Goal: Task Accomplishment & Management: Manage account settings

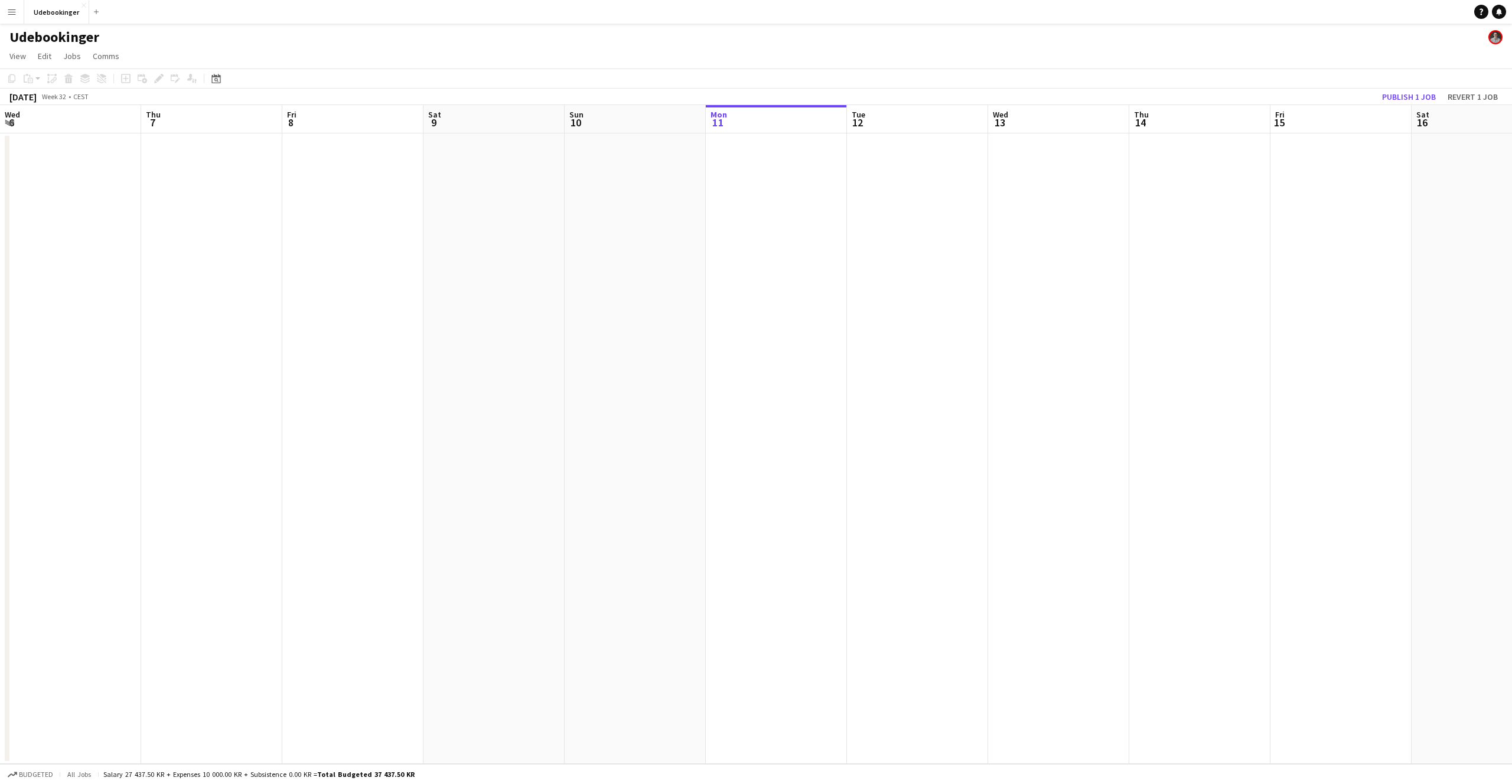
scroll to position [0, 409]
click at [1456, 96] on button "Revert 1 job" at bounding box center [1473, 97] width 59 height 15
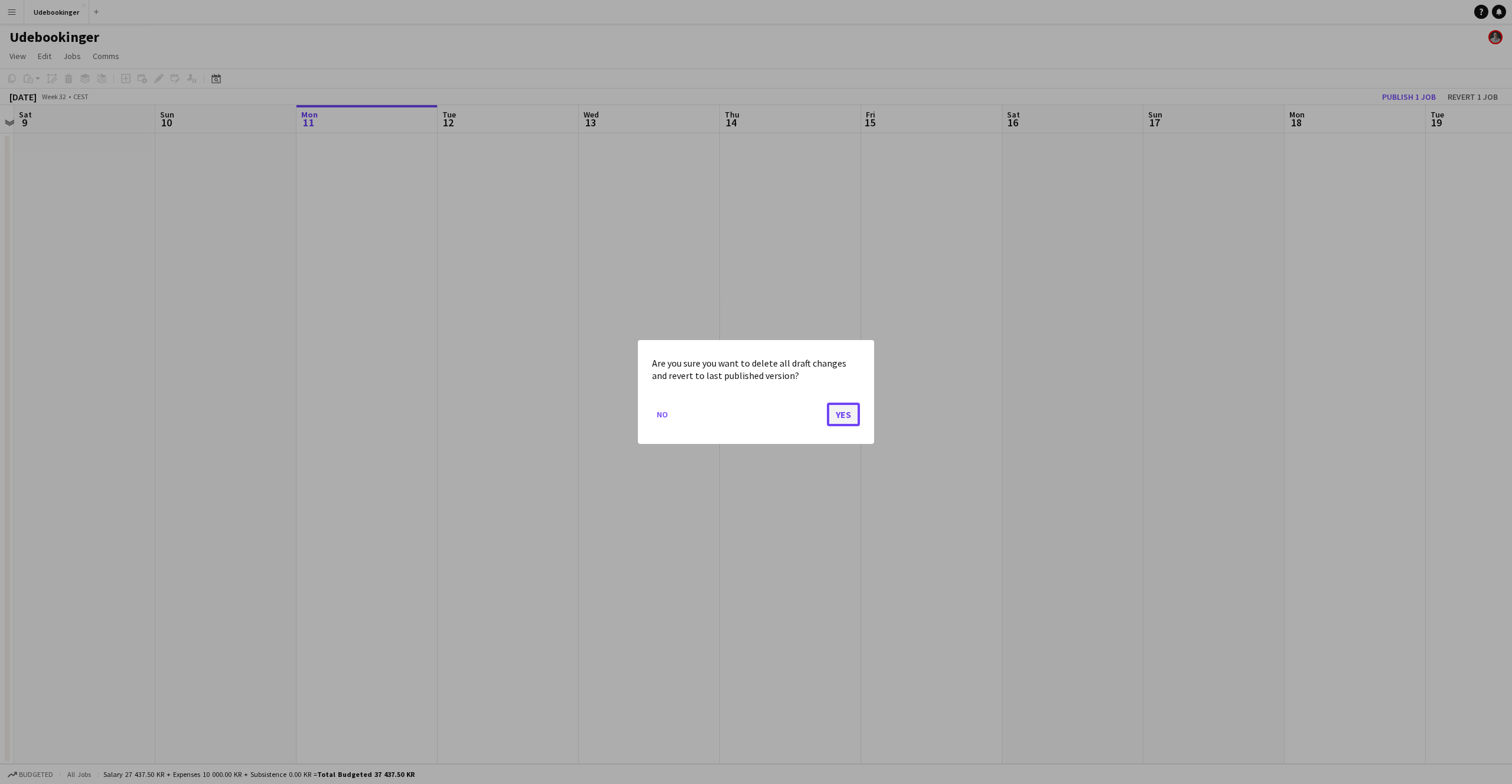
click at [834, 421] on button "Yes" at bounding box center [843, 414] width 33 height 24
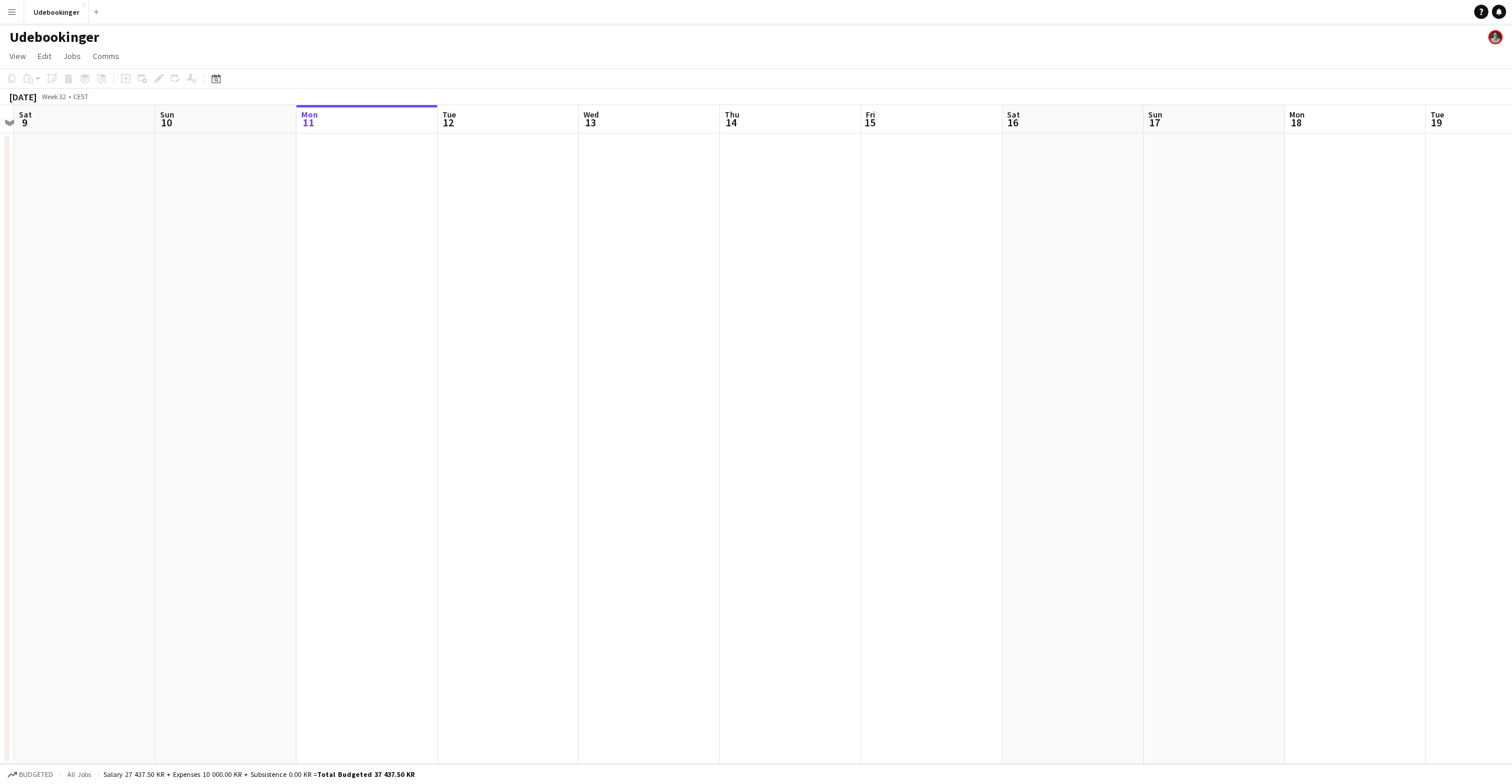
click at [9, 10] on app-icon "Menu" at bounding box center [12, 12] width 10 height 10
click at [41, 85] on link "Comms Comms" at bounding box center [59, 87] width 118 height 24
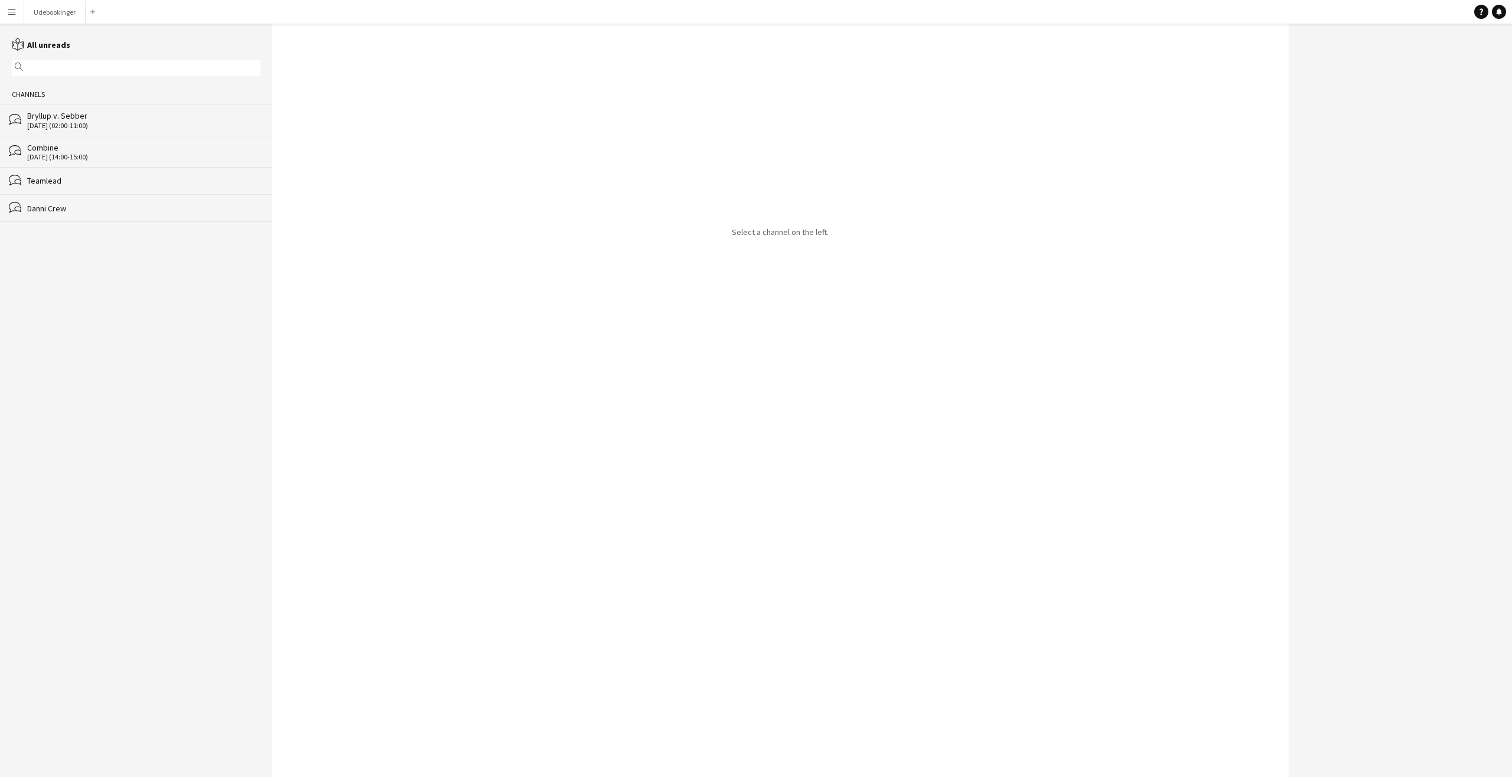
click at [53, 124] on div "31-07-2025 (02:00-11:00)" at bounding box center [143, 126] width 233 height 9
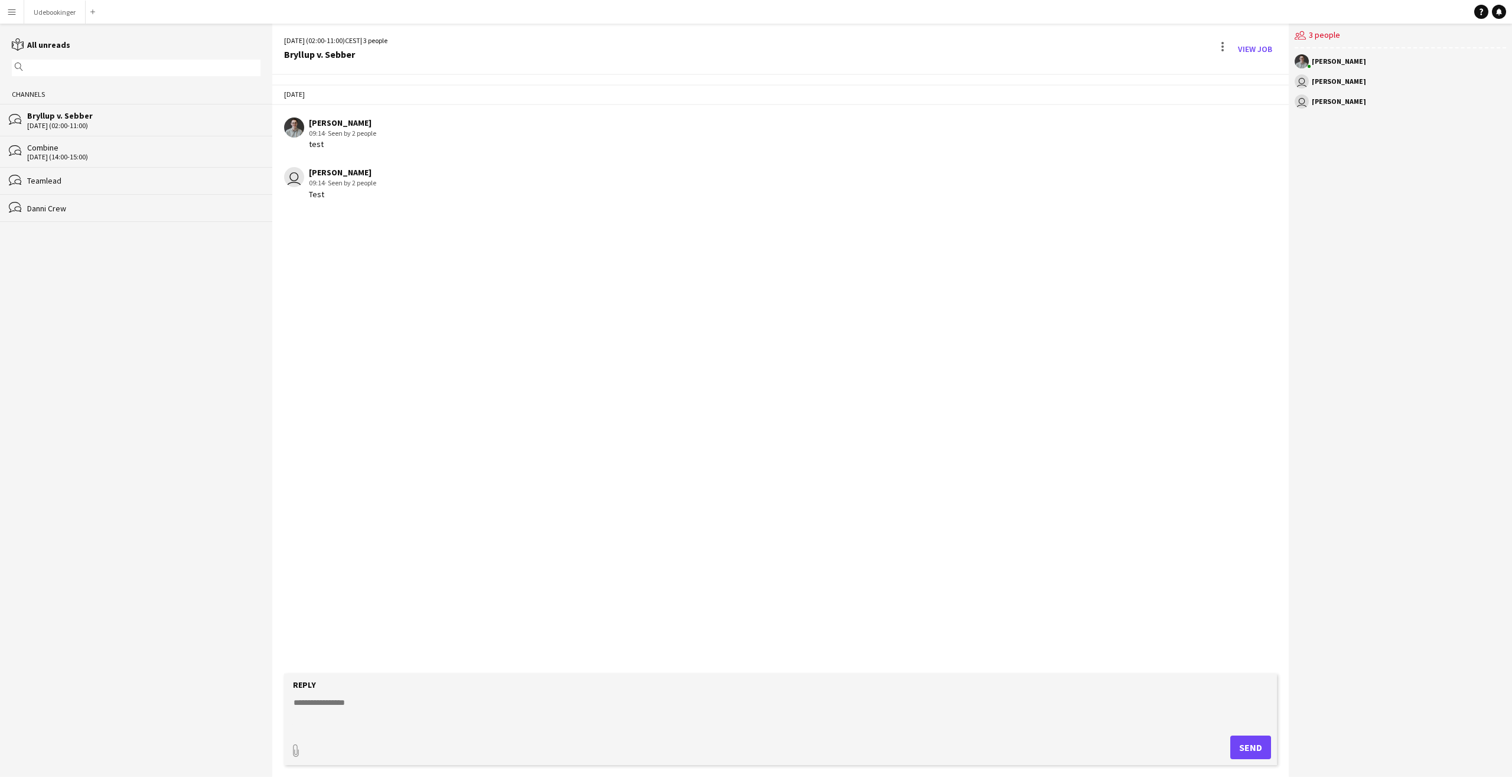
click at [68, 181] on div "Teamlead" at bounding box center [143, 180] width 233 height 11
click at [65, 203] on div "Danni Crew" at bounding box center [143, 208] width 233 height 11
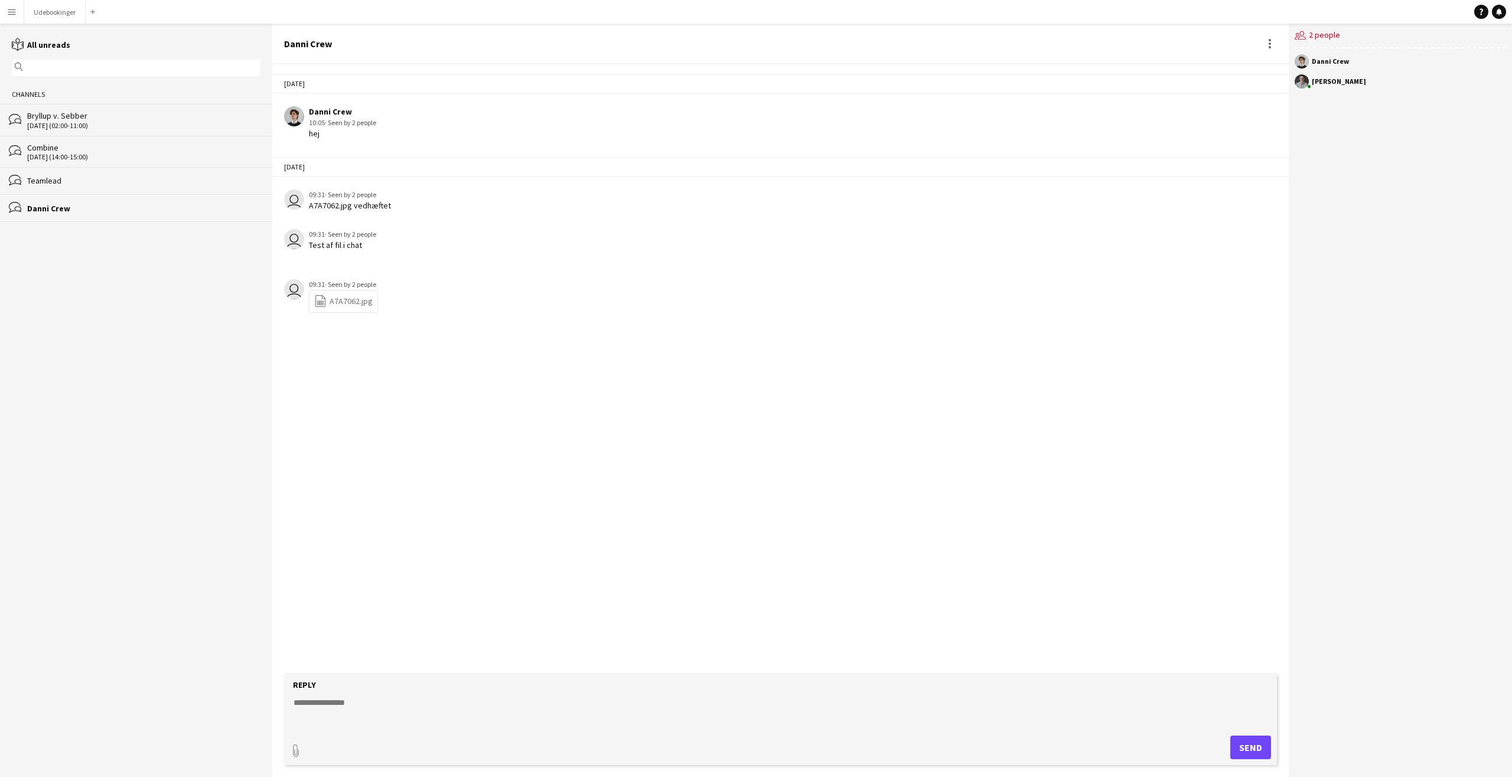
click at [51, 146] on div "Combine" at bounding box center [143, 147] width 233 height 11
click at [47, 113] on div "Bryllup v. Sebber" at bounding box center [143, 115] width 233 height 11
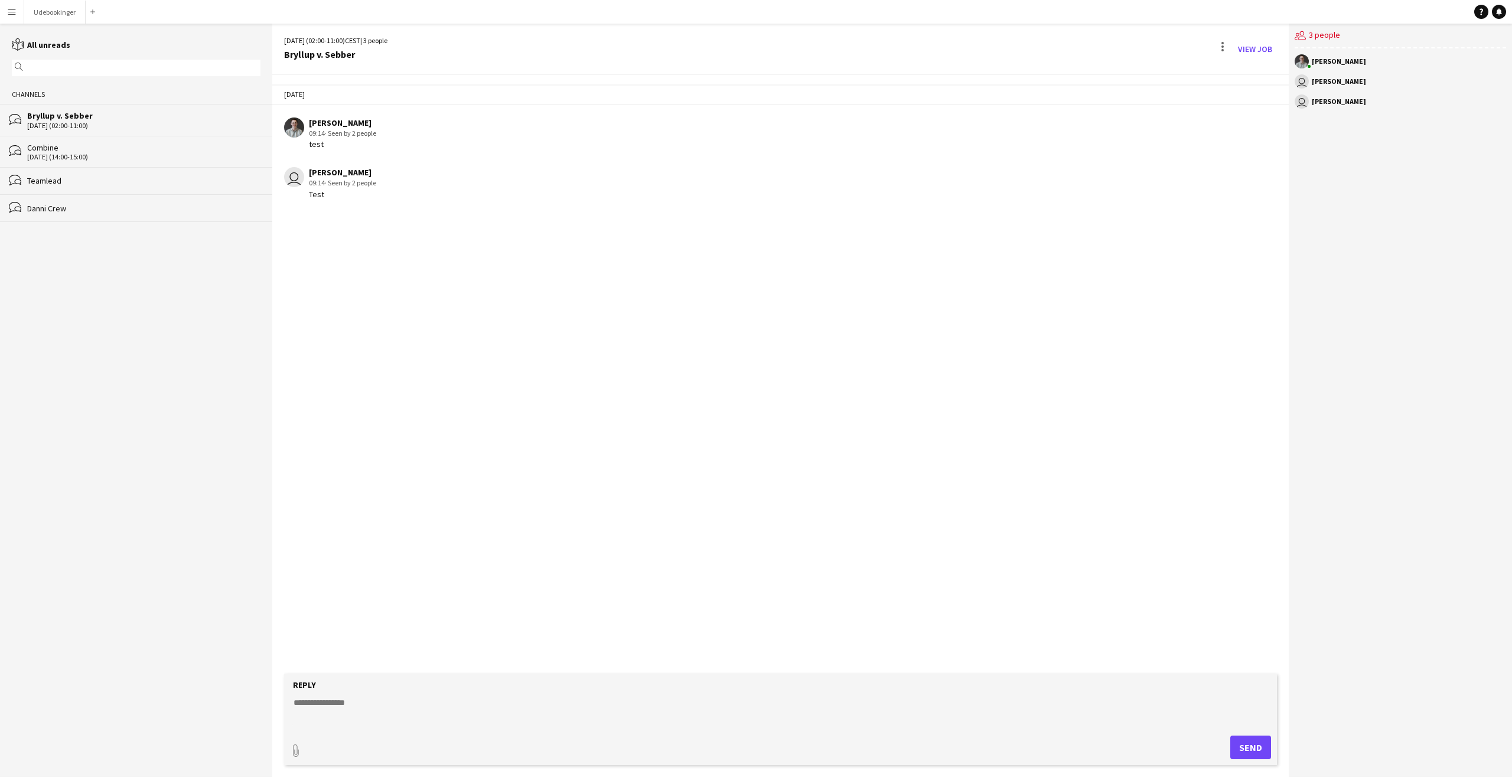
click at [21, 11] on button "Menu" at bounding box center [12, 12] width 24 height 24
click at [58, 226] on link "Product Updates Product Updates" at bounding box center [59, 227] width 118 height 24
click at [811, 218] on div "31-07-2025 Nicolai Jepsen 09:14 · Seen by 2 people test user Josefine Kallebæk …" at bounding box center [780, 374] width 1016 height 599
click at [83, 136] on div "bubbles Combine 29-07-2025 (14:00-15:00)" at bounding box center [136, 151] width 272 height 32
click at [78, 166] on div "bubbles Combine 29-07-2025 (14:00-15:00)" at bounding box center [136, 151] width 272 height 32
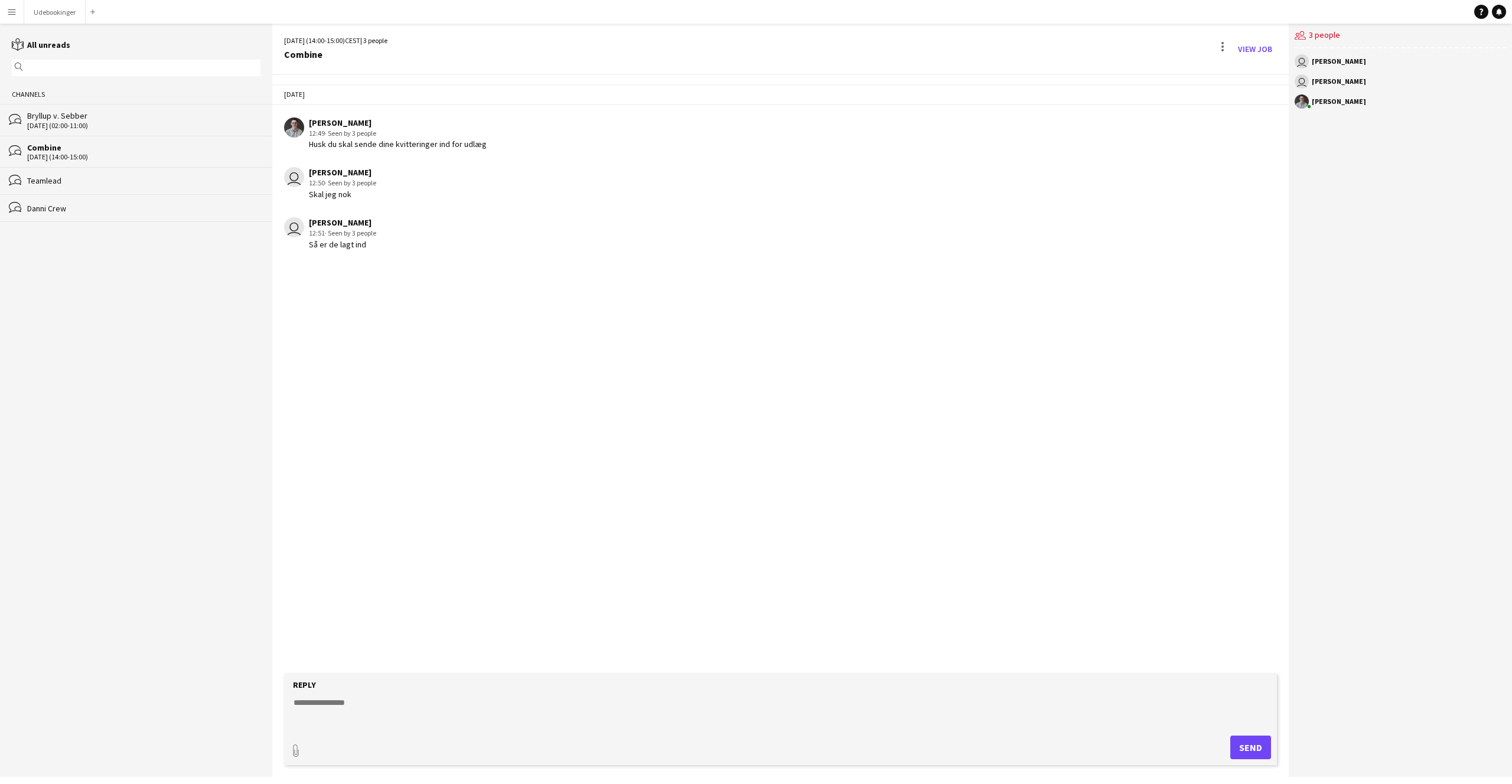
click at [6, 8] on button "Menu" at bounding box center [12, 12] width 24 height 24
click at [132, 40] on link "Boards" at bounding box center [177, 40] width 118 height 24
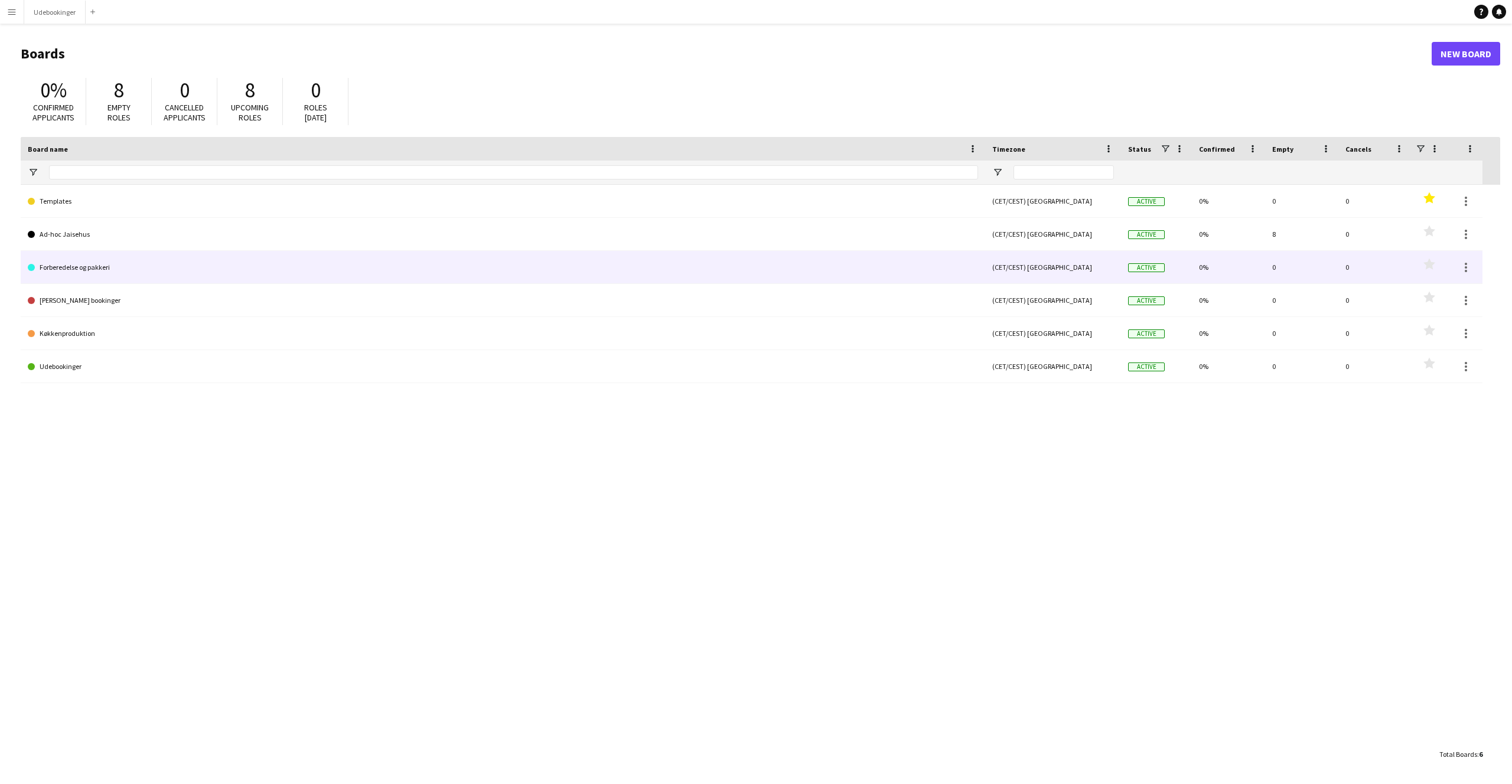
click at [74, 266] on link "Forberedelse og pakkeri" at bounding box center [502, 267] width 950 height 33
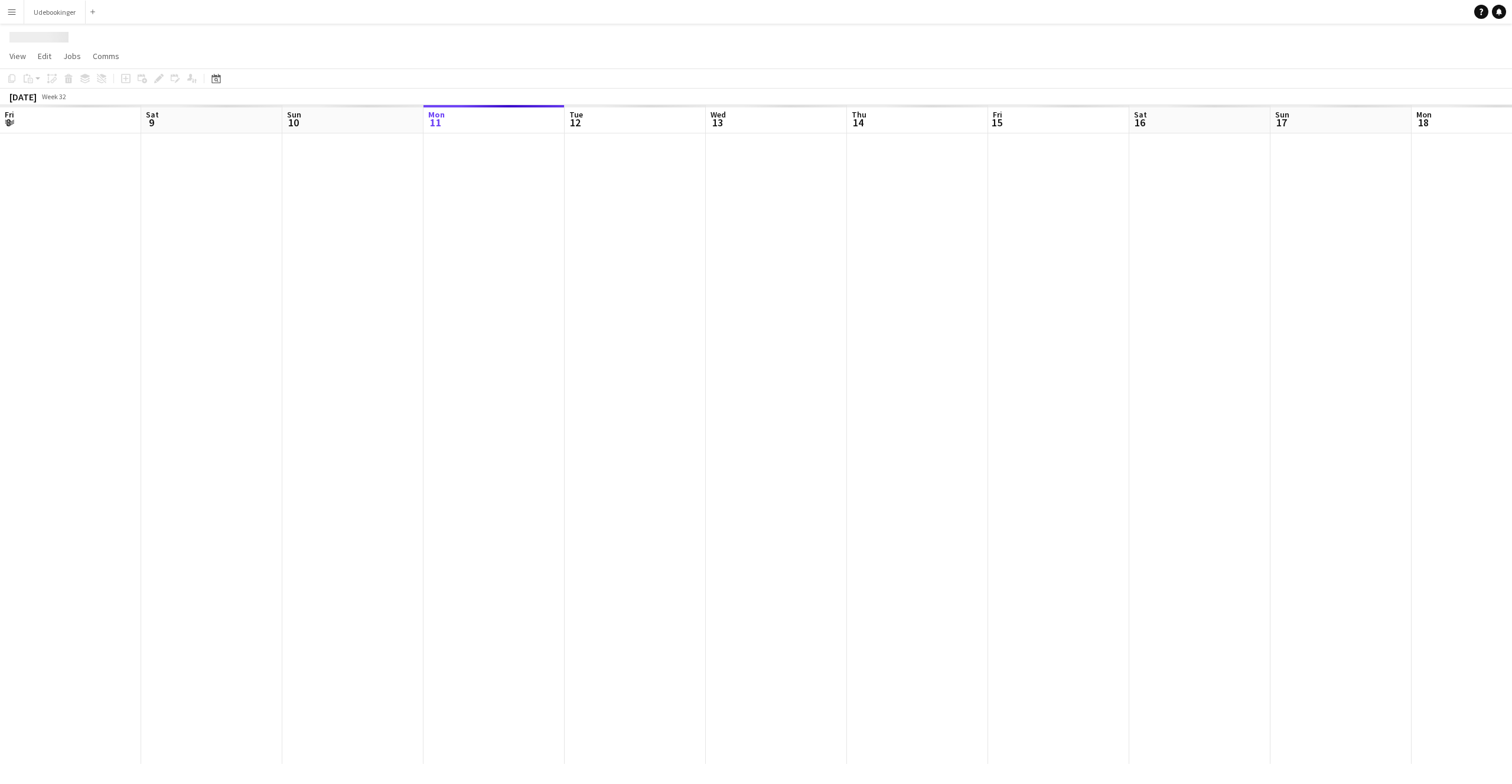
scroll to position [0, 282]
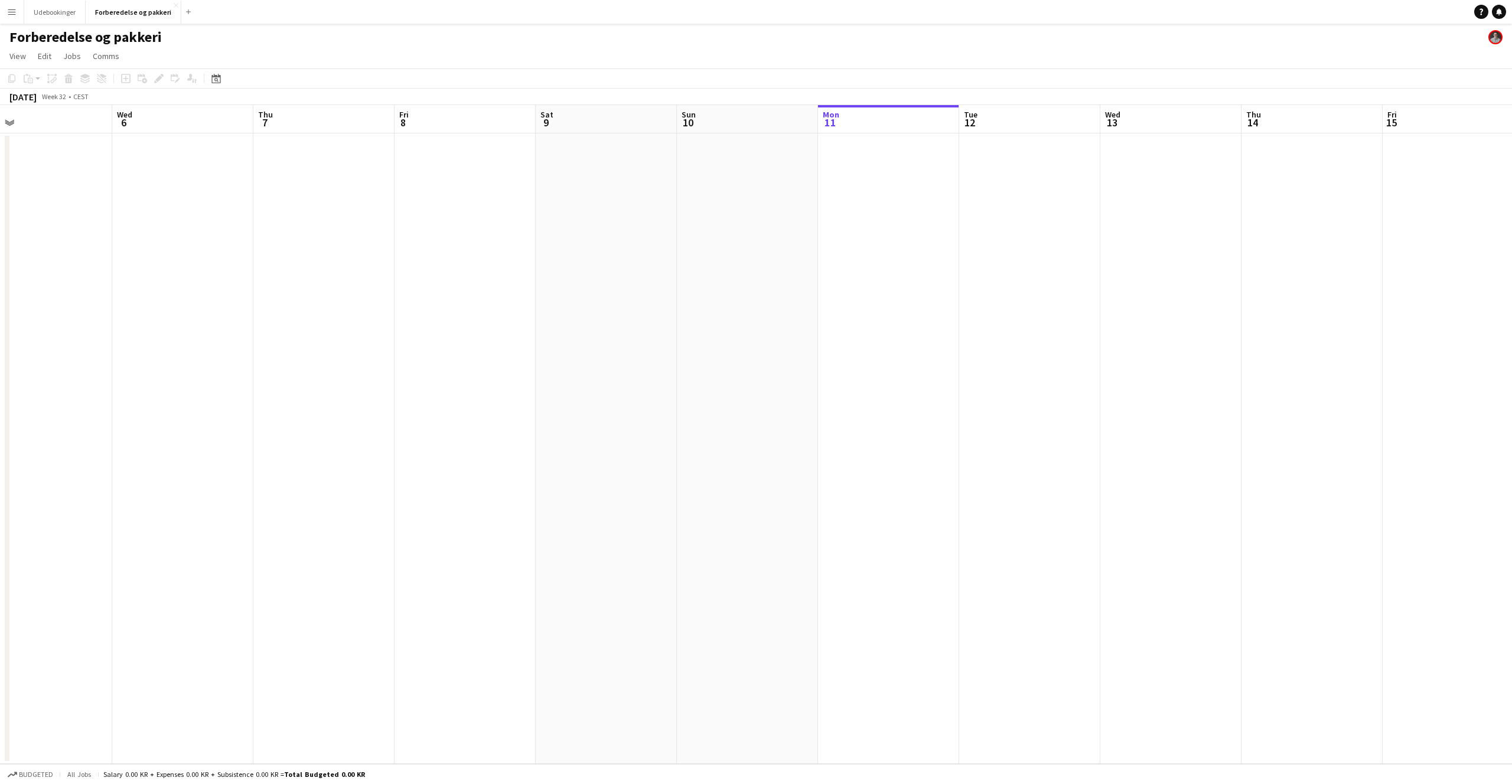
drag, startPoint x: 162, startPoint y: 207, endPoint x: 839, endPoint y: 182, distance: 677.5
click at [839, 182] on app-calendar-viewport "Sun 3 Mon 4 Tue 5 Wed 6 Thu 7 Fri 8 Sat 9 Sun 10 Mon 11 Tue 12 Wed 13 Thu 14 Fr…" at bounding box center [756, 434] width 1512 height 658
drag, startPoint x: 348, startPoint y: 218, endPoint x: 1032, endPoint y: 206, distance: 684.1
click at [1032, 206] on app-calendar-viewport "Mon 28 Tue 29 Wed 30 Thu 31 Fri 1 Sat 2 Sun 3 Mon 4 Tue 5 Wed 6 Thu 7 Fri 8 Sat…" at bounding box center [756, 434] width 1512 height 658
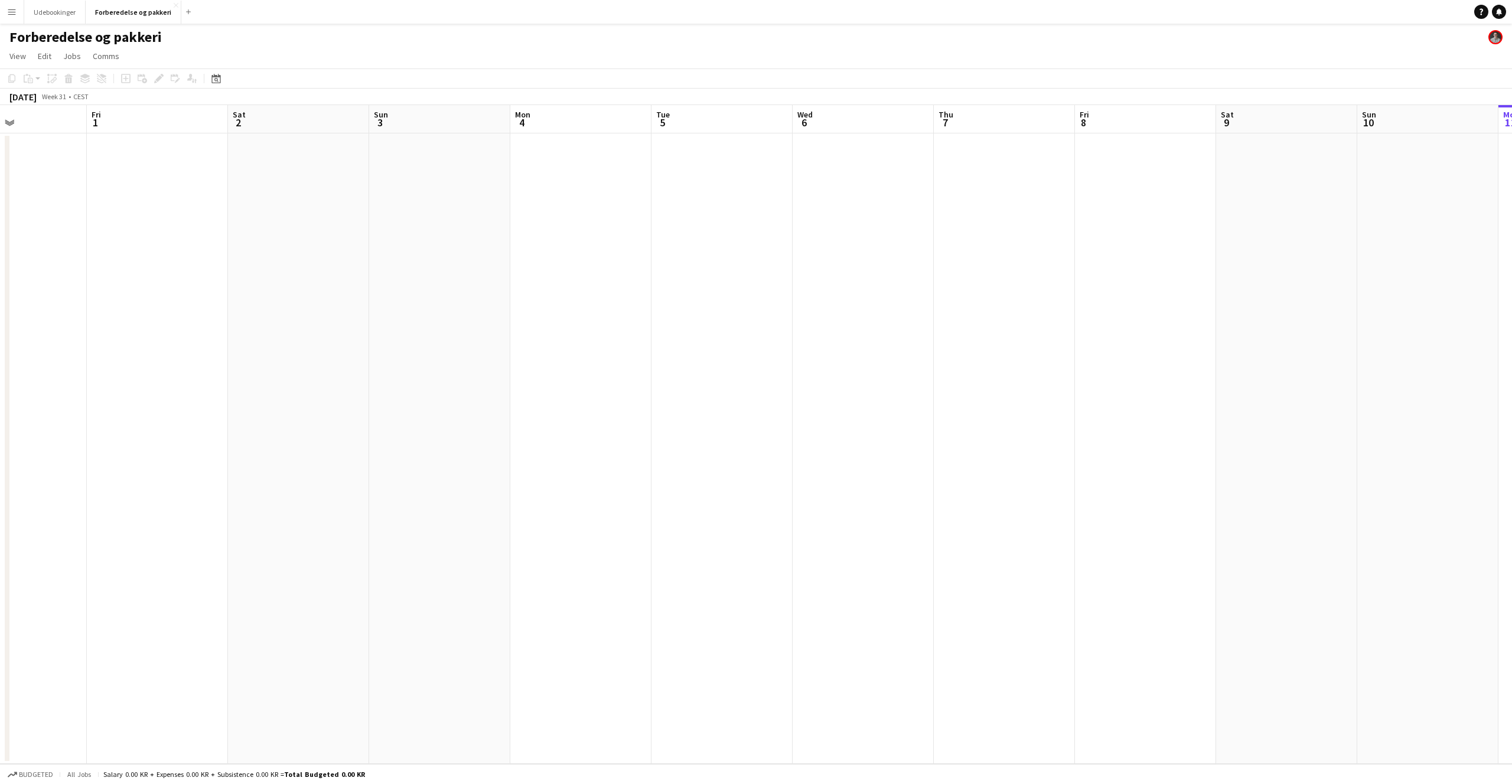
drag, startPoint x: 221, startPoint y: 225, endPoint x: 0, endPoint y: 223, distance: 221.0
click at [0, 225] on app-calendar-viewport "Mon 28 Tue 29 Wed 30 Thu 31 Fri 1 Sat 2 Sun 3 Mon 4 Tue 5 Wed 6 Thu 7 Fri 8 Sat…" at bounding box center [756, 434] width 1512 height 658
click at [16, 9] on button "Menu" at bounding box center [12, 12] width 24 height 24
click at [147, 44] on link "Boards" at bounding box center [177, 40] width 118 height 24
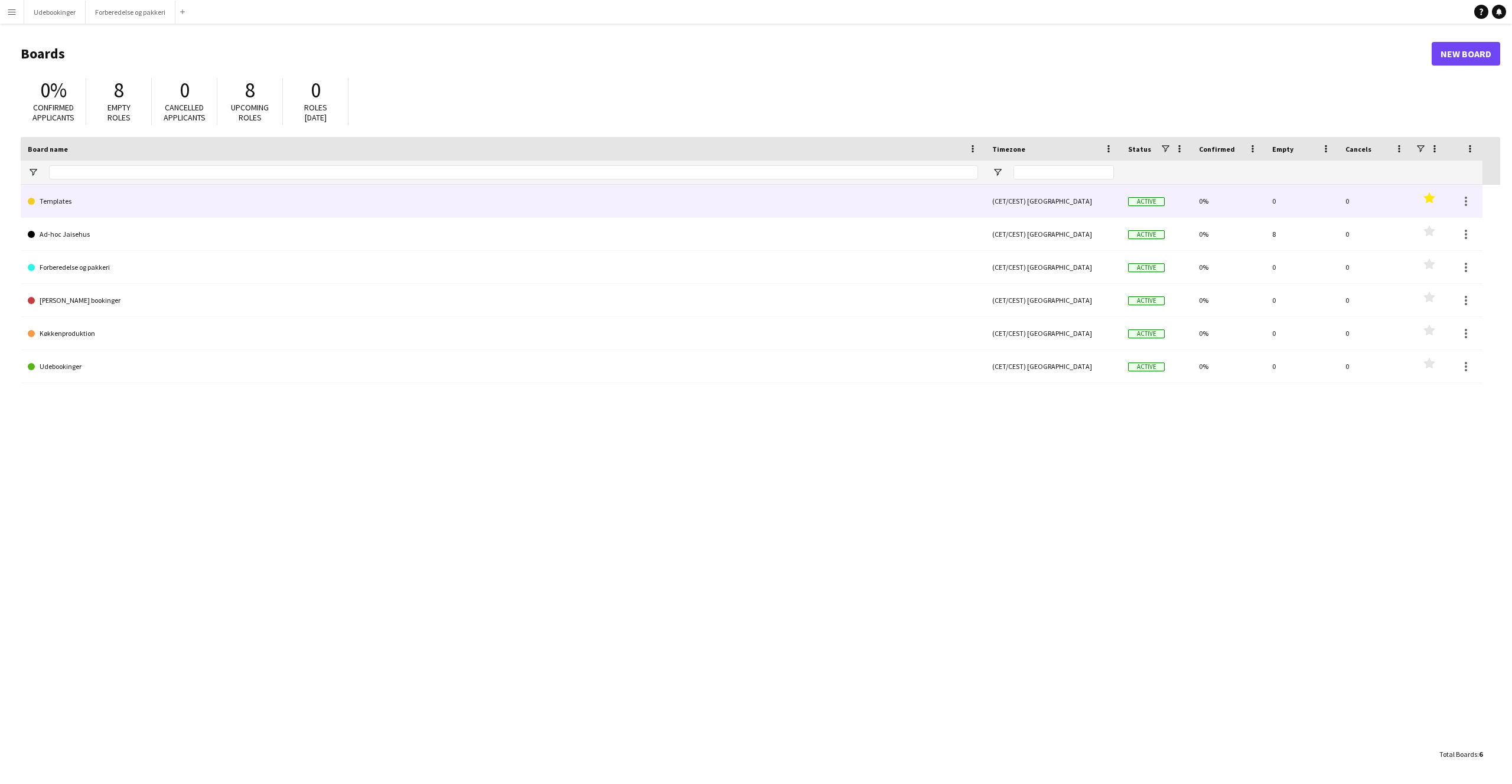
click at [59, 199] on link "Templates" at bounding box center [502, 201] width 950 height 33
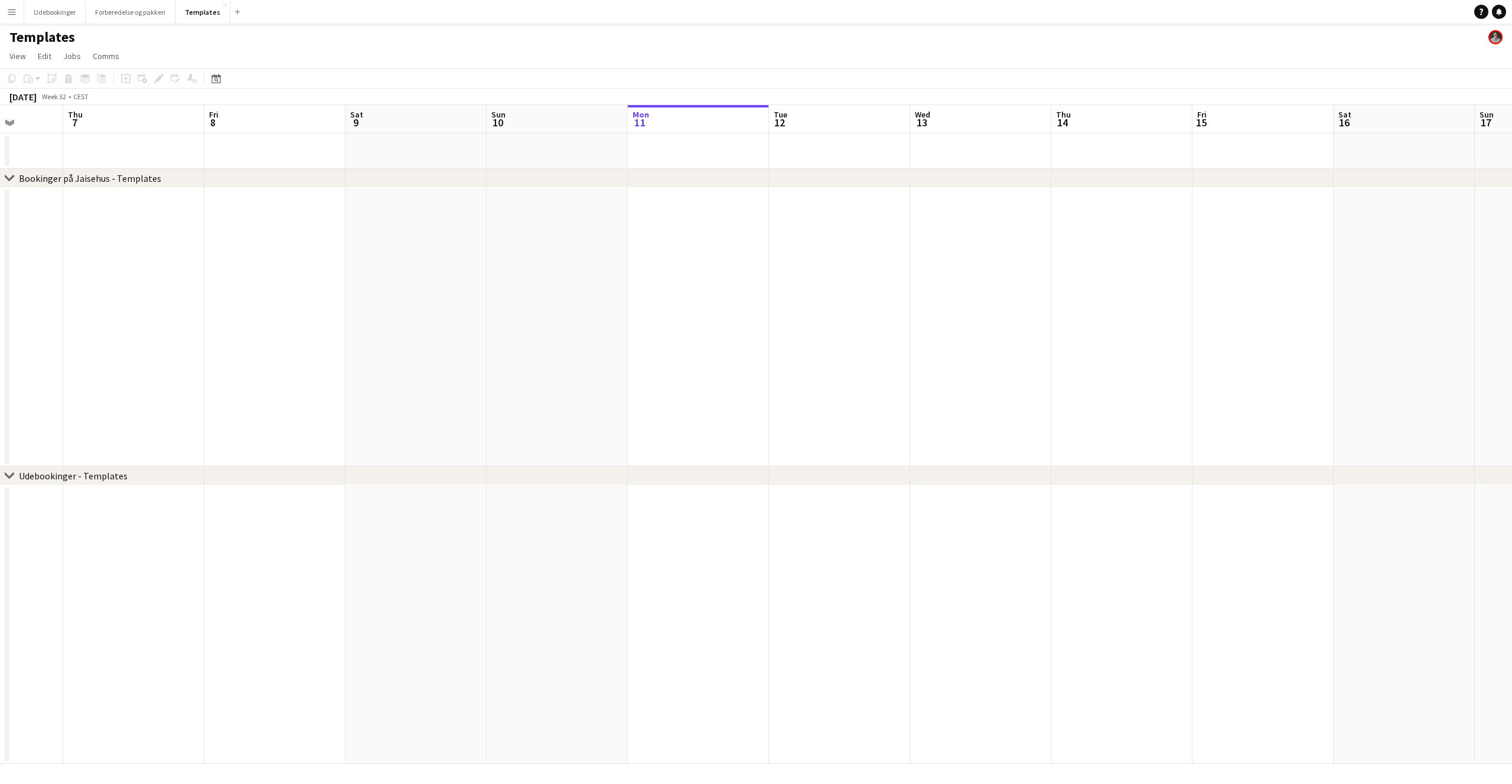
drag, startPoint x: 174, startPoint y: 279, endPoint x: 724, endPoint y: 297, distance: 550.3
click at [722, 297] on app-calendar-viewport "Mon 4 Tue 5 Wed 6 Thu 7 Fri 8 Sat 9 Sun 10 Mon 11 Tue 12 Wed 13 Thu 14 Fri 15 S…" at bounding box center [756, 434] width 1512 height 658
drag, startPoint x: 251, startPoint y: 279, endPoint x: 696, endPoint y: 291, distance: 445.2
click at [902, 296] on app-calendar-viewport "Wed 30 0/7 2 Jobs Thu 31 Fri 1 Sat 2 Sun 3 Mon 4 Tue 5 Wed 6 Thu 7 Fri 8 Sat 9 …" at bounding box center [756, 434] width 1512 height 658
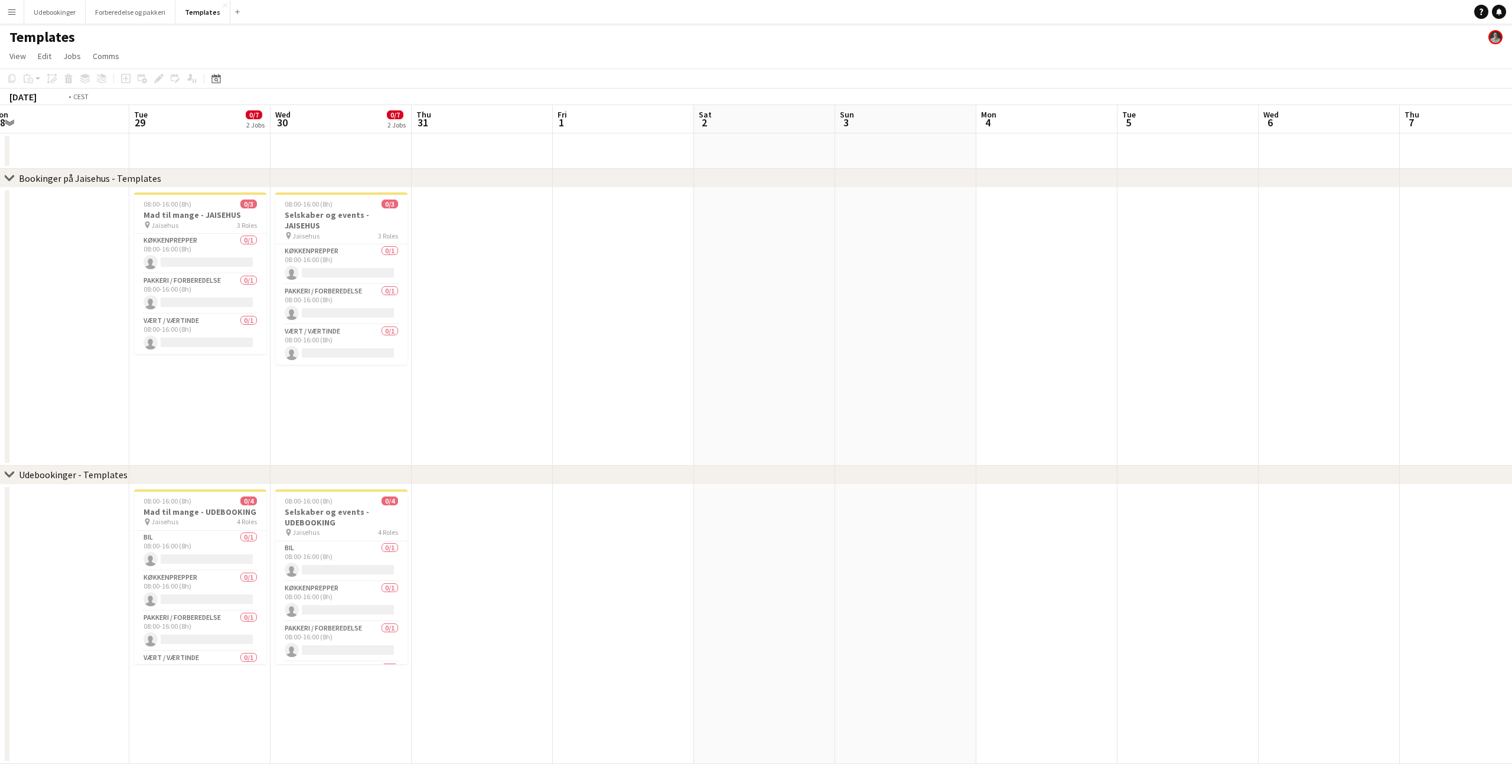
drag, startPoint x: 182, startPoint y: 273, endPoint x: 554, endPoint y: 270, distance: 372.0
click at [925, 289] on app-calendar-viewport "Sat 26 Sun 27 Mon 28 Tue 29 0/7 2 Jobs Wed 30 0/7 2 Jobs Thu 31 Fri 1 Sat 2 Sun…" at bounding box center [756, 434] width 1512 height 658
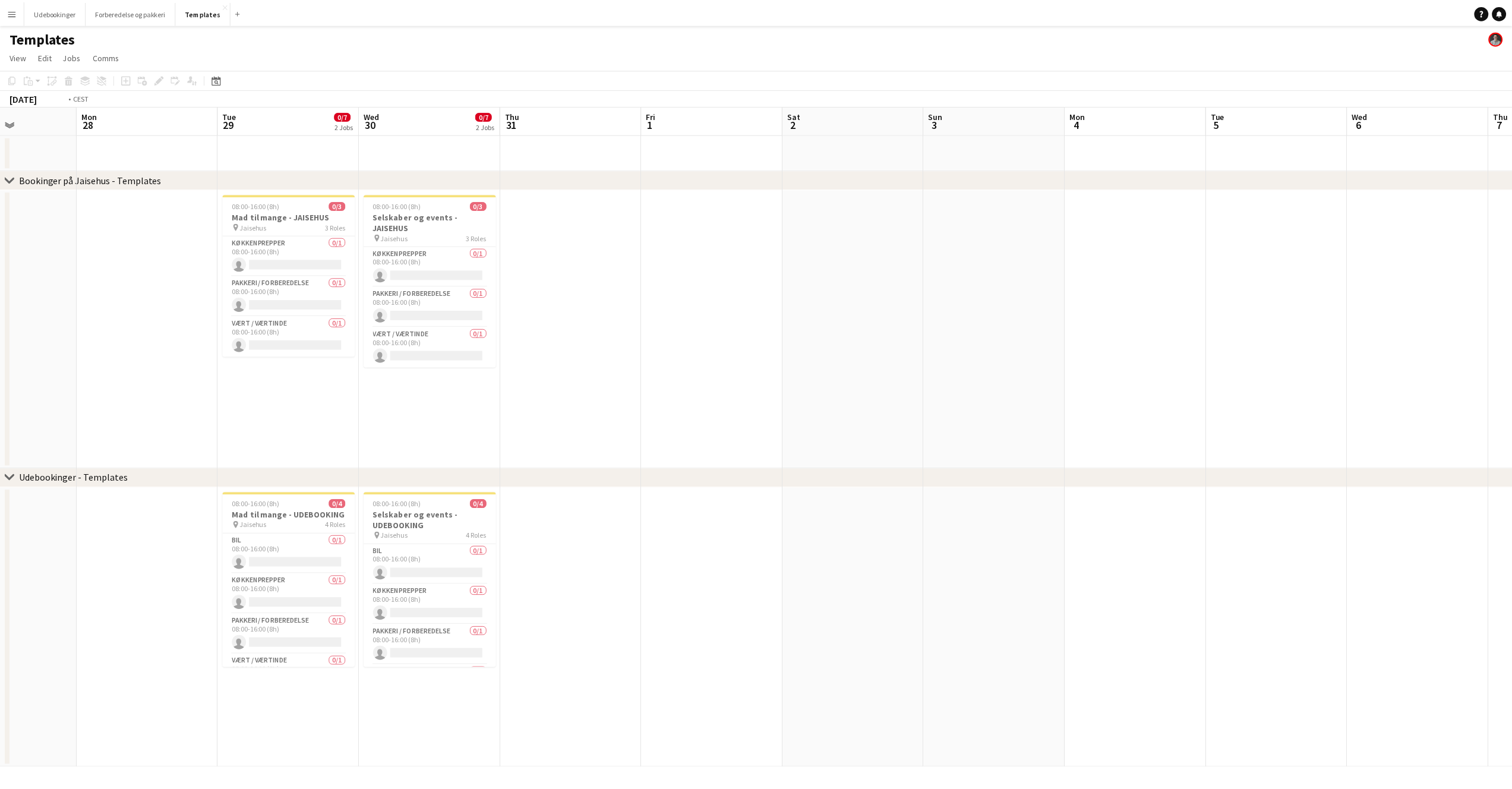
scroll to position [0, 435]
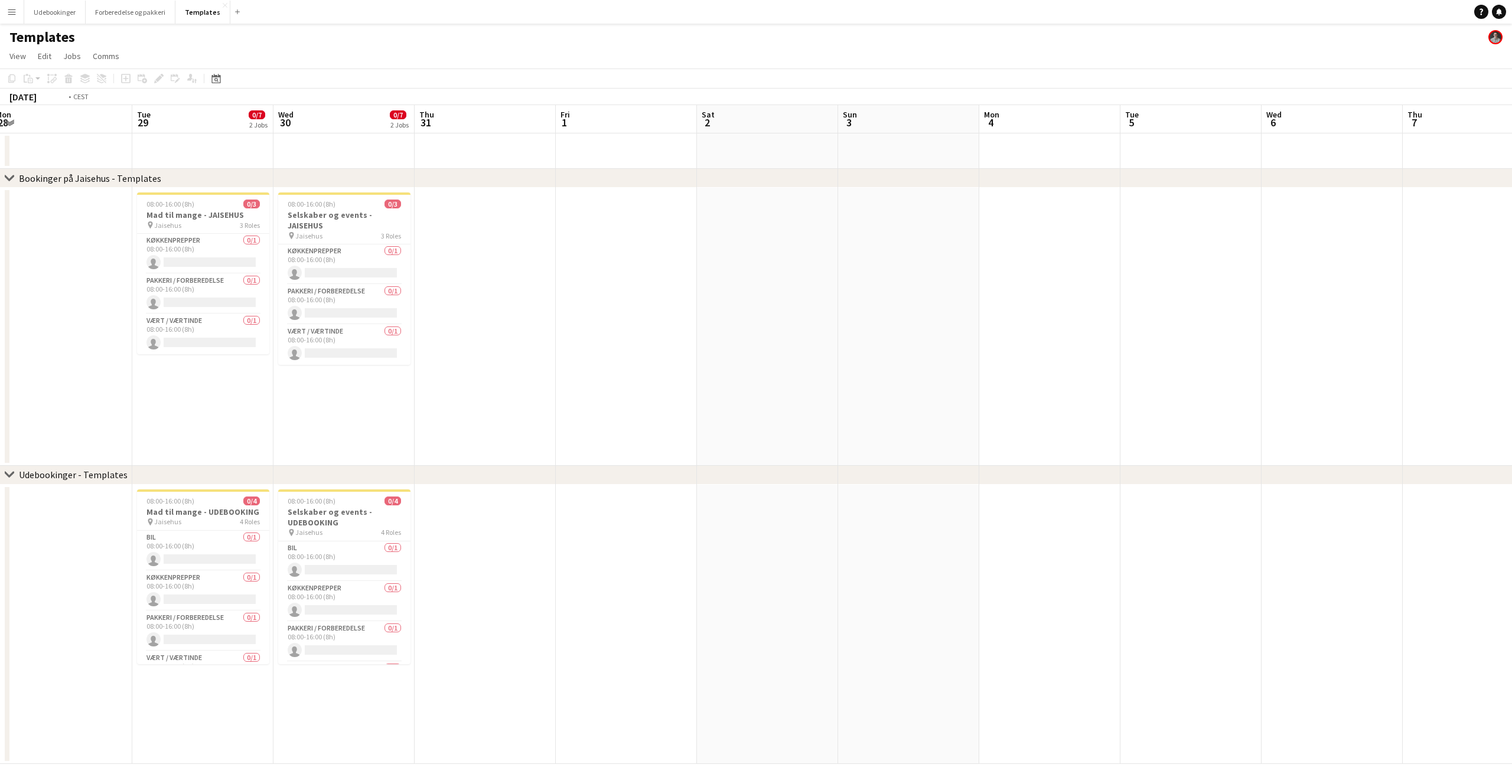
drag, startPoint x: 679, startPoint y: 275, endPoint x: 543, endPoint y: 272, distance: 136.0
click at [543, 272] on app-calendar-viewport "Fri 25 Sat 26 Sun 27 Mon 28 Tue 29 0/7 2 Jobs Wed 30 0/7 2 Jobs Thu 31 Fri 1 Sa…" at bounding box center [756, 434] width 1512 height 658
click at [35, 52] on link "Edit" at bounding box center [44, 57] width 23 height 15
click at [10, 54] on span "View" at bounding box center [17, 56] width 16 height 11
click at [228, 36] on div "Templates" at bounding box center [756, 35] width 1512 height 22
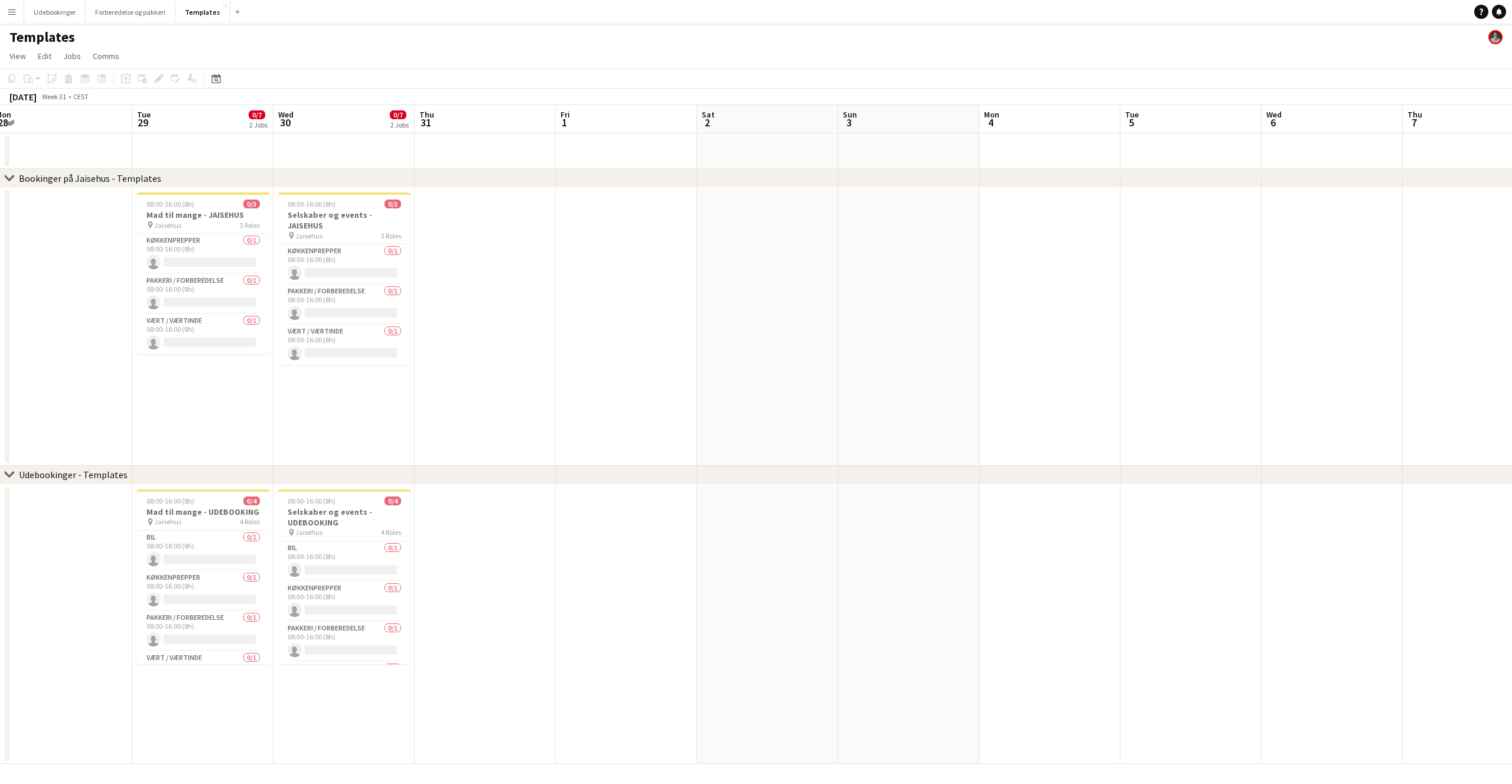
click at [195, 24] on div "Templates" at bounding box center [756, 35] width 1512 height 22
click at [112, 58] on span "Comms" at bounding box center [106, 56] width 27 height 11
click at [79, 55] on span "Jobs" at bounding box center [72, 56] width 17 height 11
click at [54, 57] on link "Edit" at bounding box center [44, 57] width 23 height 15
click at [29, 58] on link "View" at bounding box center [17, 57] width 26 height 15
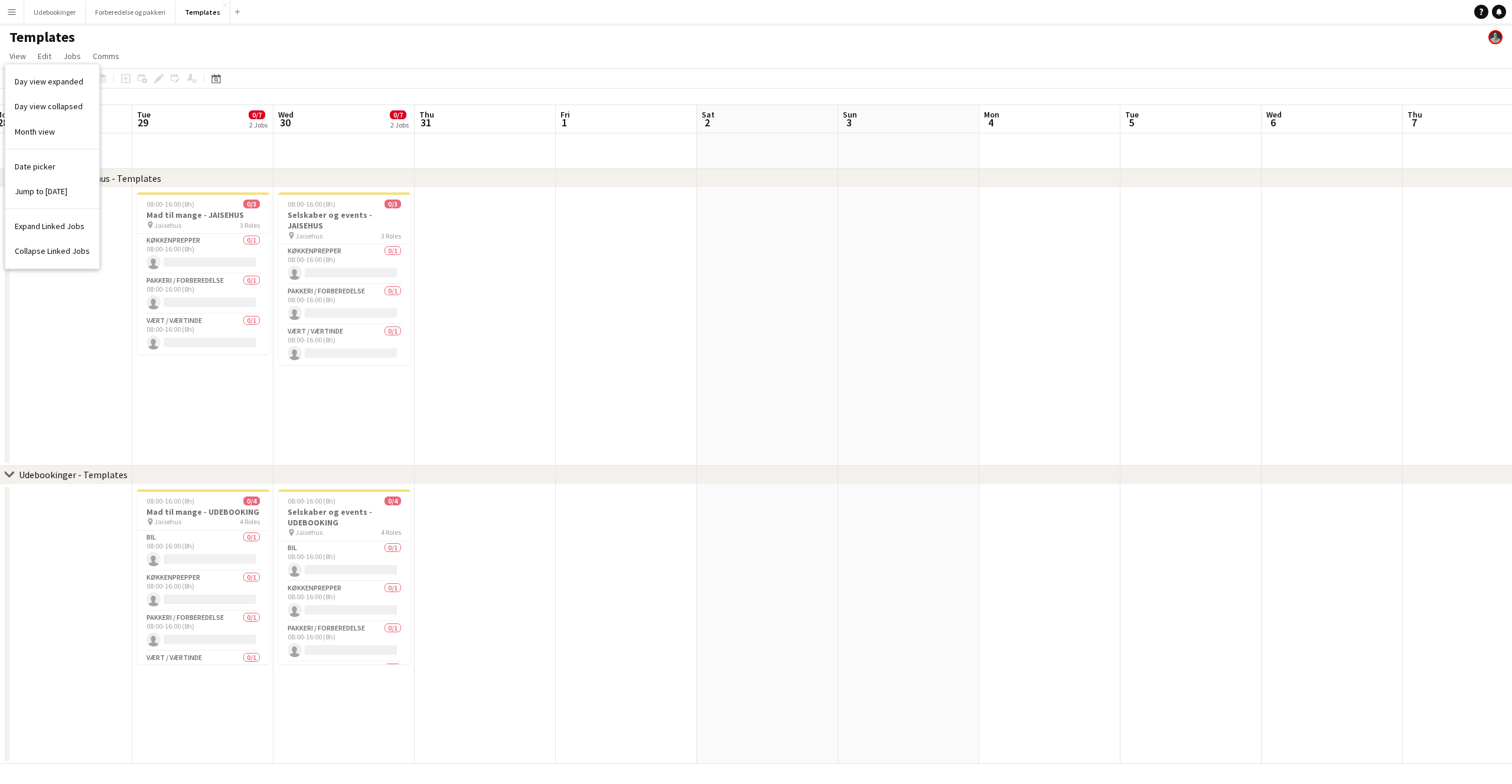
click at [39, 37] on h1 "Templates" at bounding box center [42, 37] width 65 height 17
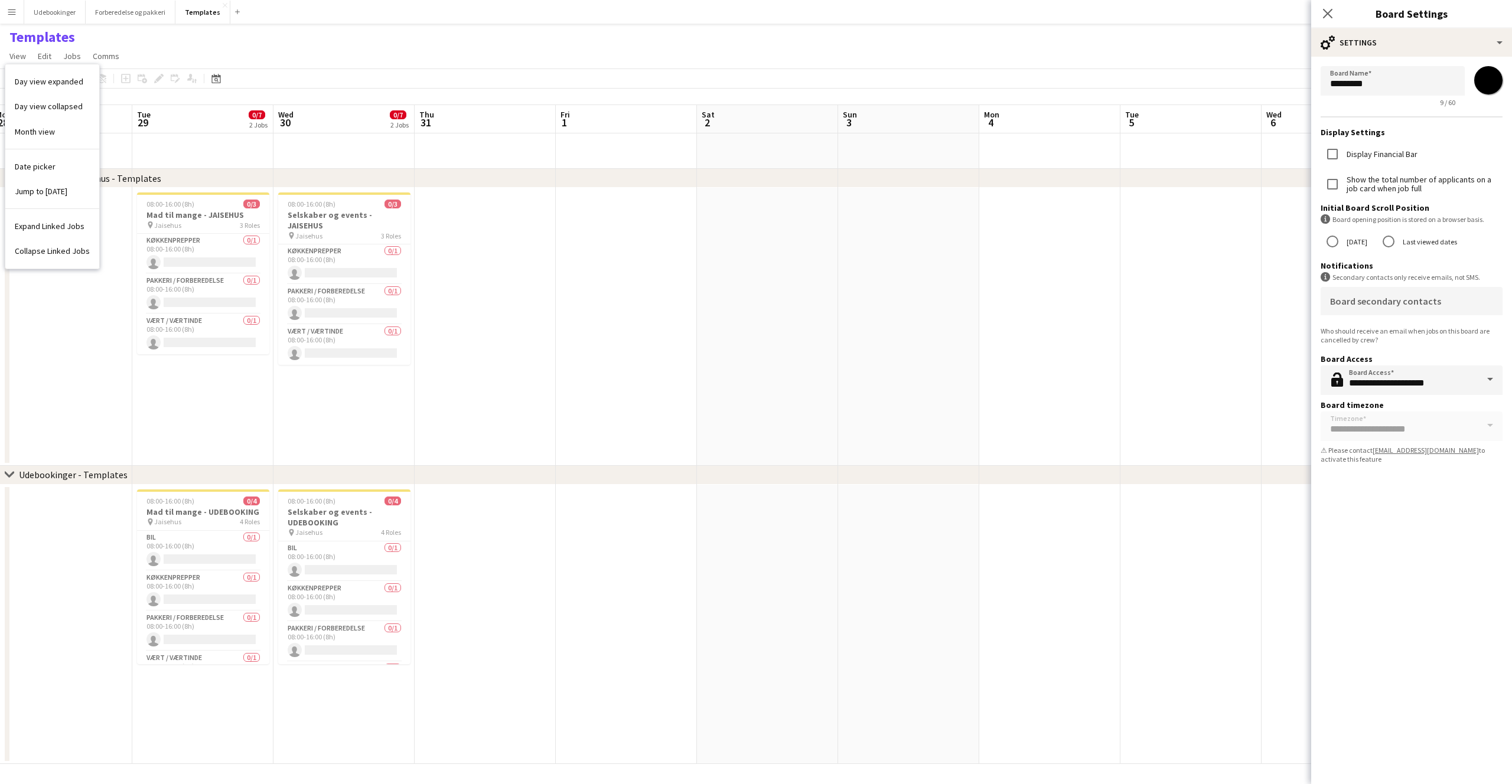
click at [1408, 541] on div "**********" at bounding box center [1411, 406] width 200 height 756
click at [1412, 556] on div "**********" at bounding box center [1411, 406] width 200 height 756
click at [479, 289] on app-date-cell at bounding box center [484, 327] width 141 height 278
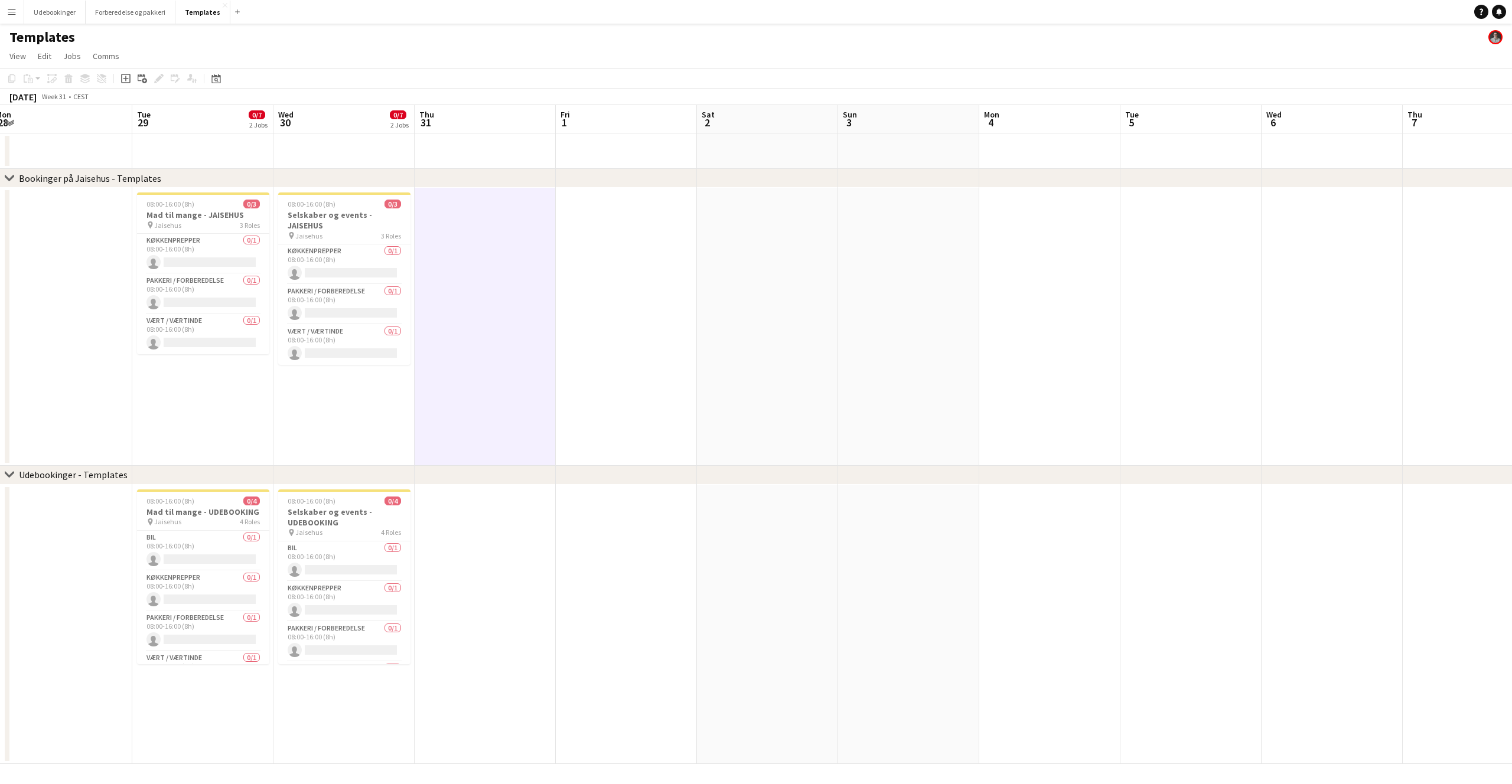
click at [432, 87] on app-toolbar "Copy Paste Paste Command V Paste with crew Command Shift V Paste linked Job Del…" at bounding box center [756, 78] width 1512 height 20
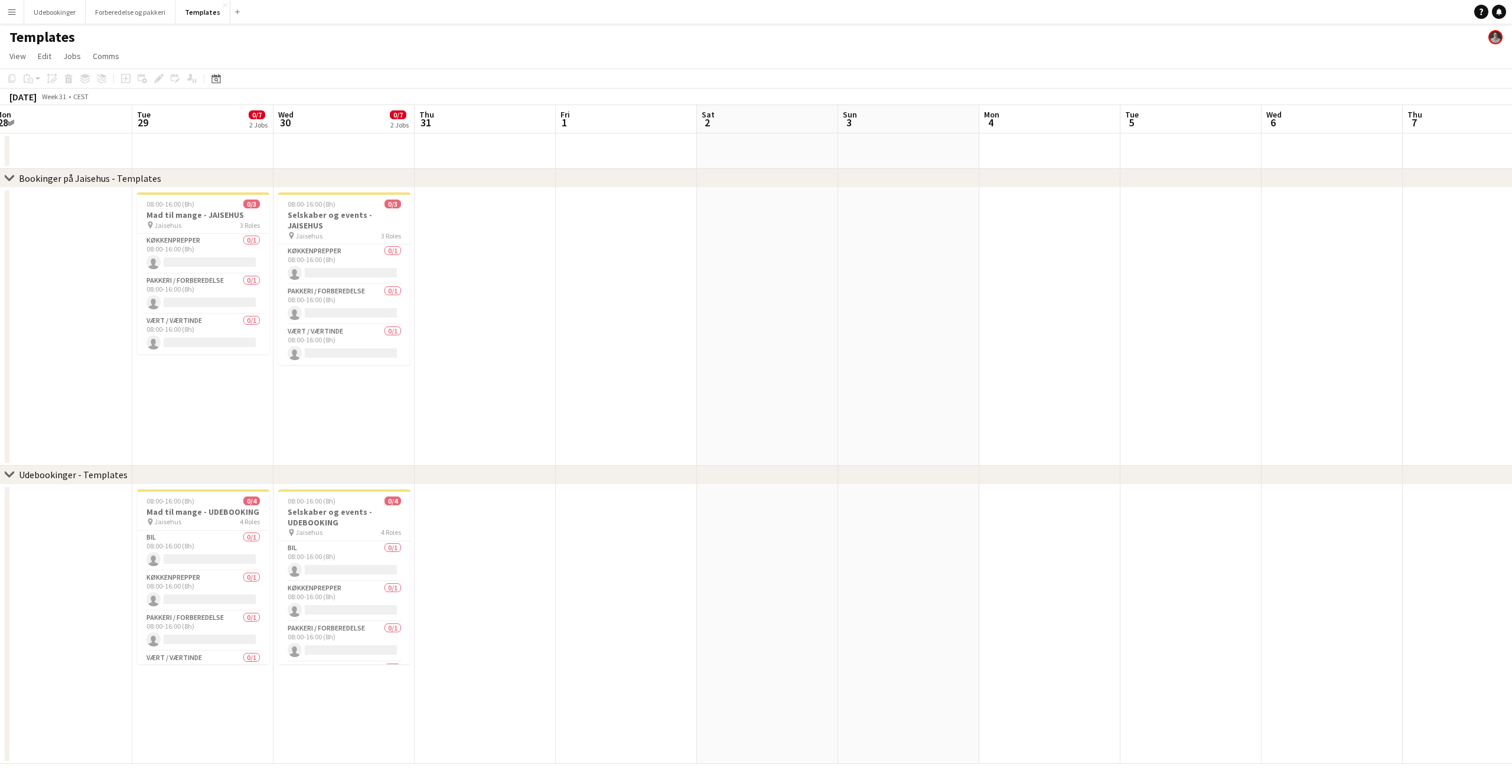
click at [6, 12] on button "Menu" at bounding box center [12, 12] width 24 height 24
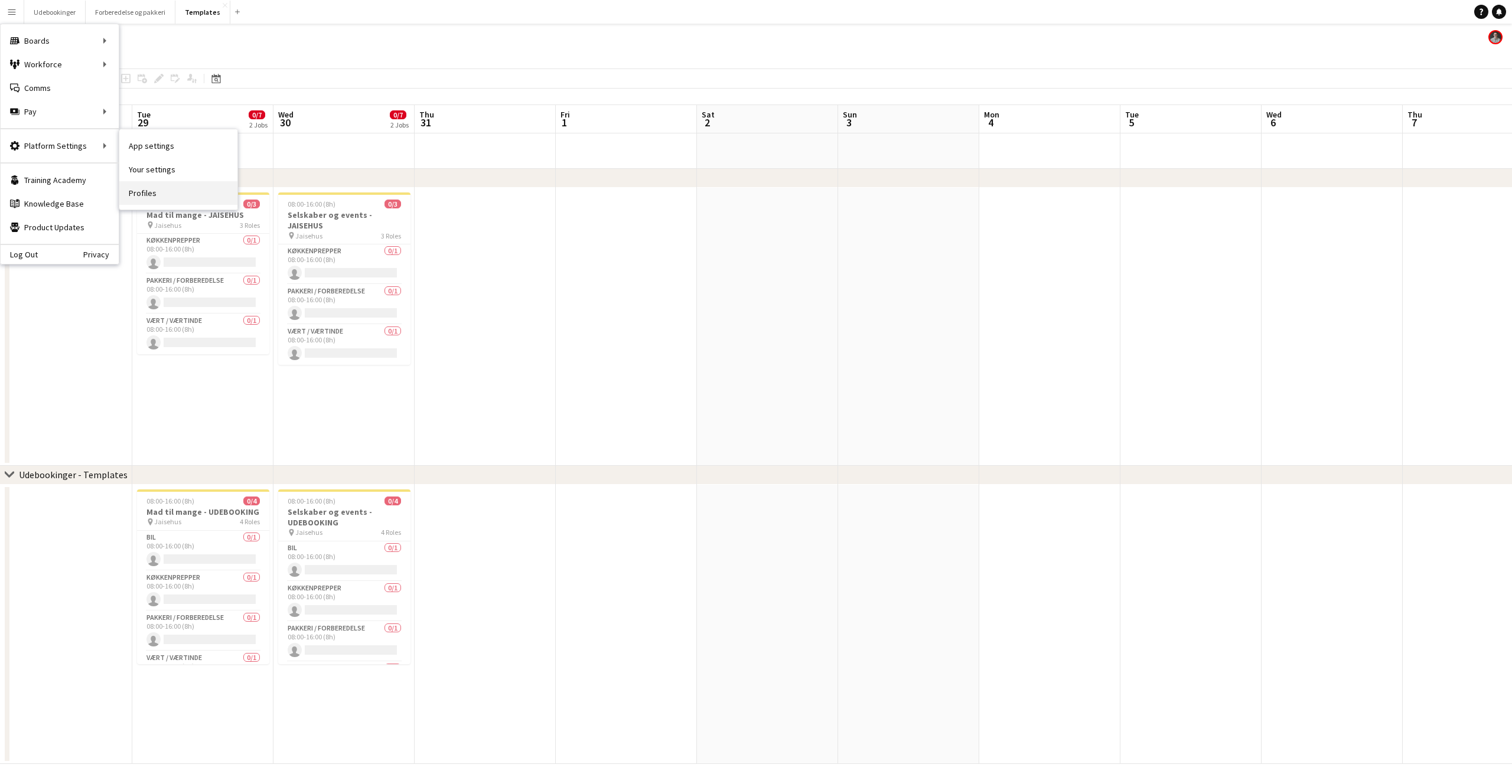
click at [143, 196] on link "Profiles" at bounding box center [177, 193] width 118 height 24
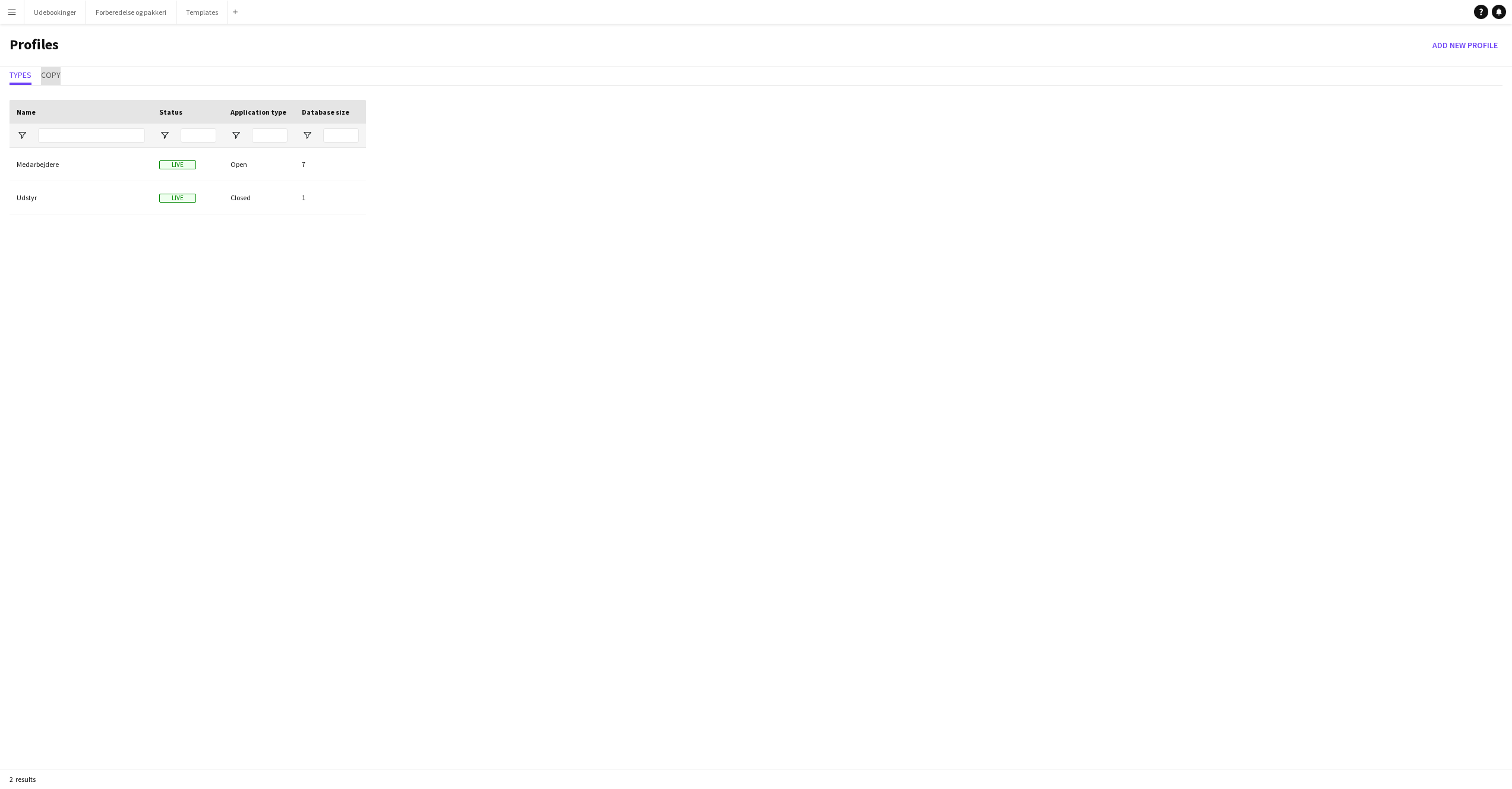
click at [57, 72] on span "Copy" at bounding box center [51, 74] width 19 height 9
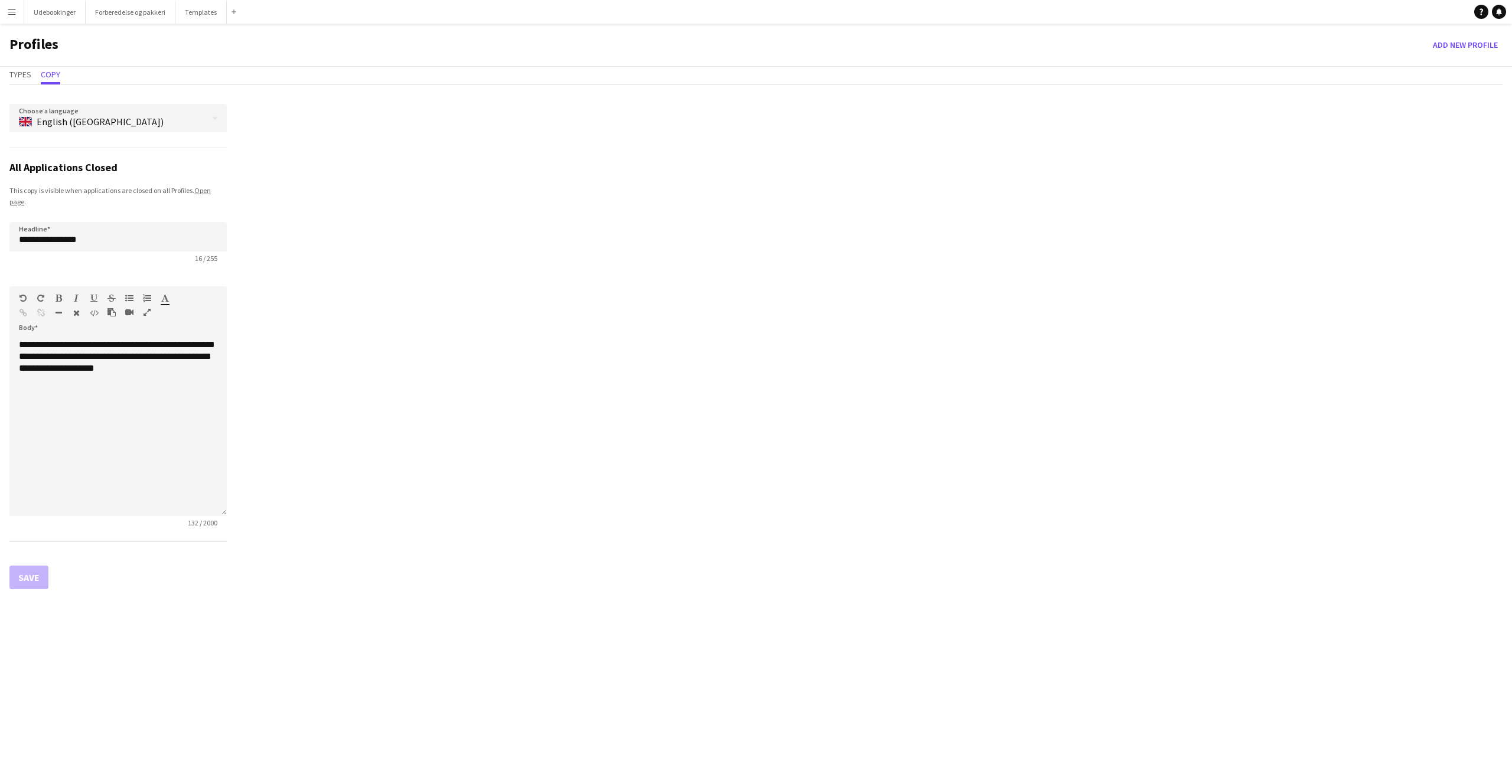
click at [78, 126] on span "English (UK)" at bounding box center [100, 122] width 127 height 12
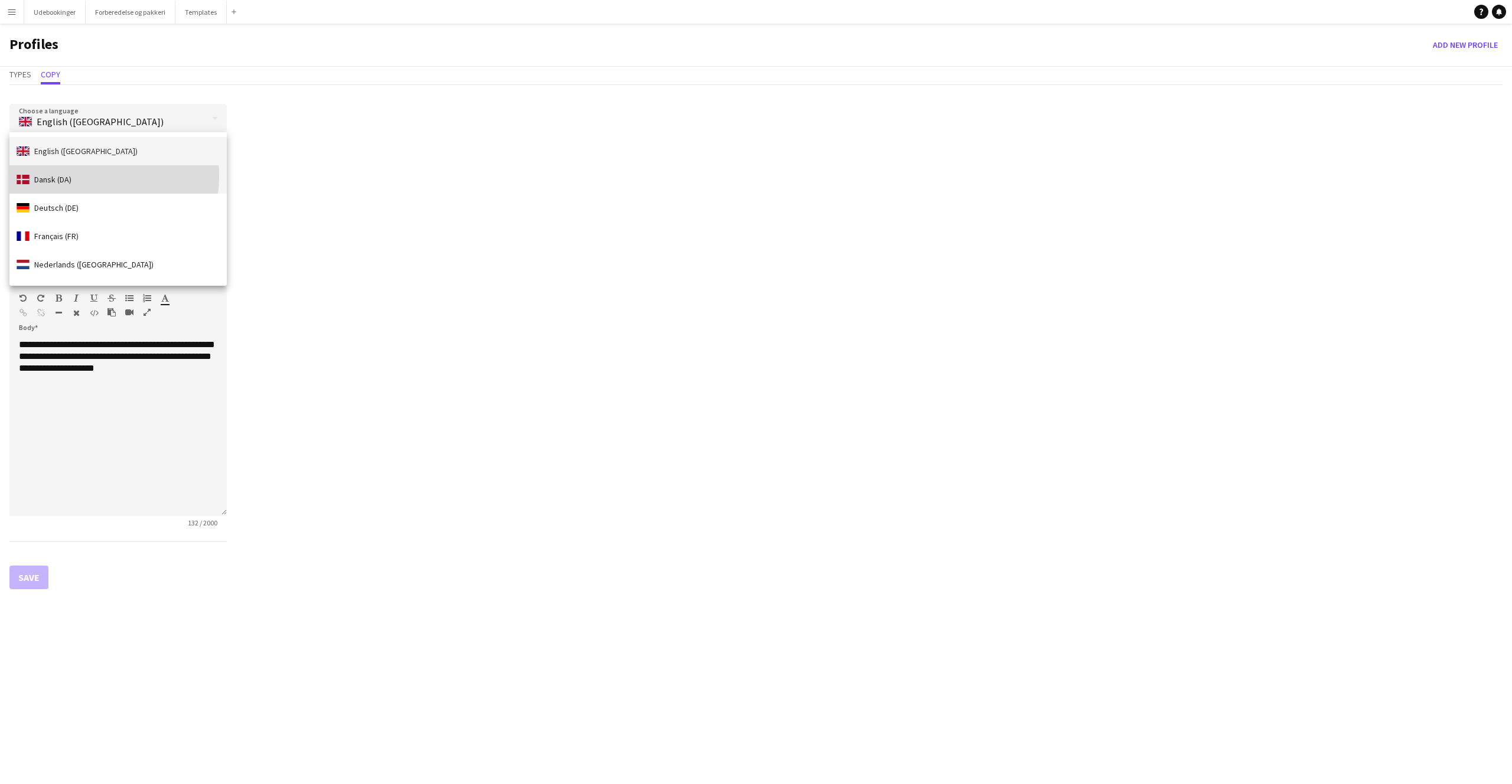
click at [68, 175] on span "Dansk (DA)" at bounding box center [53, 179] width 37 height 10
type input "**********"
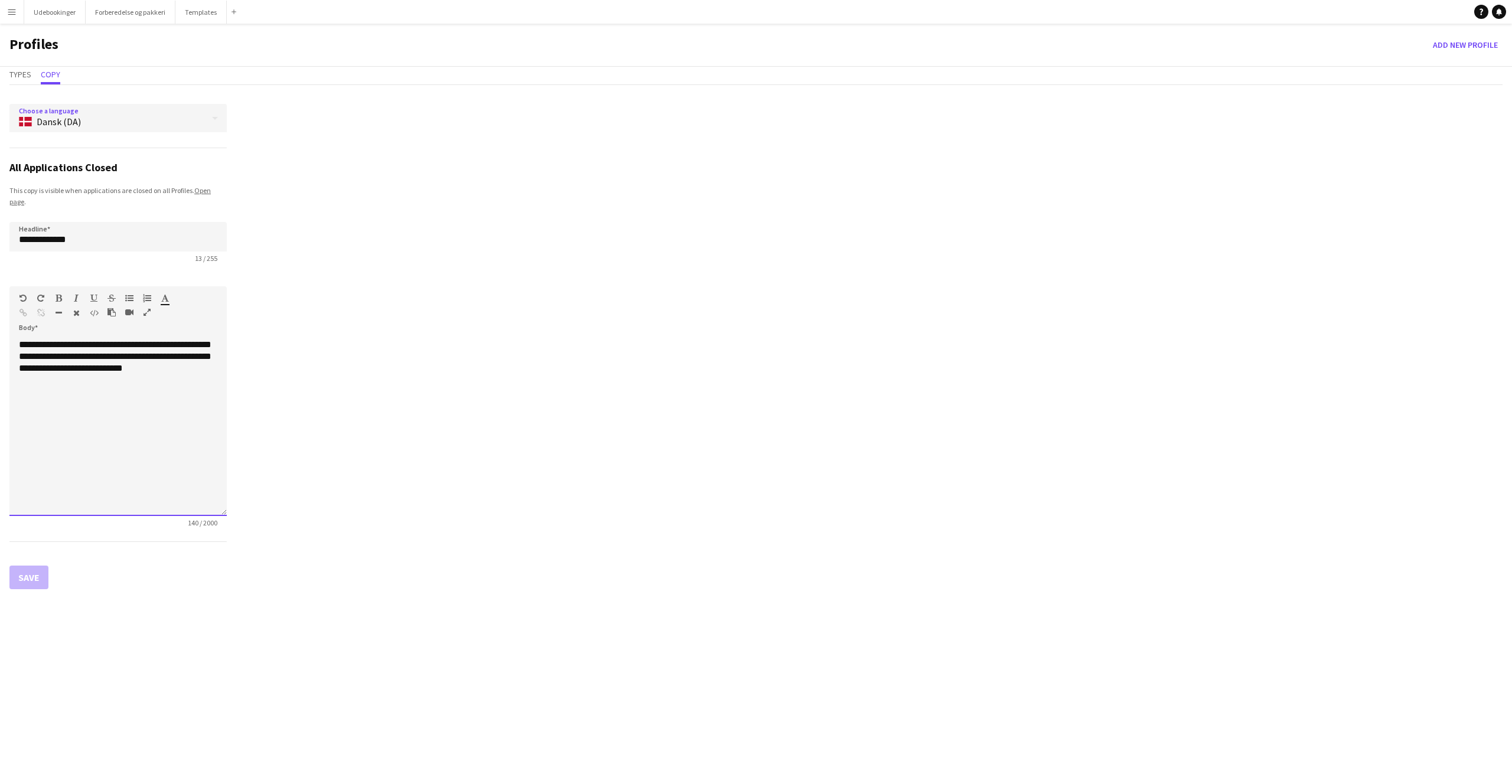
click at [27, 344] on div "**********" at bounding box center [118, 427] width 218 height 177
click at [20, 343] on div "**********" at bounding box center [118, 427] width 218 height 177
click at [73, 354] on div "**********" at bounding box center [118, 427] width 218 height 177
drag, startPoint x: 70, startPoint y: 353, endPoint x: 95, endPoint y: 368, distance: 29.2
click at [95, 368] on div "**********" at bounding box center [118, 427] width 218 height 177
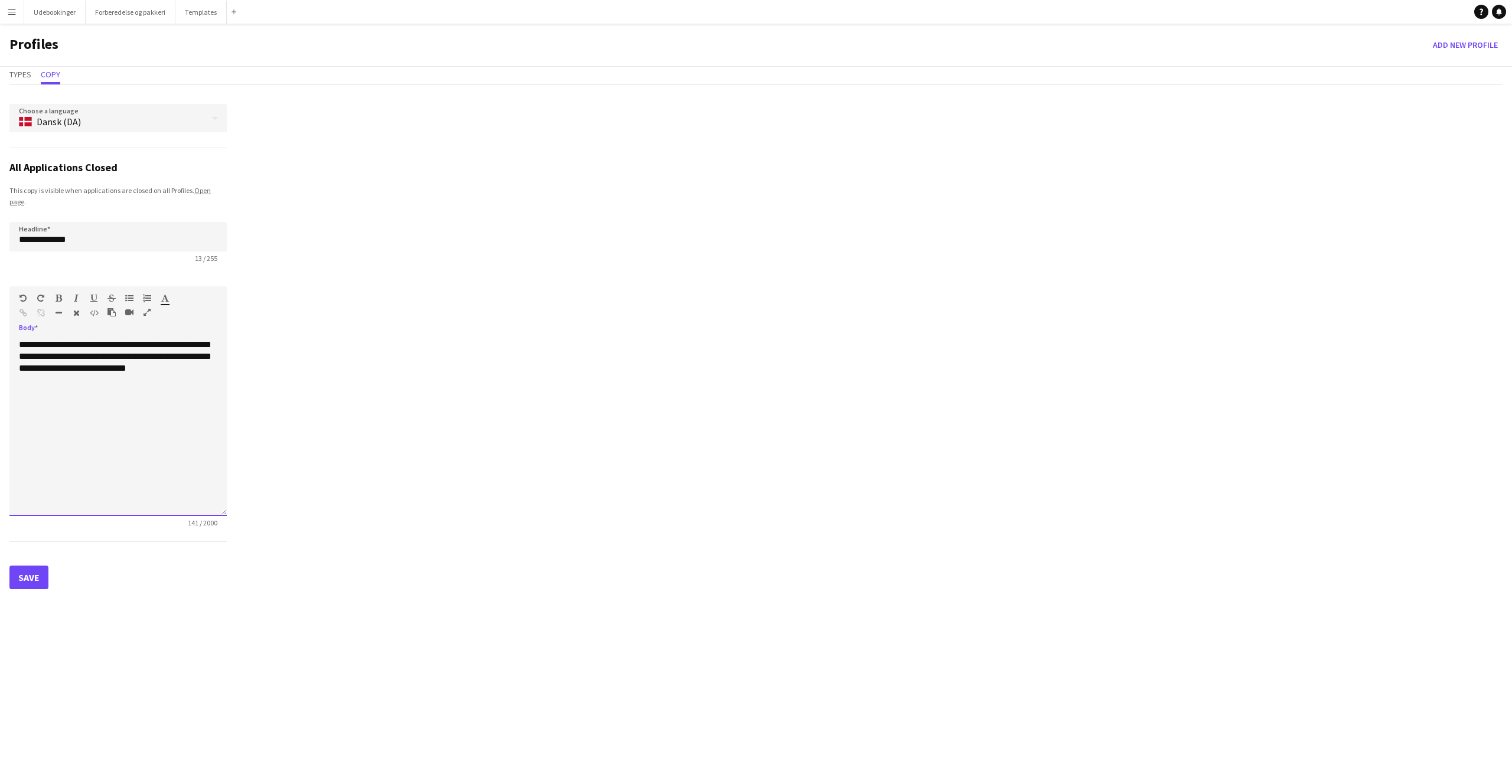
click at [55, 365] on div "**********" at bounding box center [118, 427] width 218 height 177
click at [119, 366] on div "**********" at bounding box center [118, 427] width 218 height 177
click at [182, 364] on div "**********" at bounding box center [118, 427] width 218 height 177
click at [200, 368] on div "**********" at bounding box center [118, 427] width 218 height 177
click at [218, 368] on div "**********" at bounding box center [118, 427] width 218 height 177
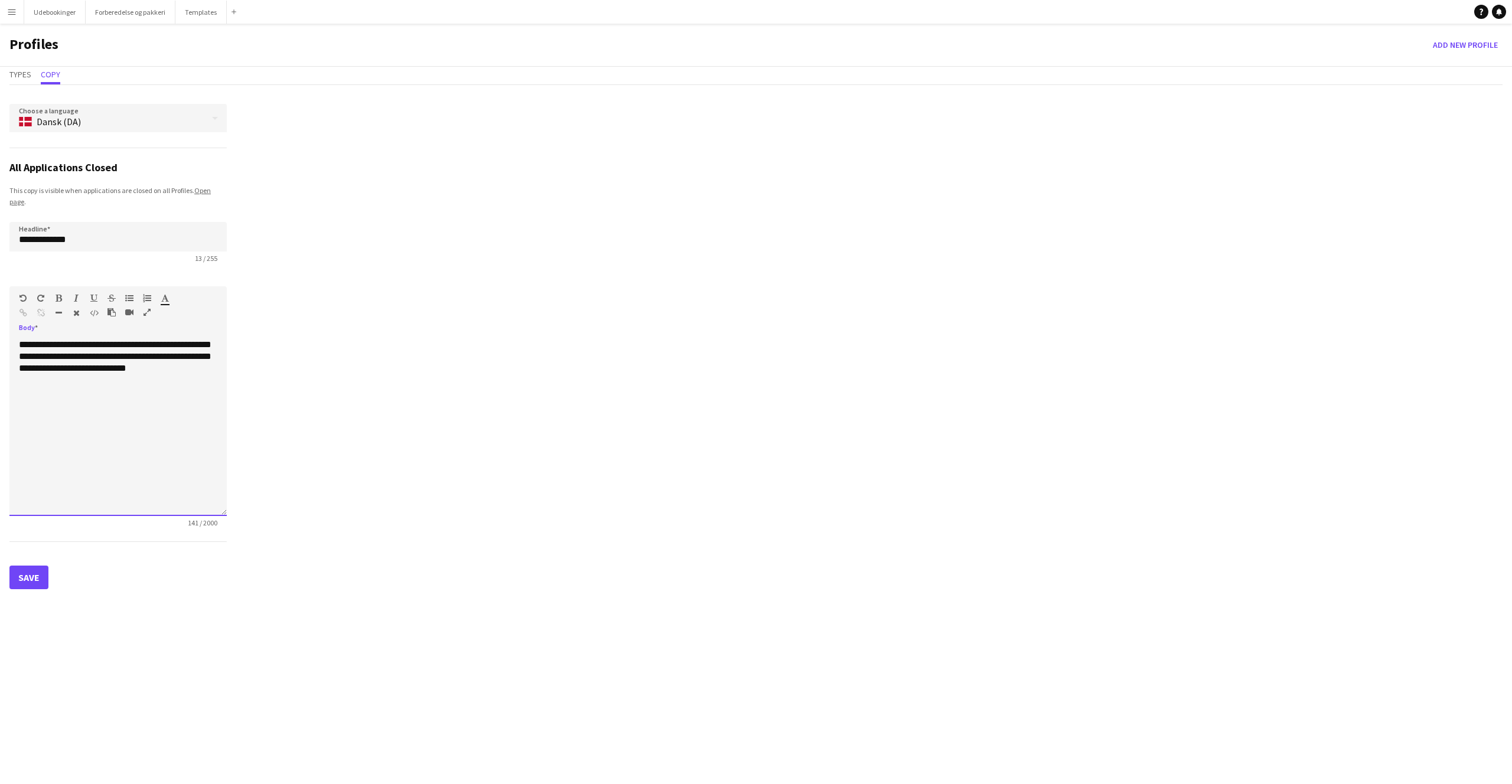
click at [216, 369] on div "**********" at bounding box center [118, 427] width 218 height 177
drag, startPoint x: 216, startPoint y: 368, endPoint x: 17, endPoint y: 346, distance: 200.2
click at [17, 346] on div "**********" at bounding box center [118, 427] width 218 height 177
click at [19, 345] on div "**********" at bounding box center [118, 427] width 218 height 177
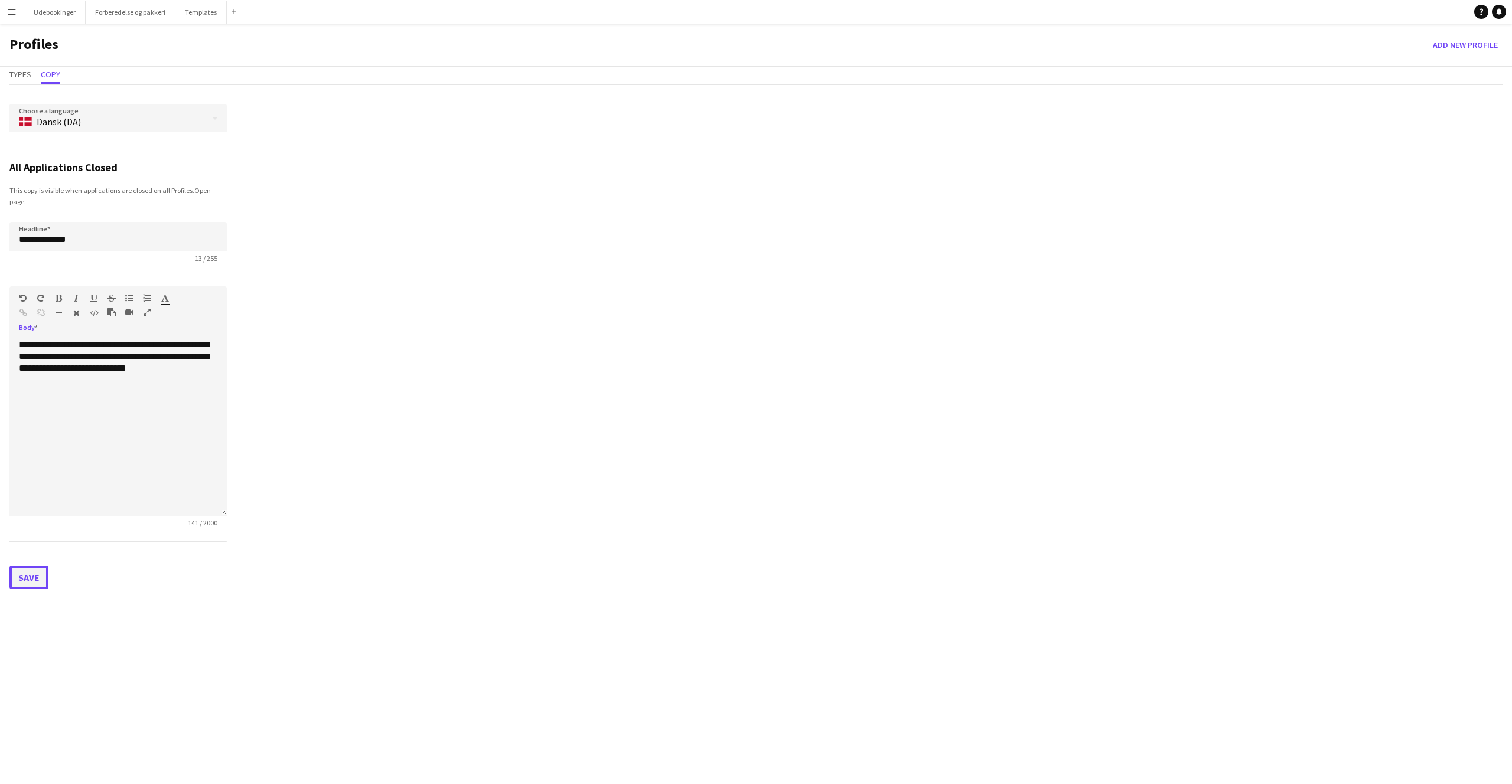
click at [25, 576] on button "Save" at bounding box center [29, 577] width 39 height 24
click at [76, 240] on input "**********" at bounding box center [118, 237] width 218 height 30
click at [41, 238] on input "**********" at bounding box center [118, 237] width 218 height 30
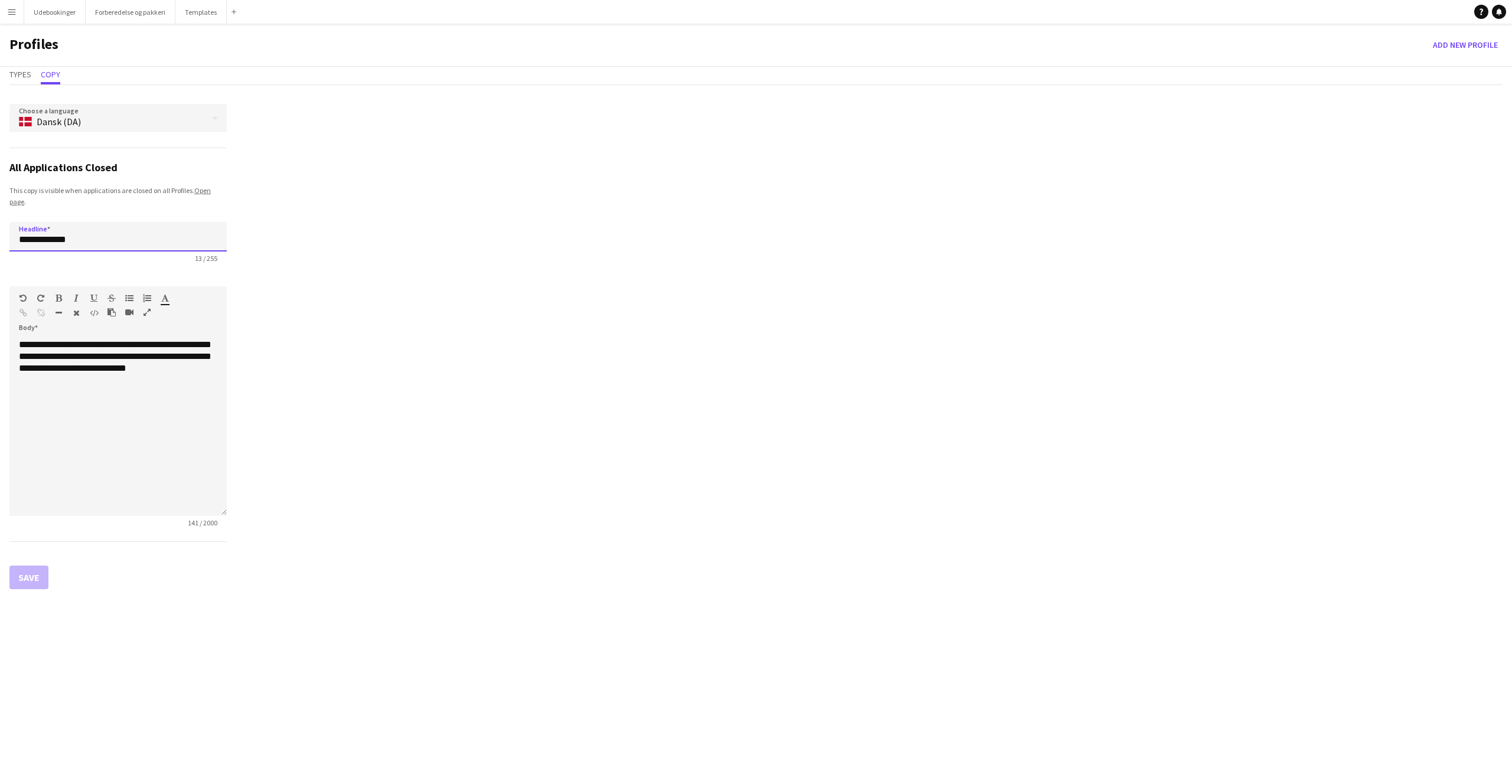
click at [135, 241] on input "**********" at bounding box center [118, 237] width 218 height 30
click at [32, 75] on div "Types Copy" at bounding box center [756, 76] width 1493 height 18
click at [70, 241] on input "**********" at bounding box center [118, 237] width 218 height 30
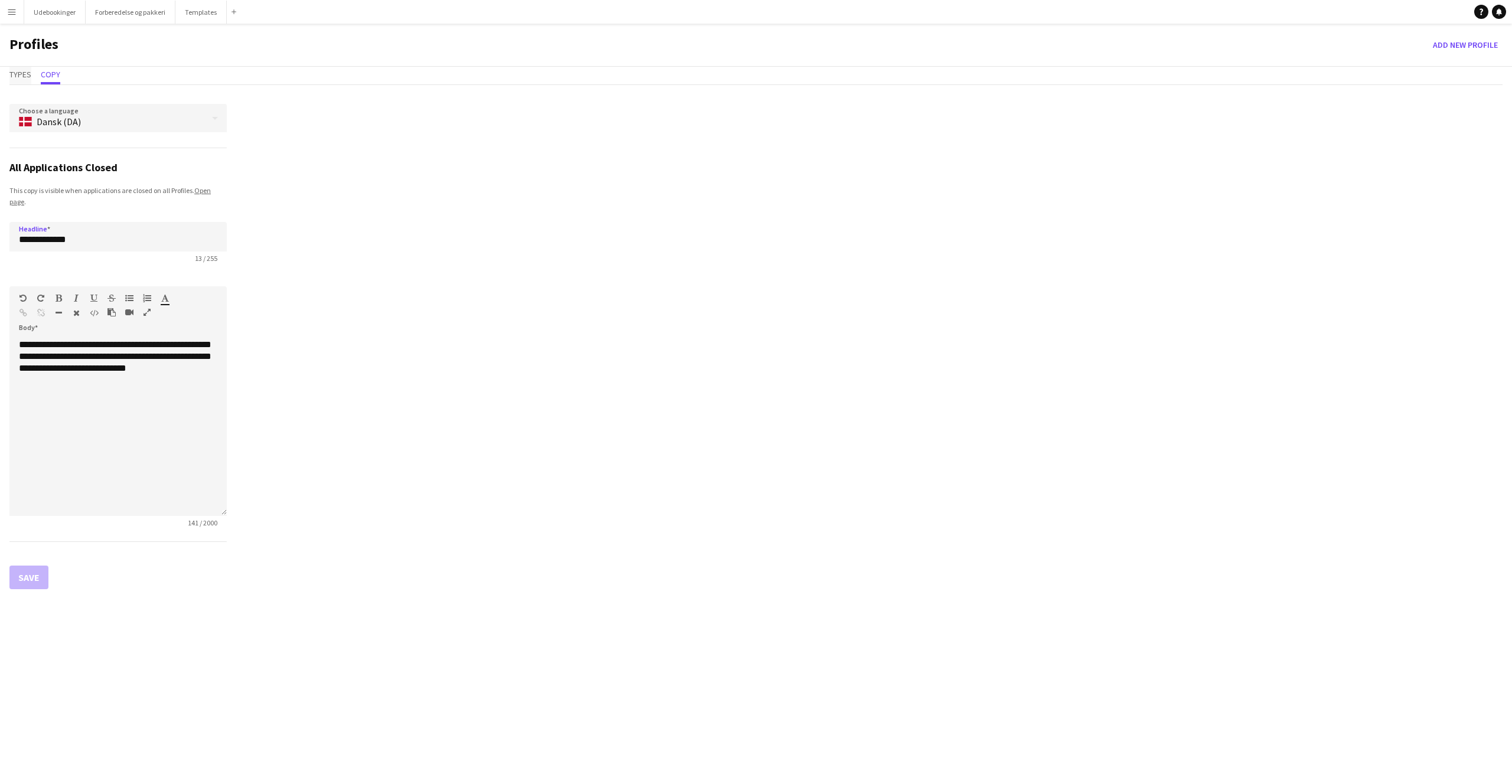
click at [18, 68] on span "Types" at bounding box center [20, 76] width 22 height 17
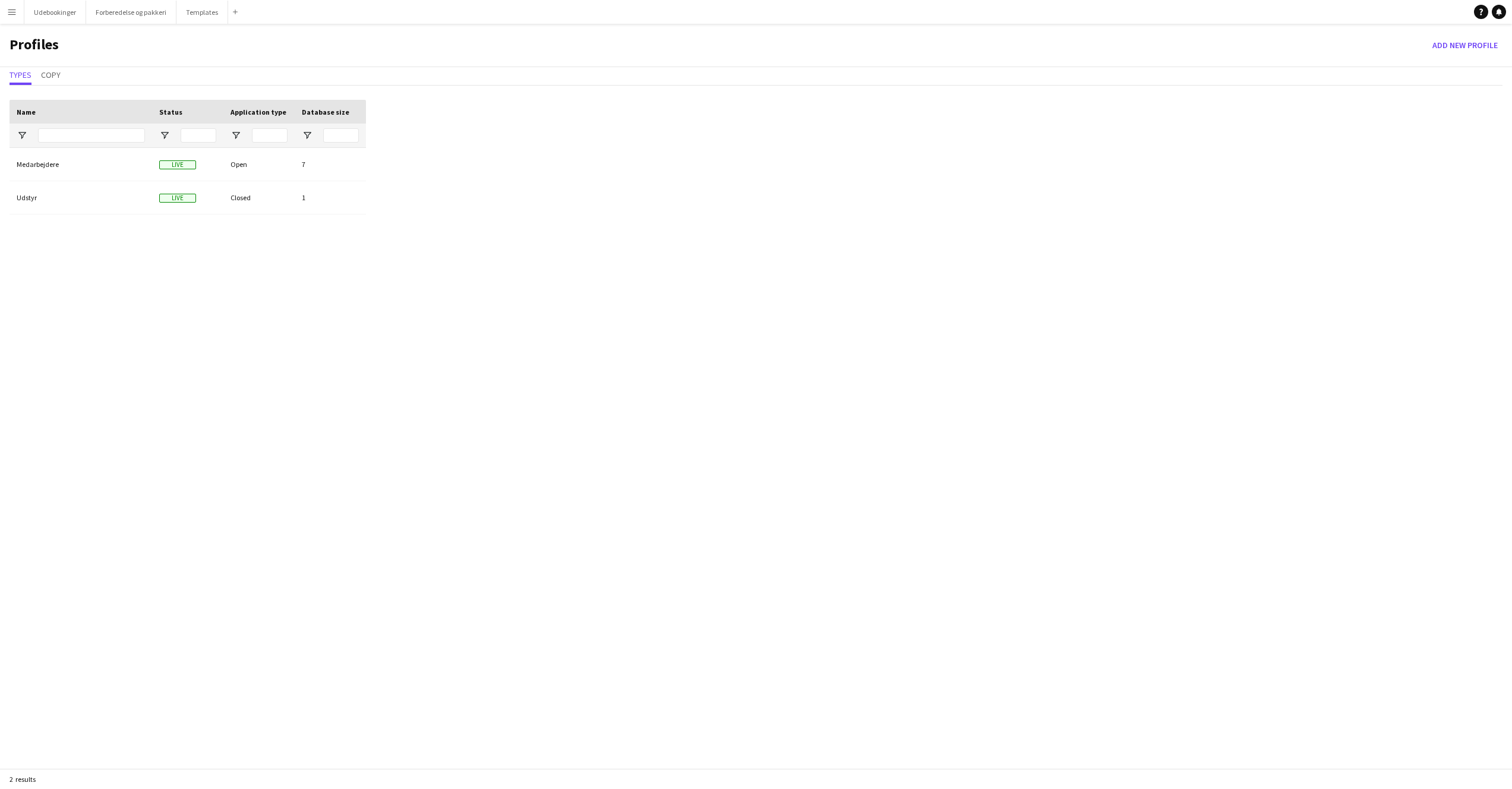
click at [32, 72] on div "Types Copy" at bounding box center [756, 76] width 1493 height 18
click at [9, 11] on app-icon "Menu" at bounding box center [12, 12] width 10 height 10
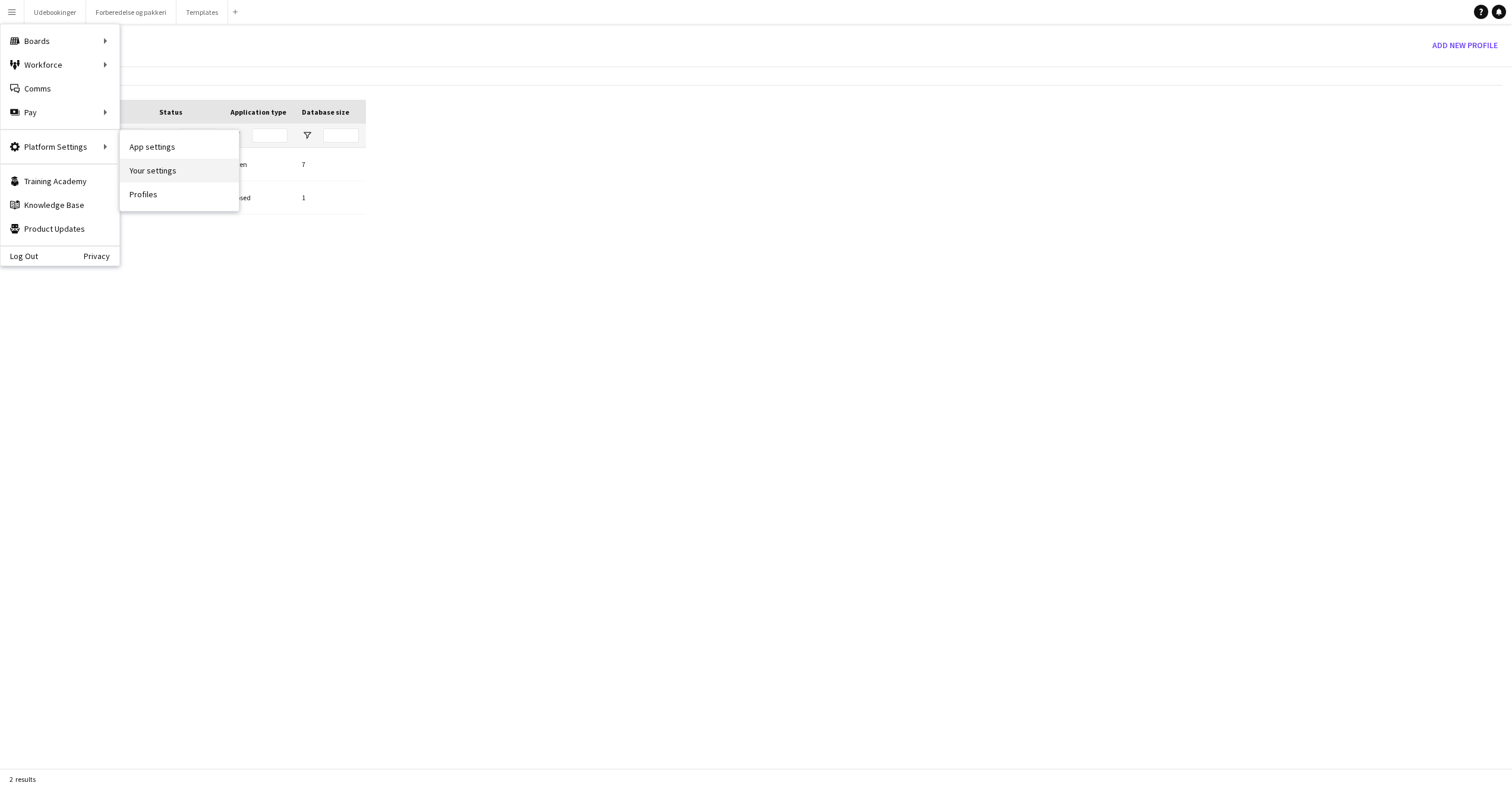
click at [156, 177] on link "Your settings" at bounding box center [178, 170] width 119 height 24
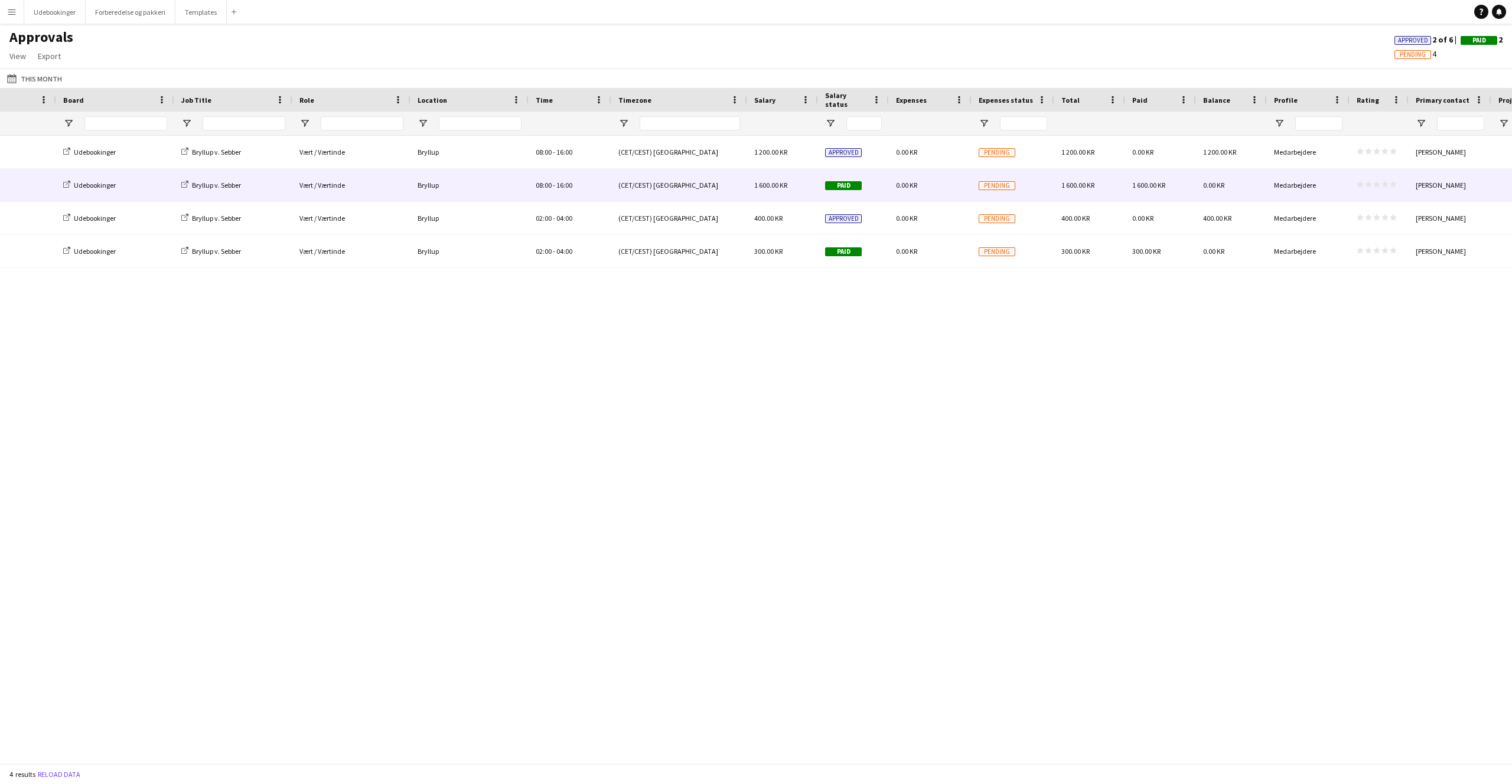
click at [971, 181] on div "0.00 KR" at bounding box center [930, 185] width 82 height 33
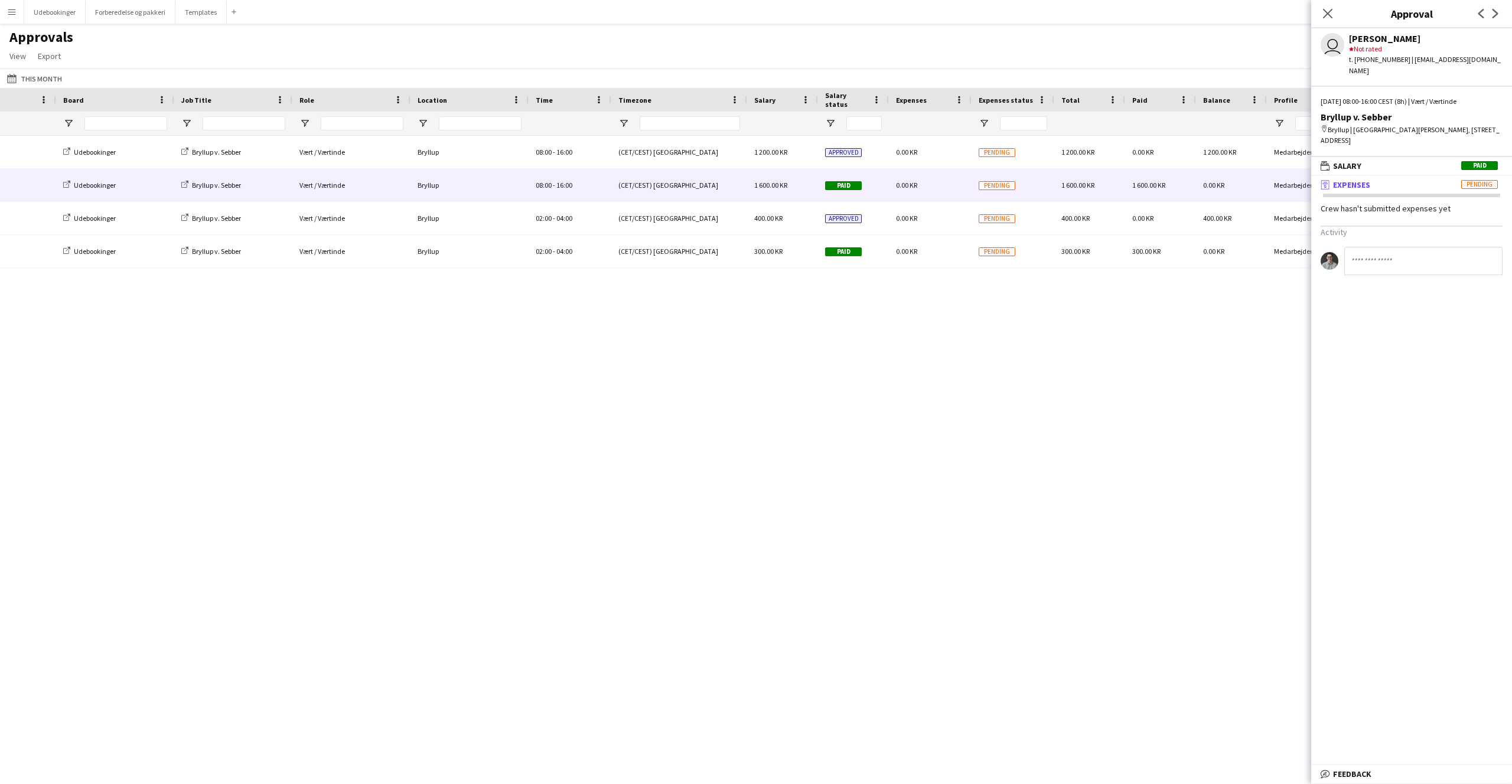
click at [1479, 180] on span "Pending" at bounding box center [1479, 184] width 36 height 9
click at [1392, 179] on mat-panel-title "receipt Expenses Pending" at bounding box center [1409, 184] width 197 height 11
click at [1363, 203] on div "Crew hasn't submitted expenses yet" at bounding box center [1411, 208] width 200 height 11
click at [1342, 179] on span "Expenses" at bounding box center [1351, 184] width 37 height 11
click at [1346, 198] on span "Feedback" at bounding box center [1352, 203] width 38 height 11
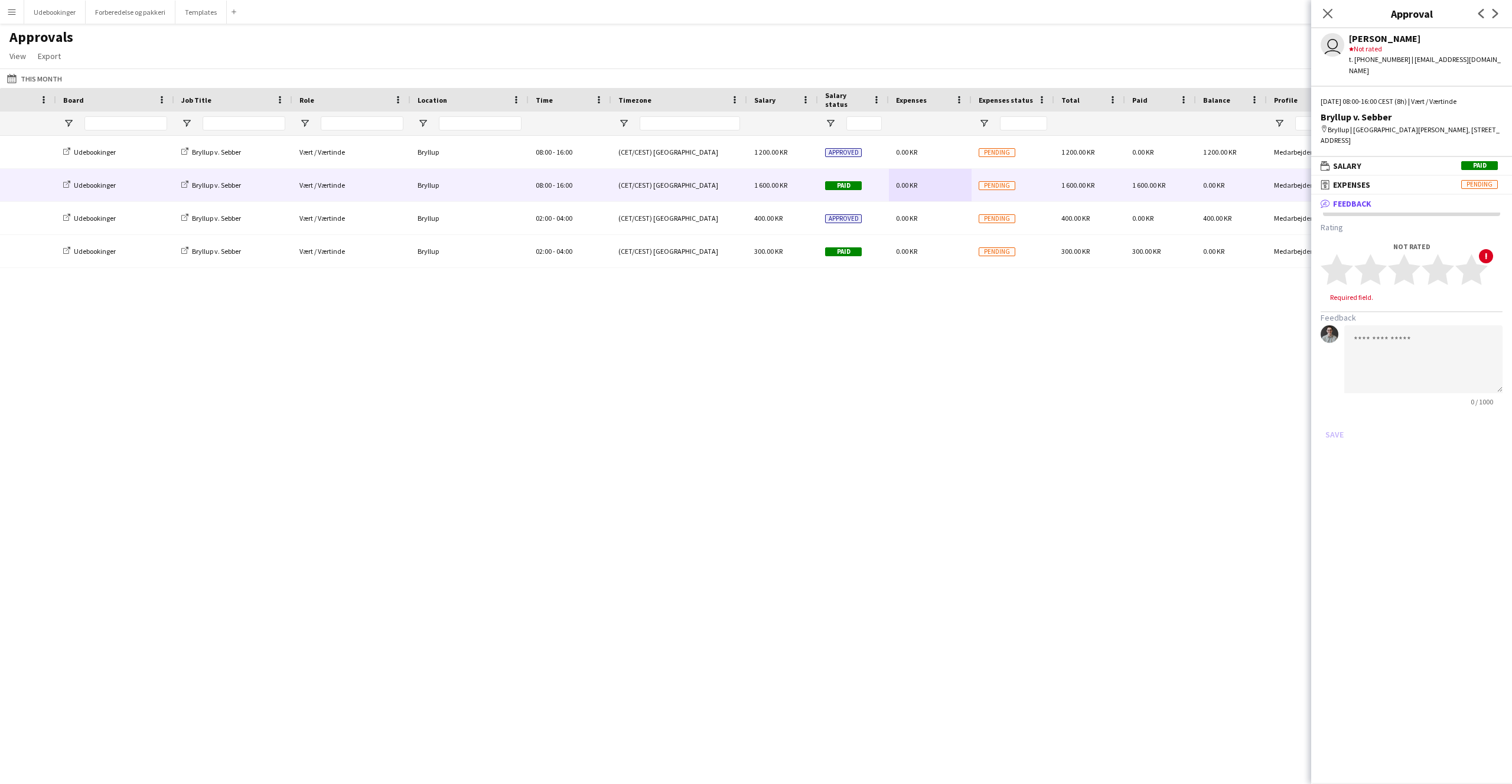
click at [1347, 198] on span "Feedback" at bounding box center [1352, 203] width 38 height 11
click at [1245, 325] on div "Udebookinger Bryllup v. Sebber Vært / Værtinde Bryllup 02:00 - 04:00 (CET/CEST)…" at bounding box center [756, 446] width 1512 height 619
click at [1327, 11] on icon "Close pop-in" at bounding box center [1328, 13] width 12 height 12
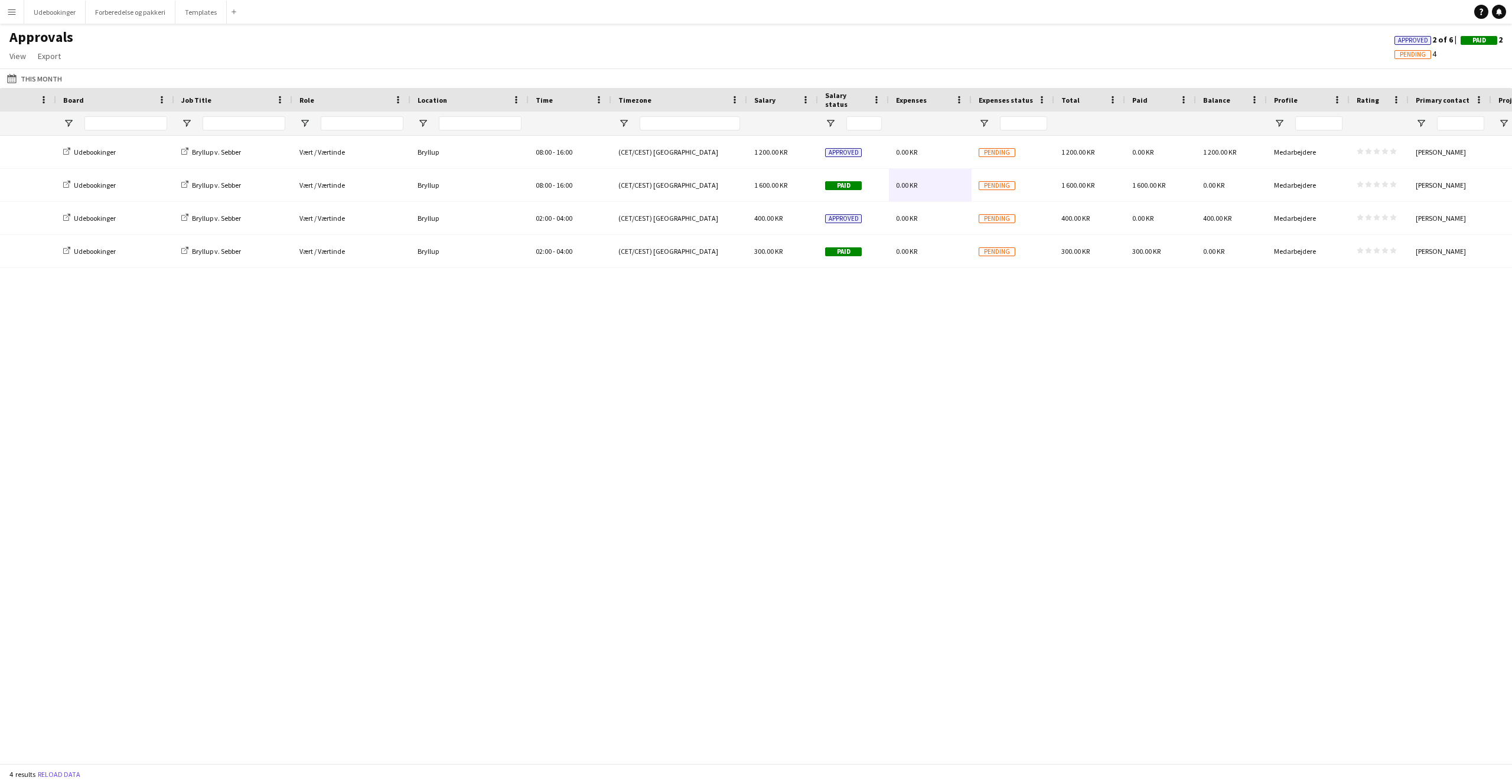
click at [997, 302] on div "Udebookinger Bryllup v. Sebber Vært / Værtinde Bryllup 02:00 - 04:00 (CET/CEST)…" at bounding box center [756, 446] width 1512 height 619
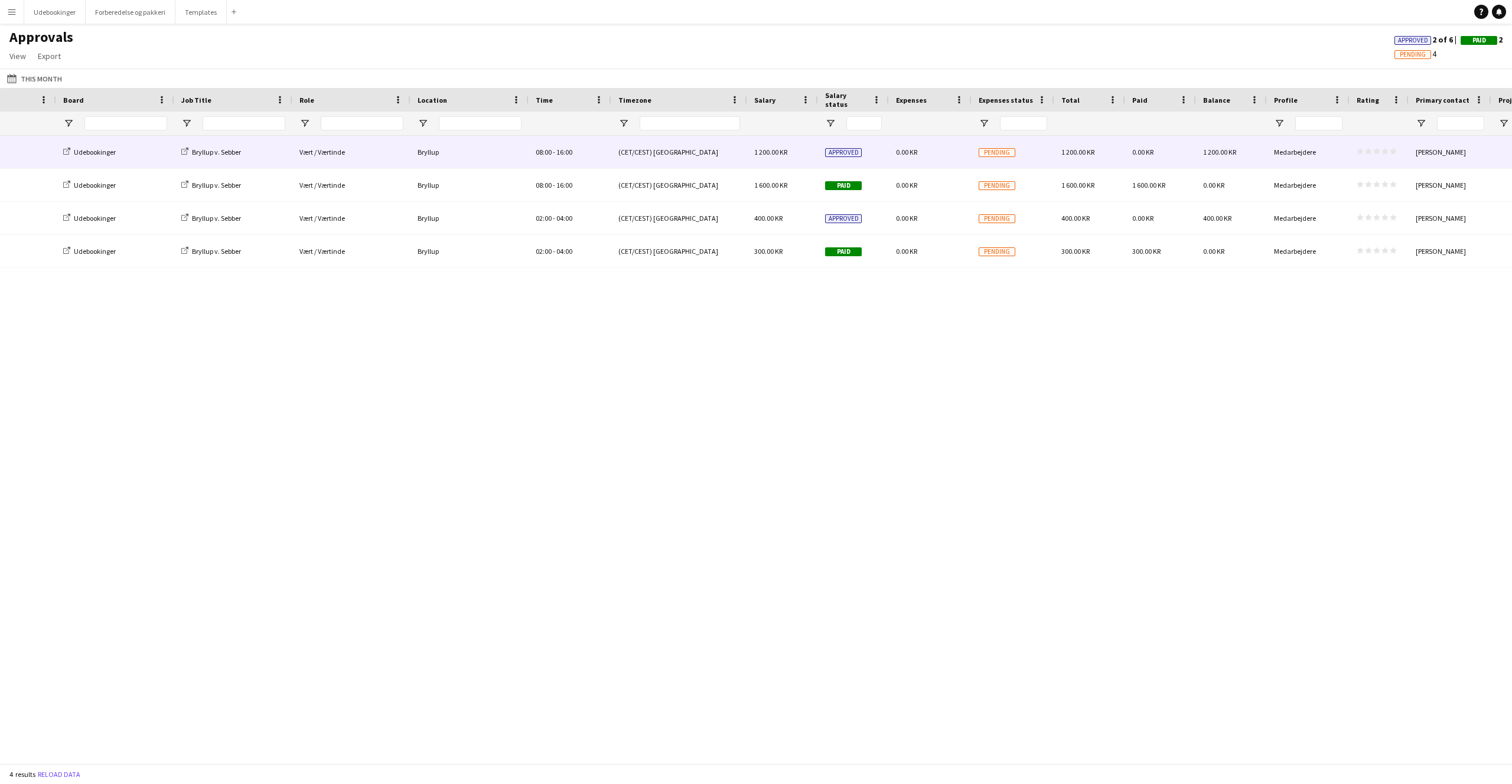
click at [906, 155] on span "0.00 KR" at bounding box center [907, 151] width 21 height 9
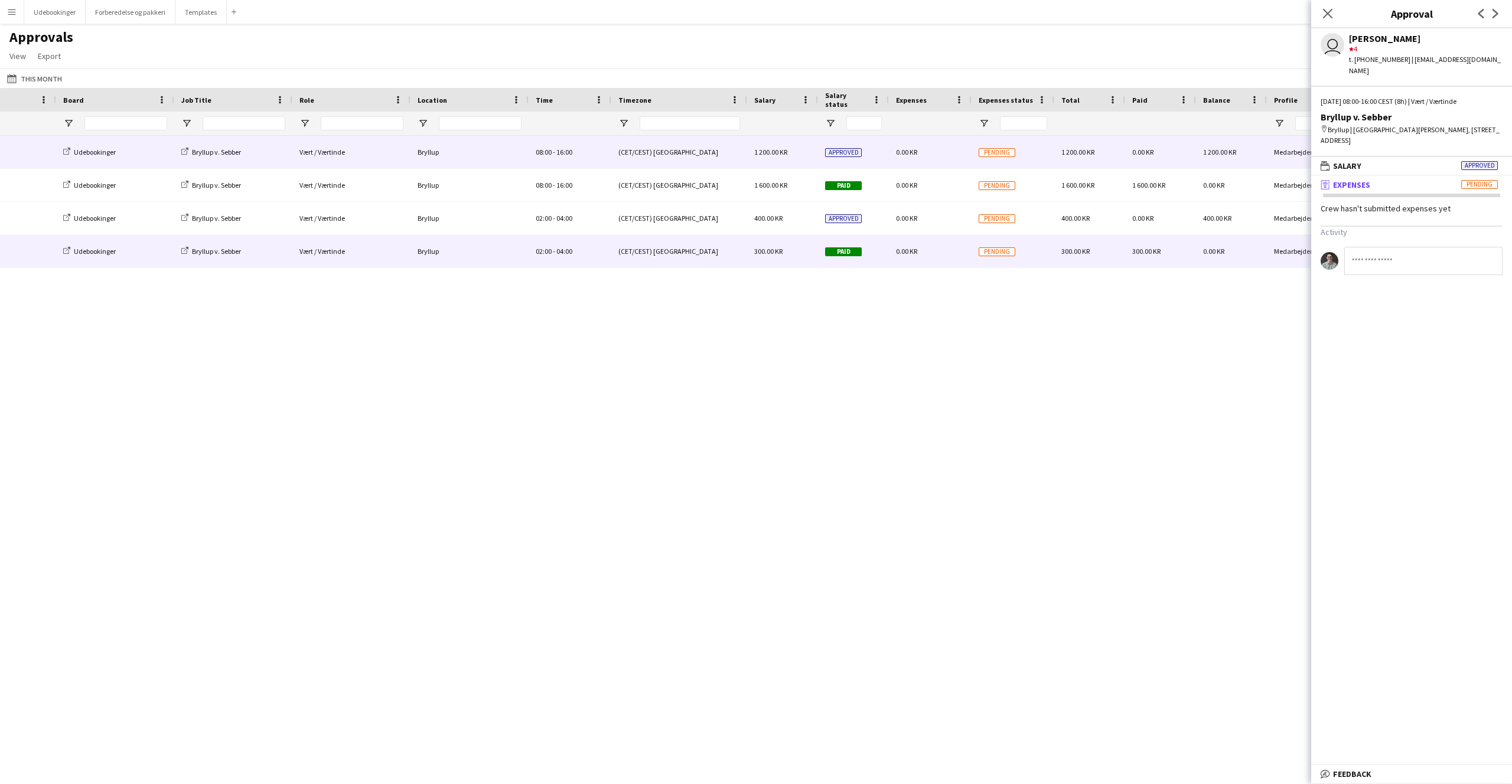
click at [918, 247] on div "0.00 KR" at bounding box center [930, 251] width 82 height 33
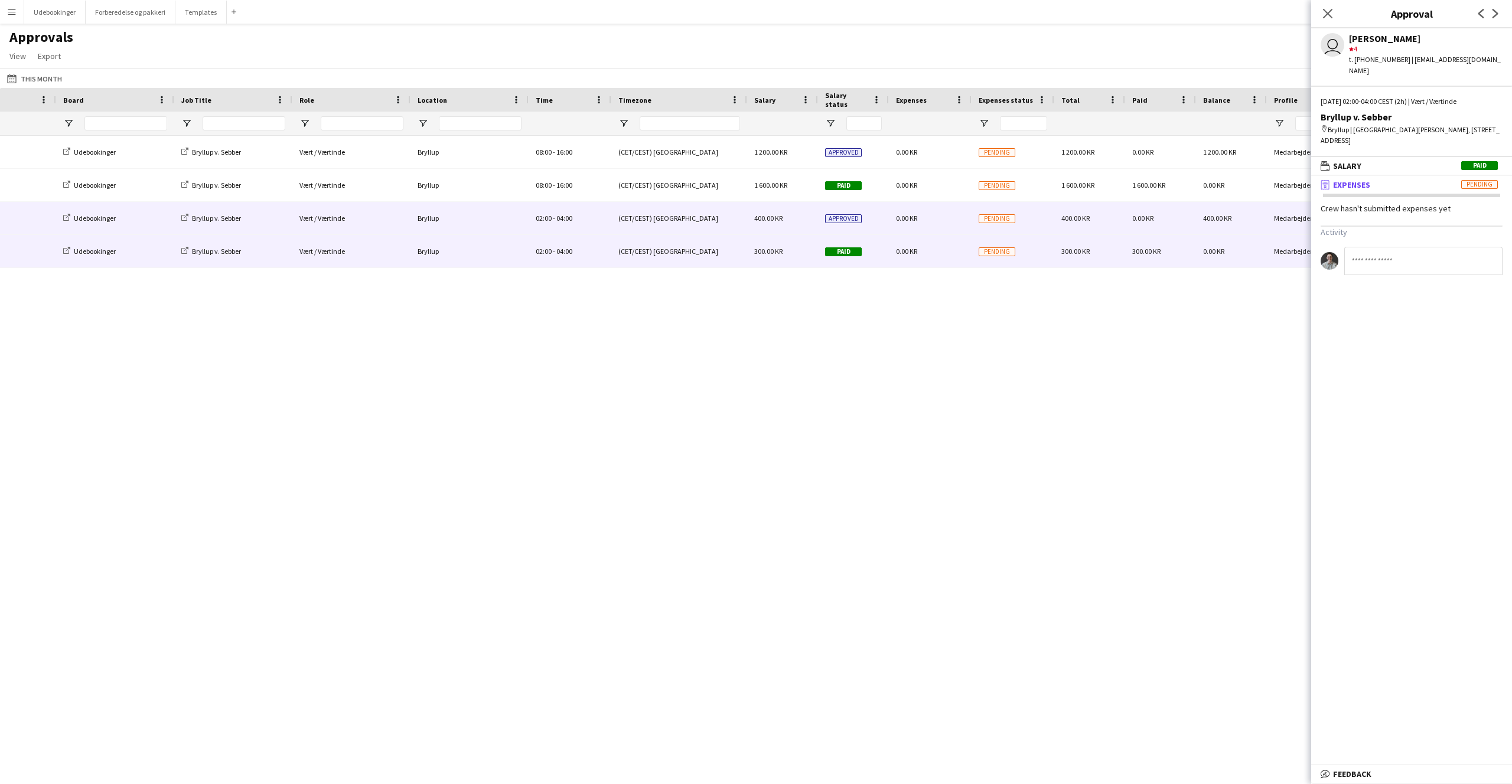
click at [909, 208] on div "0.00 KR" at bounding box center [930, 219] width 82 height 33
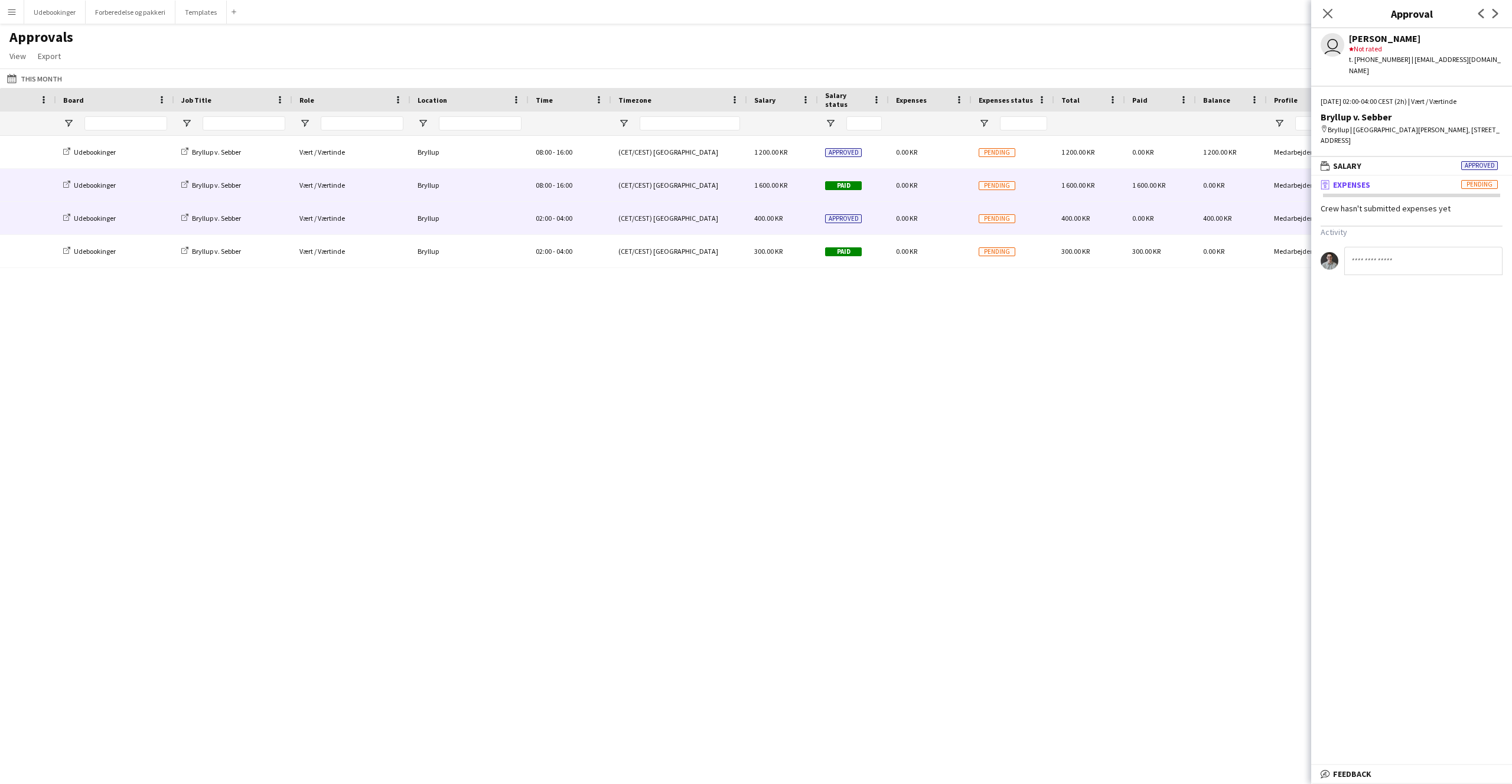
click at [907, 190] on span "0.00 KR" at bounding box center [907, 185] width 21 height 9
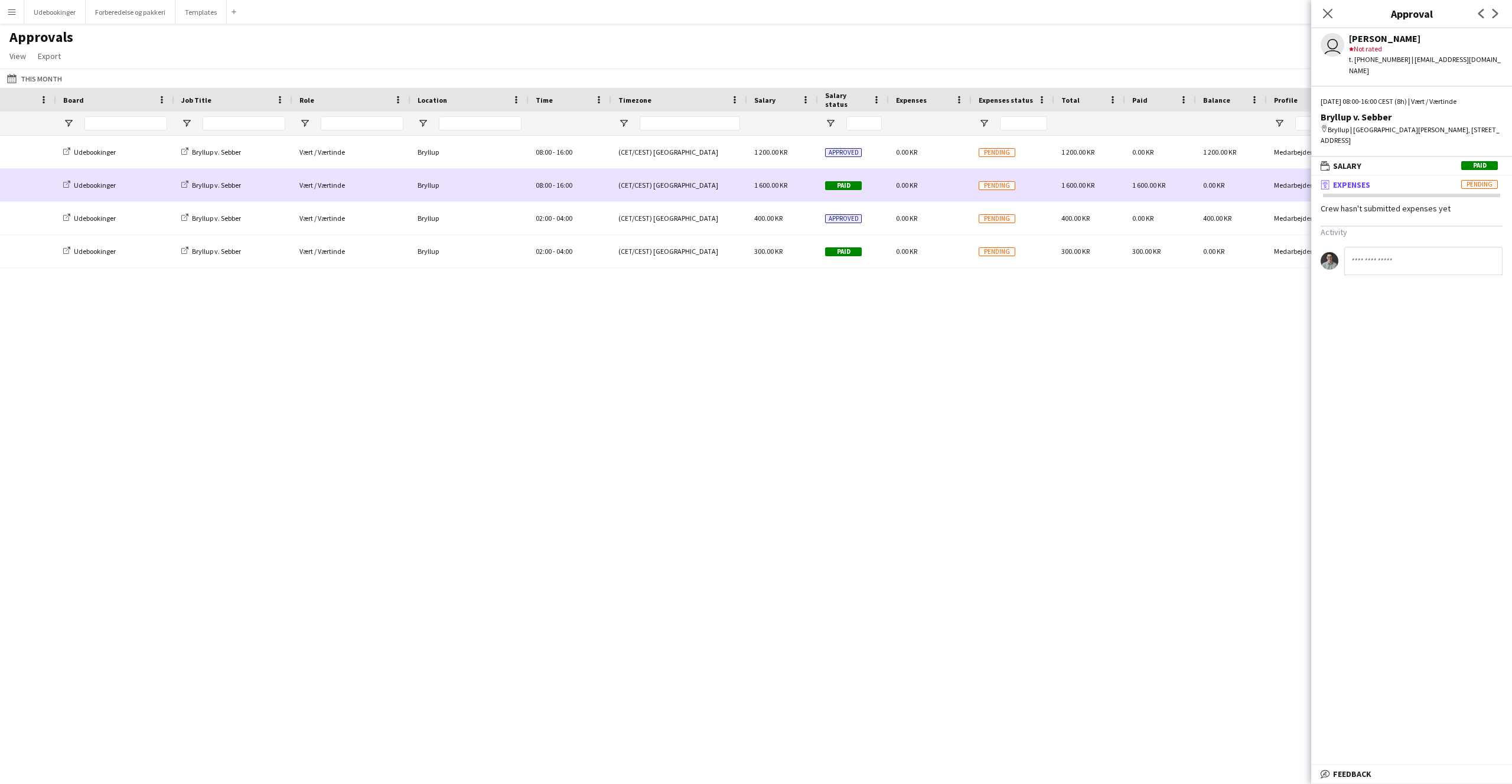
click at [913, 167] on div "0.00 KR" at bounding box center [930, 152] width 82 height 33
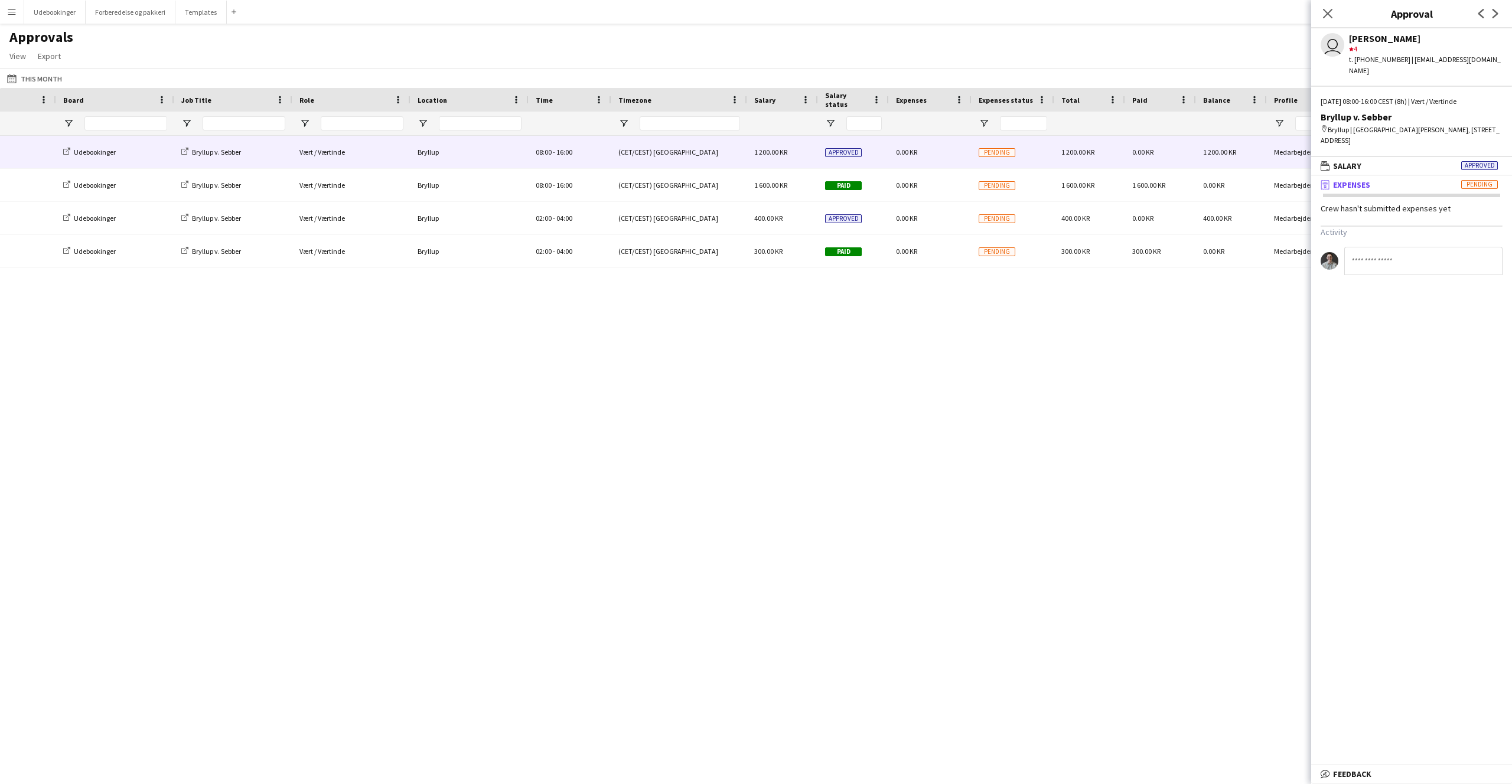
click at [916, 296] on div "Udebookinger Bryllup v. Sebber Vært / Værtinde Bryllup 02:00 - 04:00 (CET/CEST)…" at bounding box center [756, 446] width 1512 height 619
click at [1324, 14] on icon "Close pop-in" at bounding box center [1328, 13] width 12 height 12
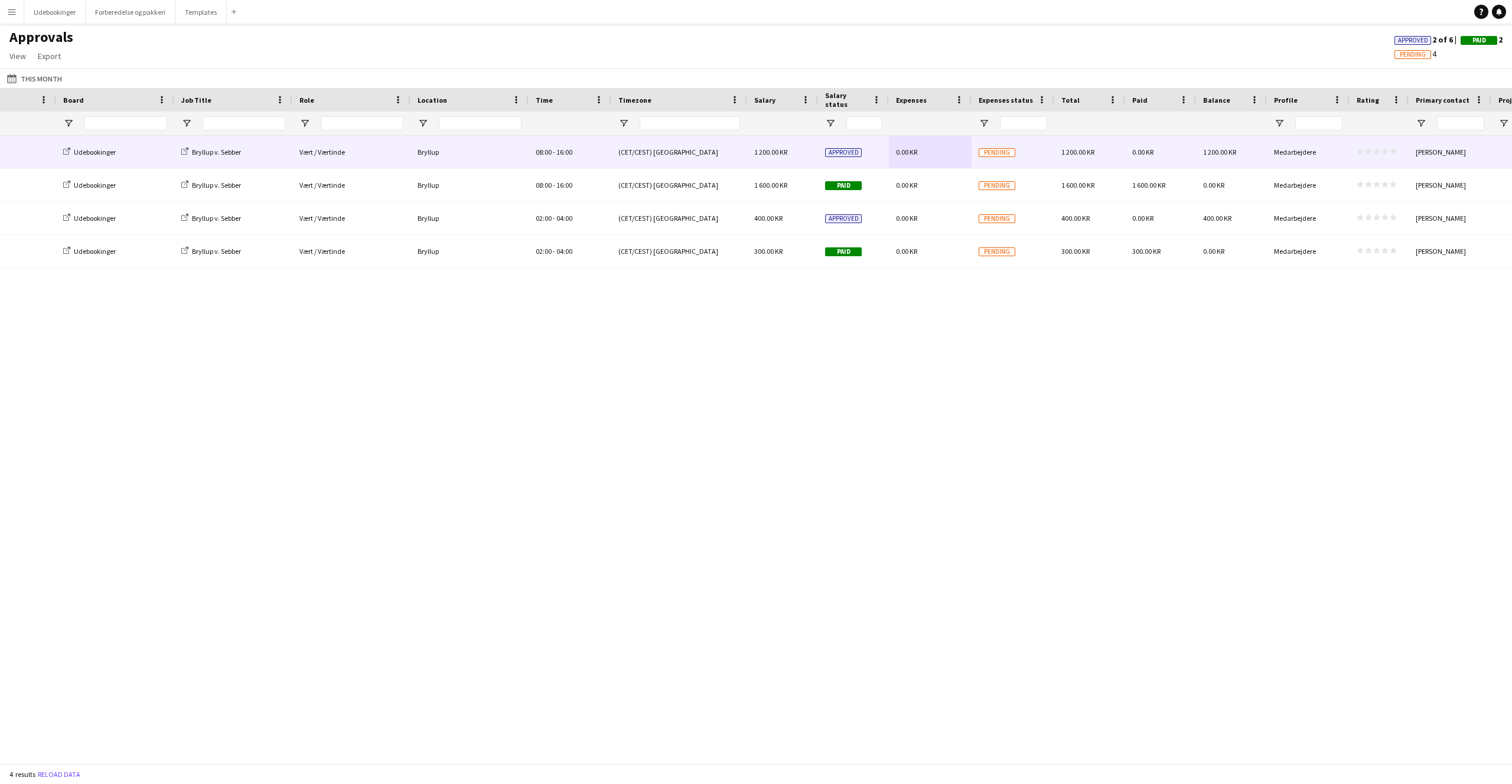
click at [1102, 308] on div "Udebookinger Bryllup v. Sebber Vært / Værtinde Bryllup 02:00 - 04:00 (CET/CEST)…" at bounding box center [756, 446] width 1512 height 619
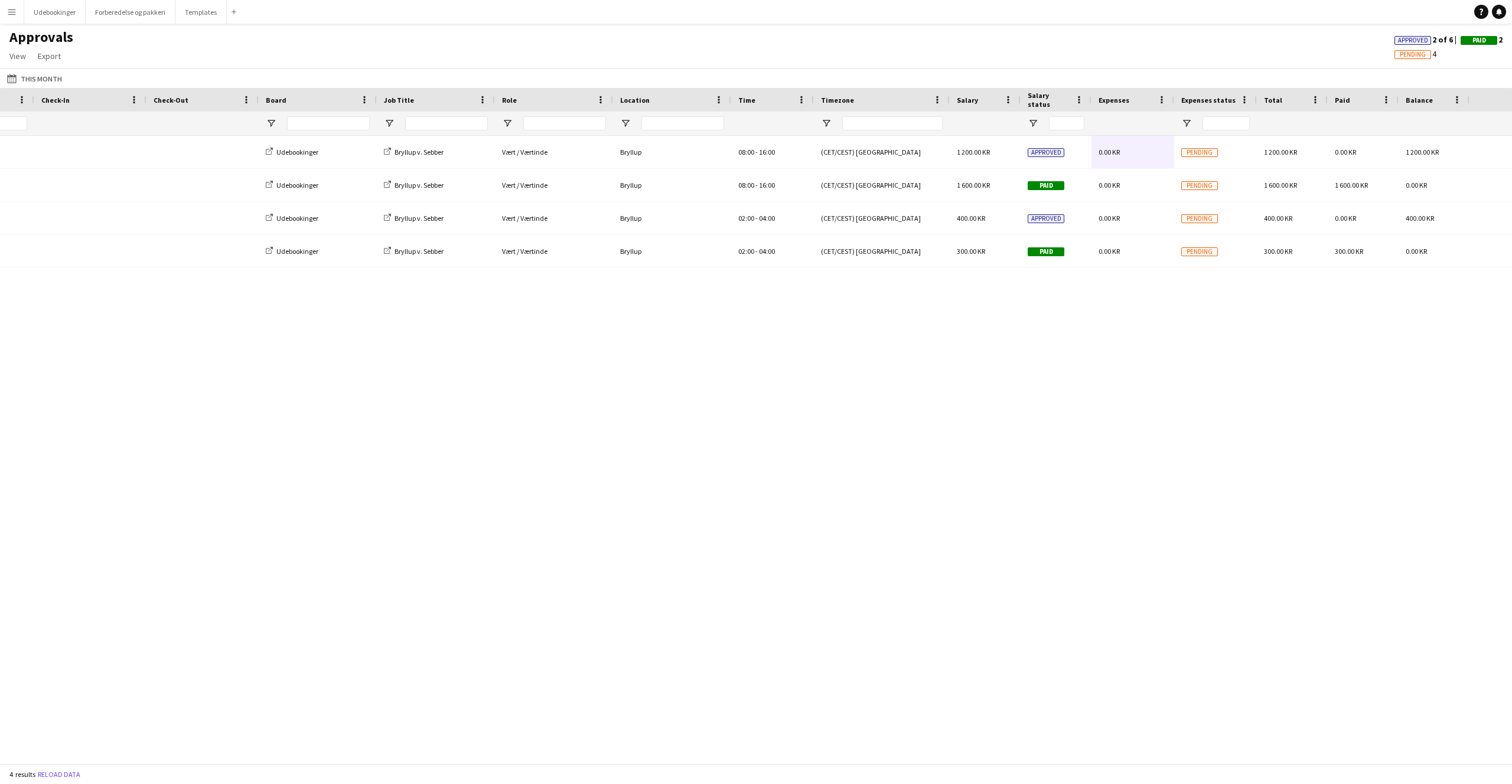
scroll to position [0, 93]
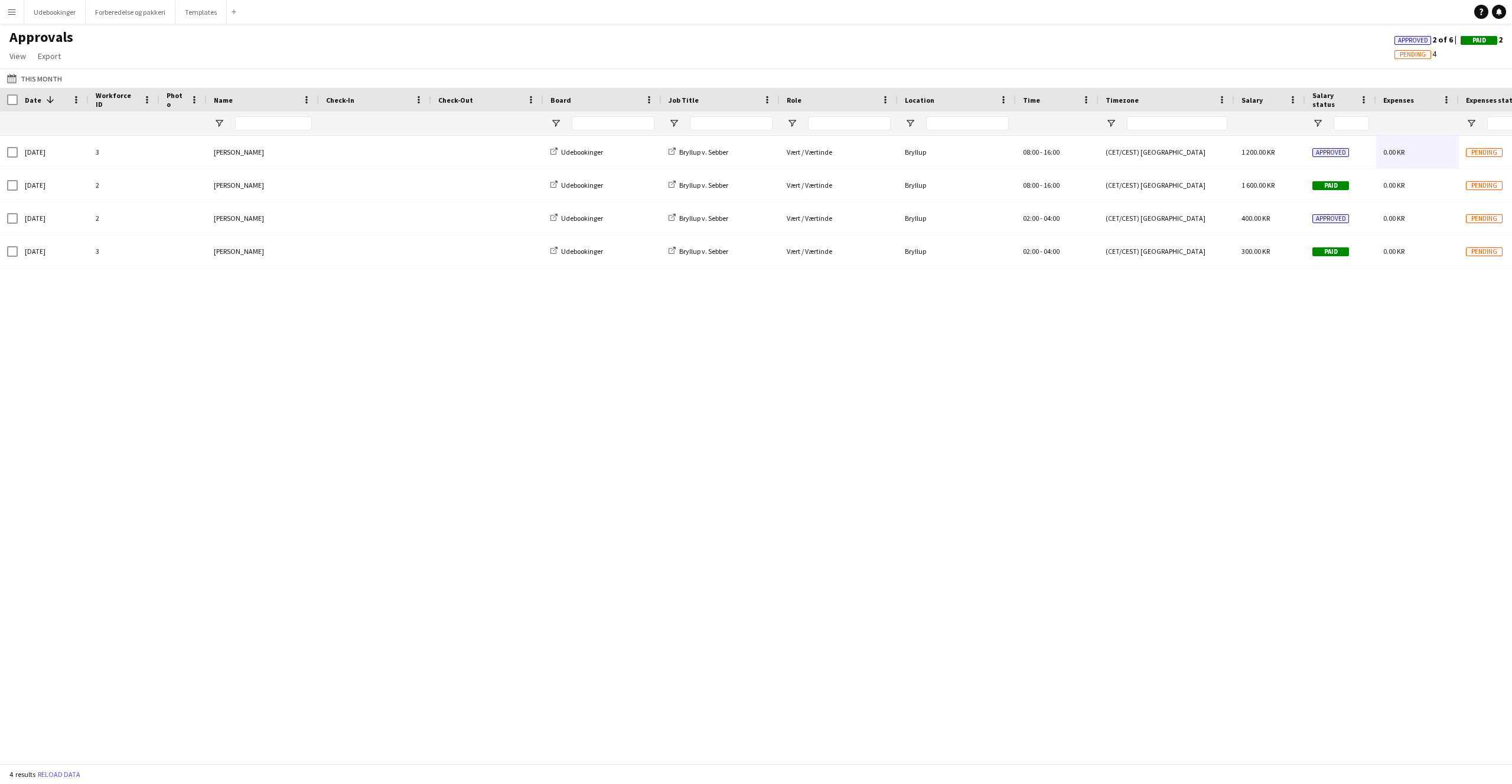
click at [5, 13] on button "Menu" at bounding box center [12, 12] width 24 height 24
click at [139, 149] on link "App settings" at bounding box center [177, 146] width 118 height 24
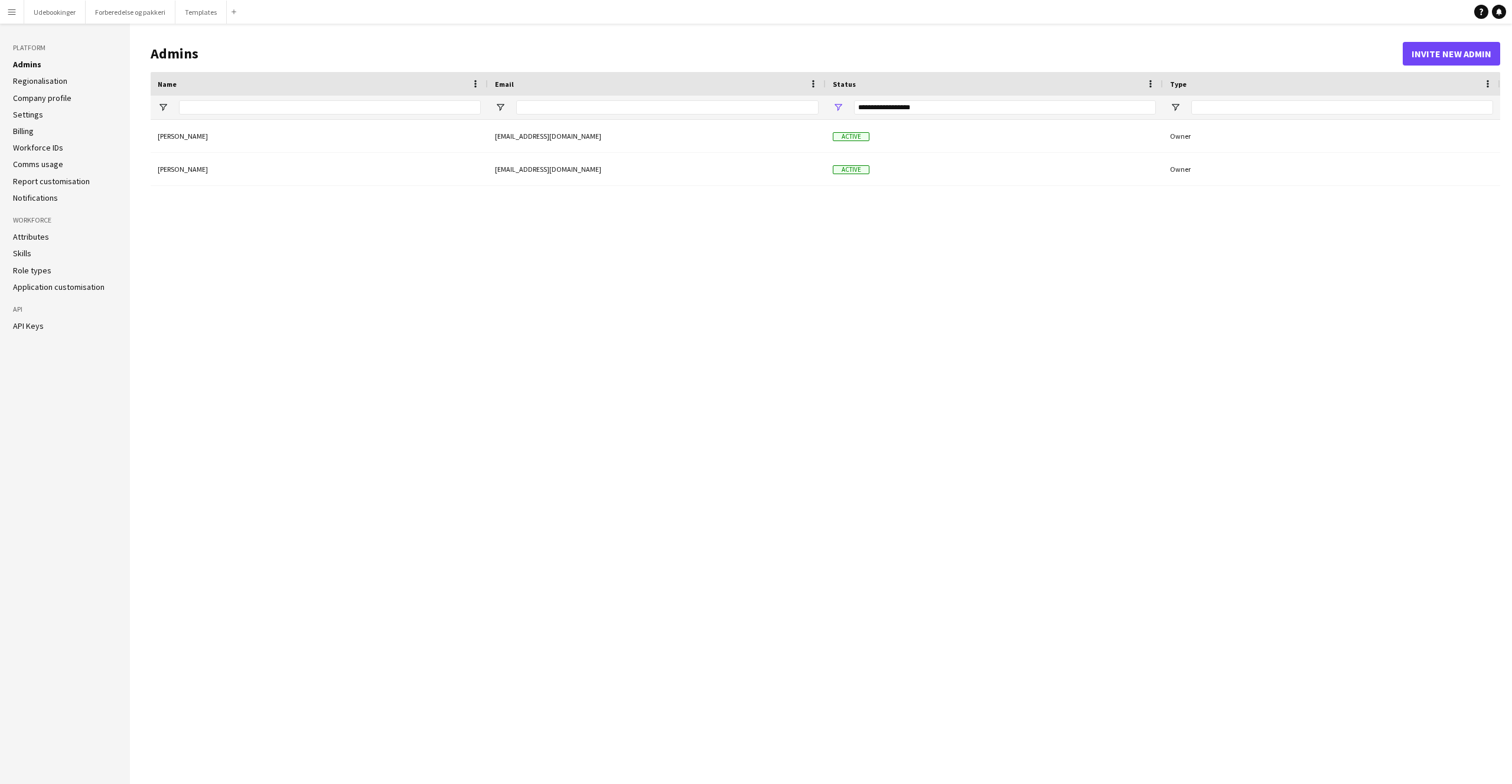
click at [29, 133] on link "Billing" at bounding box center [24, 130] width 21 height 11
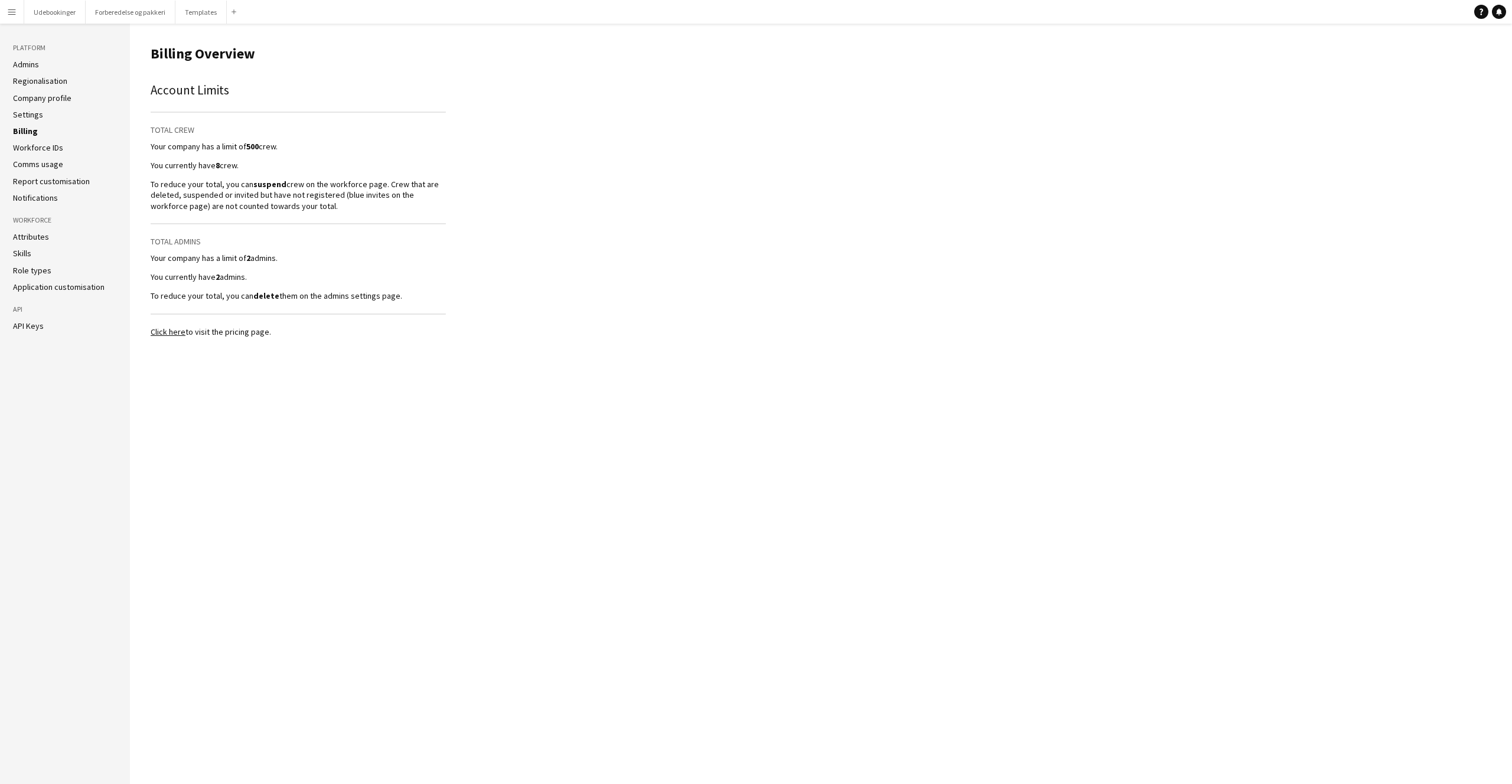
click at [27, 115] on link "Settings" at bounding box center [28, 114] width 30 height 11
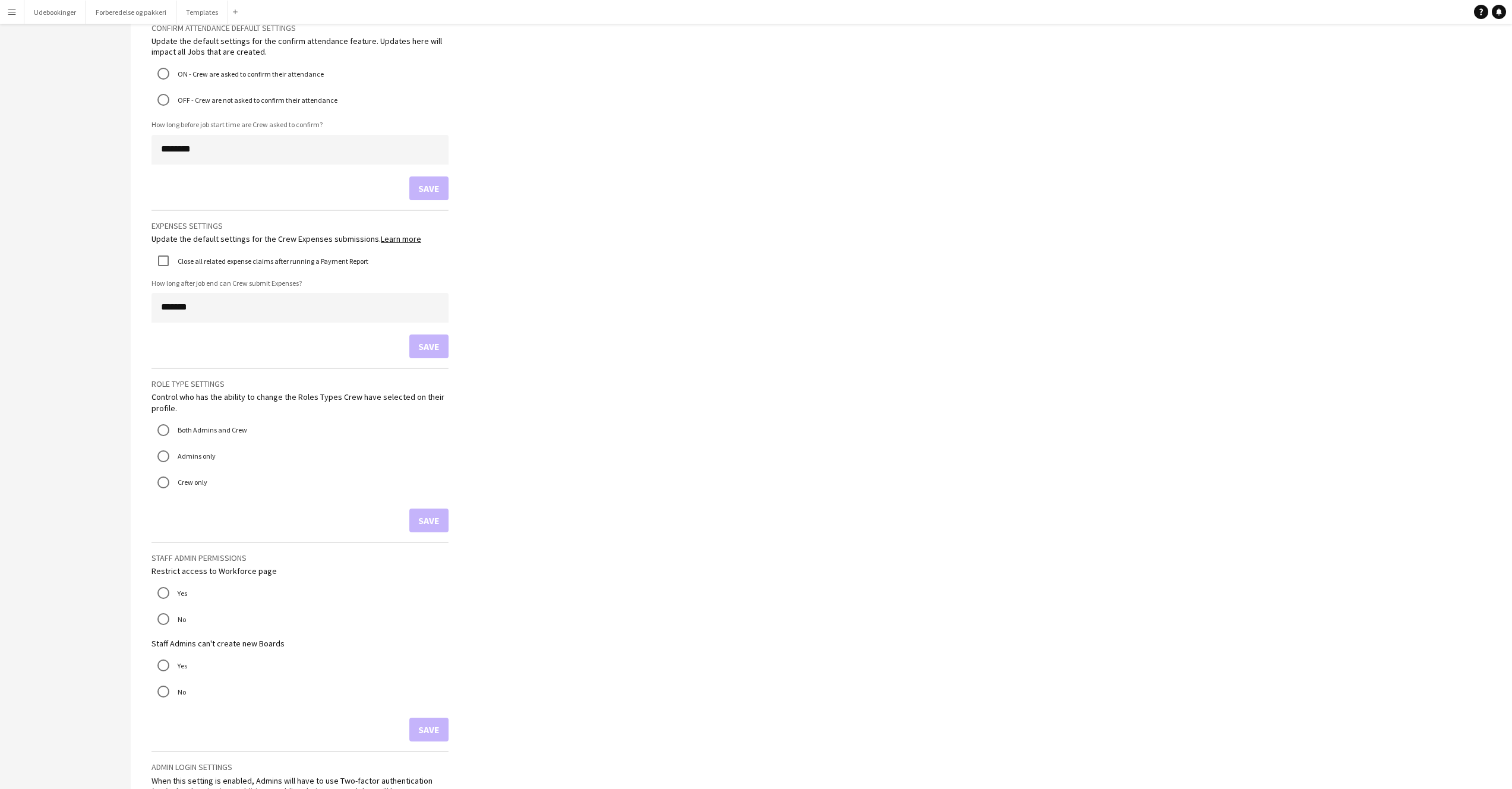
scroll to position [966, 0]
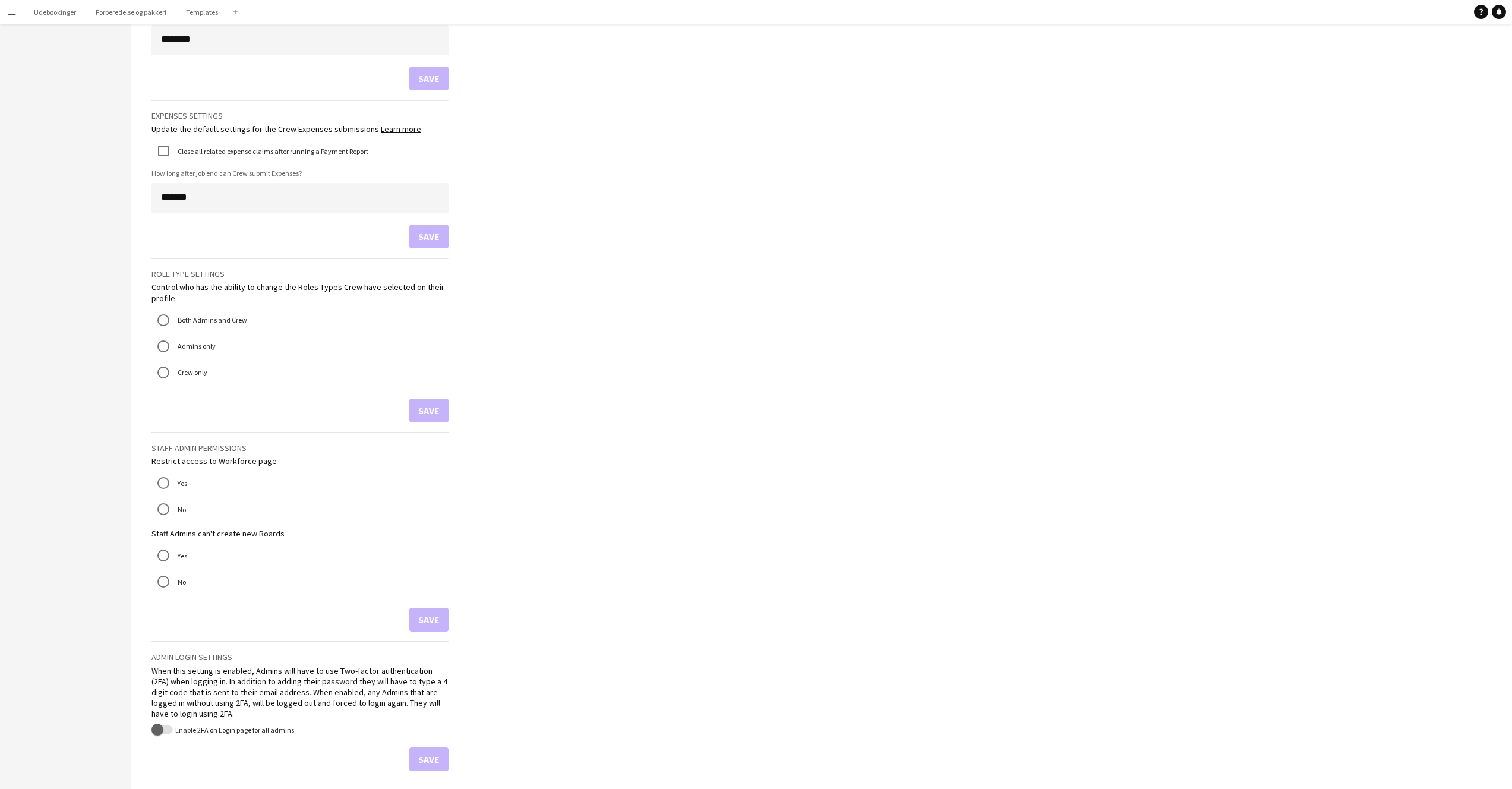
drag, startPoint x: 211, startPoint y: 711, endPoint x: 149, endPoint y: 661, distance: 79.6
drag, startPoint x: 213, startPoint y: 709, endPoint x: 150, endPoint y: 673, distance: 72.6
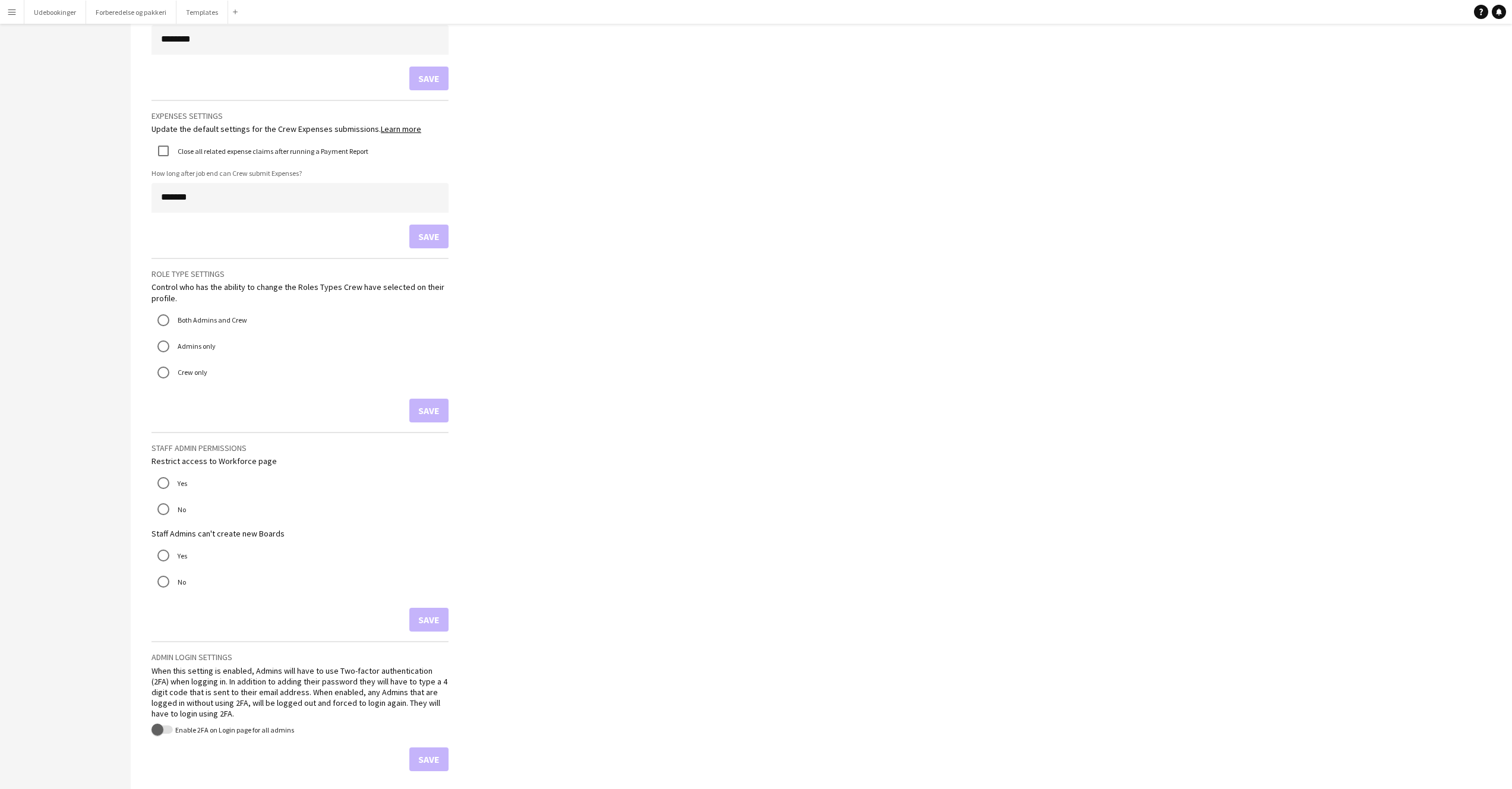
click at [442, 571] on mat-radio-button "No" at bounding box center [300, 582] width 297 height 24
drag, startPoint x: 63, startPoint y: 205, endPoint x: 62, endPoint y: 185, distance: 20.0
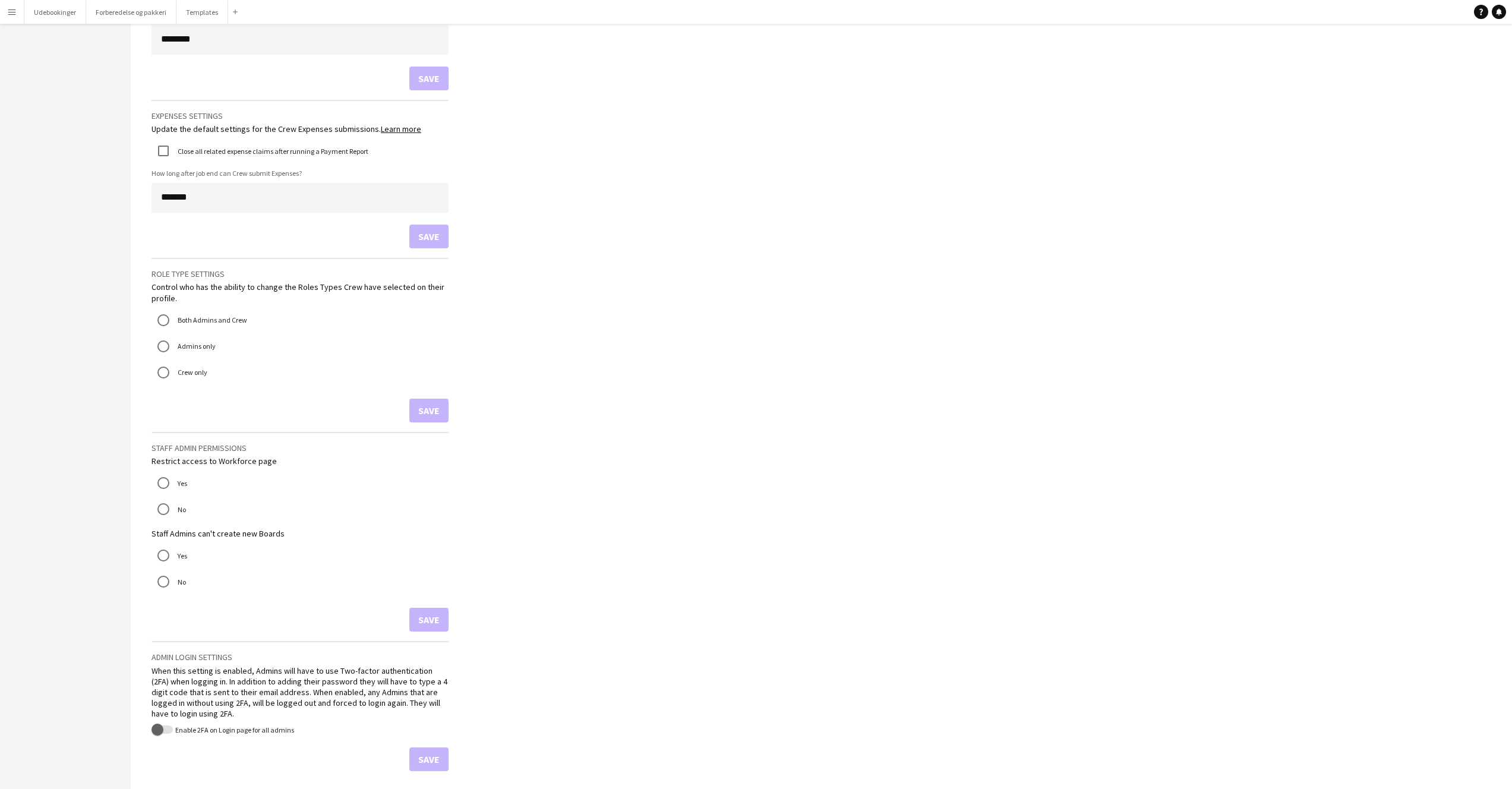
click at [14, 14] on app-icon "Menu" at bounding box center [12, 12] width 10 height 10
click at [19, 14] on button "Menu" at bounding box center [12, 12] width 24 height 24
click at [160, 68] on link "My Workforce" at bounding box center [178, 65] width 119 height 24
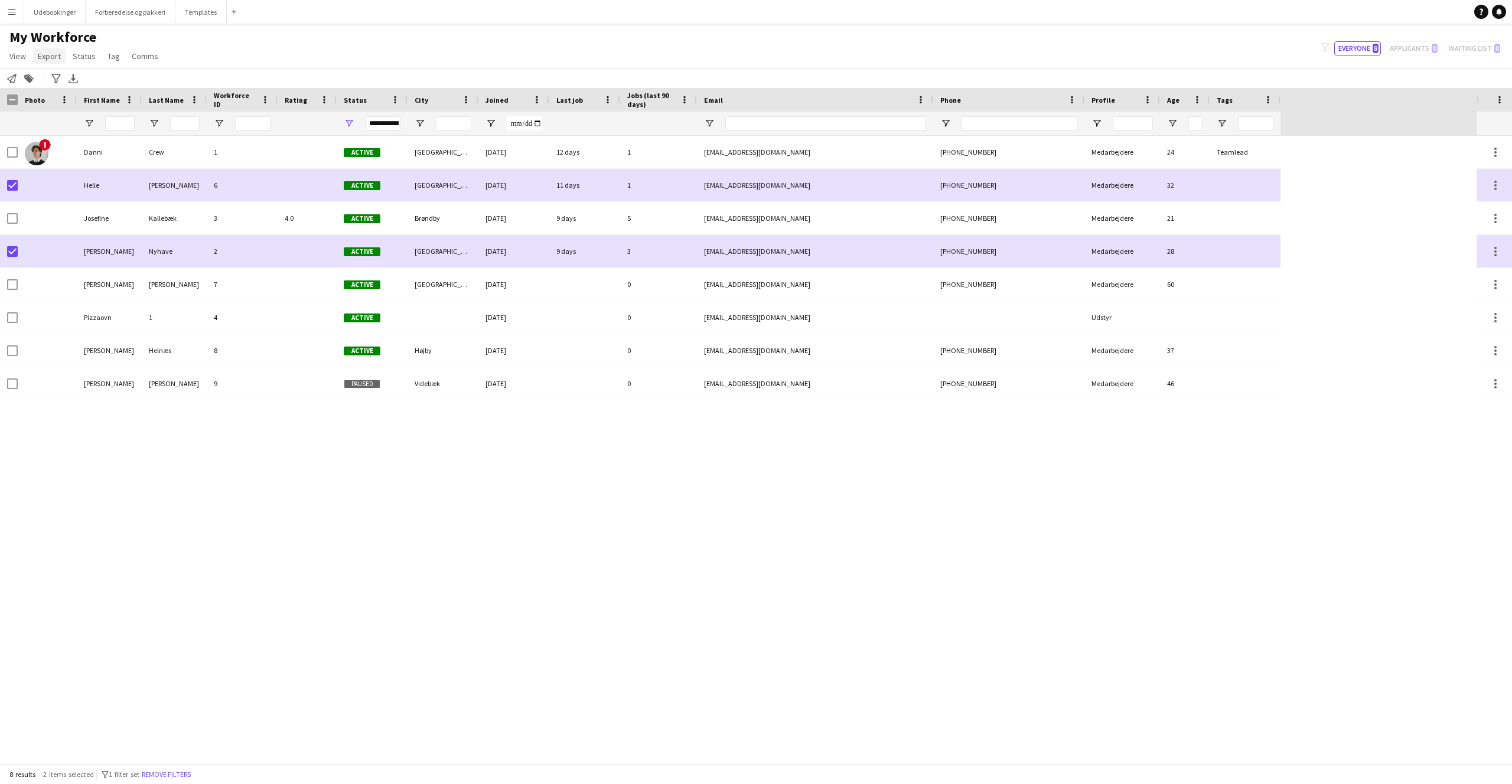
click at [40, 58] on span "Export" at bounding box center [49, 56] width 23 height 11
click at [211, 53] on div "My Workforce View Views Default view Checket ind Tilgængelig New view Update vi…" at bounding box center [756, 49] width 1512 height 40
click at [50, 57] on span "Export" at bounding box center [49, 56] width 23 height 11
click at [73, 87] on span "New starters report" at bounding box center [79, 81] width 71 height 11
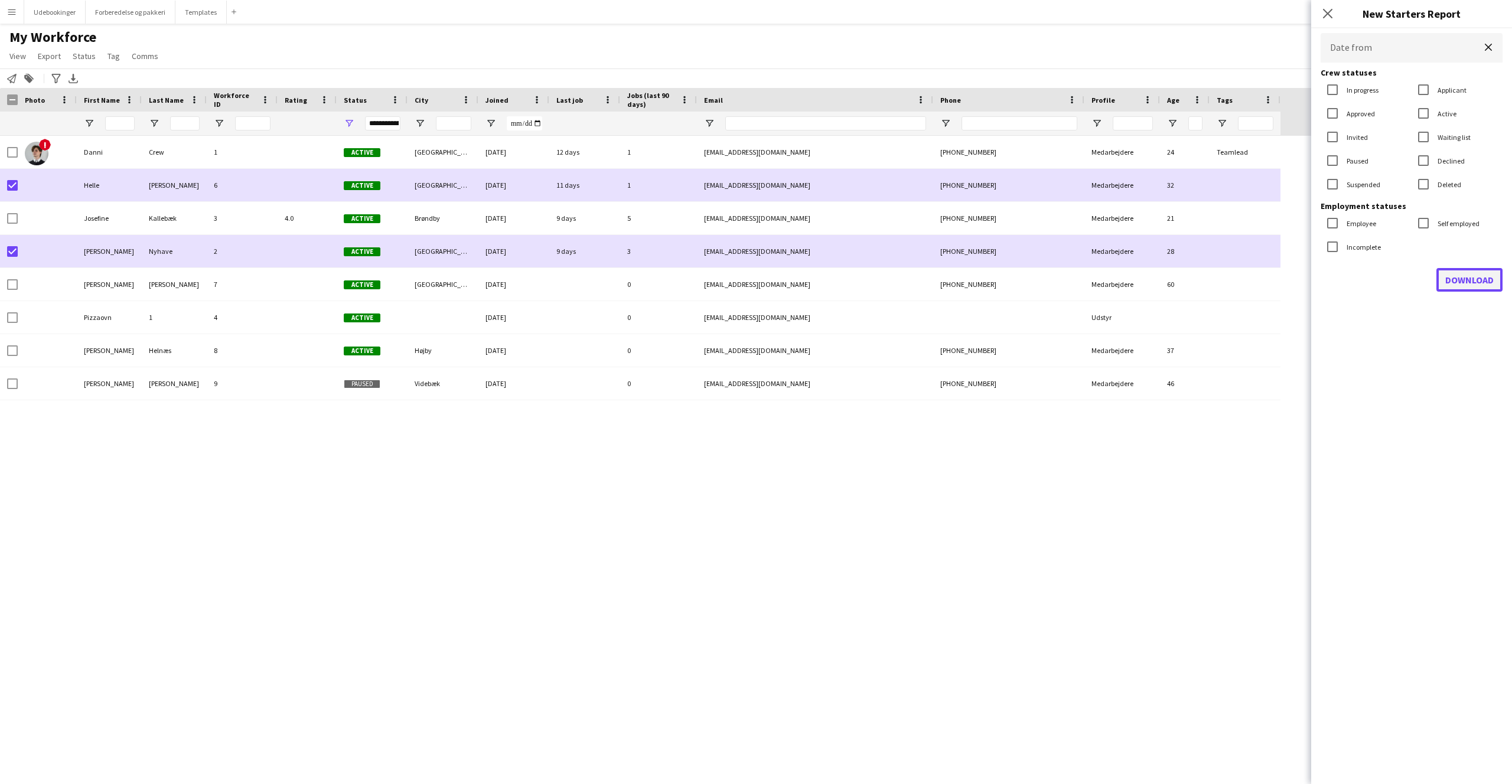
click at [1460, 271] on button "Download" at bounding box center [1469, 280] width 66 height 24
click at [230, 414] on div "! Danni Crew 1 Active [GEOGRAPHIC_DATA] [DATE] 12 days 1 [EMAIL_ADDRESS][DOMAIN…" at bounding box center [738, 450] width 1477 height 628
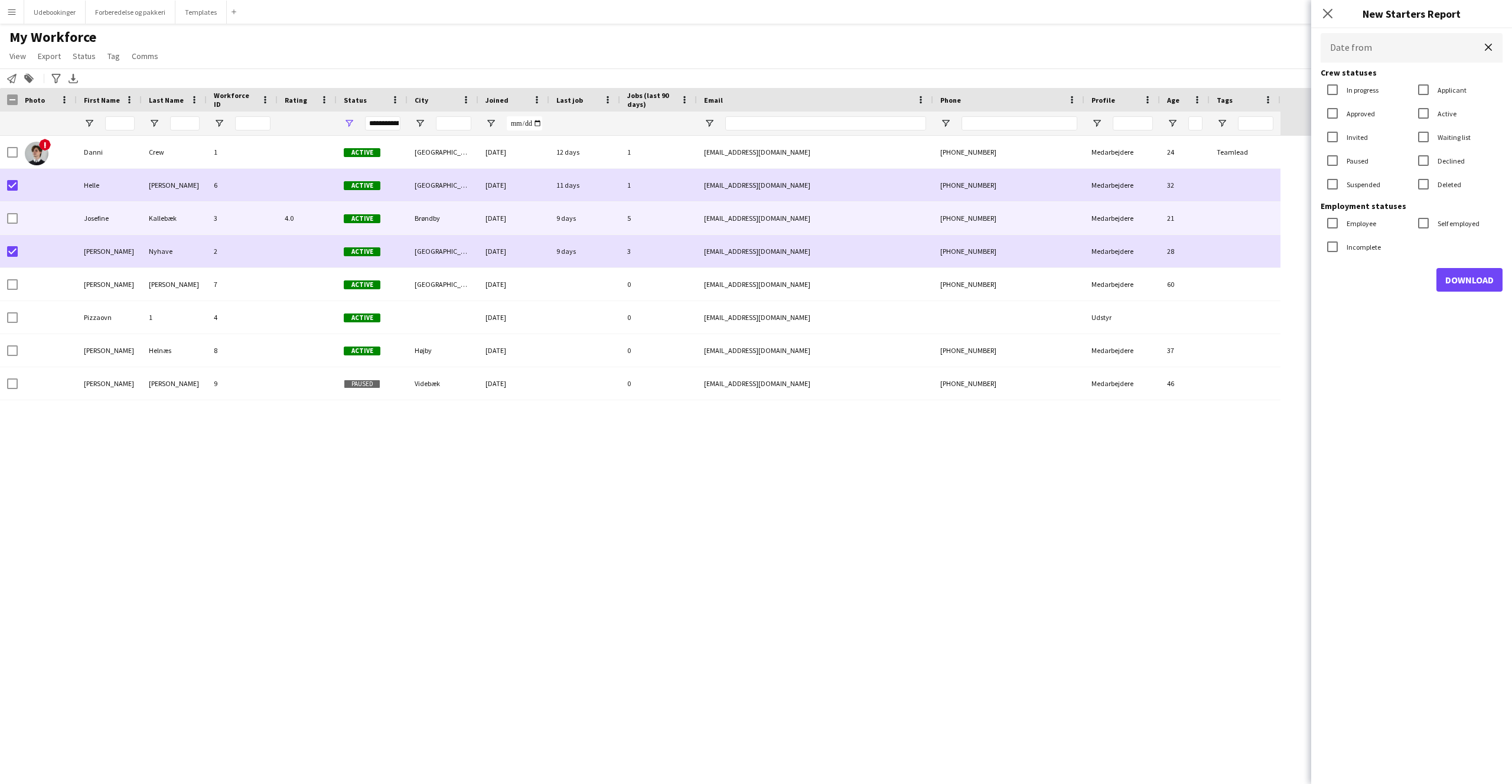
click at [3, 239] on div at bounding box center [9, 251] width 17 height 33
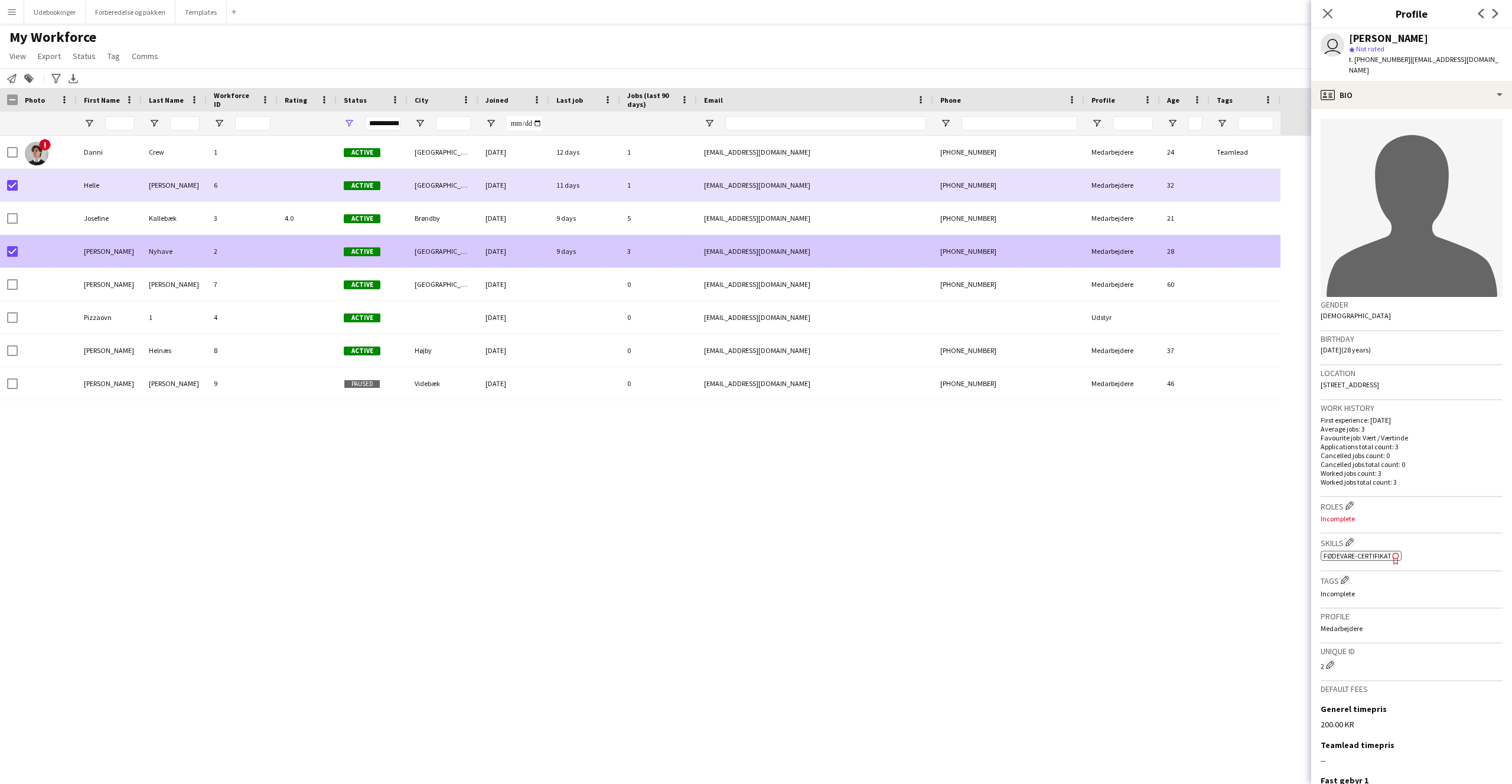
click at [14, 245] on div at bounding box center [12, 251] width 11 height 33
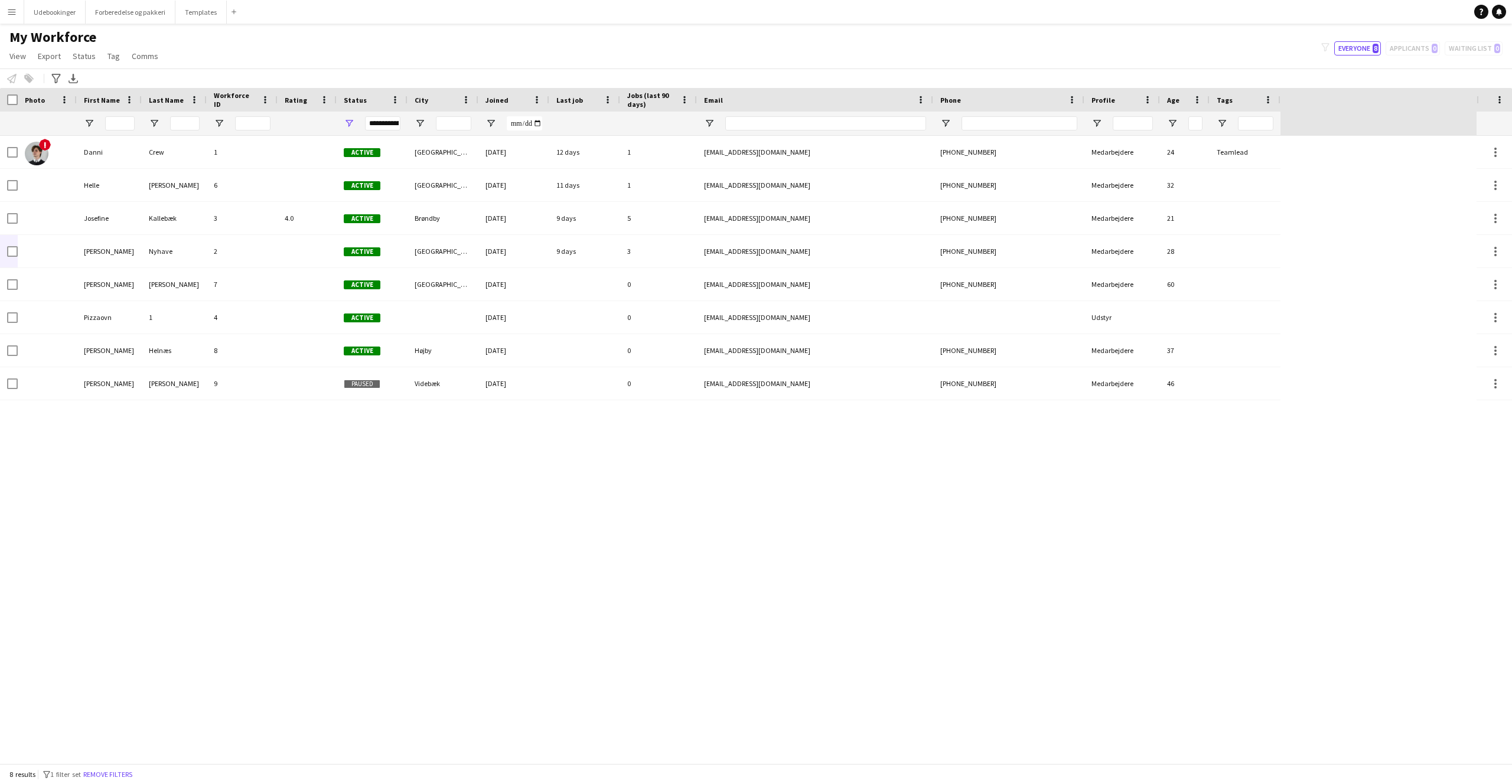
click at [110, 496] on div "! Danni Crew 1 Active [GEOGRAPHIC_DATA] [DATE] 12 days 1 [EMAIL_ADDRESS][DOMAIN…" at bounding box center [738, 450] width 1477 height 628
click at [125, 497] on div "! Danni Crew 1 Active [GEOGRAPHIC_DATA] [DATE] 12 days 1 [EMAIL_ADDRESS][DOMAIN…" at bounding box center [738, 450] width 1477 height 628
click at [235, 62] on div "My Workforce View Views Default view Checket ind Tilgængelig New view Update vi…" at bounding box center [756, 49] width 1512 height 40
click at [438, 559] on div "! Danni Crew 1 Active [GEOGRAPHIC_DATA] [DATE] 12 days 1 [EMAIL_ADDRESS][DOMAIN…" at bounding box center [738, 450] width 1477 height 628
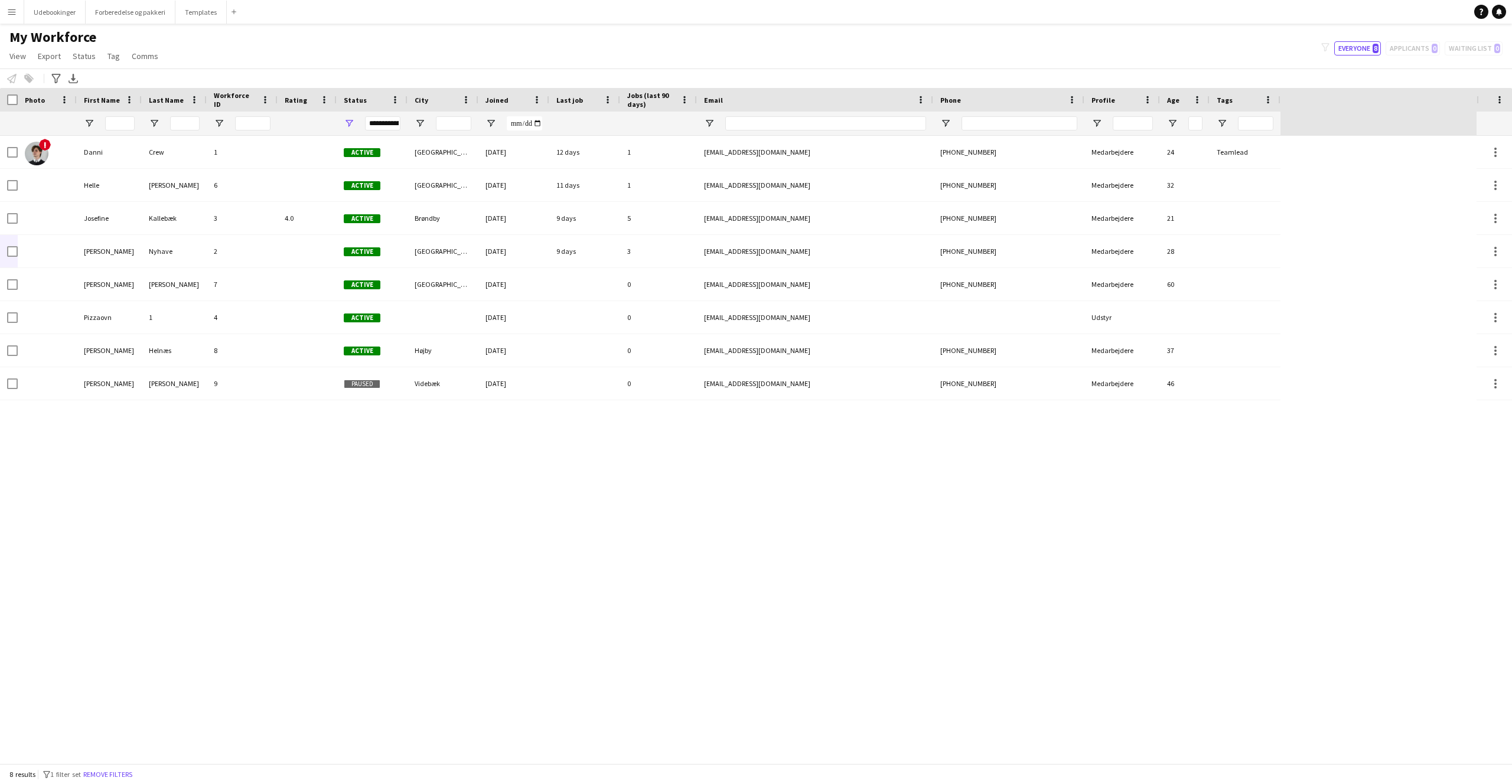
click at [5, 12] on button "Menu" at bounding box center [12, 12] width 24 height 24
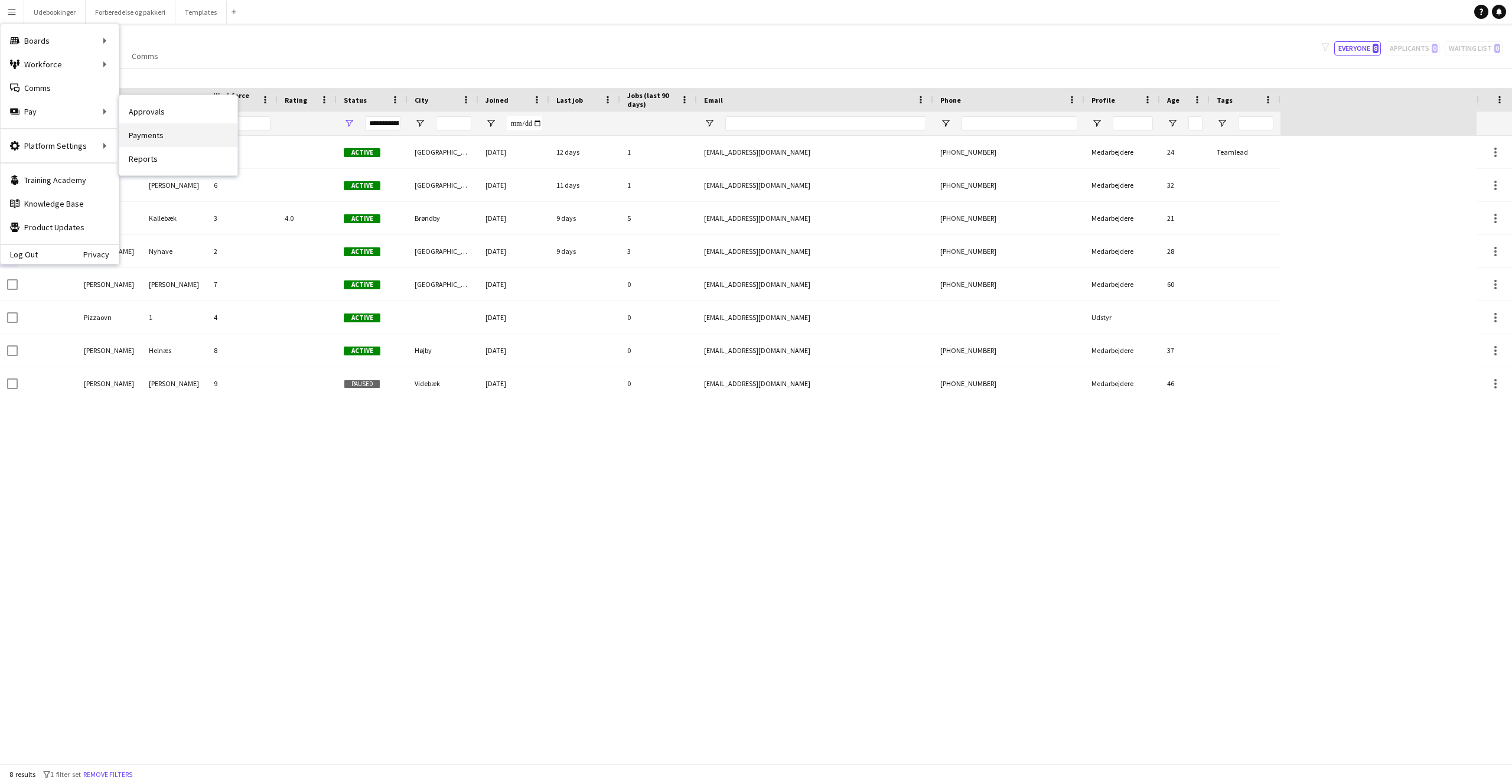
click at [139, 130] on link "Payments" at bounding box center [177, 135] width 118 height 24
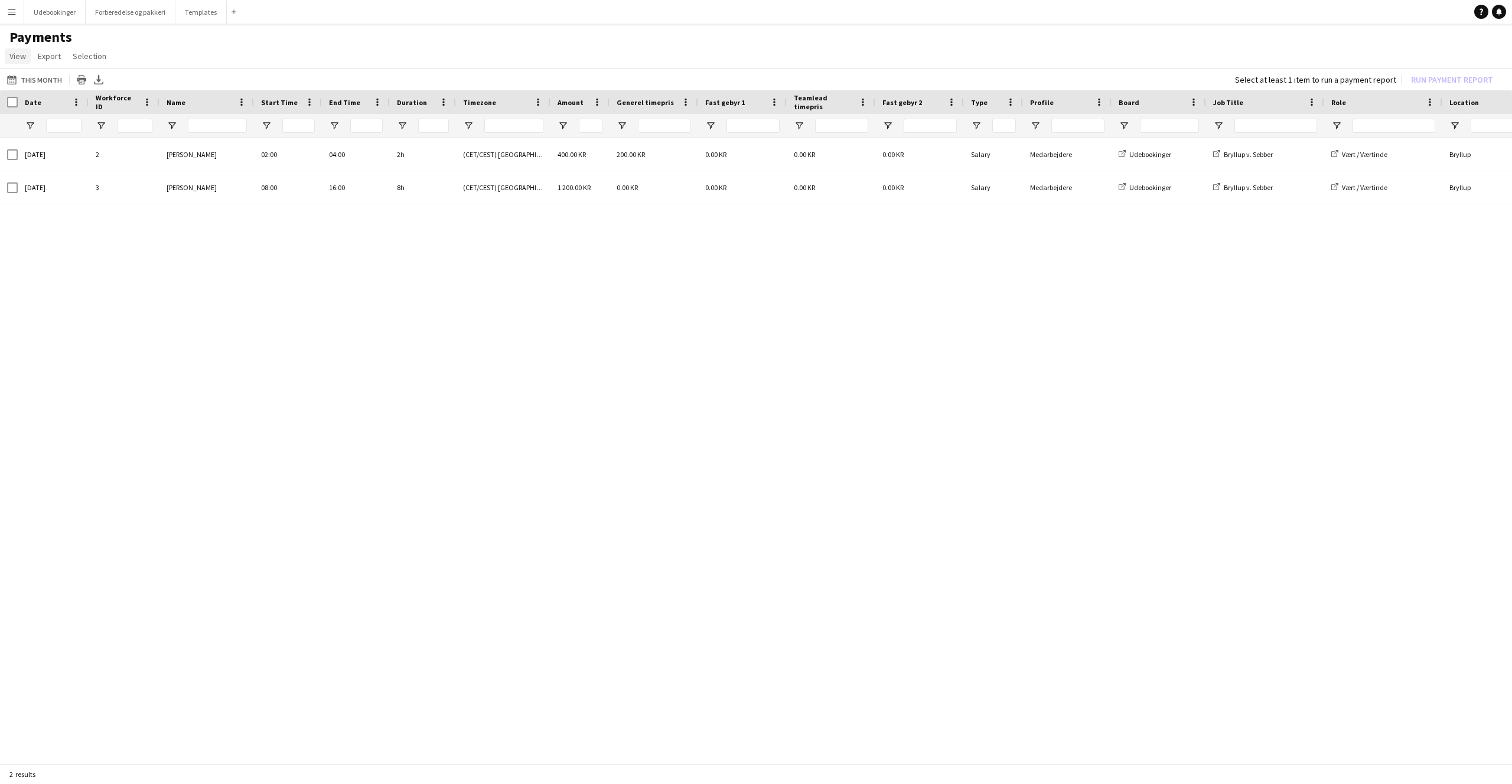
click at [25, 55] on span "View" at bounding box center [17, 56] width 16 height 11
click at [208, 287] on div "[DATE] 2 [PERSON_NAME] 02:00 04:00 2h (CET/CEST) [GEOGRAPHIC_DATA] 400.00 KR 20…" at bounding box center [756, 448] width 1512 height 619
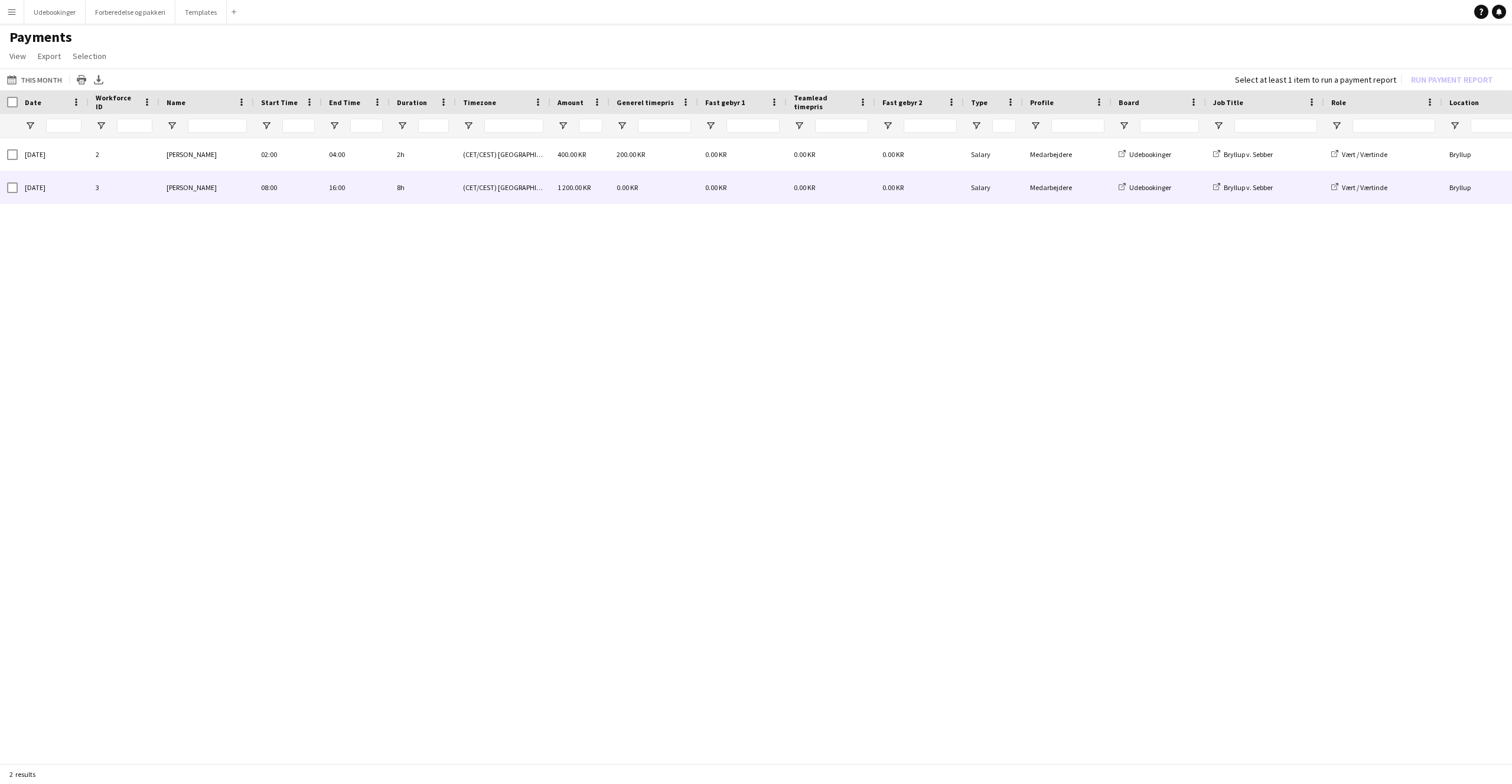
drag, startPoint x: 18, startPoint y: 185, endPoint x: 11, endPoint y: 161, distance: 25.0
click at [18, 184] on div "[DATE]" at bounding box center [53, 188] width 71 height 33
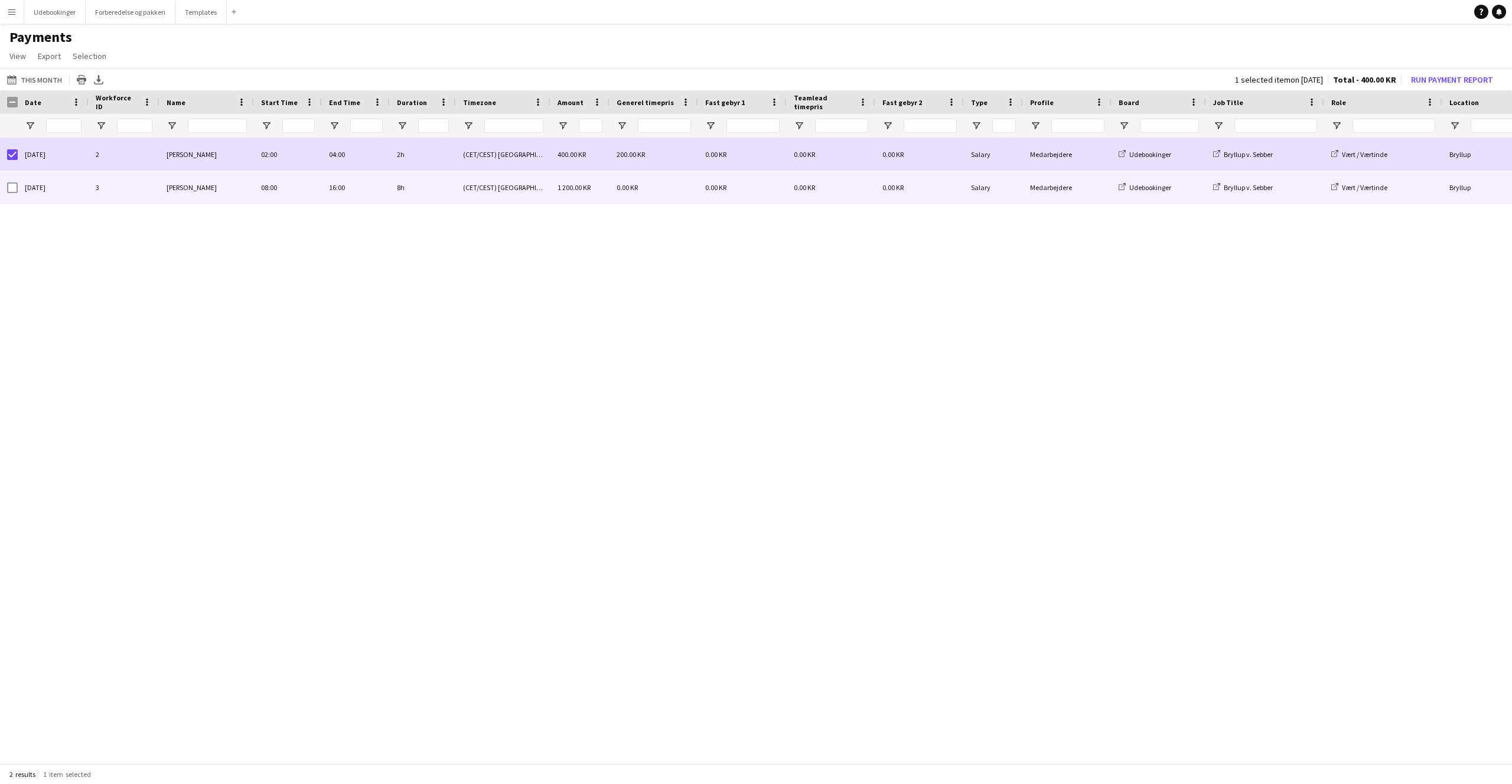
click at [17, 186] on div "[DATE]" at bounding box center [53, 188] width 71 height 33
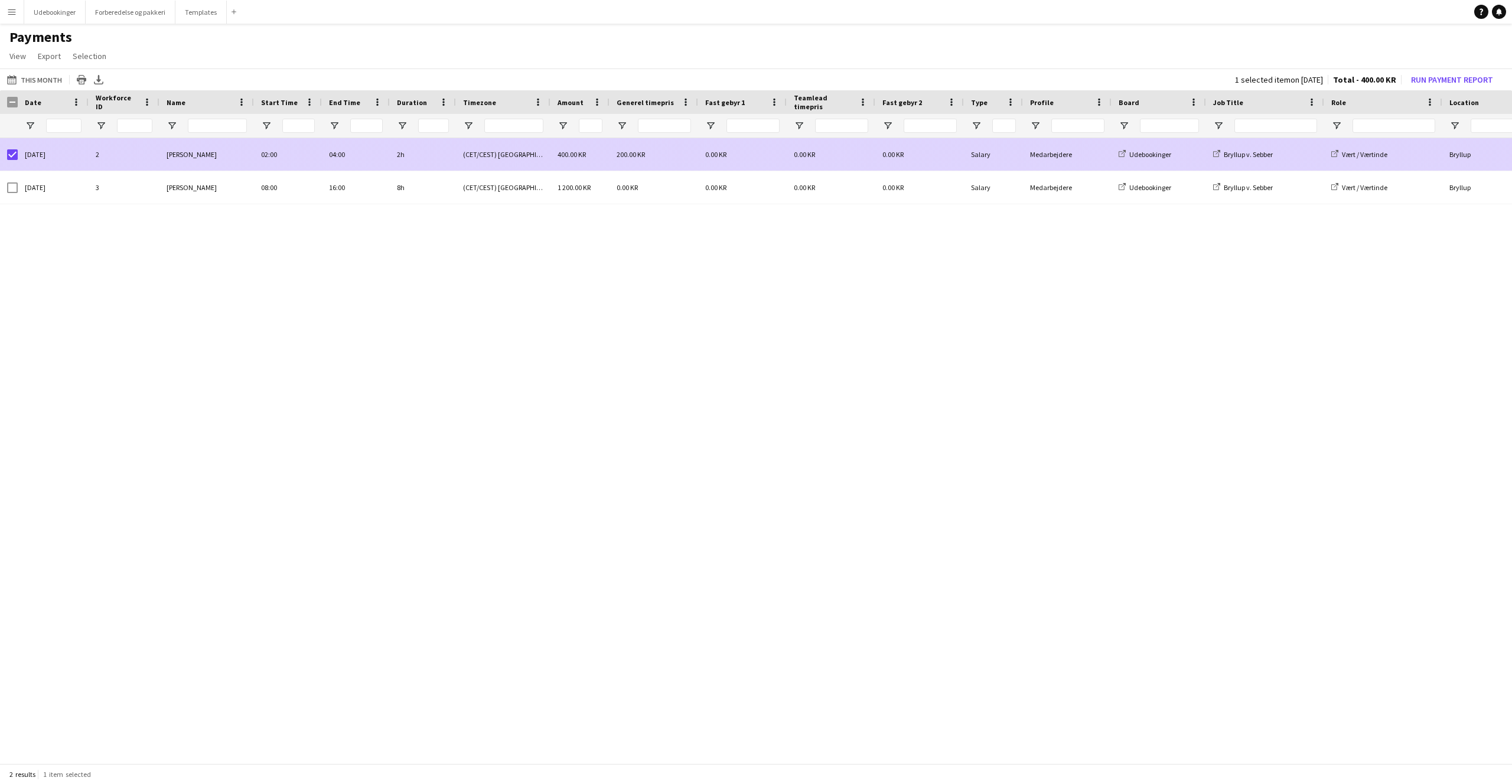
click at [10, 148] on div at bounding box center [12, 154] width 11 height 33
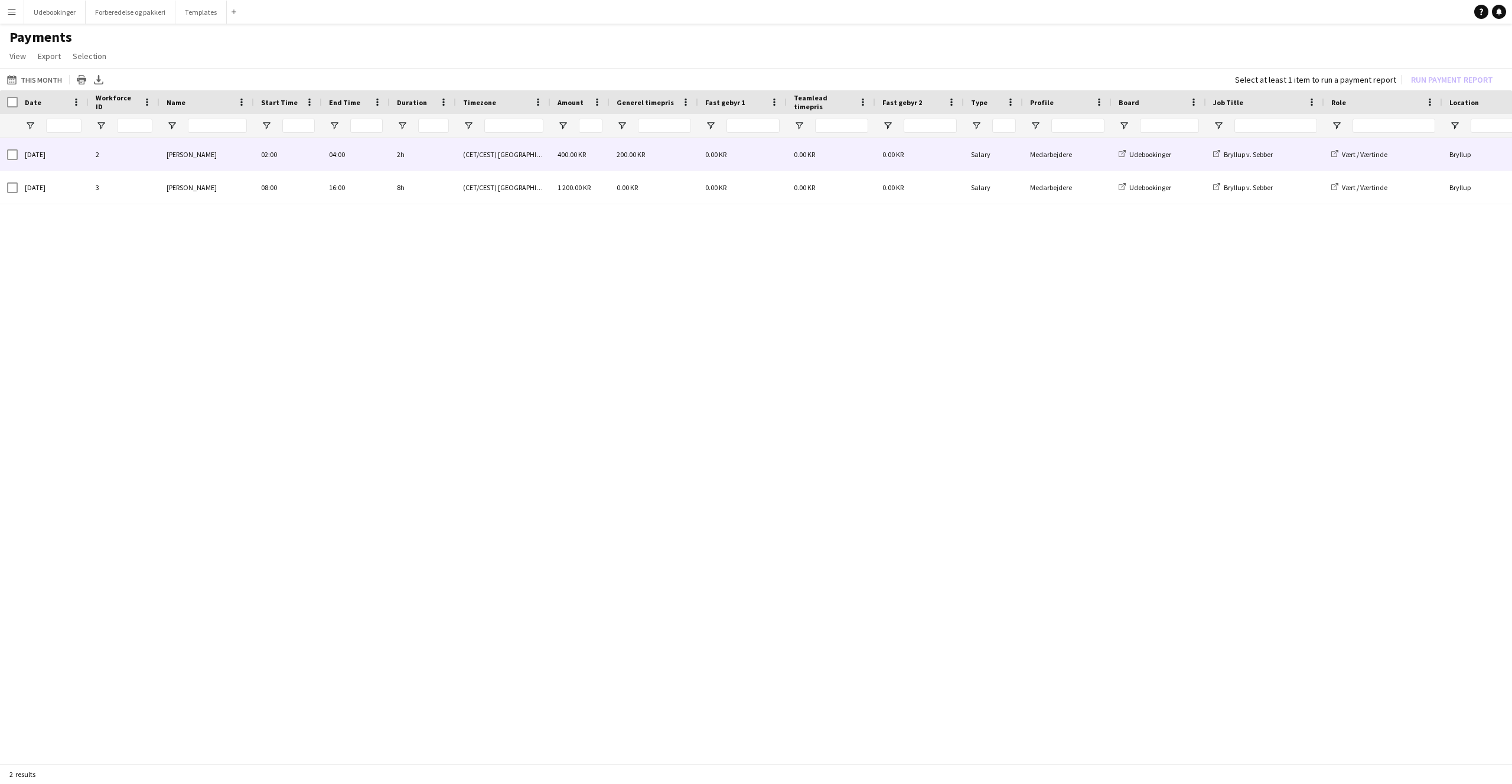
click at [103, 383] on div "[DATE] 2 [PERSON_NAME] 02:00 04:00 2h (CET/CEST) [GEOGRAPHIC_DATA] 400.00 KR 20…" at bounding box center [756, 448] width 1512 height 619
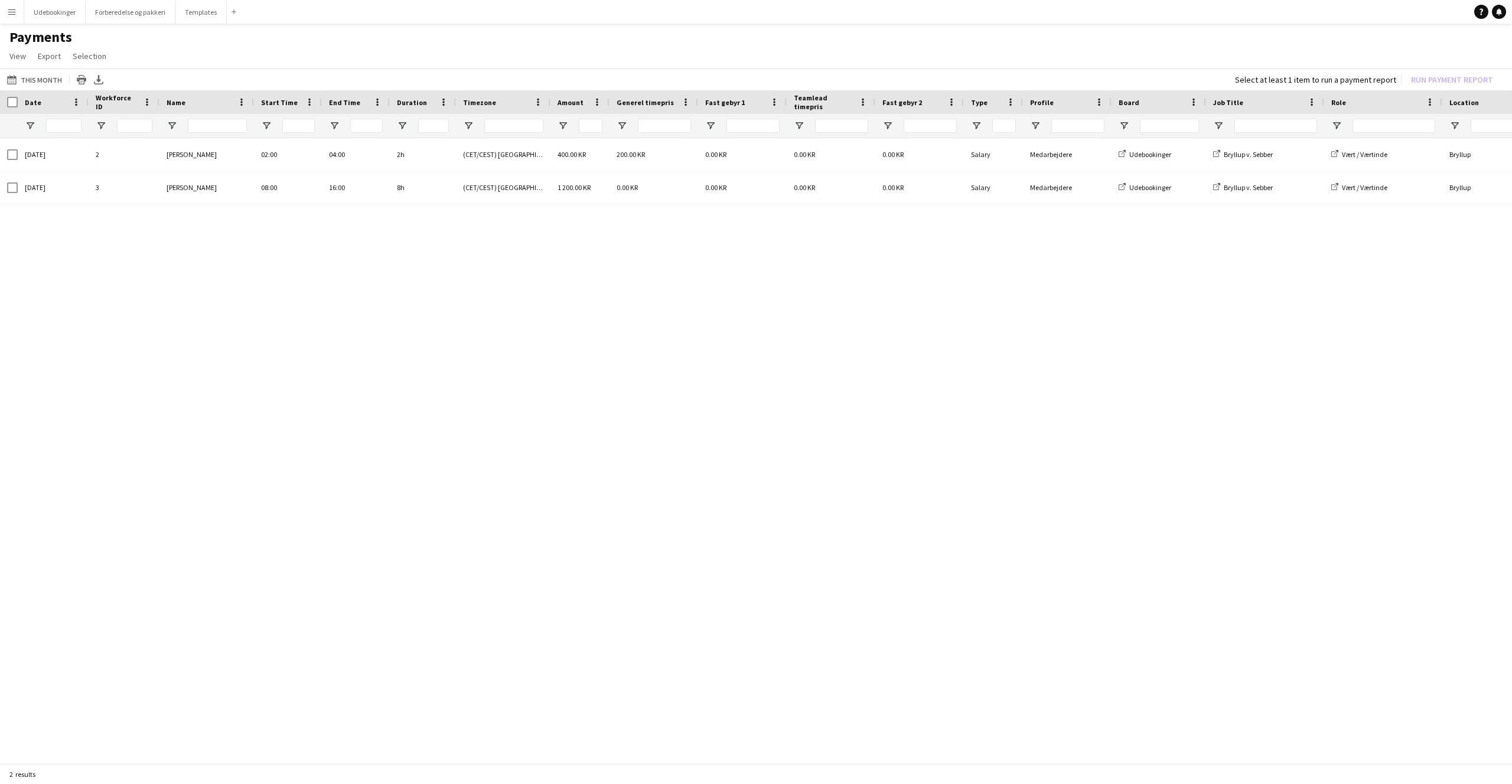
click at [12, 17] on button "Menu" at bounding box center [12, 12] width 24 height 24
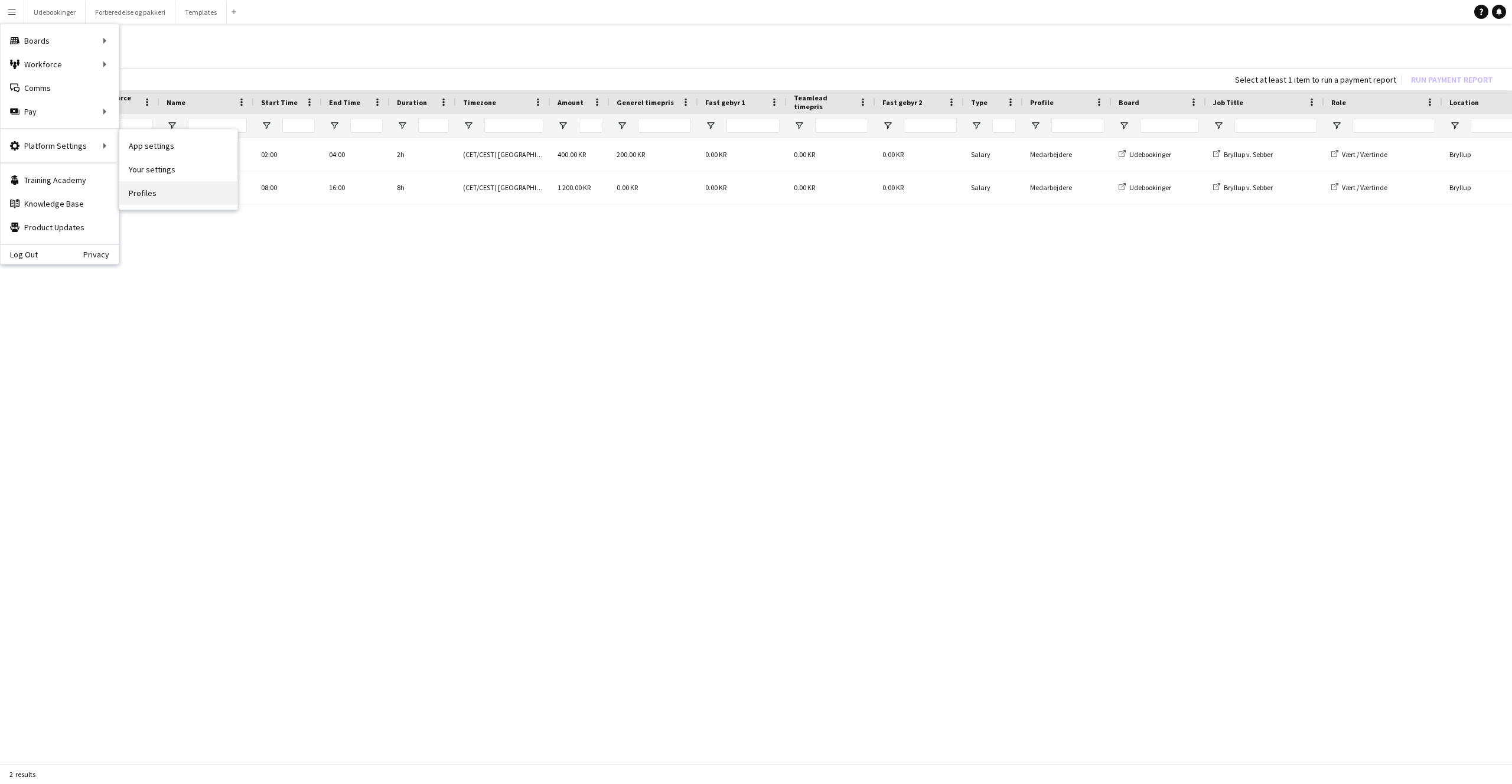
click at [150, 187] on link "Profiles" at bounding box center [177, 193] width 118 height 24
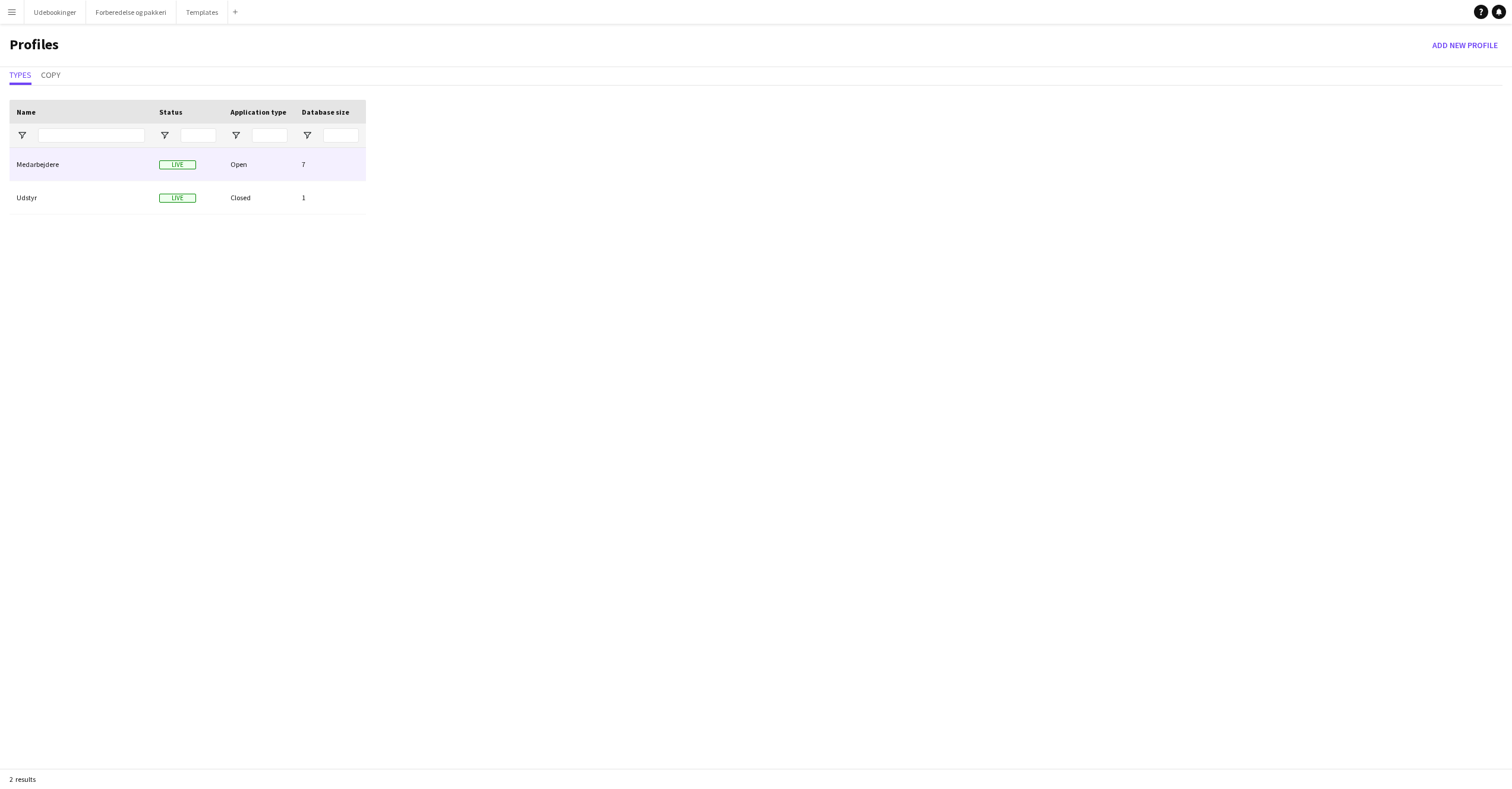
click at [49, 165] on div "Medarbejdere" at bounding box center [81, 164] width 143 height 33
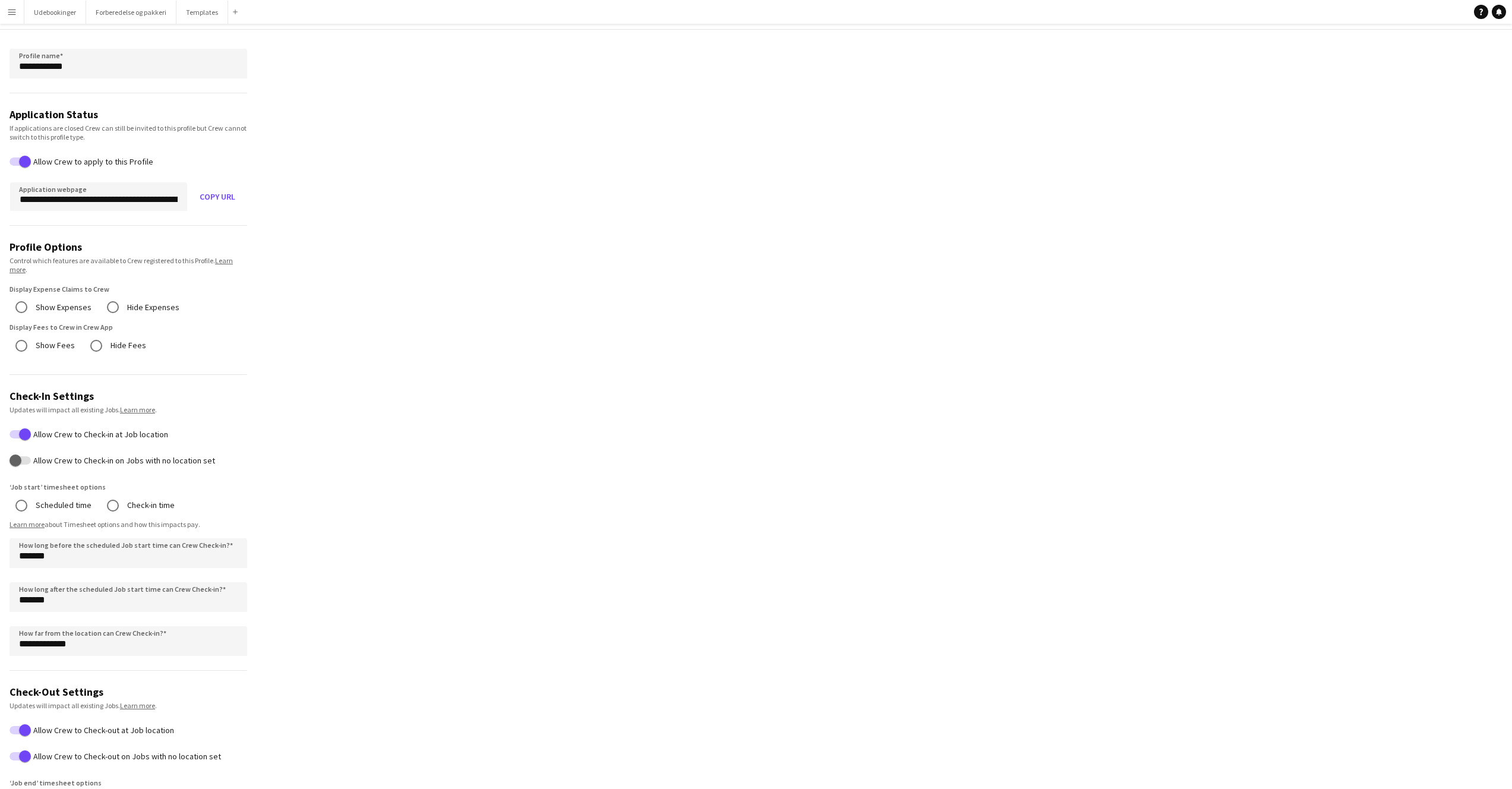
scroll to position [186, 0]
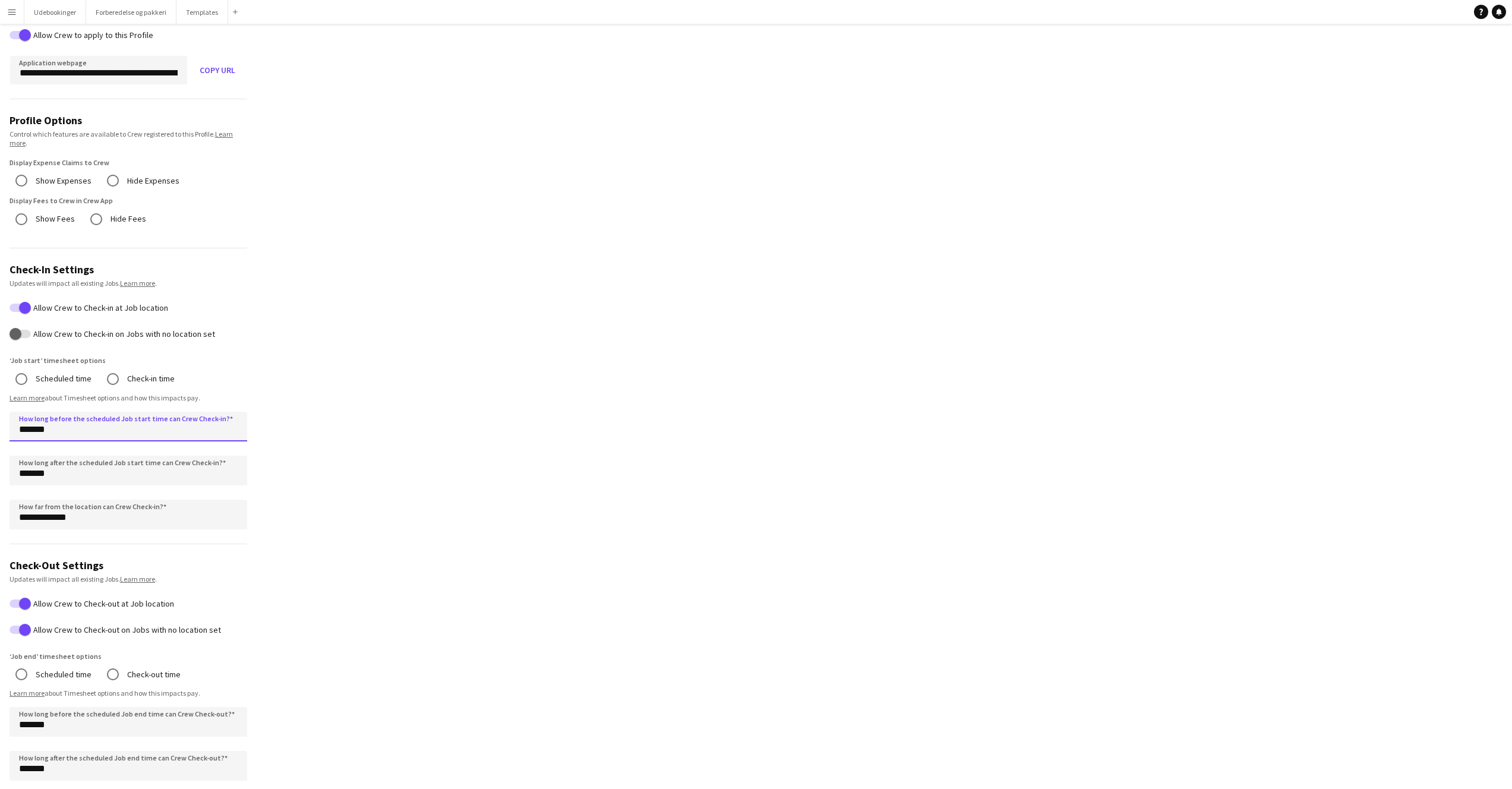
drag, startPoint x: 19, startPoint y: 429, endPoint x: 76, endPoint y: 482, distance: 77.8
click at [76, 482] on form "**********" at bounding box center [128, 453] width 256 height 1101
click at [76, 483] on input "*******" at bounding box center [128, 471] width 237 height 30
drag, startPoint x: 52, startPoint y: 478, endPoint x: 10, endPoint y: 477, distance: 42.0
click at [10, 477] on input "*******" at bounding box center [128, 471] width 237 height 30
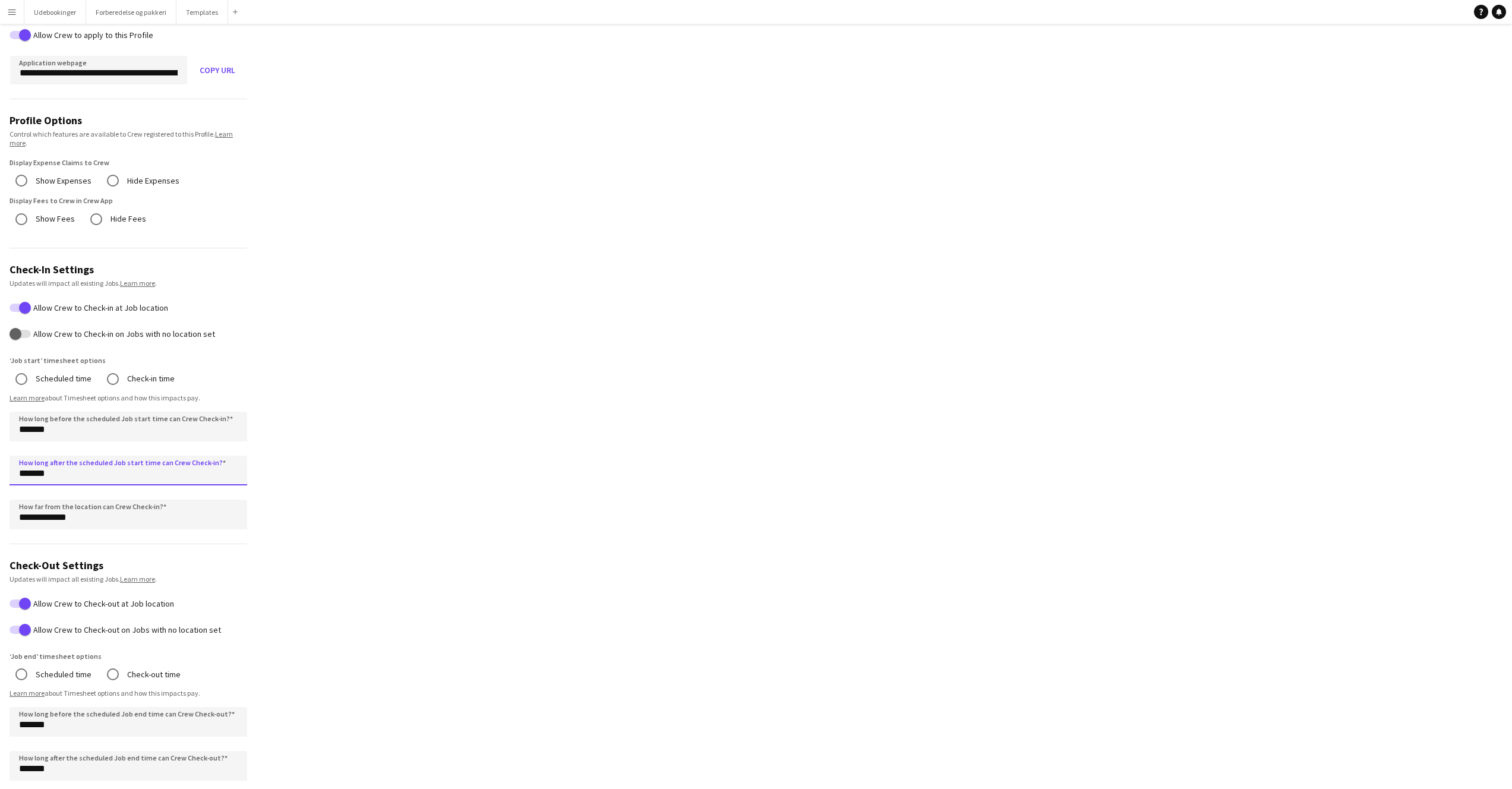
click at [14, 472] on input "*******" at bounding box center [128, 471] width 237 height 30
drag, startPoint x: 14, startPoint y: 472, endPoint x: 78, endPoint y: 477, distance: 64.2
click at [78, 477] on input "*******" at bounding box center [128, 471] width 237 height 30
click at [78, 479] on input "*******" at bounding box center [128, 471] width 237 height 30
drag, startPoint x: 85, startPoint y: 508, endPoint x: 28, endPoint y: 505, distance: 57.1
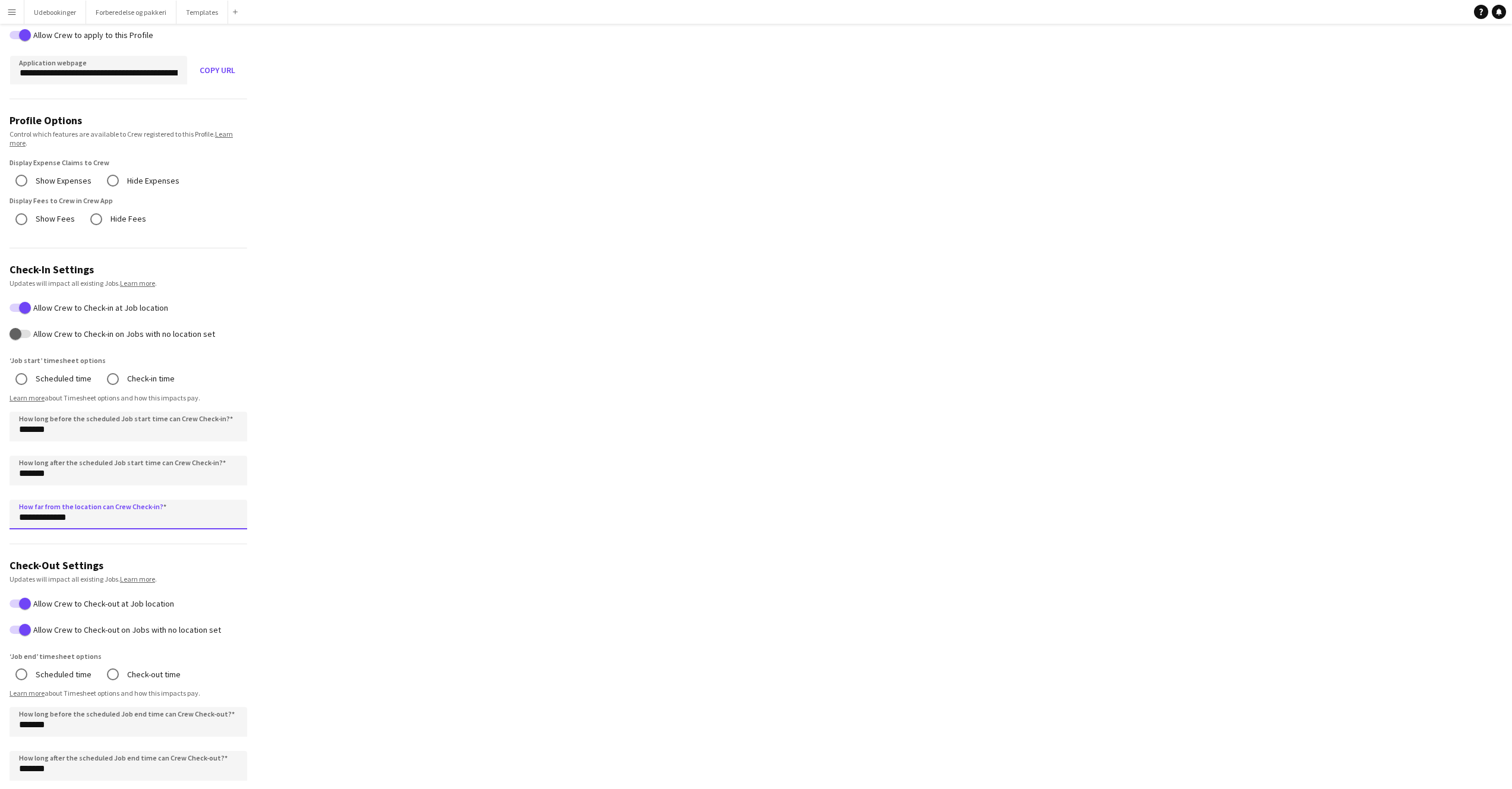
click at [28, 505] on input "**********" at bounding box center [128, 514] width 237 height 30
click at [29, 505] on input "**********" at bounding box center [128, 514] width 237 height 30
drag, startPoint x: 17, startPoint y: 513, endPoint x: 132, endPoint y: 526, distance: 115.7
click at [132, 526] on input "**********" at bounding box center [128, 514] width 237 height 30
drag, startPoint x: 127, startPoint y: 525, endPoint x: 119, endPoint y: 524, distance: 8.1
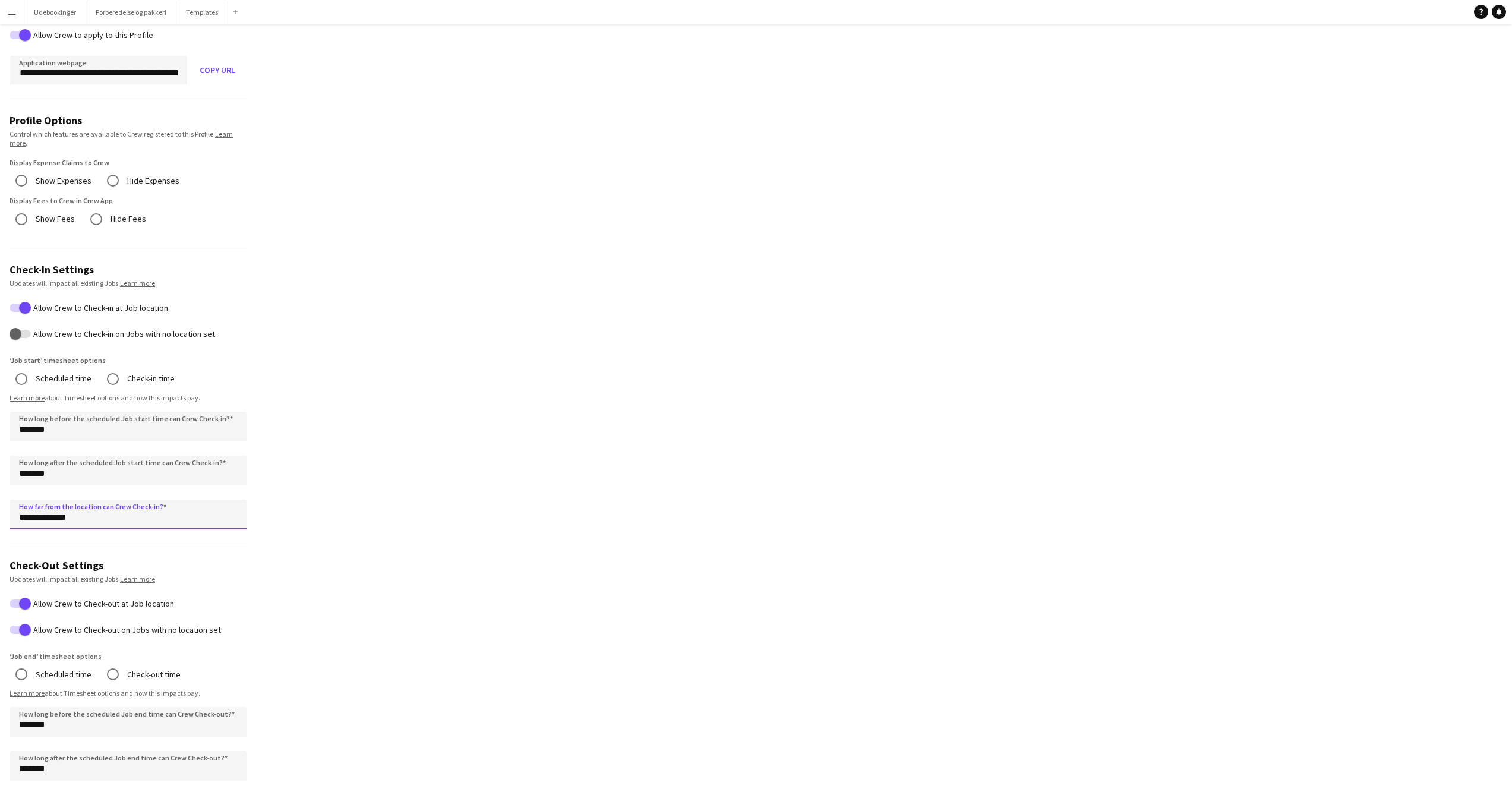
click at [127, 526] on input "**********" at bounding box center [128, 514] width 237 height 30
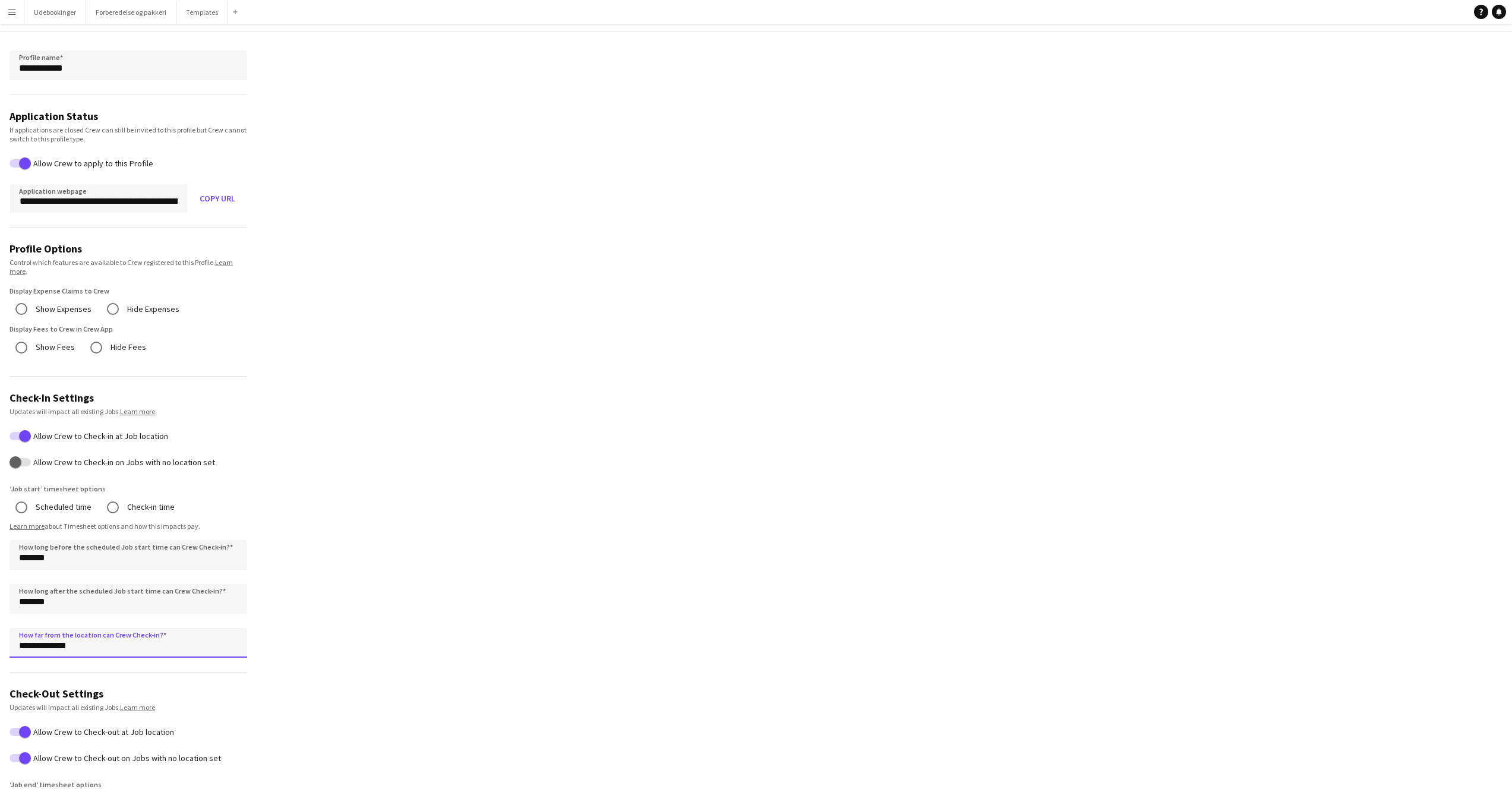
scroll to position [50, 0]
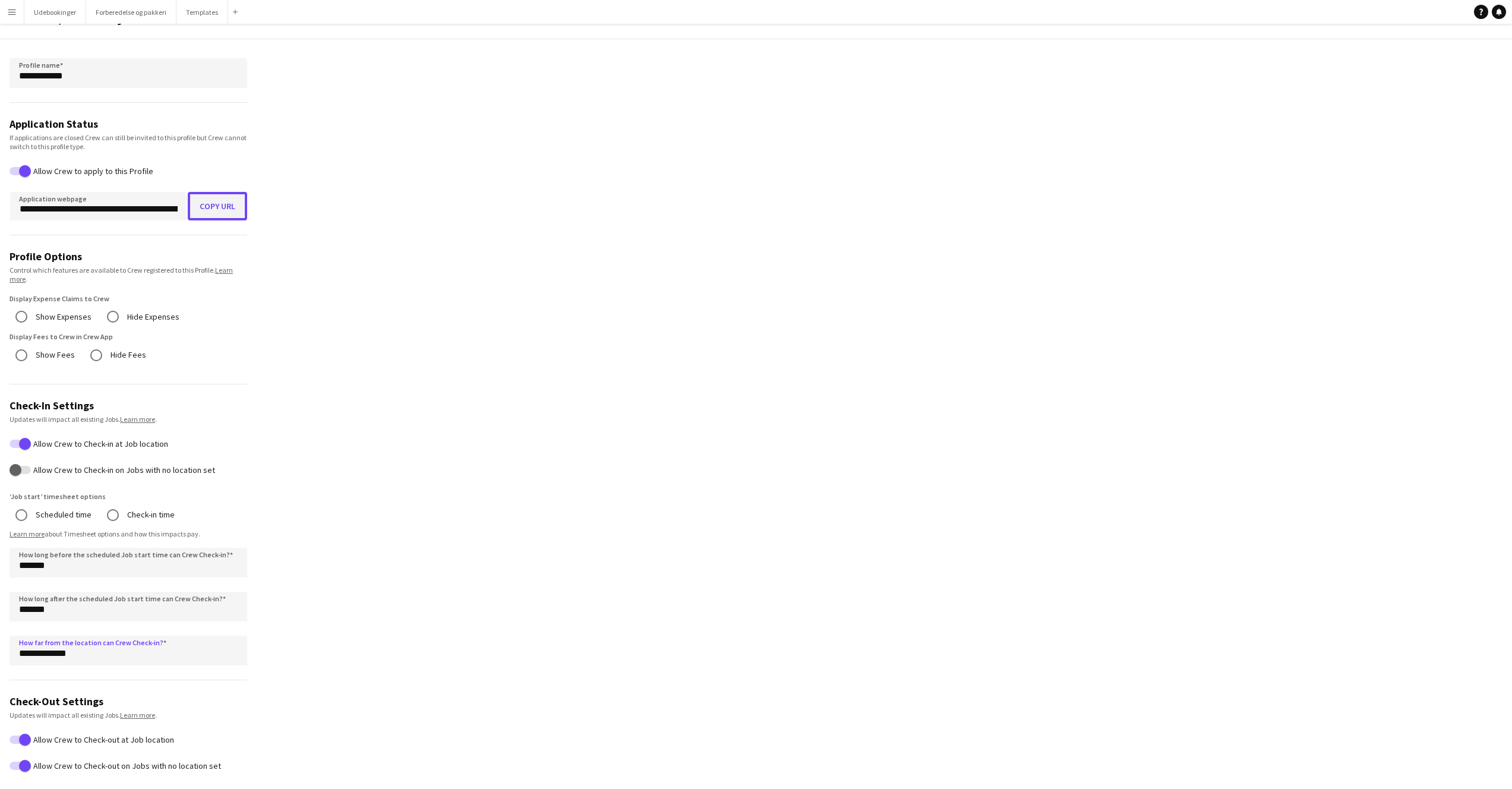
click at [202, 209] on button "Copy URL" at bounding box center [218, 206] width 60 height 29
click at [83, 287] on form "**********" at bounding box center [128, 589] width 256 height 1101
drag, startPoint x: 4, startPoint y: 406, endPoint x: 242, endPoint y: 531, distance: 268.8
click at [245, 530] on form "**********" at bounding box center [128, 589] width 256 height 1101
click at [242, 531] on div "Learn more about Timesheet options and how this impacts pay." at bounding box center [128, 533] width 237 height 9
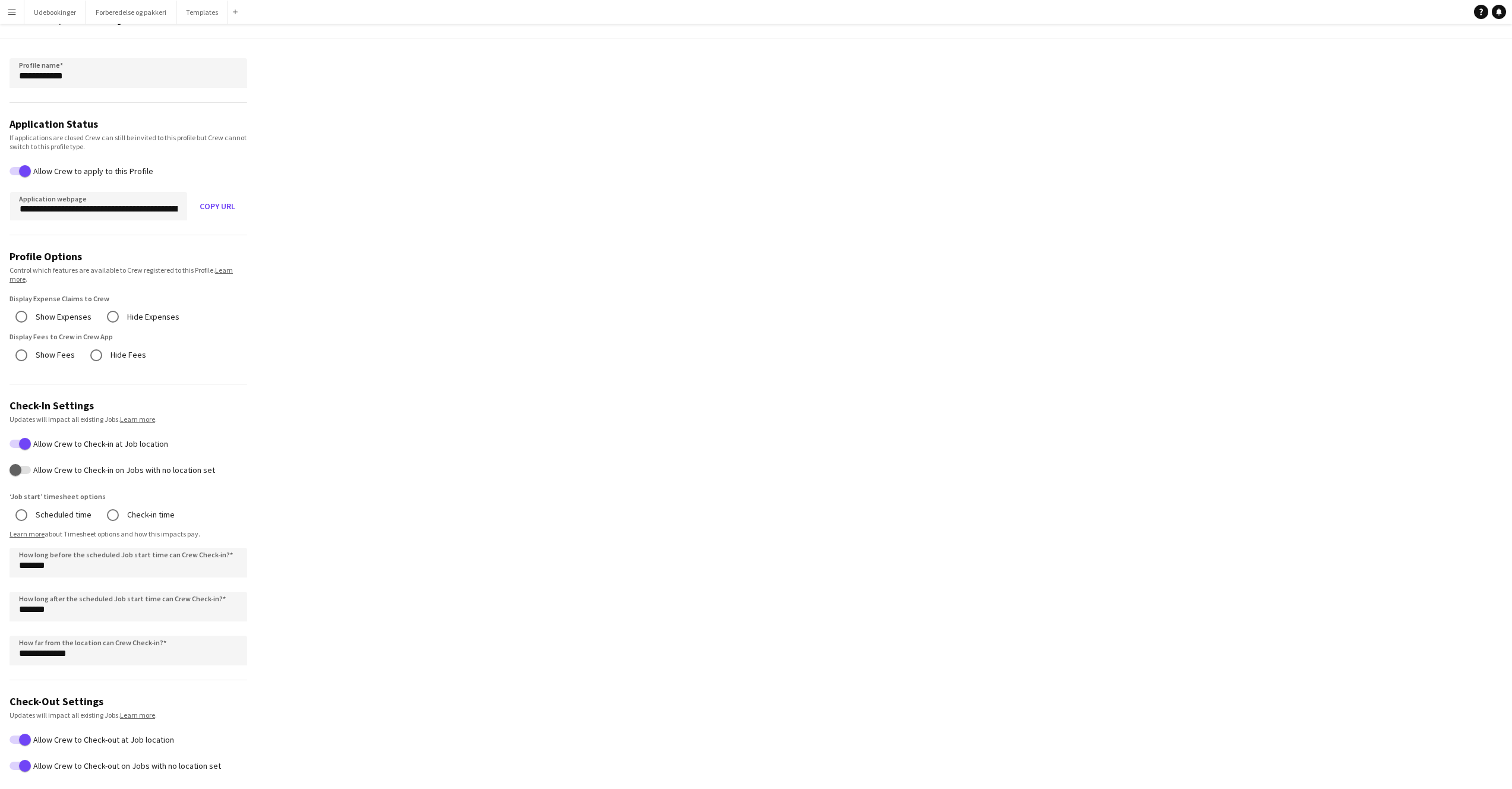
drag, startPoint x: 238, startPoint y: 531, endPoint x: 12, endPoint y: 396, distance: 263.3
click at [13, 396] on form "**********" at bounding box center [128, 589] width 256 height 1101
click at [12, 397] on form "**********" at bounding box center [128, 589] width 256 height 1101
drag, startPoint x: 14, startPoint y: 400, endPoint x: 208, endPoint y: 527, distance: 231.9
click at [208, 527] on form "**********" at bounding box center [128, 589] width 256 height 1101
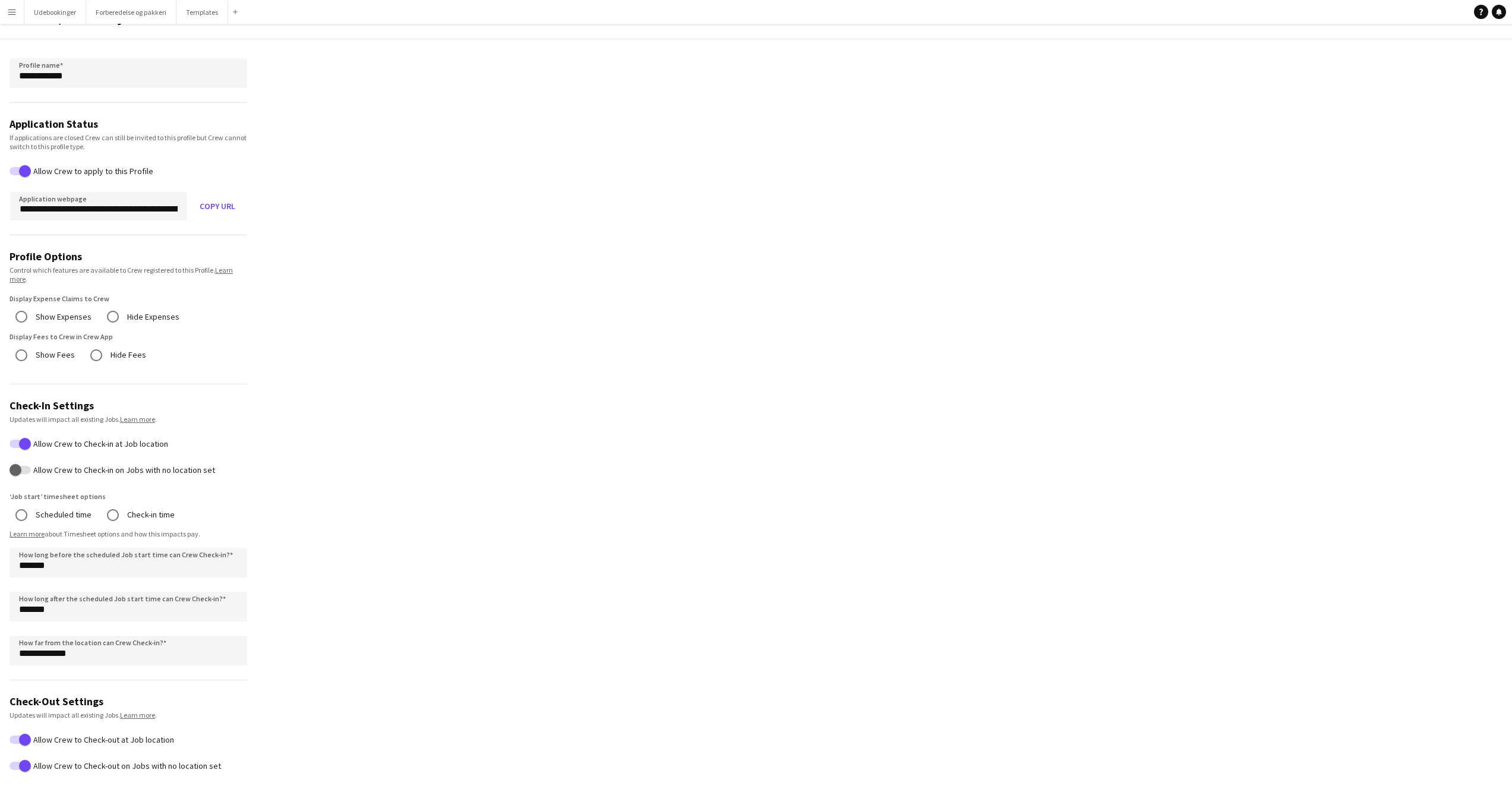
click at [207, 529] on form "**********" at bounding box center [128, 589] width 256 height 1101
drag, startPoint x: 205, startPoint y: 531, endPoint x: 14, endPoint y: 406, distance: 228.3
click at [14, 406] on form "**********" at bounding box center [128, 589] width 256 height 1101
click at [14, 406] on h3 "Check-In Settings" at bounding box center [128, 405] width 237 height 14
drag, startPoint x: 10, startPoint y: 403, endPoint x: 214, endPoint y: 520, distance: 235.2
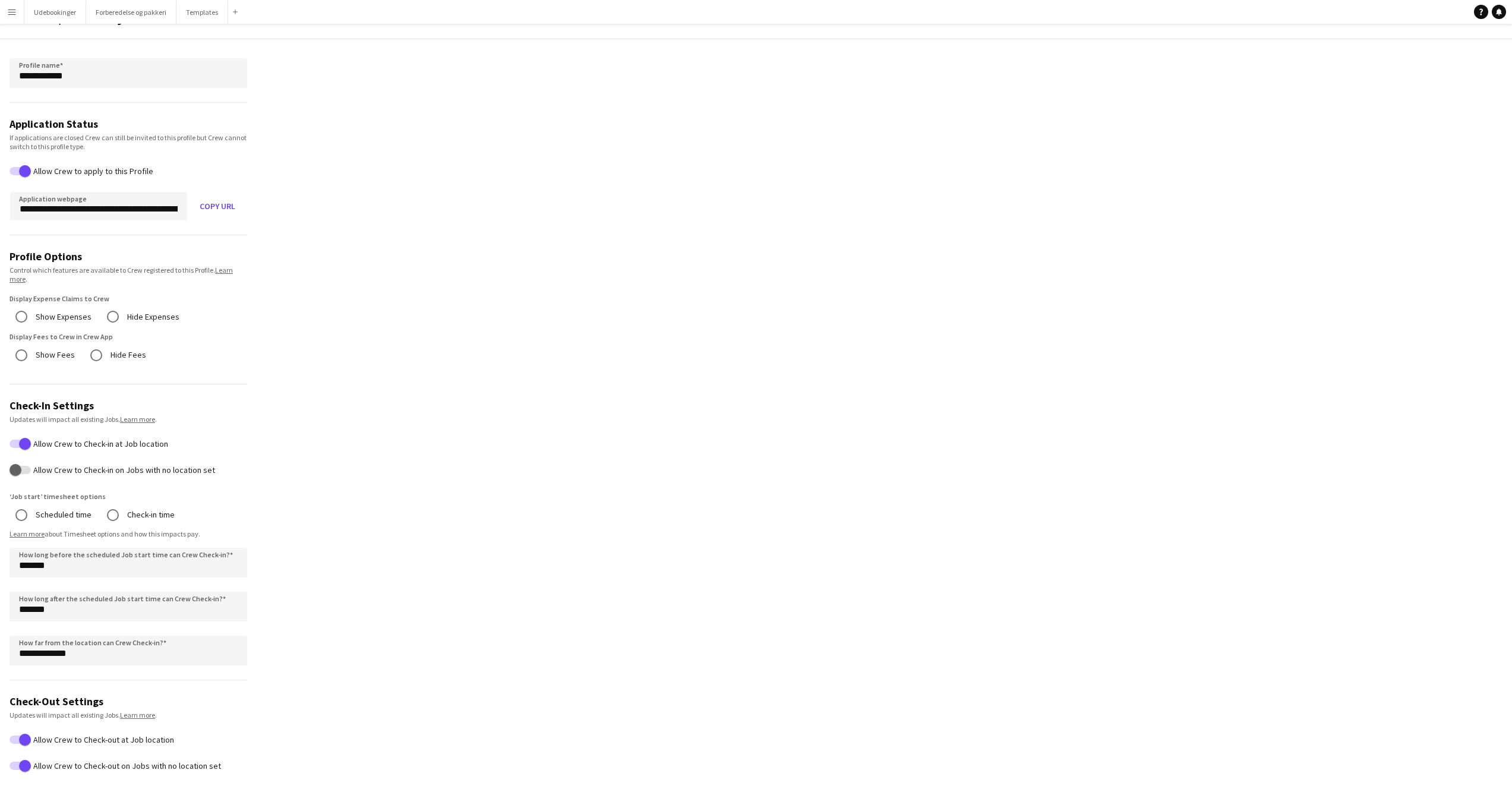
click at [215, 518] on form "**********" at bounding box center [128, 589] width 256 height 1101
click at [213, 526] on div "Scheduled time Check-in time" at bounding box center [128, 516] width 237 height 27
drag, startPoint x: 215, startPoint y: 532, endPoint x: 14, endPoint y: 401, distance: 239.9
click at [14, 400] on form "**********" at bounding box center [128, 589] width 256 height 1101
drag, startPoint x: 7, startPoint y: 404, endPoint x: 213, endPoint y: 531, distance: 242.0
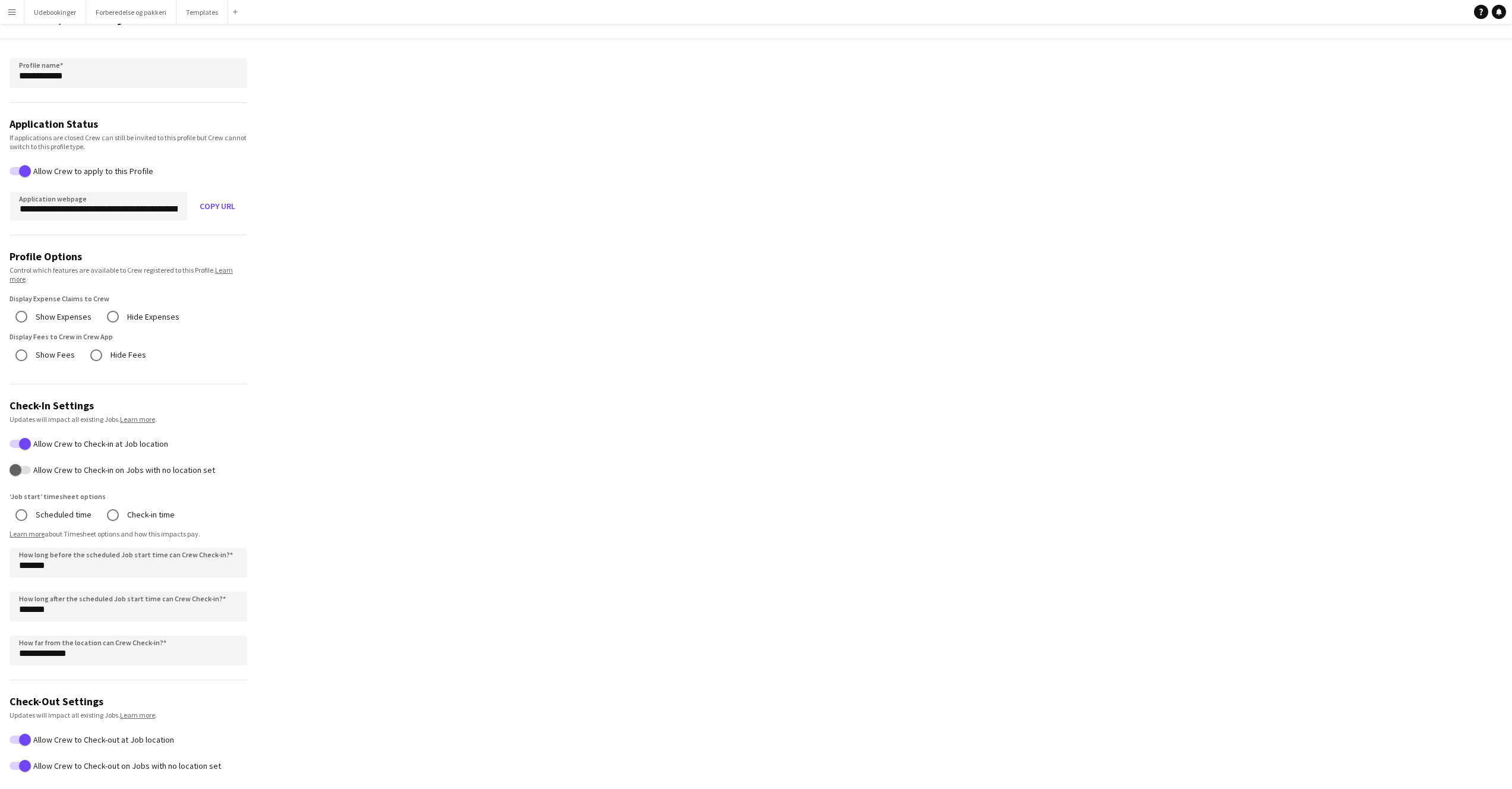
click at [213, 531] on form "**********" at bounding box center [128, 589] width 256 height 1101
click at [213, 531] on div "Learn more about Timesheet options and how this impacts pay." at bounding box center [128, 533] width 237 height 9
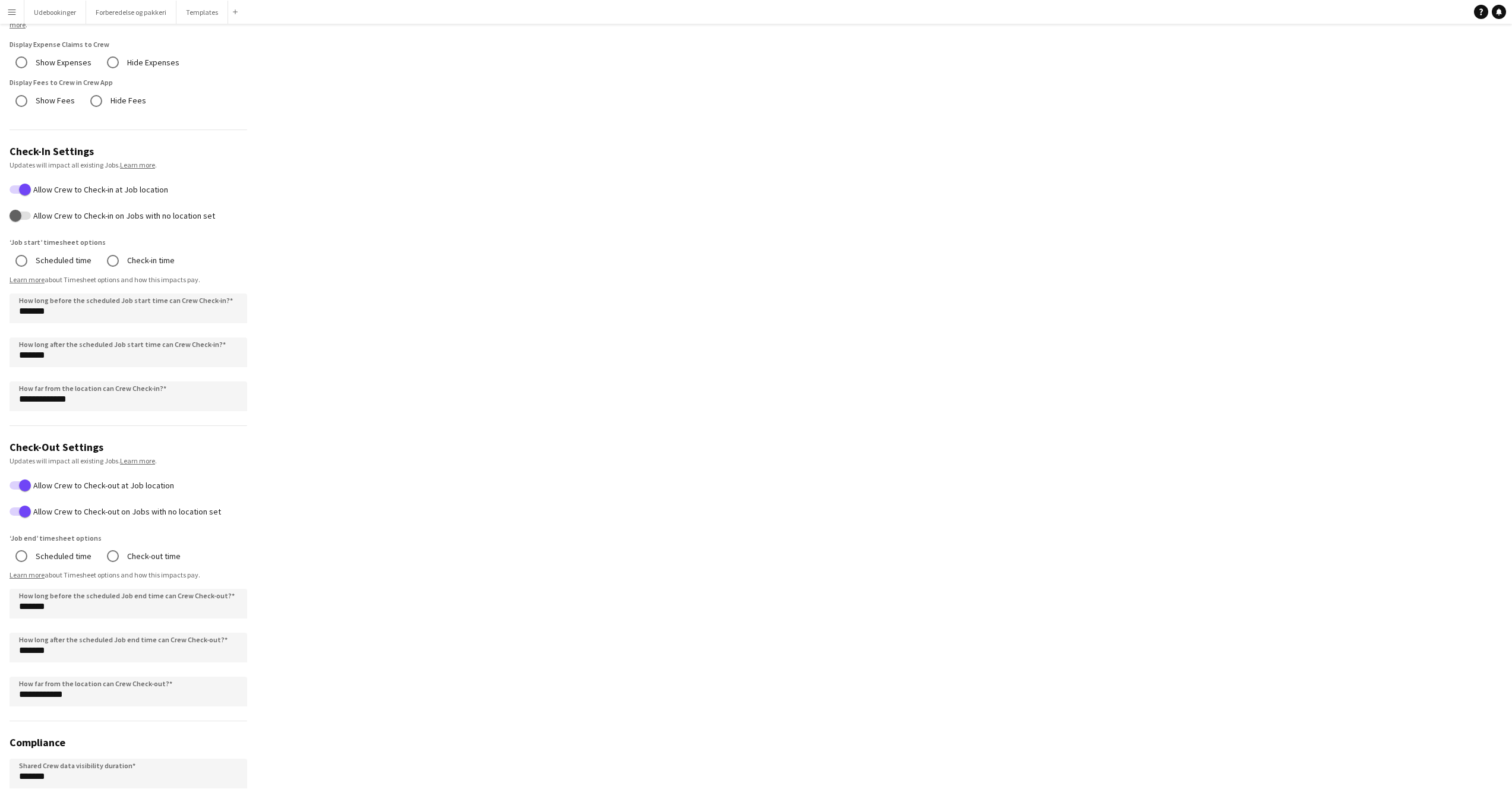
scroll to position [400, 0]
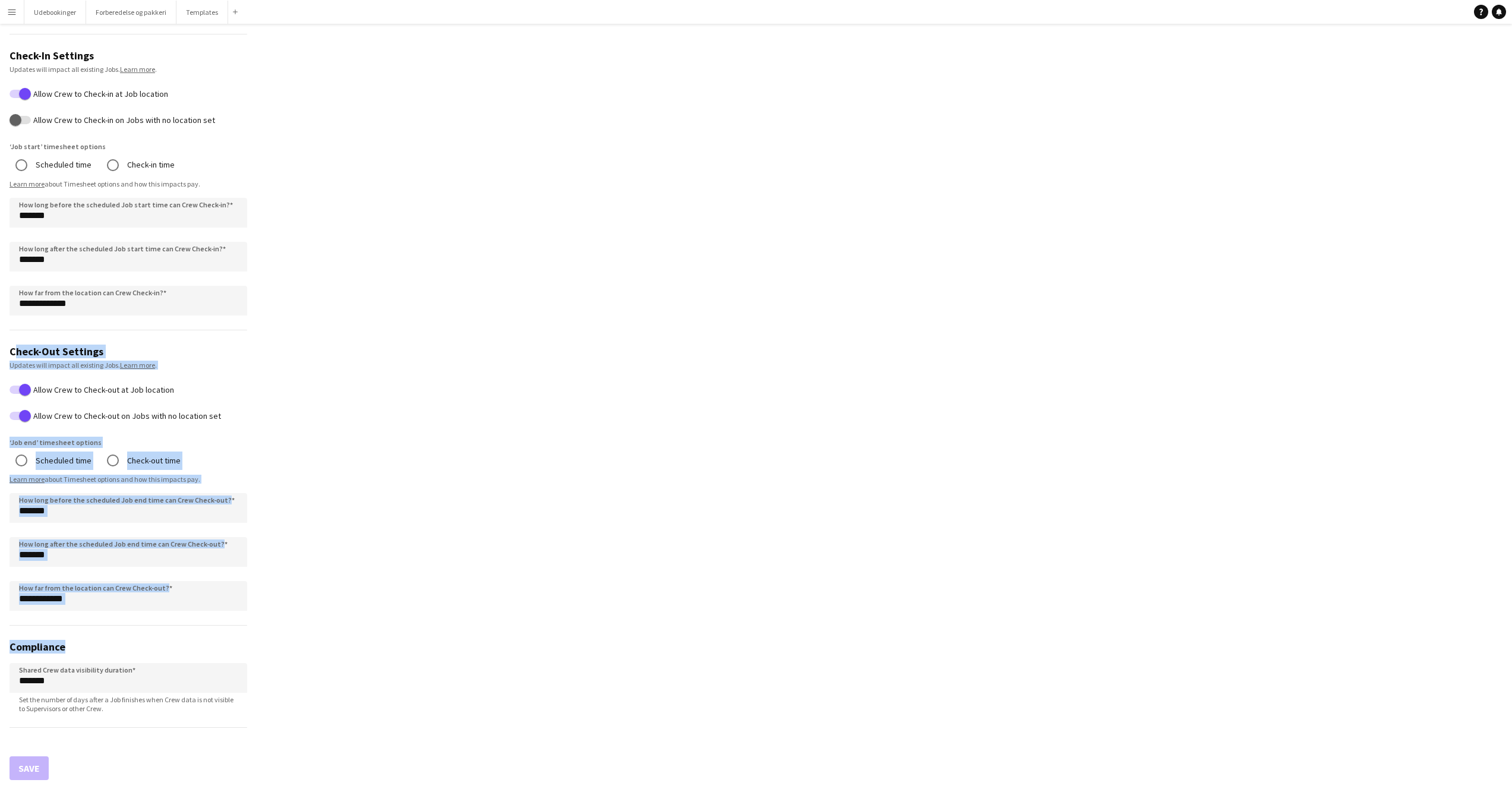
drag, startPoint x: 203, startPoint y: 716, endPoint x: 0, endPoint y: 339, distance: 428.2
click at [0, 339] on form "**********" at bounding box center [128, 239] width 256 height 1101
click at [12, 342] on form "**********" at bounding box center [128, 239] width 256 height 1101
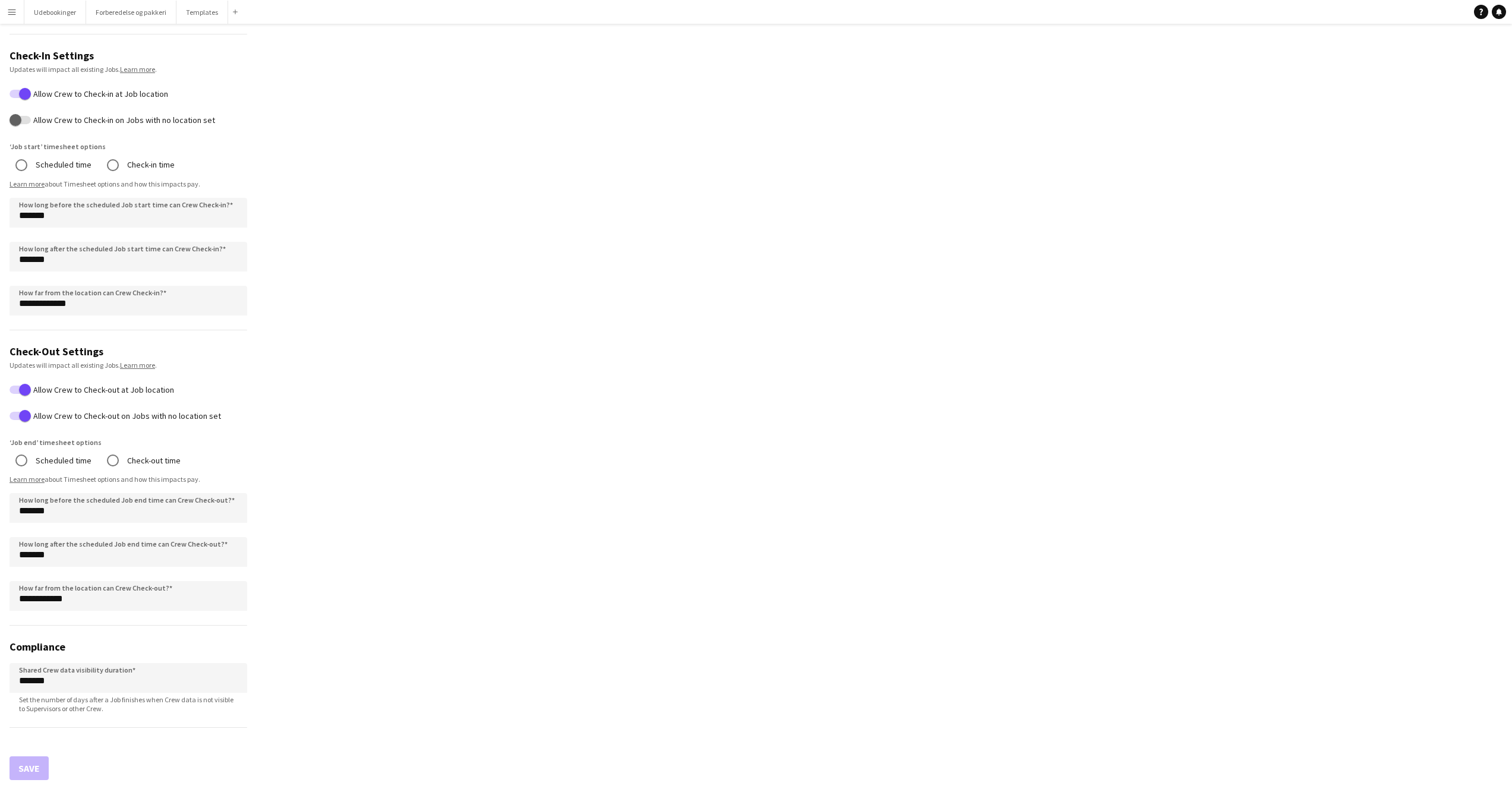
click at [514, 594] on app-profile-settings "**********" at bounding box center [756, 218] width 1512 height 1143
click at [18, 16] on button "Menu" at bounding box center [12, 12] width 24 height 24
click at [131, 194] on link "Profiles" at bounding box center [178, 194] width 119 height 24
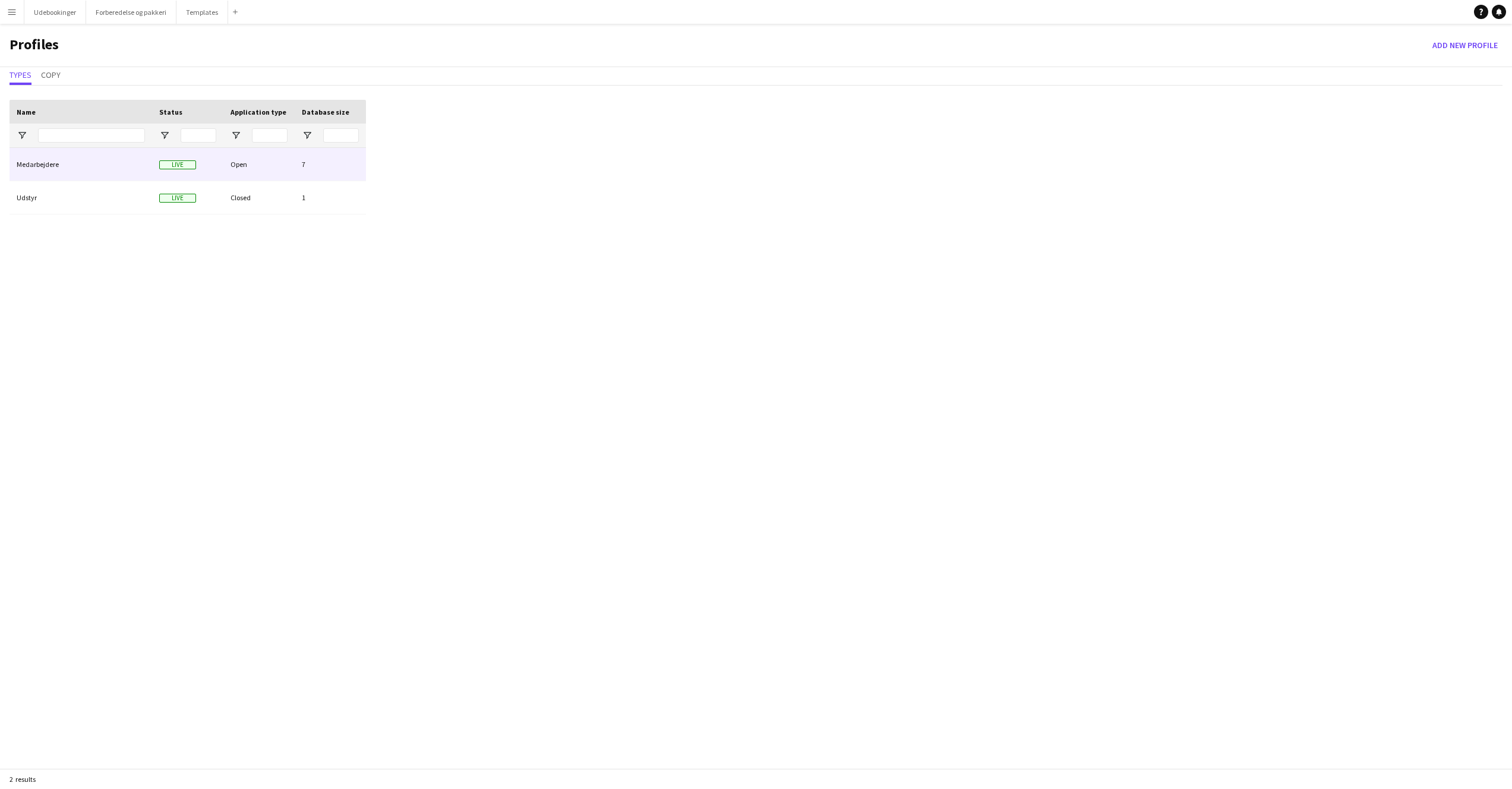
click at [49, 161] on div "Medarbejdere" at bounding box center [81, 164] width 143 height 33
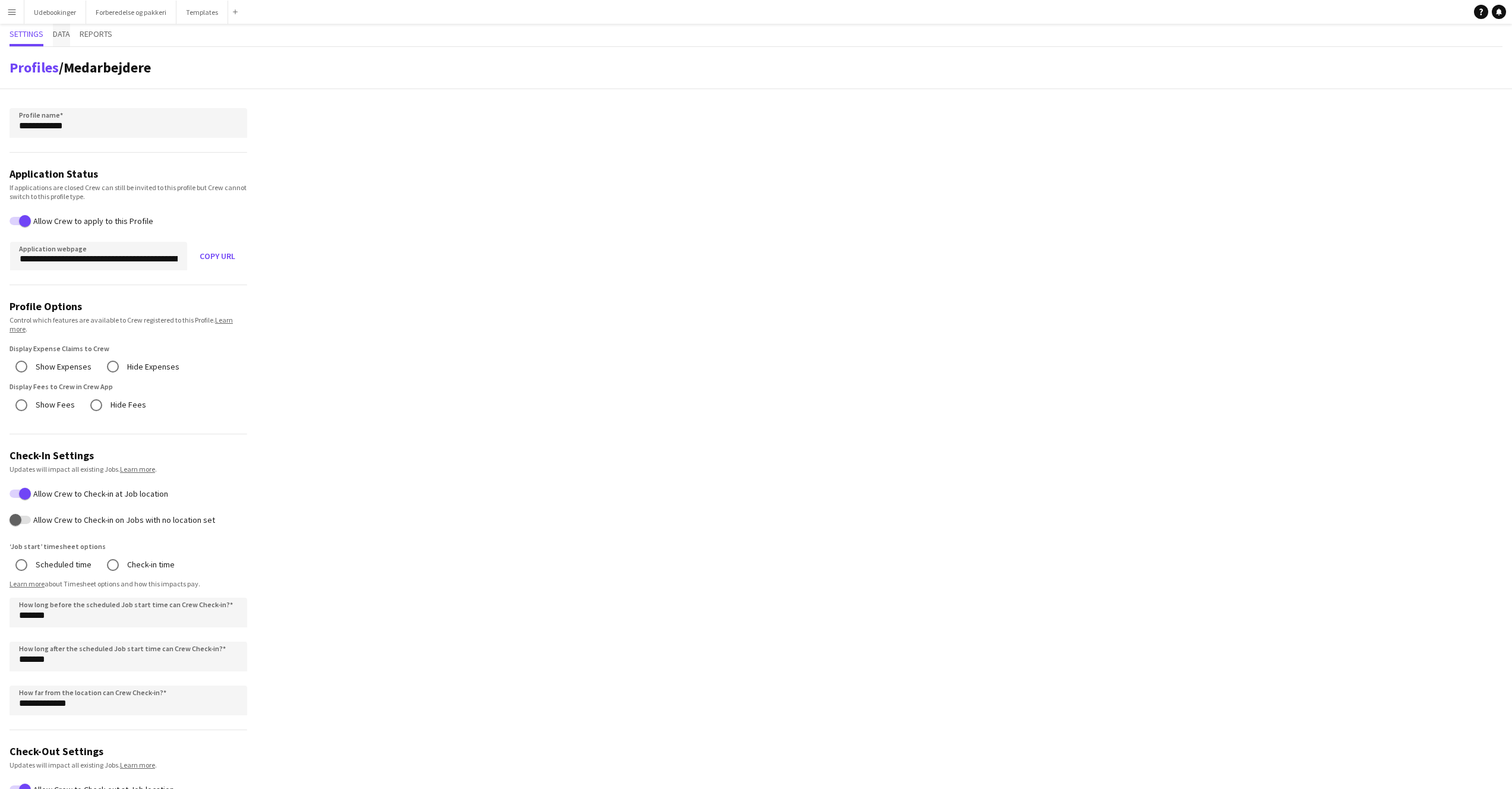
click at [63, 26] on span "Data" at bounding box center [62, 35] width 17 height 22
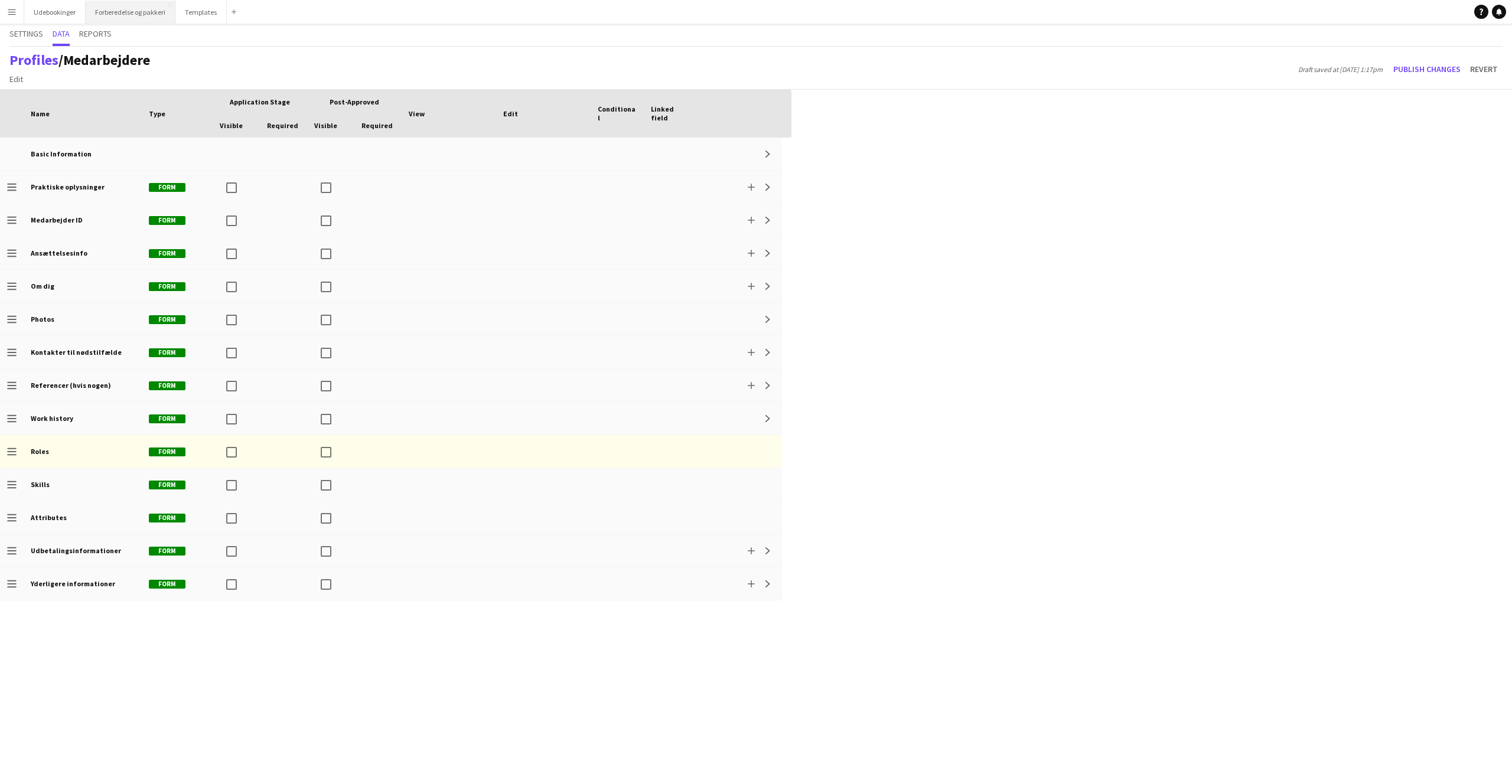
click at [105, 21] on button "Forberedelse og pakkeri Close" at bounding box center [130, 12] width 90 height 23
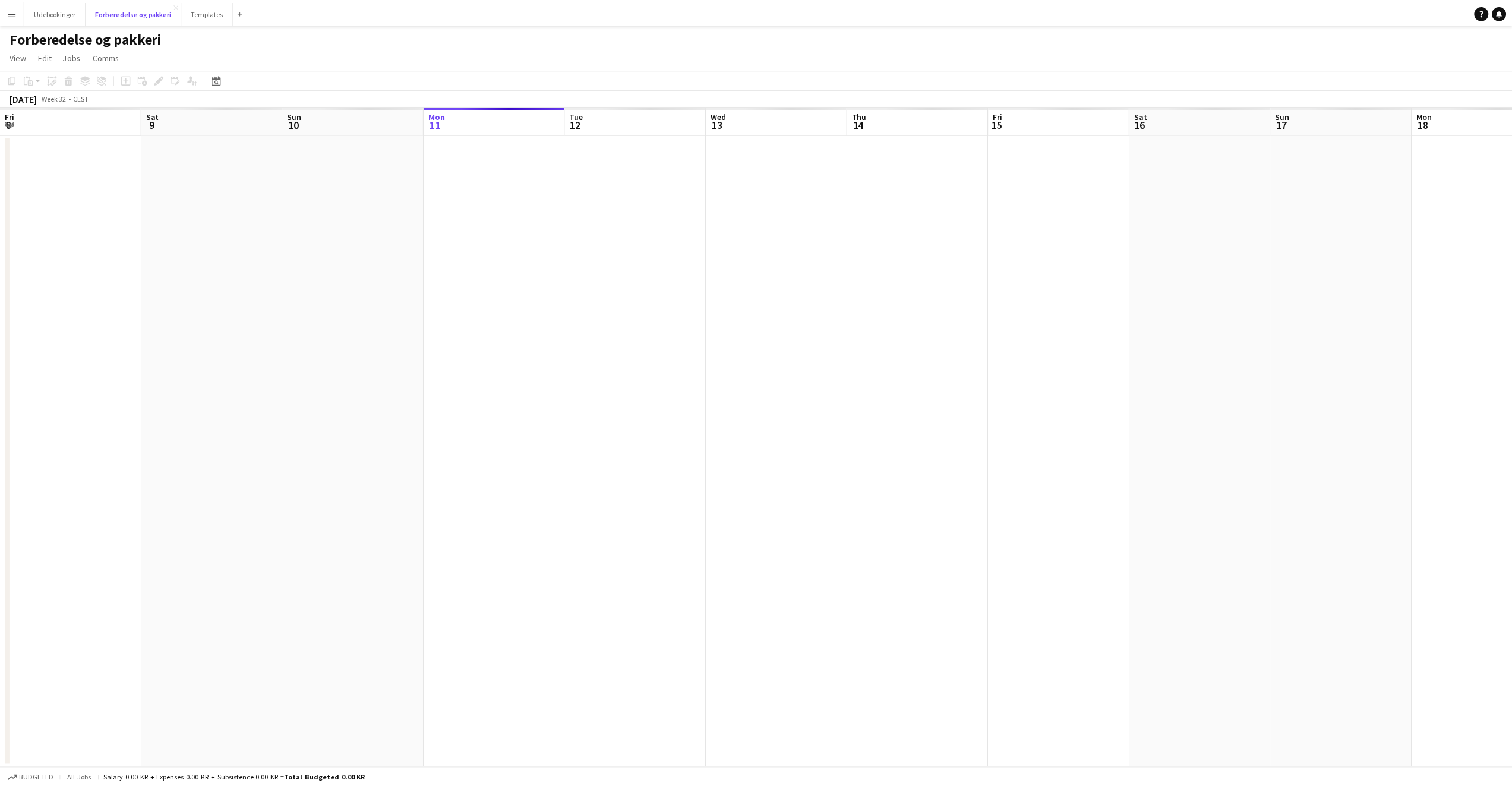
scroll to position [0, 284]
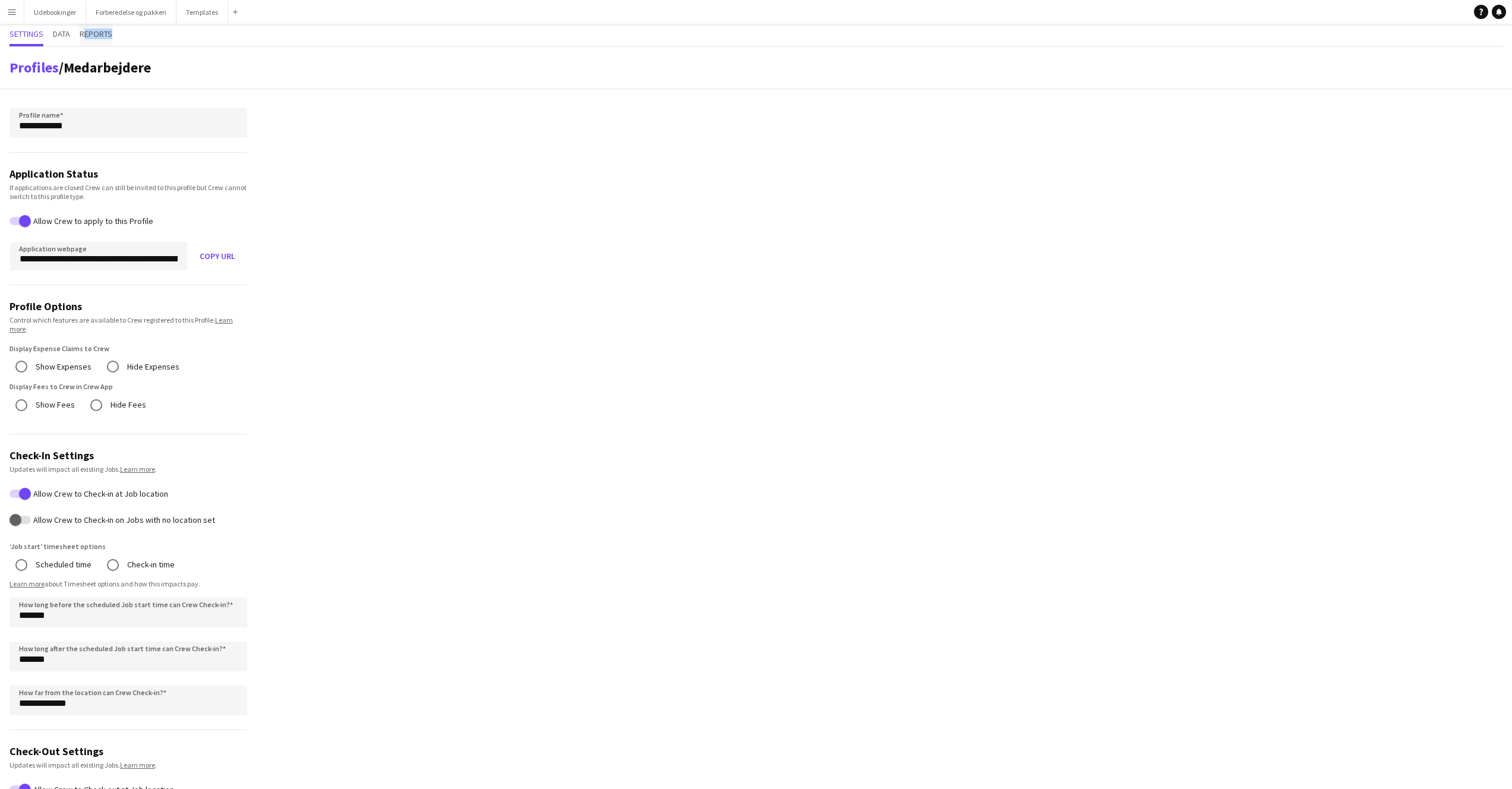
click at [84, 39] on span "Reports" at bounding box center [96, 35] width 33 height 22
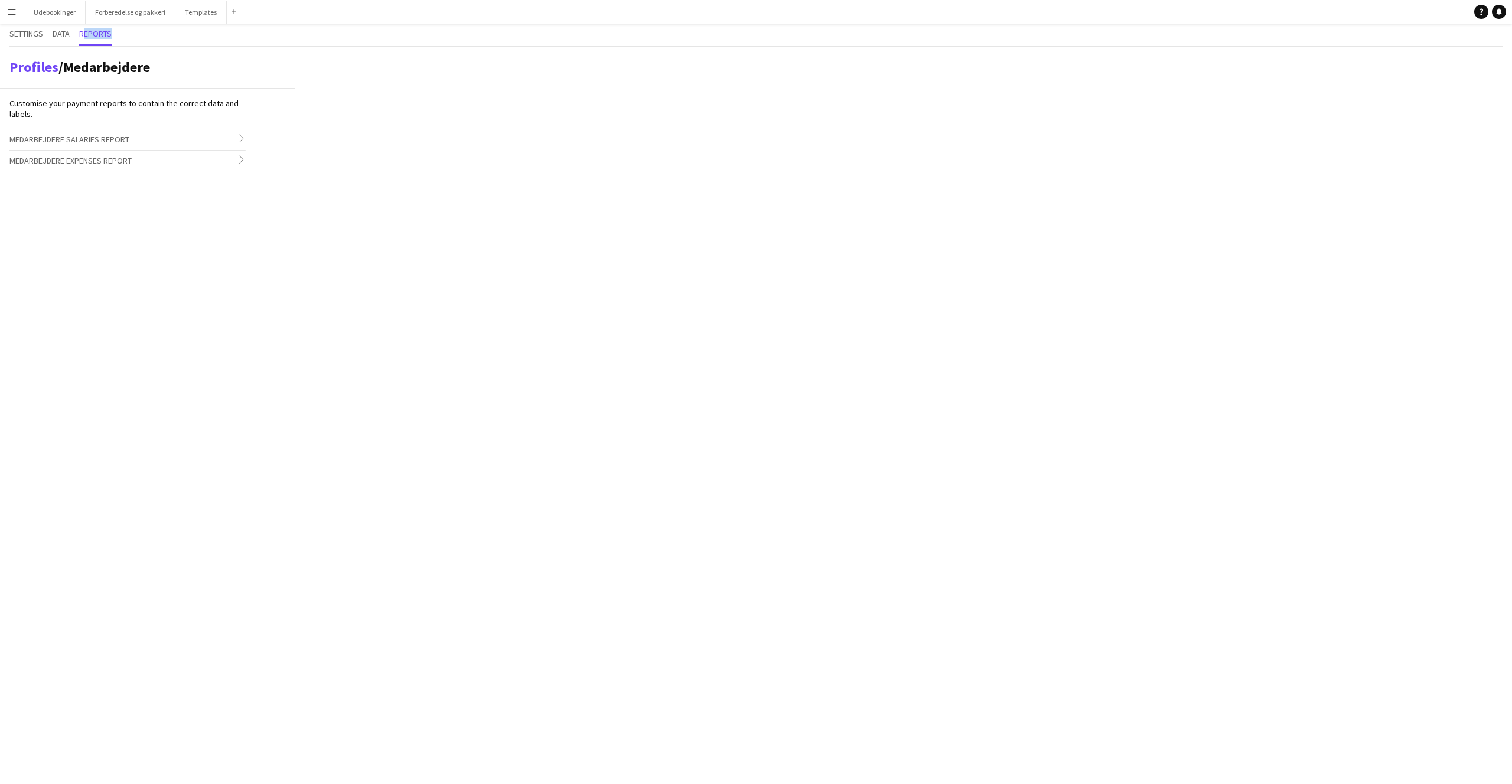
click at [98, 142] on span "Medarbejdere Salaries Report" at bounding box center [69, 139] width 120 height 11
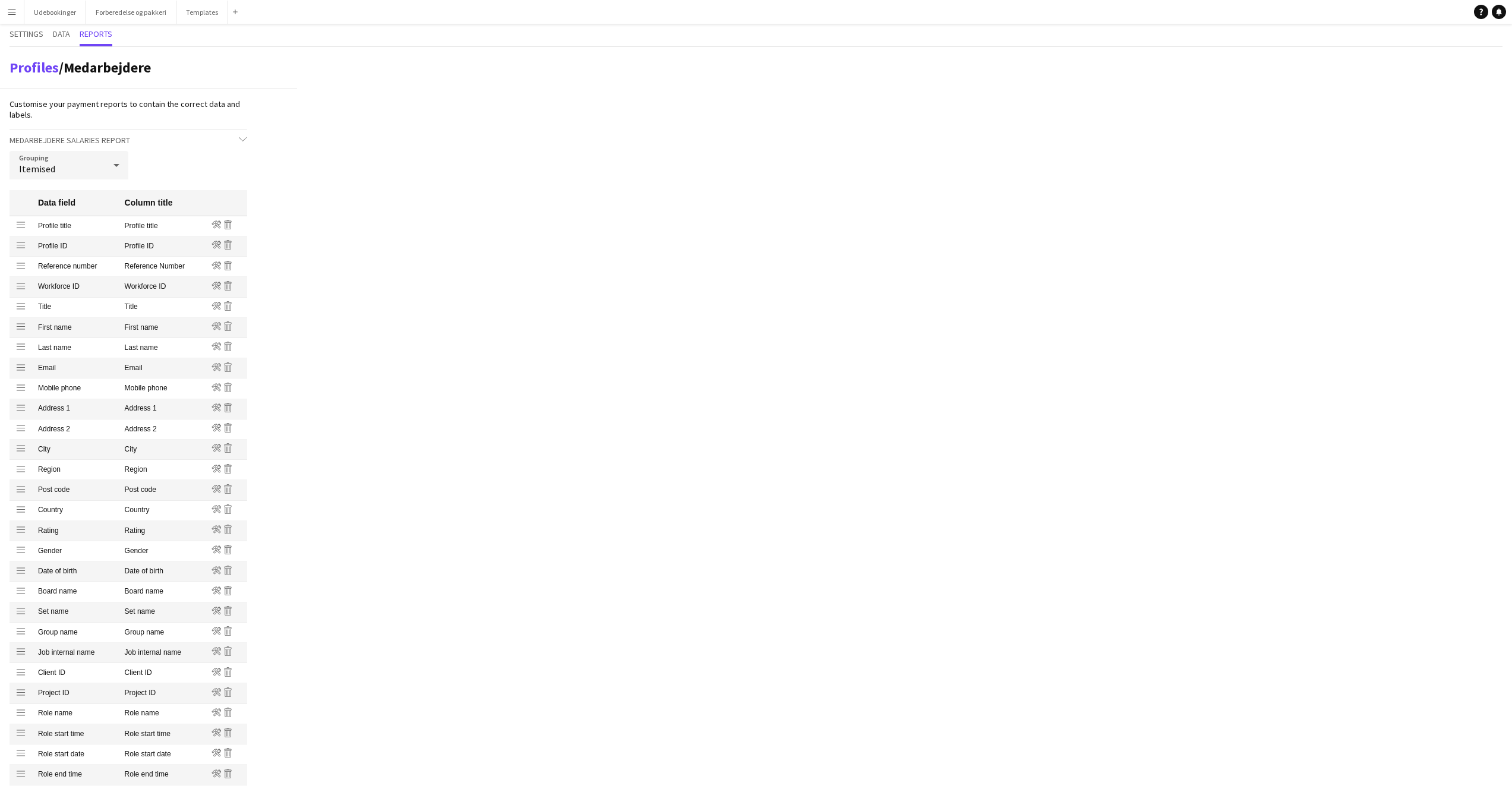
click at [78, 160] on div "Itemised" at bounding box center [57, 165] width 95 height 29
click at [149, 160] on div at bounding box center [756, 394] width 1512 height 789
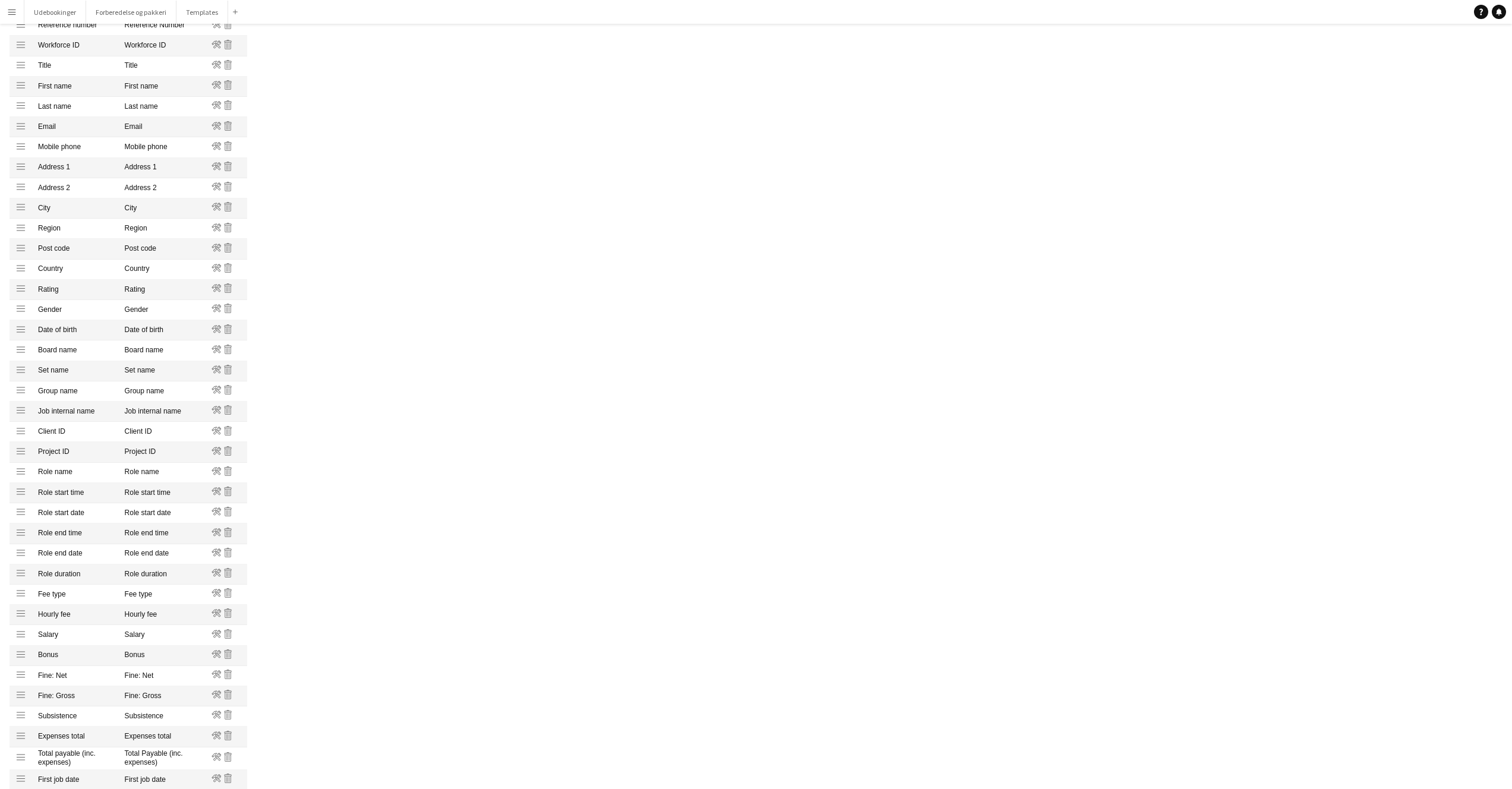
scroll to position [422, 0]
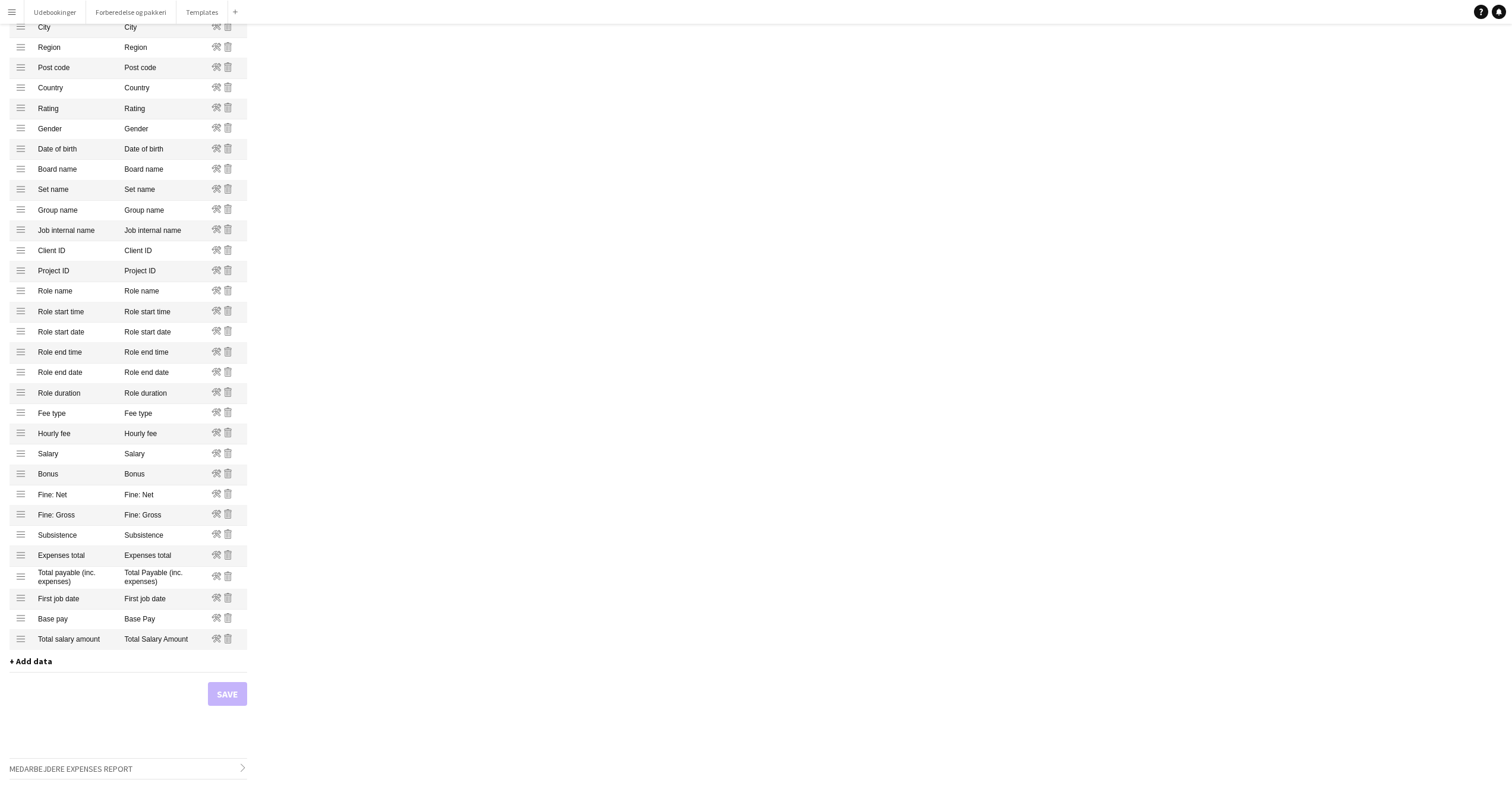
click at [116, 767] on span "Medarbejdere Expenses Report" at bounding box center [71, 769] width 123 height 11
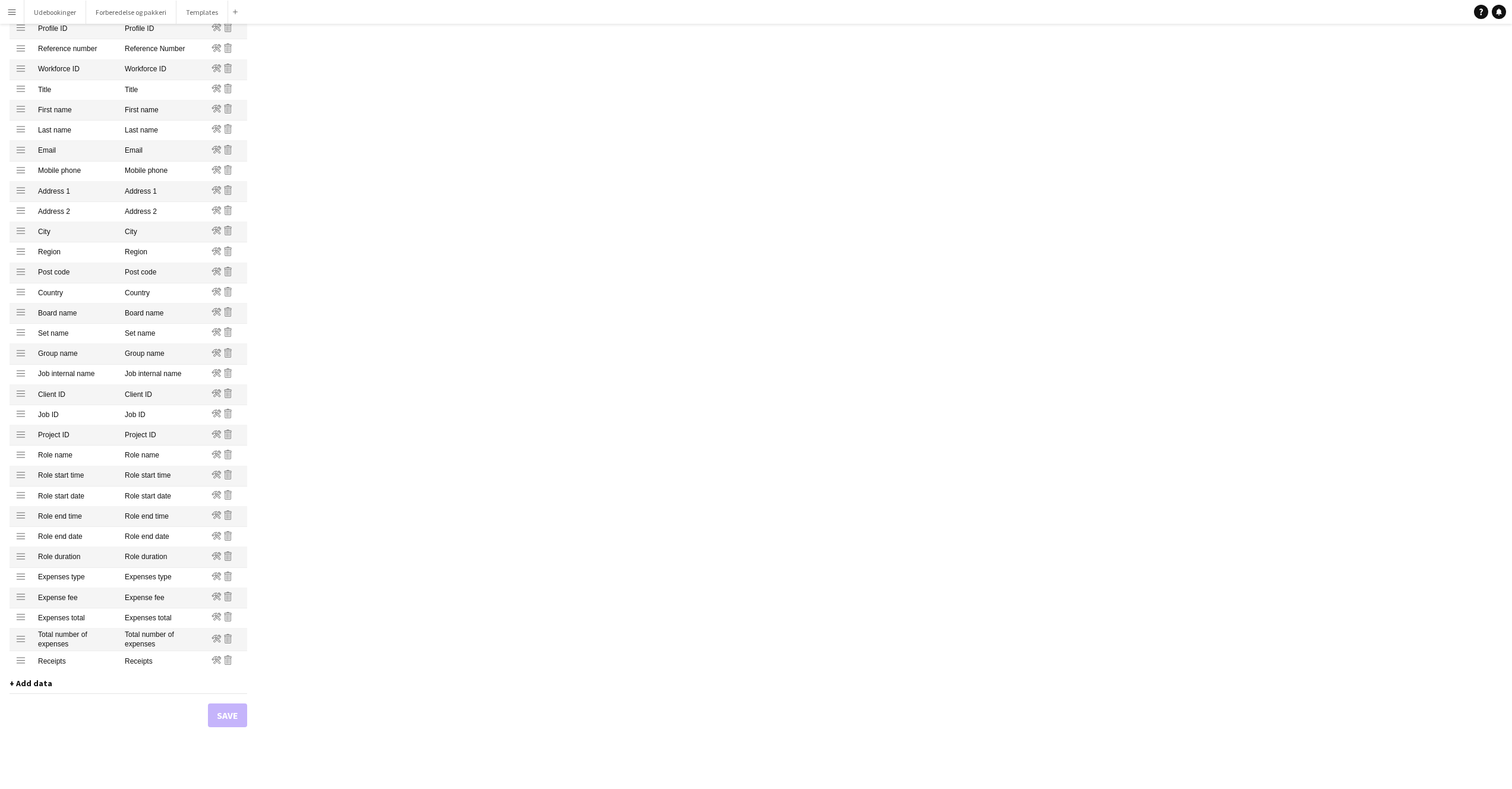
scroll to position [0, 0]
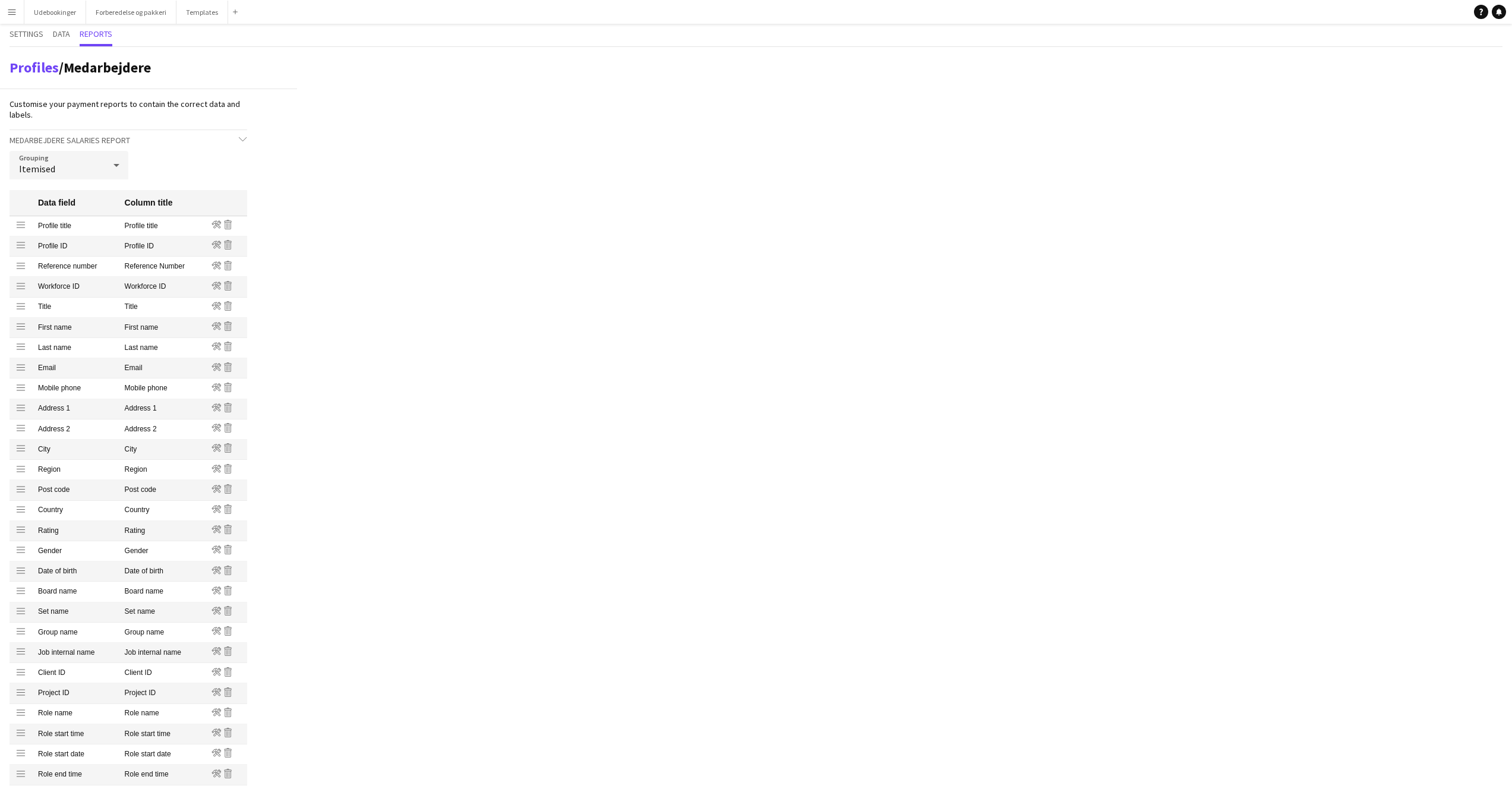
click at [40, 38] on span "Settings" at bounding box center [26, 34] width 34 height 9
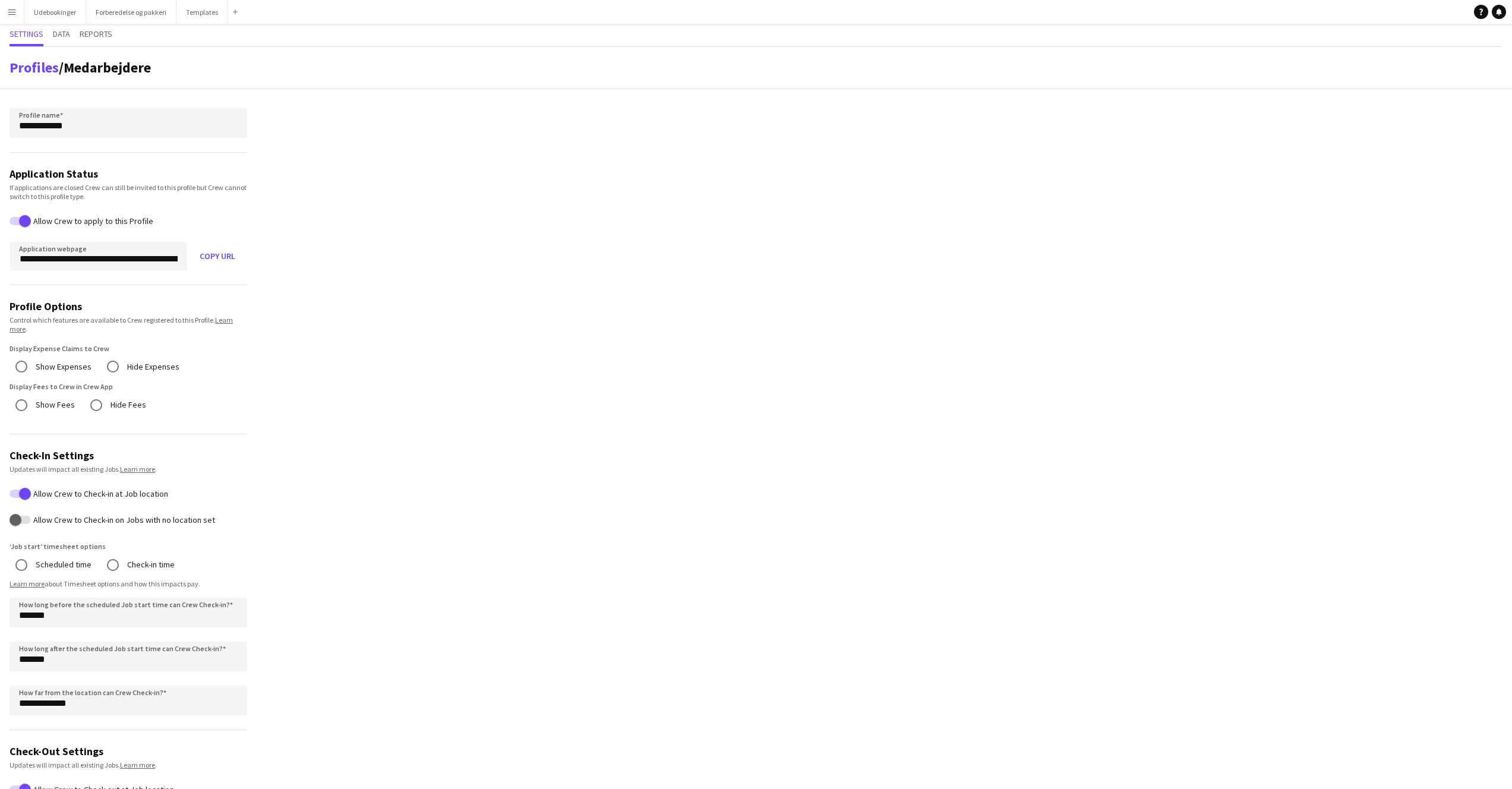
click at [14, 17] on button "Menu" at bounding box center [12, 12] width 24 height 24
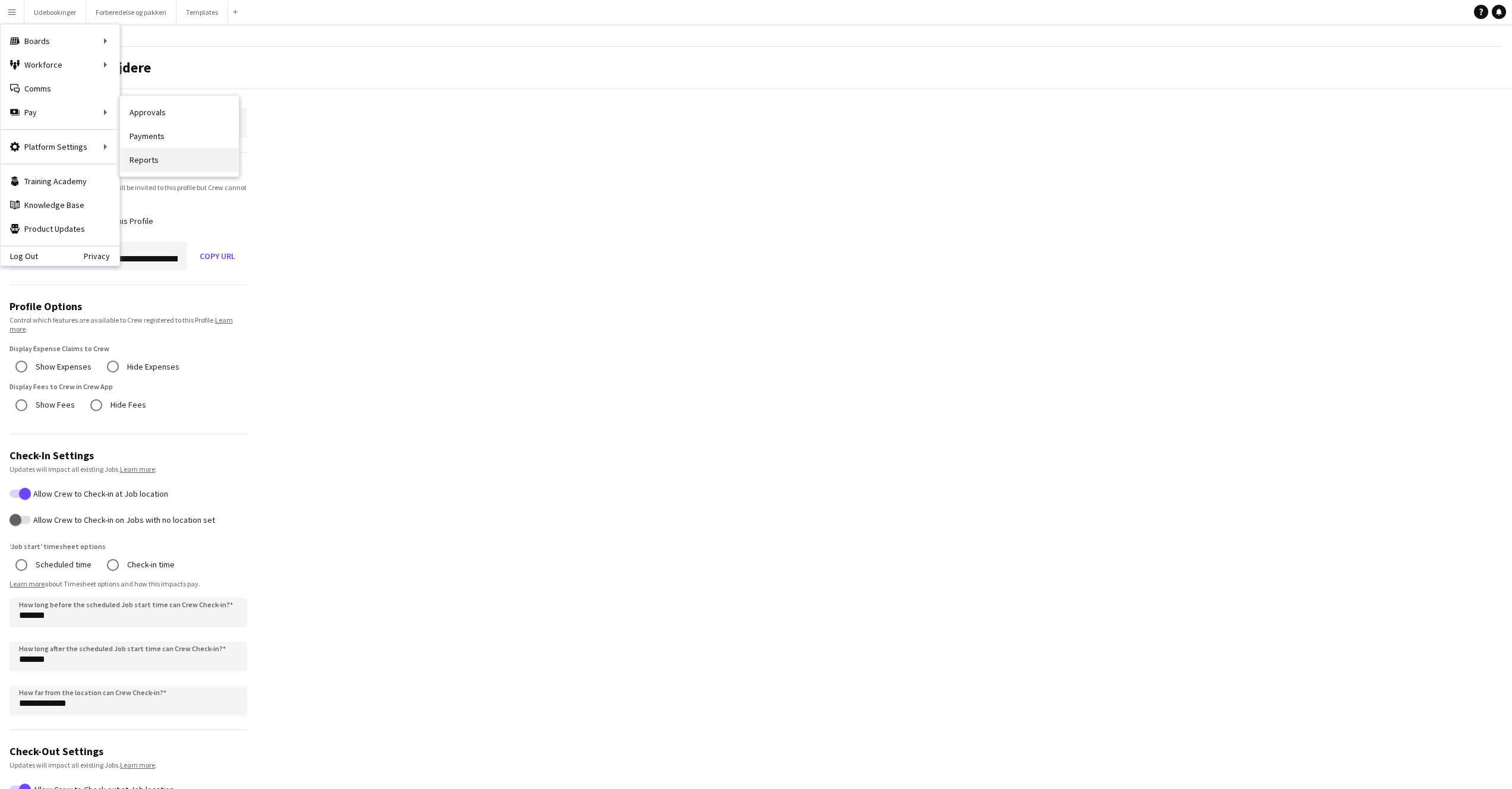
click at [173, 157] on link "Reports" at bounding box center [178, 159] width 119 height 24
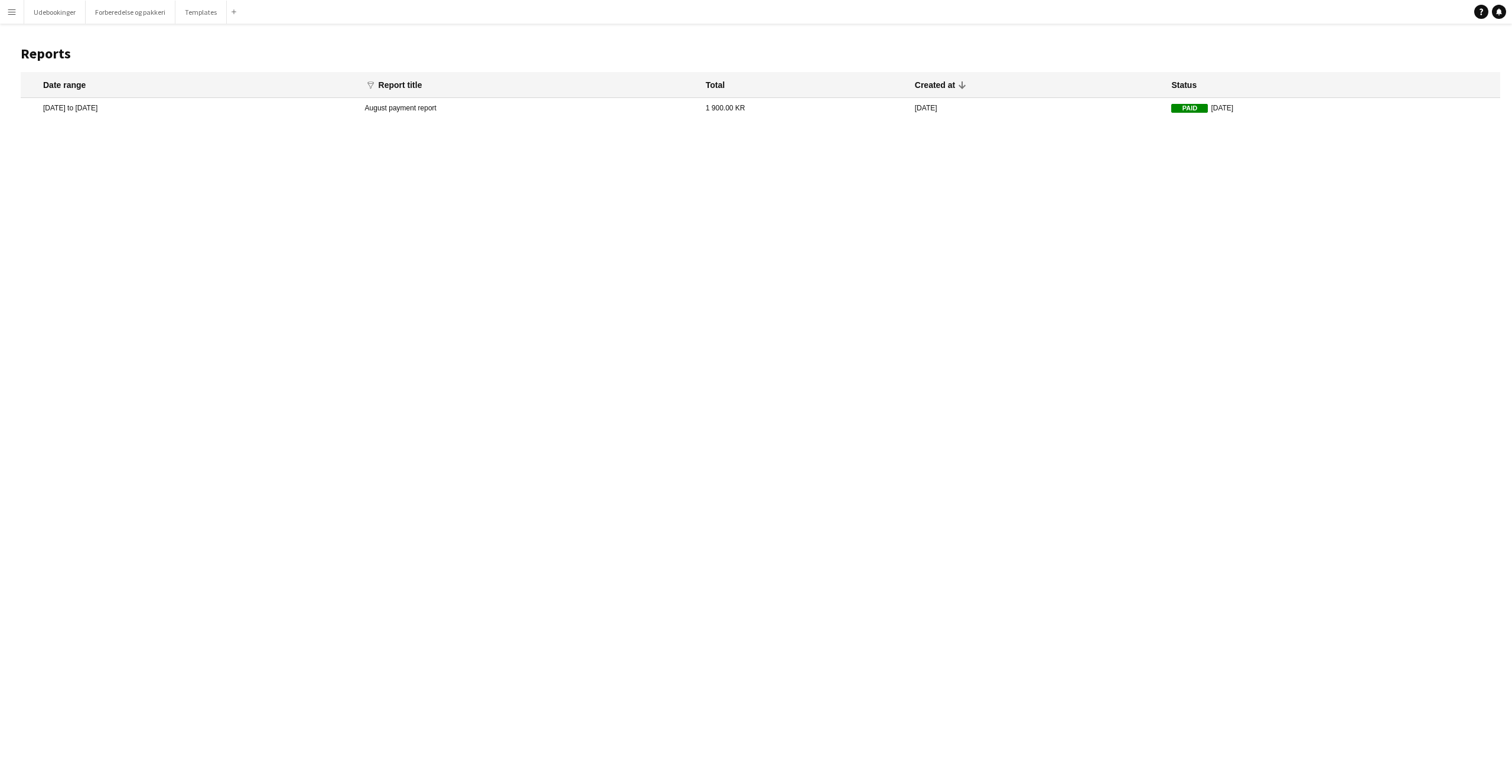
click at [442, 115] on mat-cell "August payment report" at bounding box center [529, 107] width 340 height 20
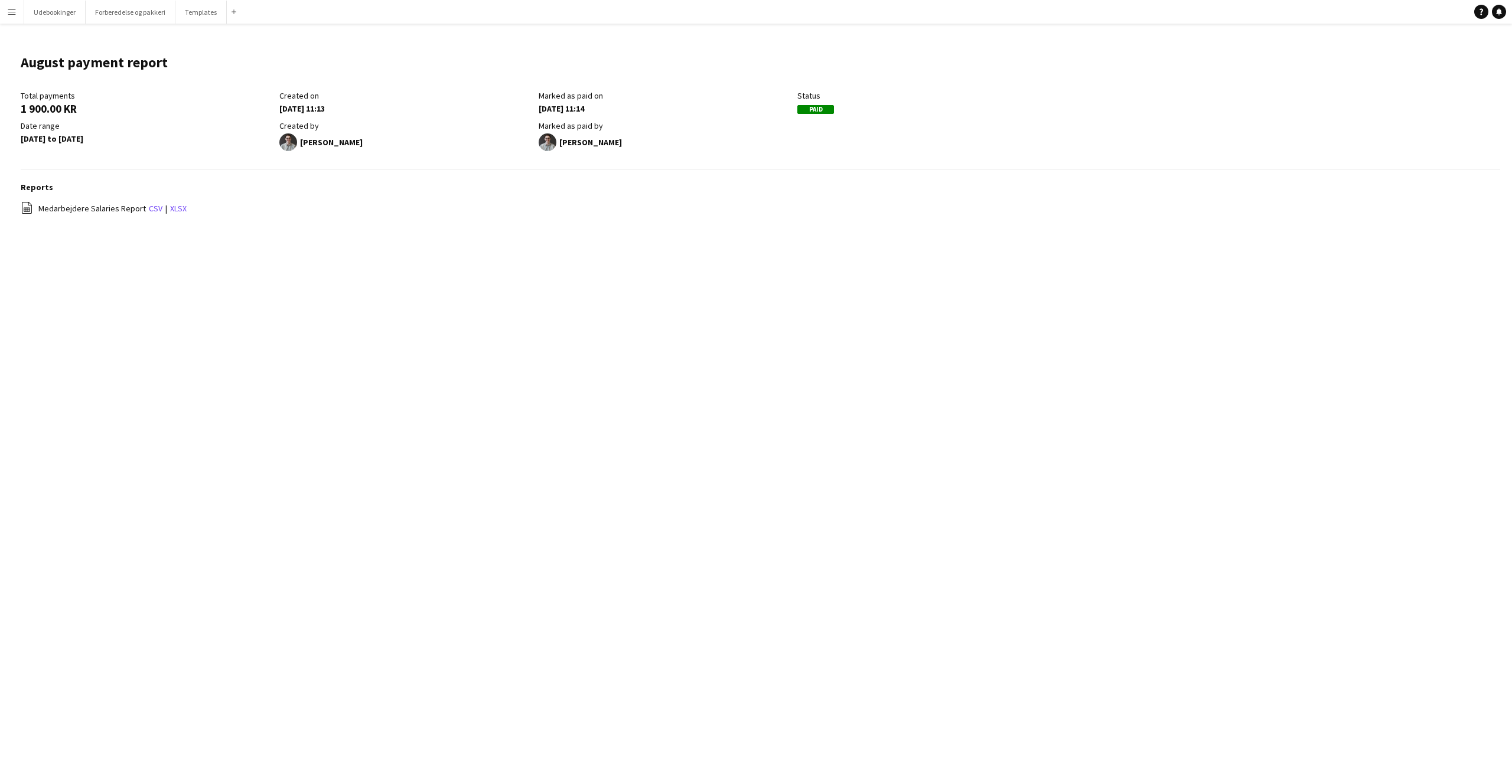
drag, startPoint x: 33, startPoint y: 186, endPoint x: 248, endPoint y: 262, distance: 228.0
click at [248, 262] on div "Menu Boards Boards Boards All jobs Status Workforce Workforce My Workforce Recr…" at bounding box center [756, 392] width 1512 height 784
drag, startPoint x: 250, startPoint y: 261, endPoint x: 22, endPoint y: 60, distance: 303.9
click at [22, 60] on div "Menu Boards Boards Boards All jobs Status Workforce Workforce My Workforce Recr…" at bounding box center [756, 392] width 1512 height 784
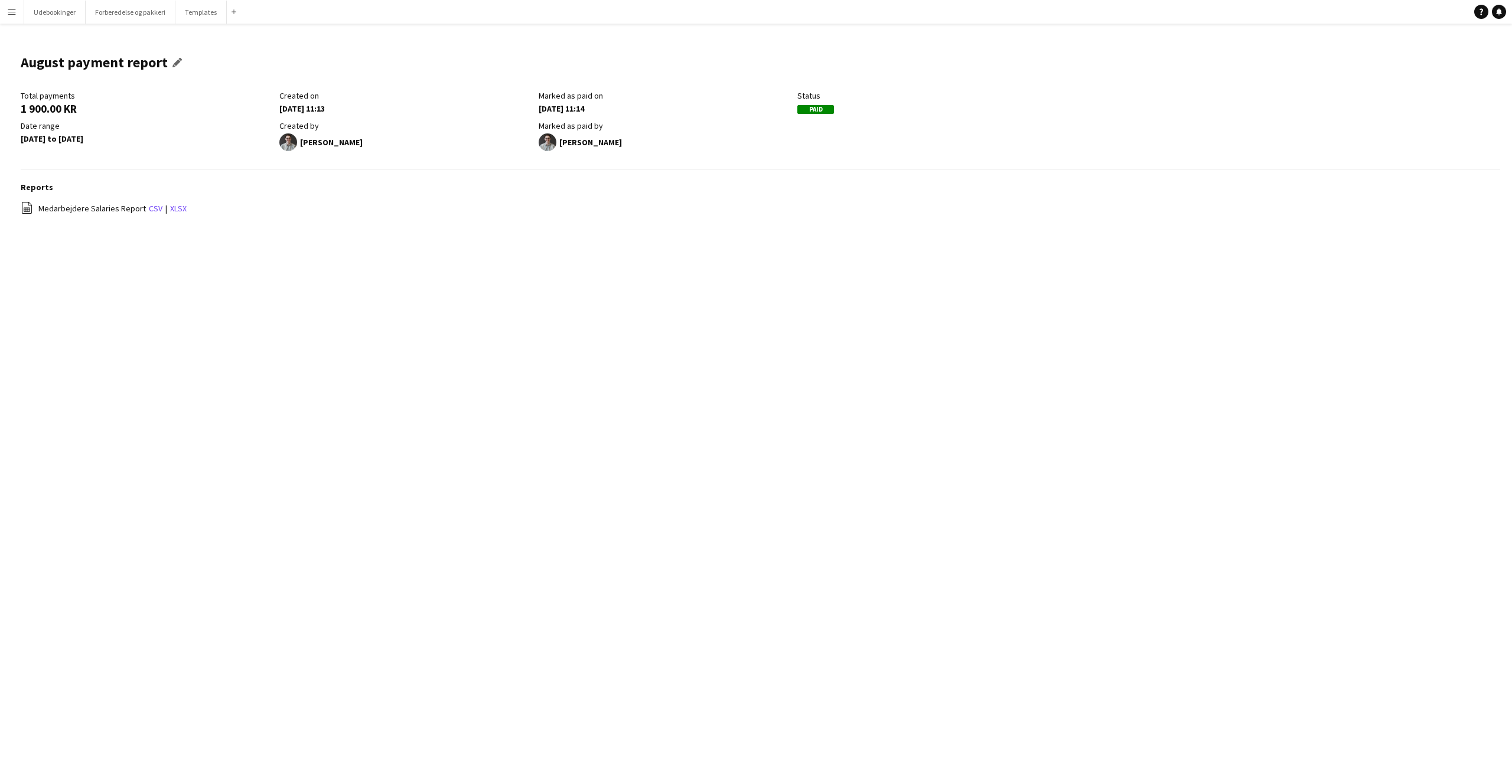
click at [22, 60] on h1 "August payment report" at bounding box center [94, 62] width 147 height 17
click at [150, 210] on link "csv" at bounding box center [155, 208] width 13 height 11
click at [12, 9] on app-icon "Menu" at bounding box center [12, 12] width 10 height 10
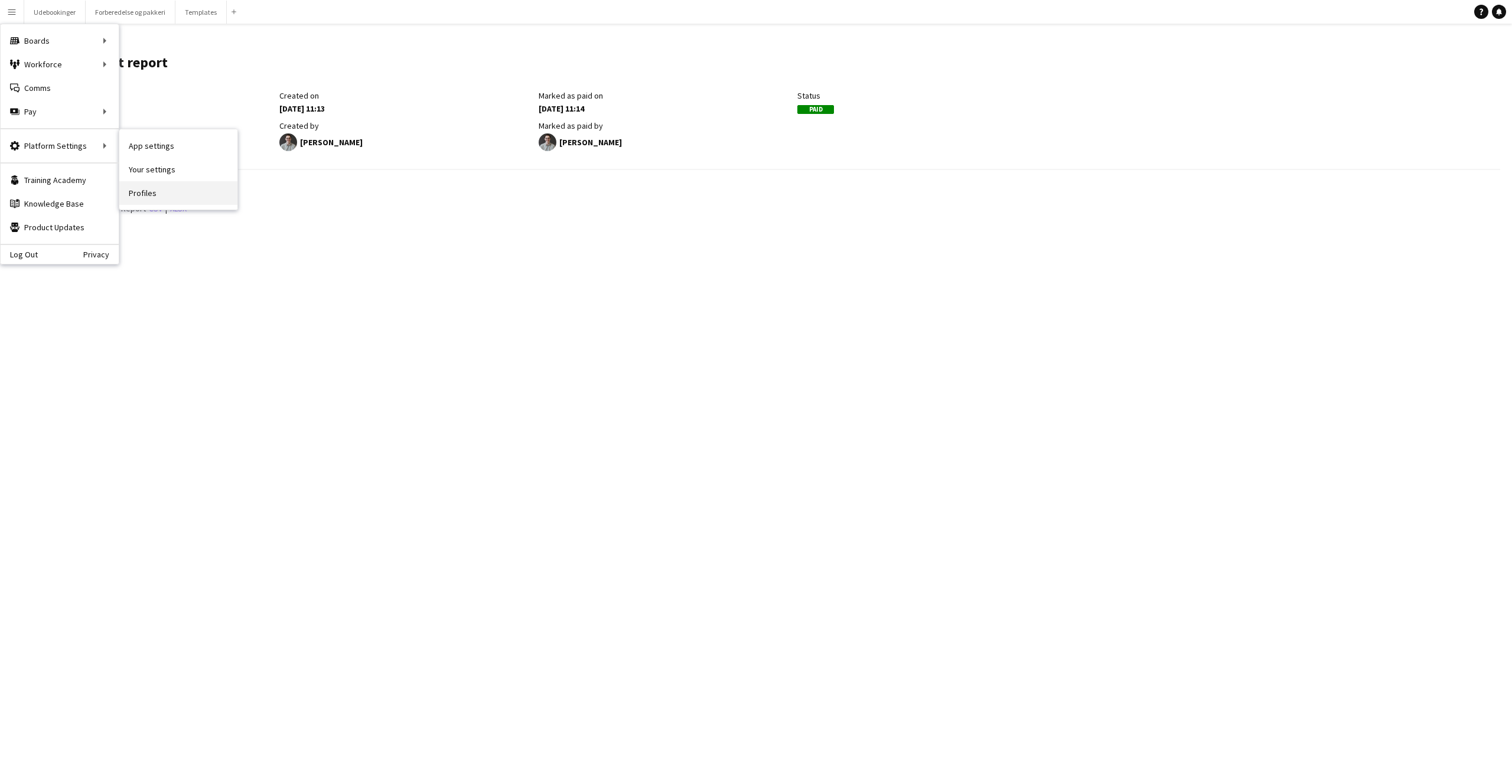
click at [149, 196] on link "Profiles" at bounding box center [177, 193] width 118 height 24
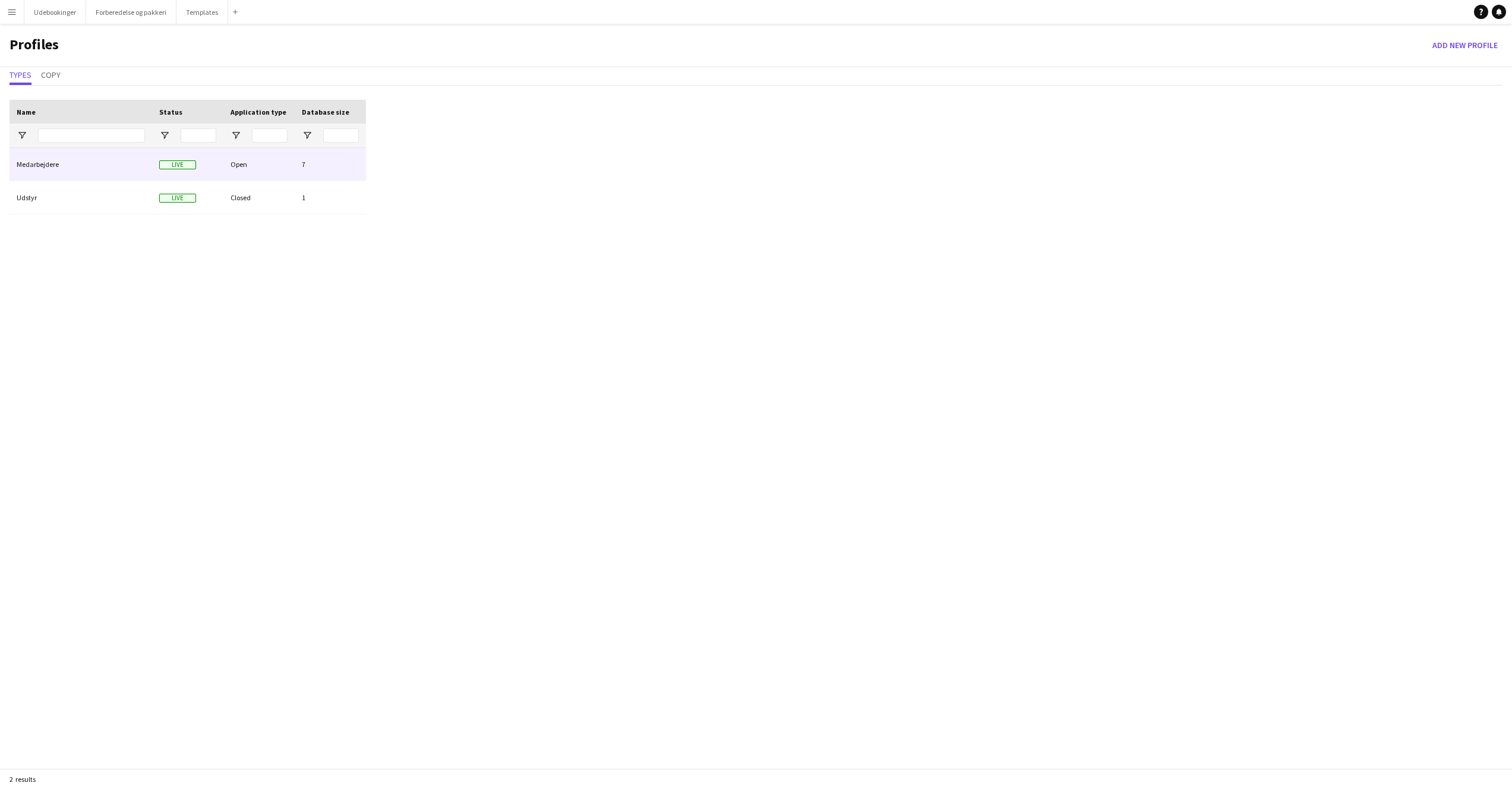
click at [45, 159] on div "Medarbejdere" at bounding box center [81, 164] width 143 height 33
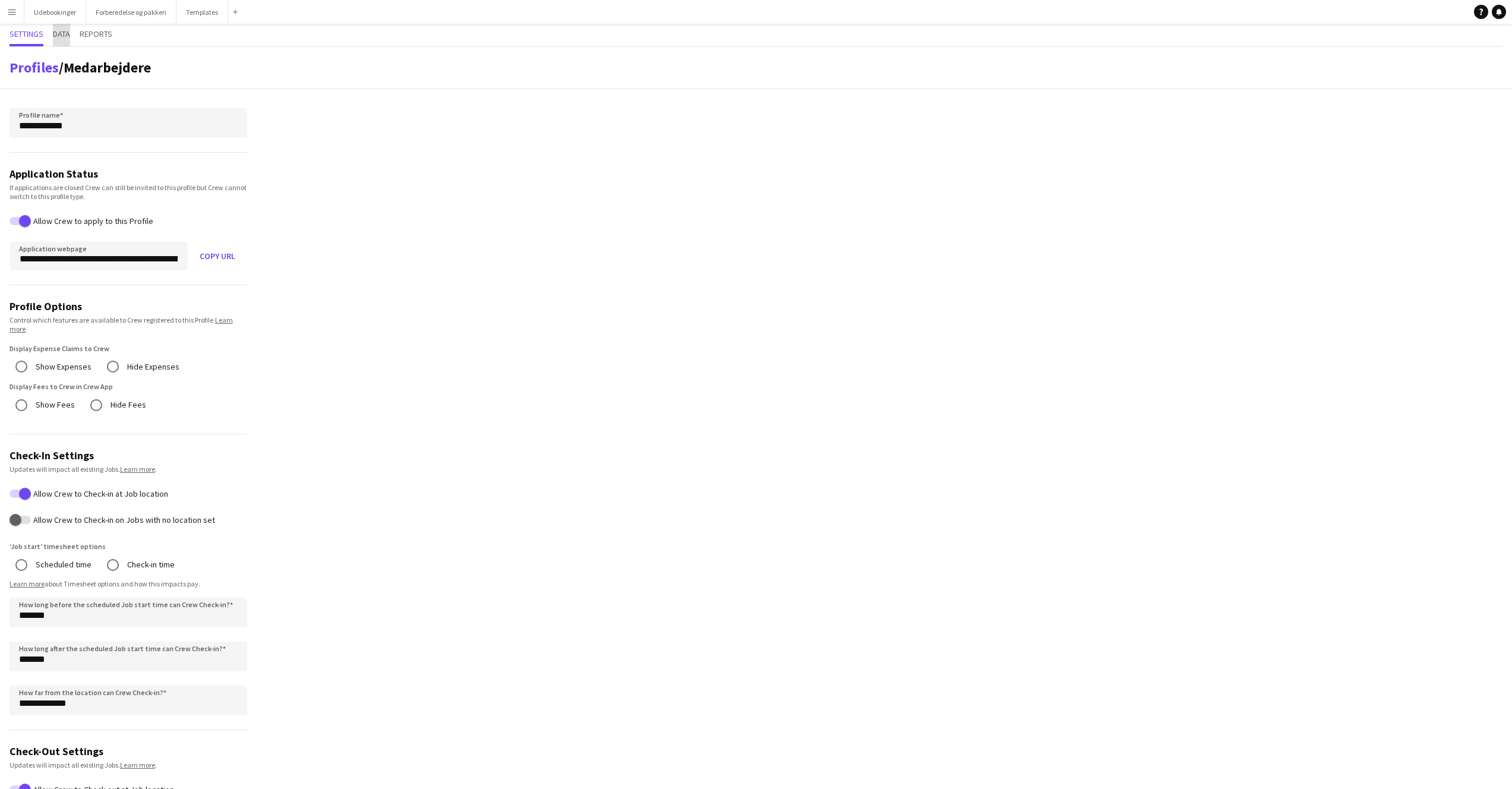
click at [65, 35] on span "Data" at bounding box center [62, 34] width 17 height 9
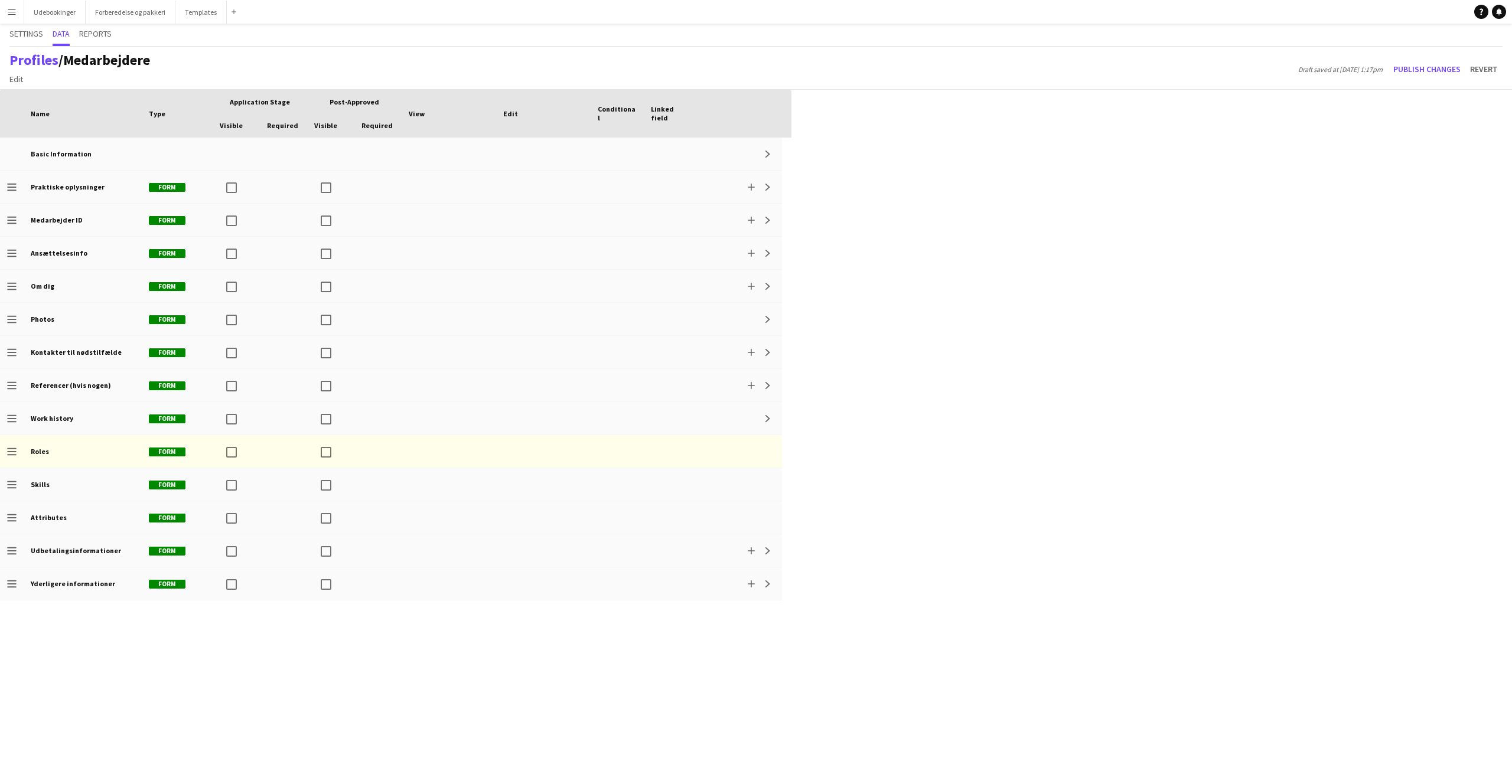
drag, startPoint x: 1082, startPoint y: 565, endPoint x: 1001, endPoint y: 535, distance: 86.4
click at [1082, 565] on div "Drag here to set row groups Drag here to set column labels Application stage Po…" at bounding box center [756, 437] width 1512 height 694
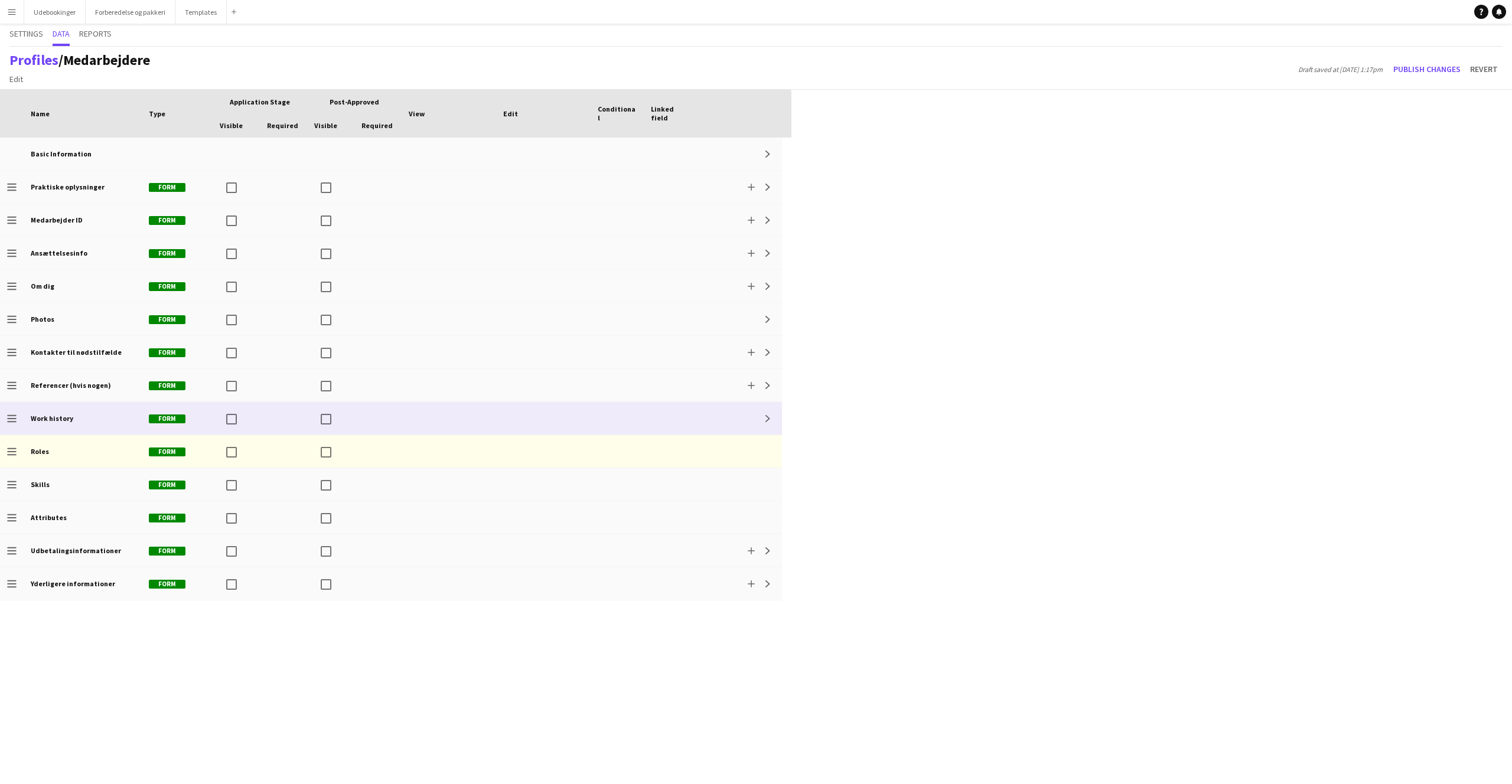
click at [668, 431] on div at bounding box center [669, 419] width 53 height 33
drag, startPoint x: 910, startPoint y: 530, endPoint x: 902, endPoint y: 523, distance: 10.6
click at [910, 530] on div "Press SPACE to select this row Drag here to set row groups Drag here to set col…" at bounding box center [756, 437] width 1512 height 694
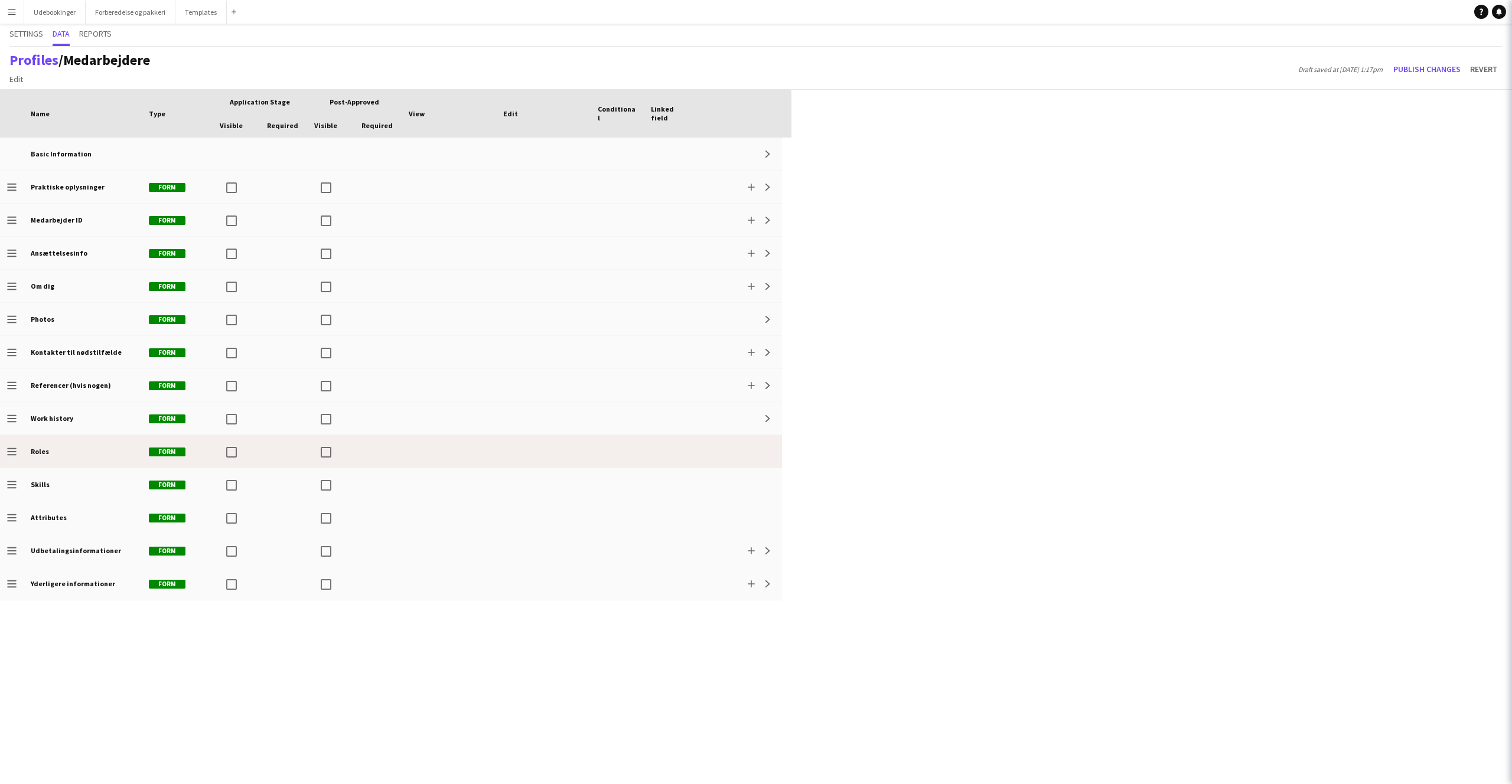
click at [698, 424] on div "Expand" at bounding box center [739, 419] width 85 height 33
click at [706, 443] on div at bounding box center [739, 451] width 85 height 33
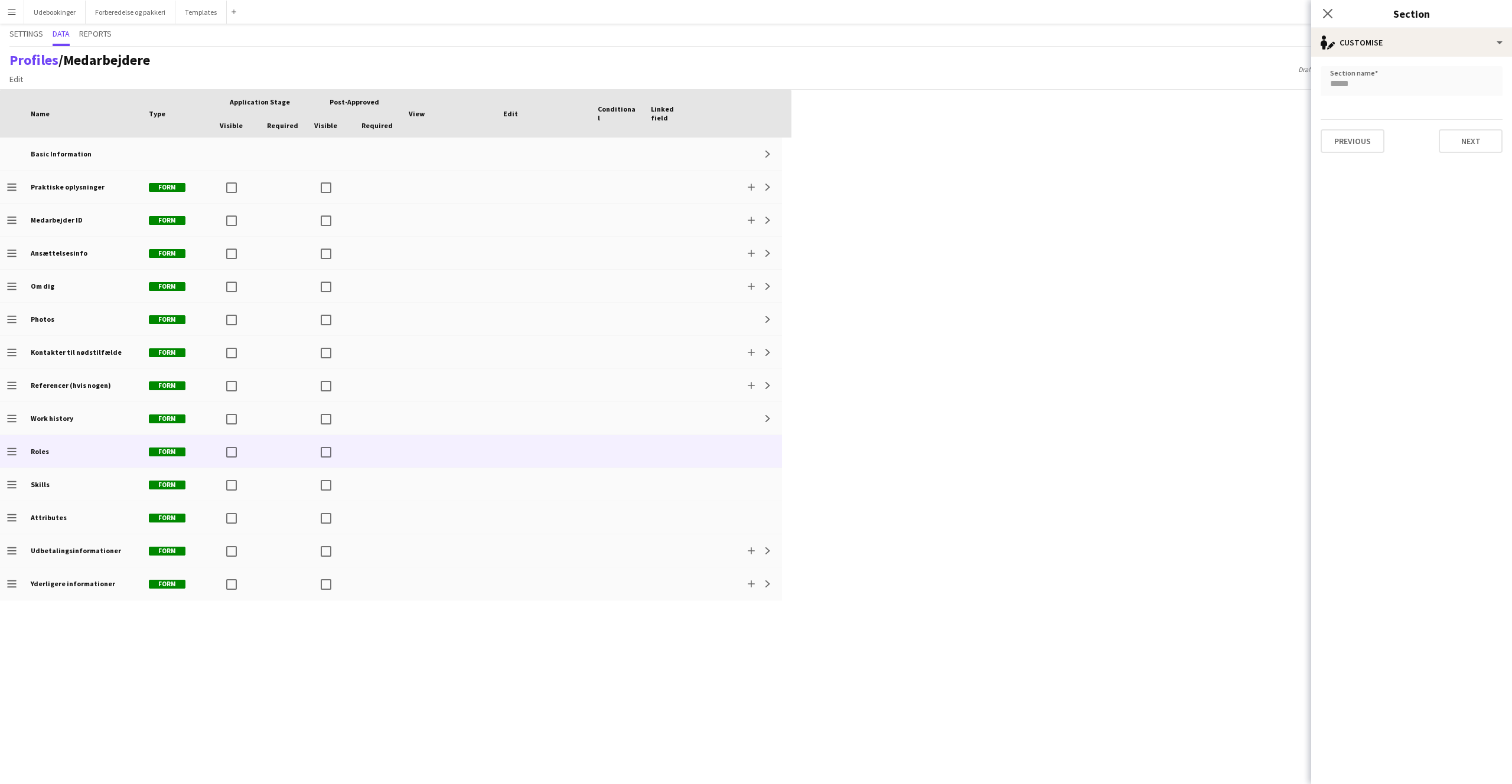
click at [919, 495] on div "Press SPACE to select this row Drag here to set row groups Drag here to set col…" at bounding box center [756, 437] width 1512 height 694
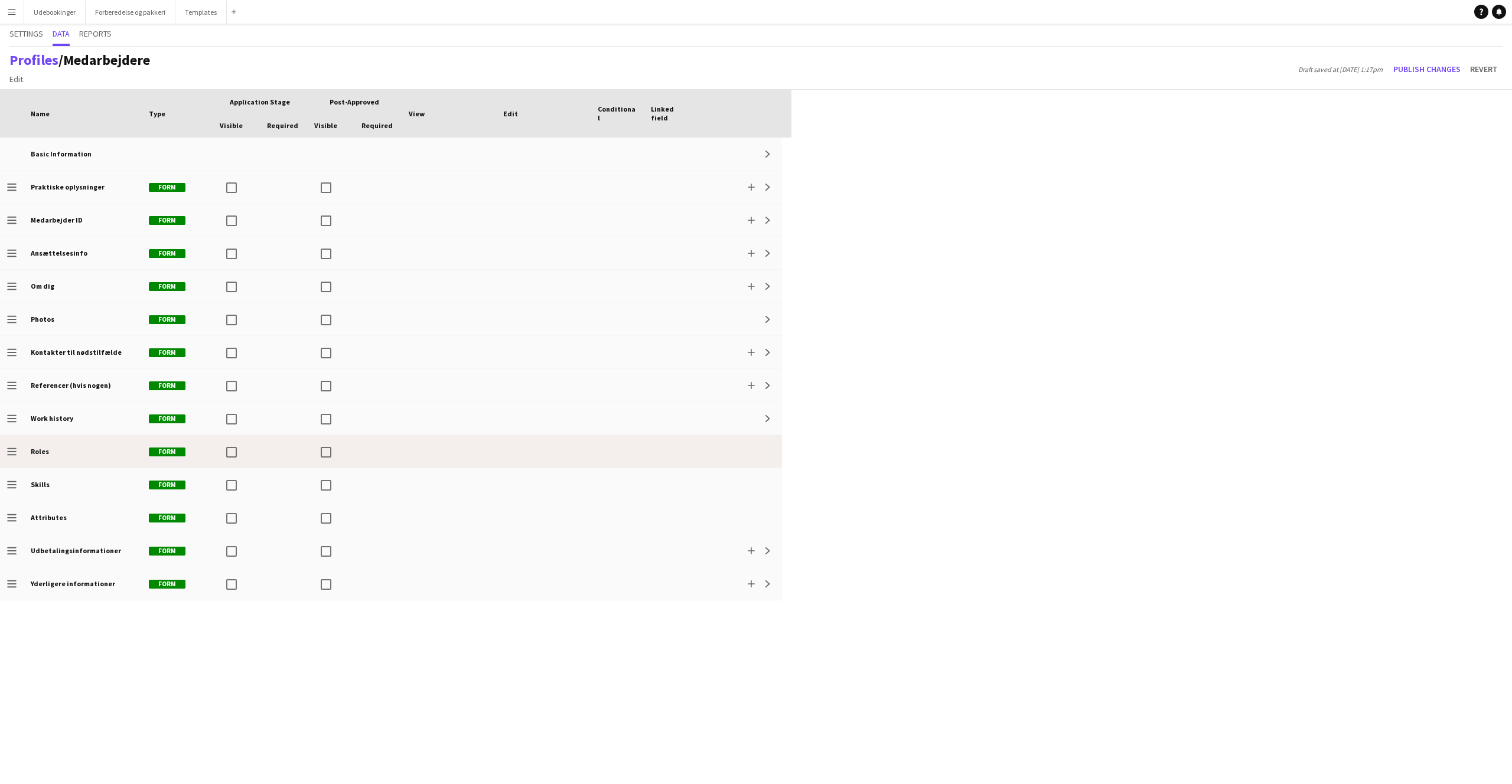
click at [16, 448] on icon at bounding box center [11, 448] width 9 height 1
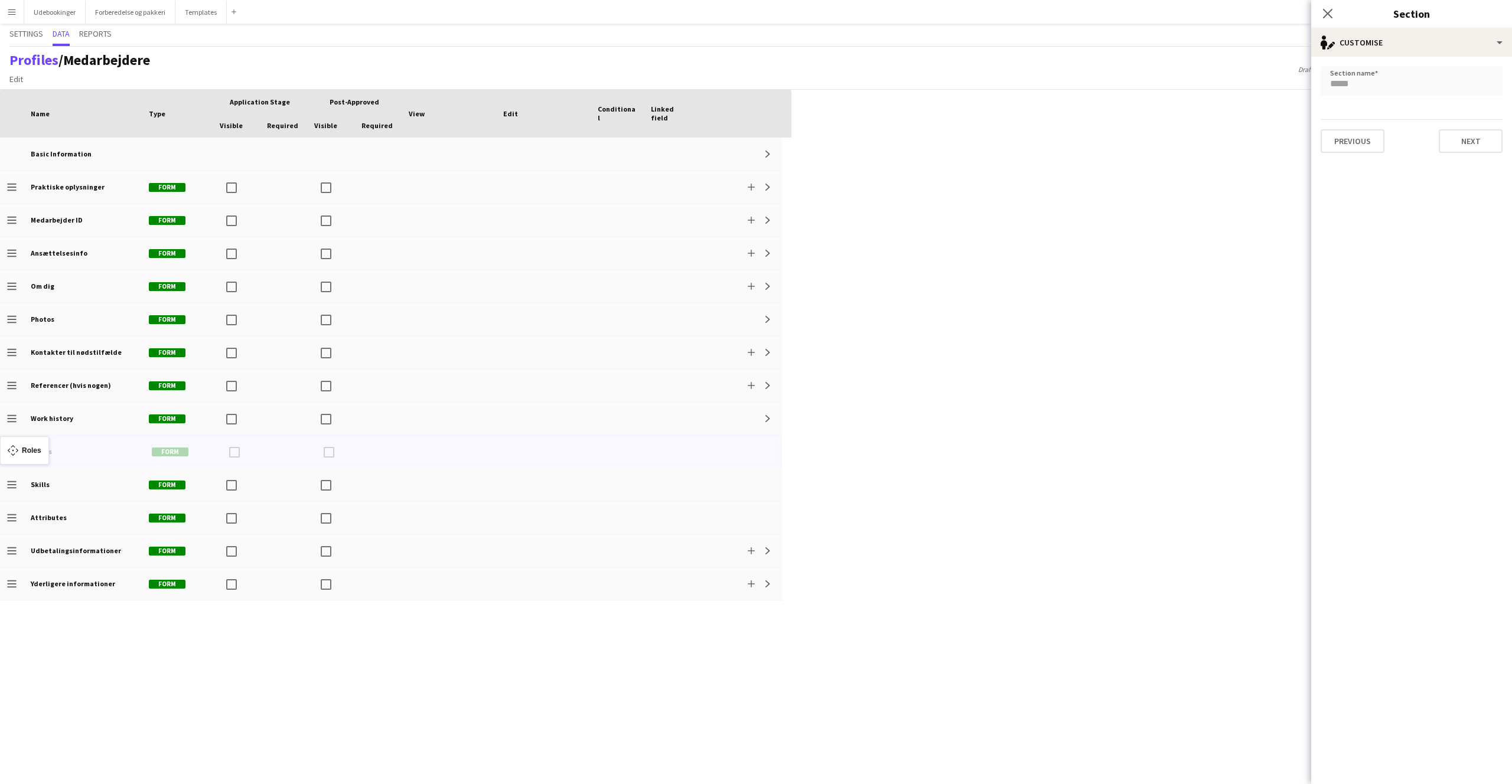
drag, startPoint x: 9, startPoint y: 450, endPoint x: 6, endPoint y: 444, distance: 6.7
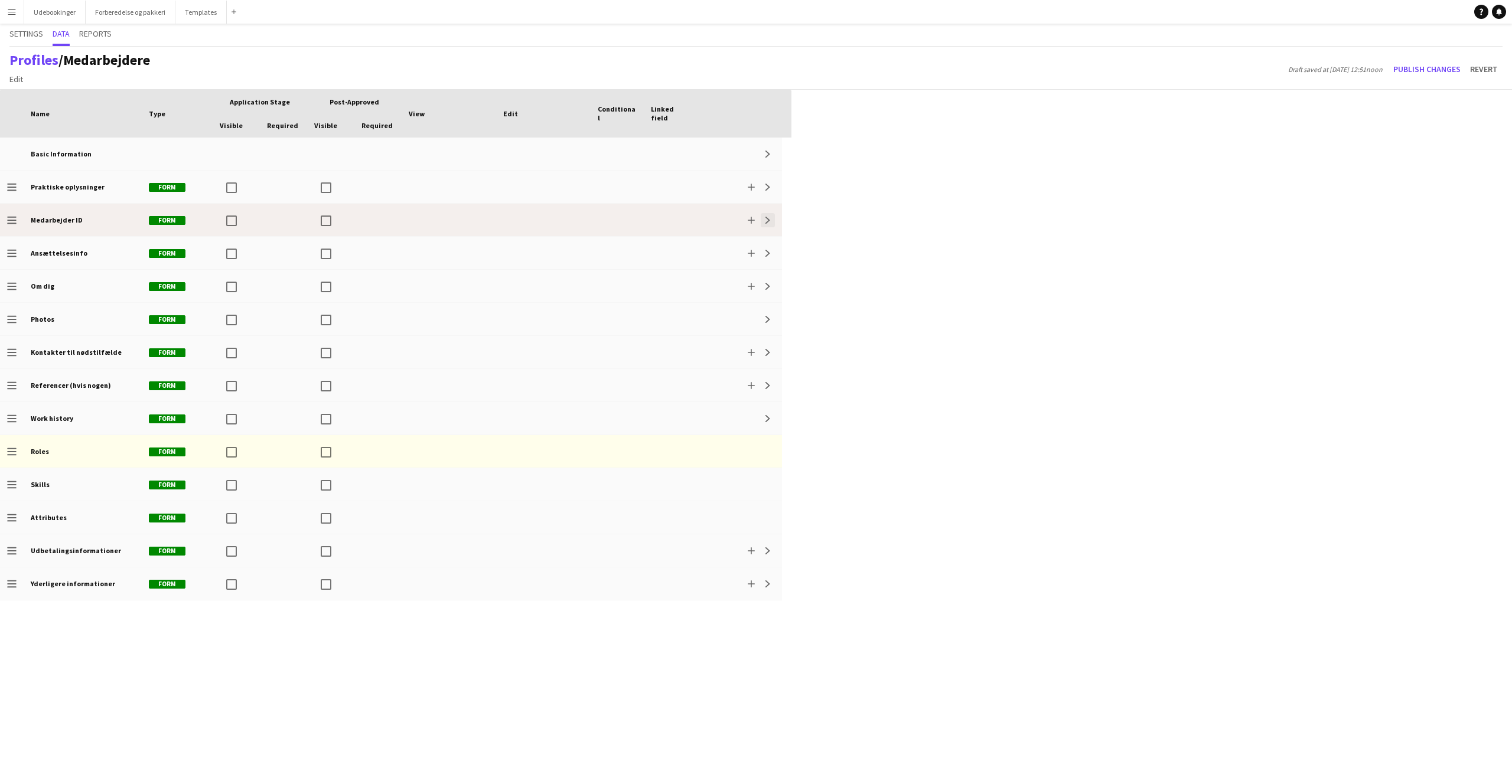
click at [772, 219] on button "Expand" at bounding box center [767, 219] width 14 height 14
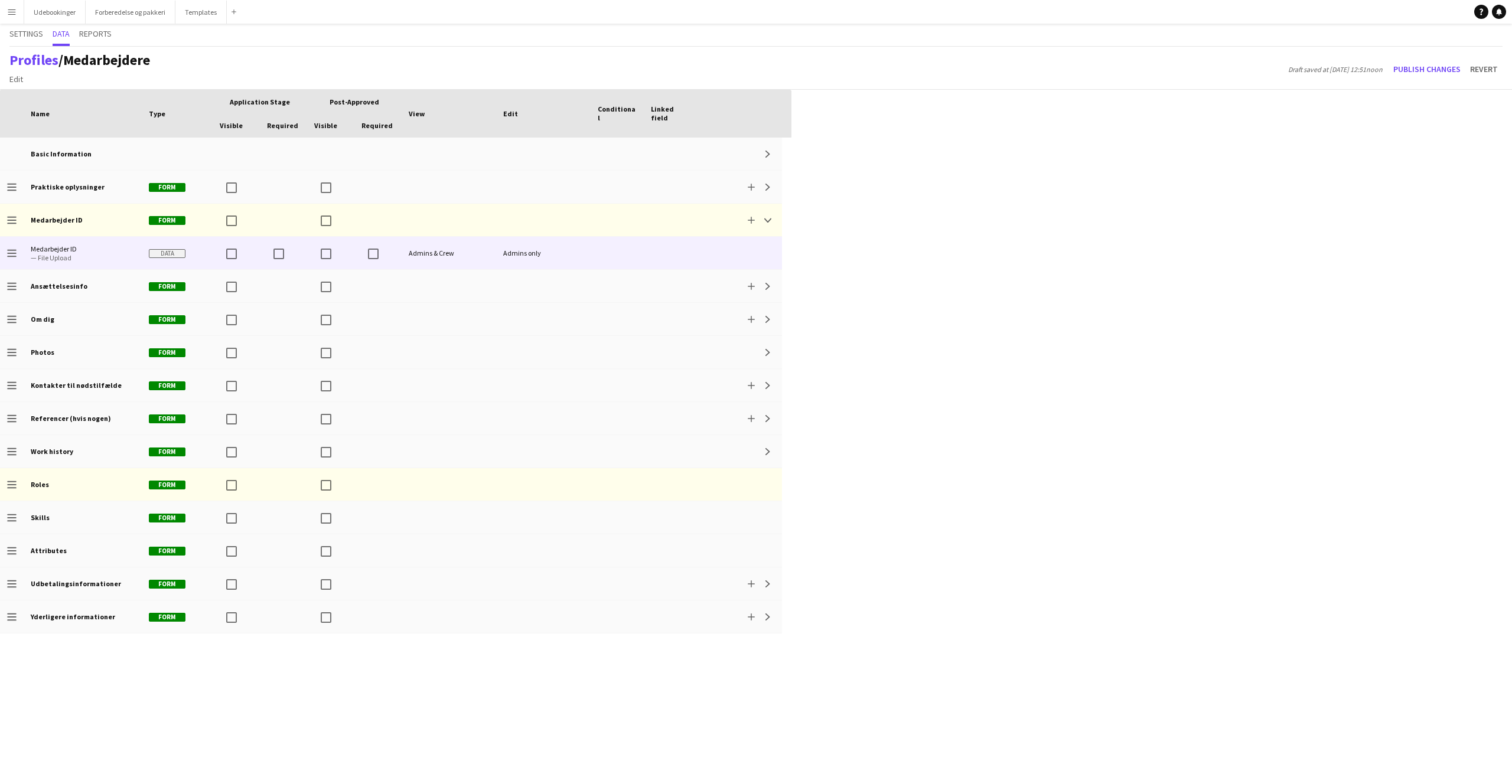
click at [535, 259] on div "Admins only" at bounding box center [543, 253] width 95 height 33
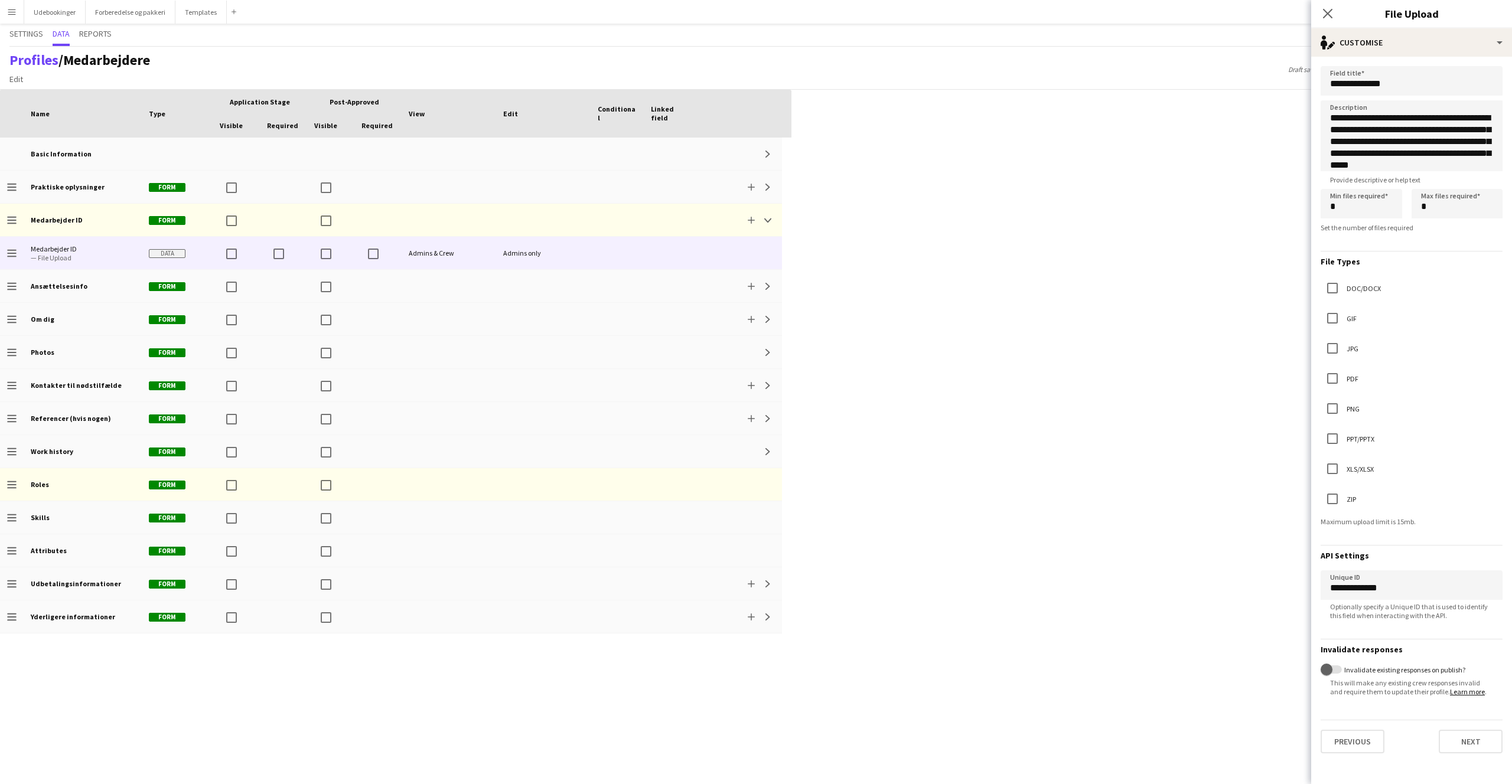
click at [1071, 303] on div "Press SPACE to select this row. Drag here to set row groups Drag here to set co…" at bounding box center [756, 437] width 1512 height 694
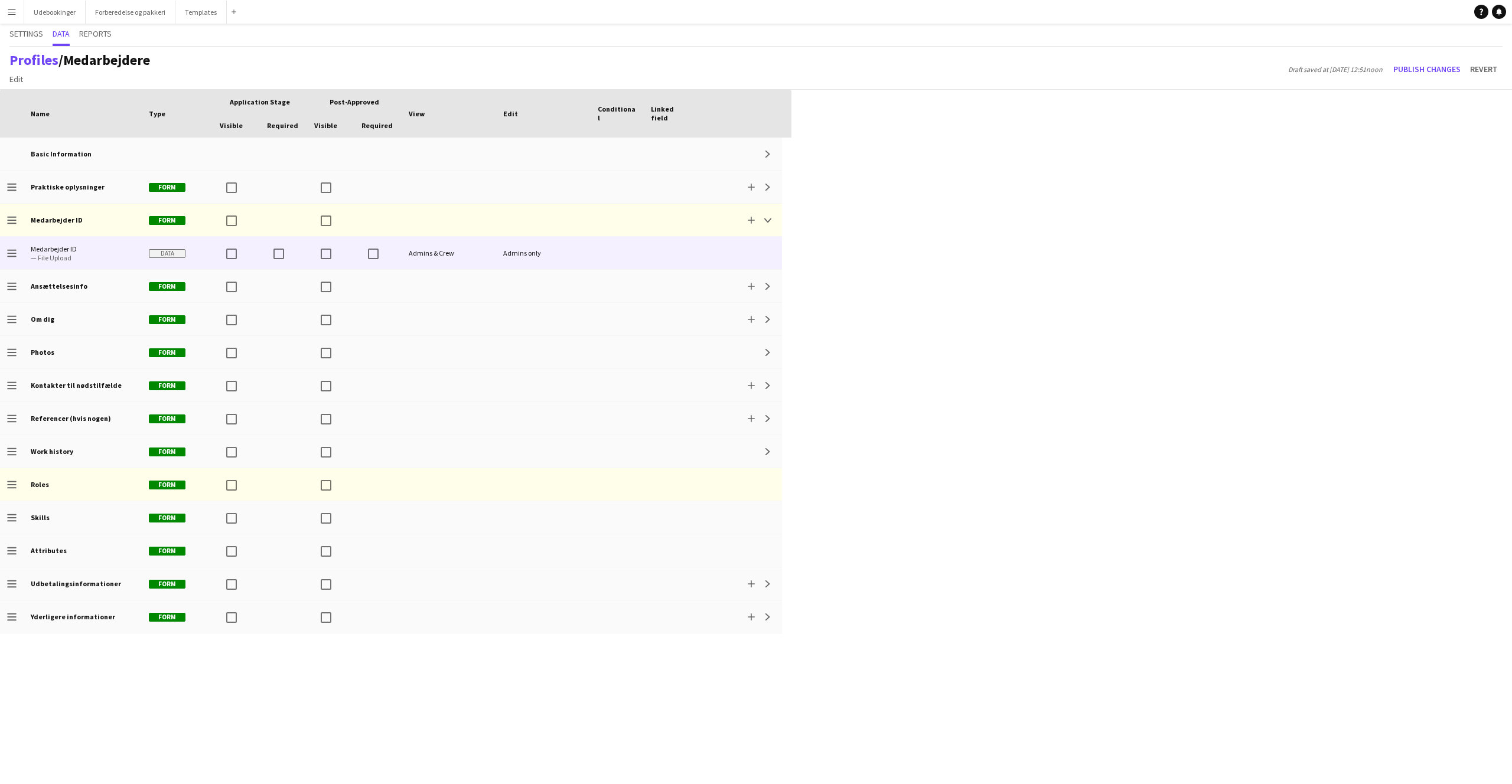
click at [599, 259] on div at bounding box center [616, 253] width 53 height 33
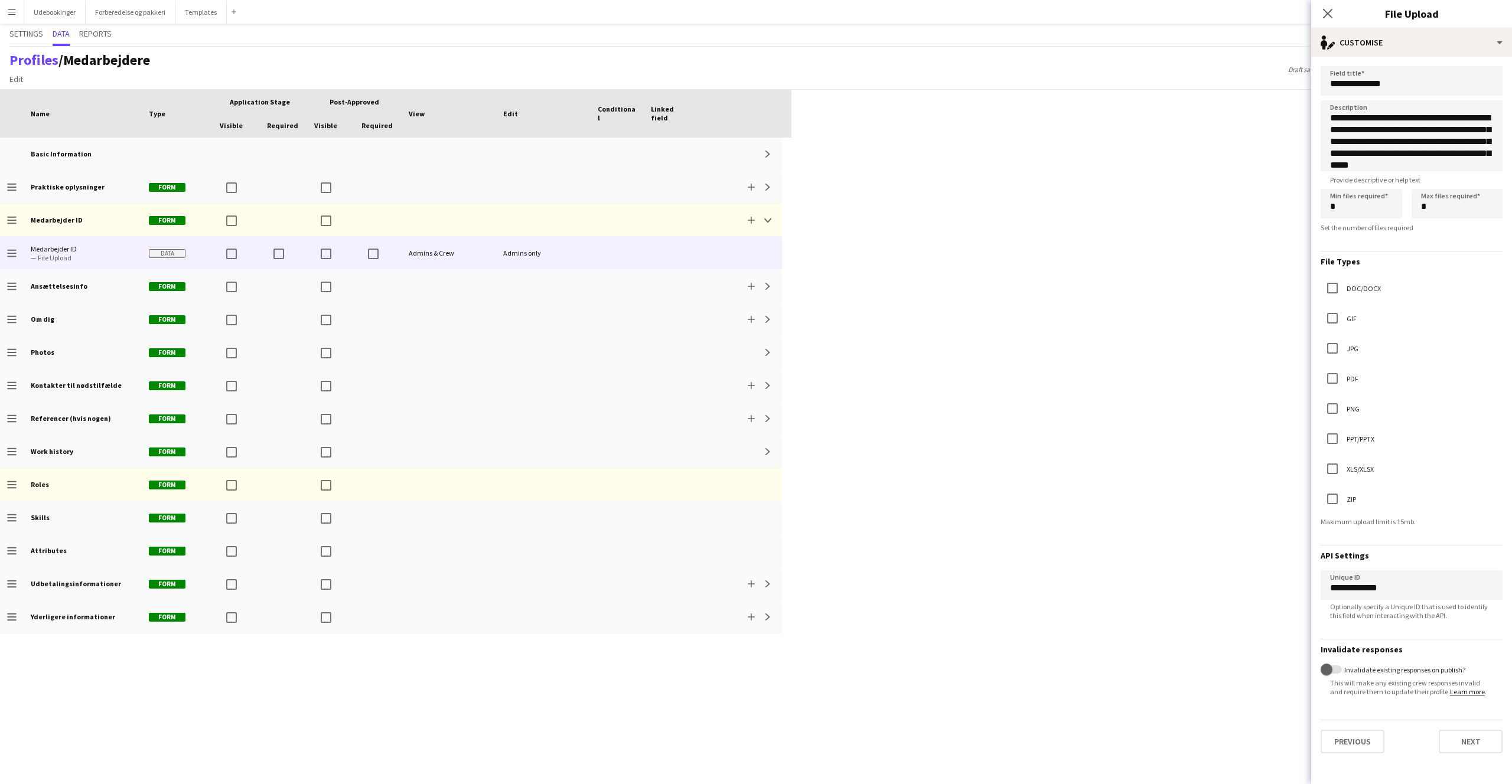
click at [1257, 559] on div "Press SPACE to select this row Drag here to set row groups Drag here to set col…" at bounding box center [756, 437] width 1512 height 694
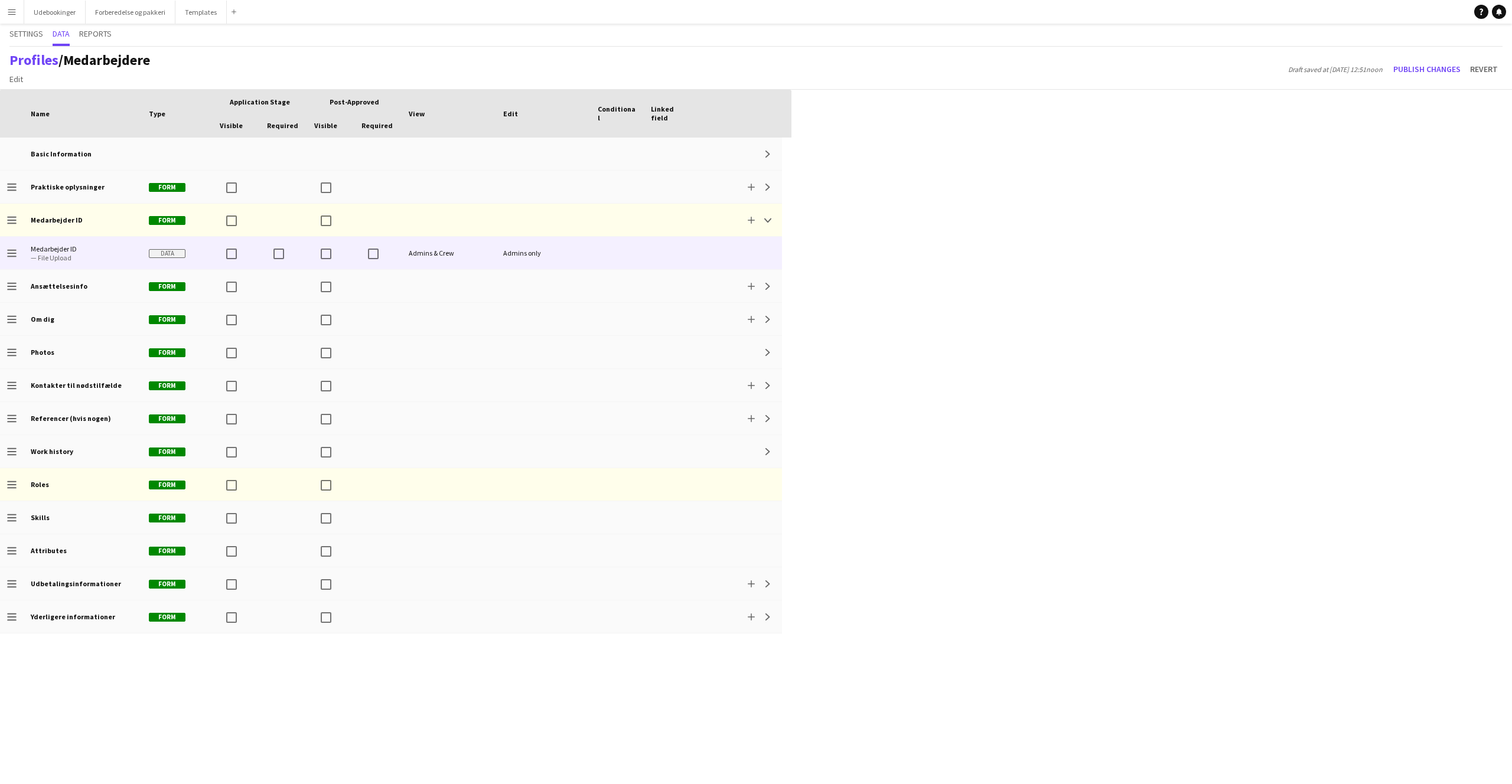
click at [656, 247] on div at bounding box center [669, 253] width 53 height 33
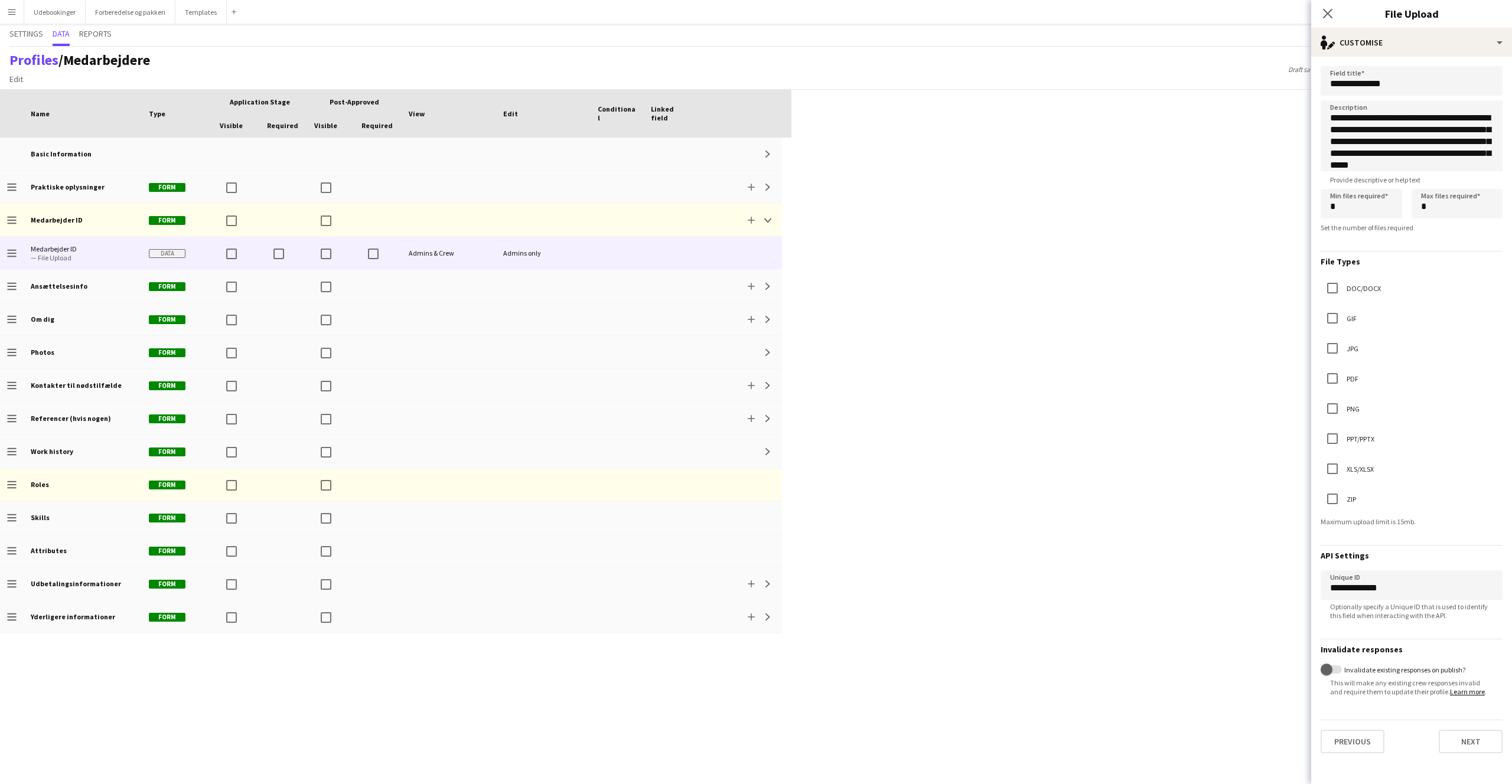
click at [981, 207] on div "Press SPACE to select this row. Drag here to set row groups Drag here to set co…" at bounding box center [756, 437] width 1512 height 694
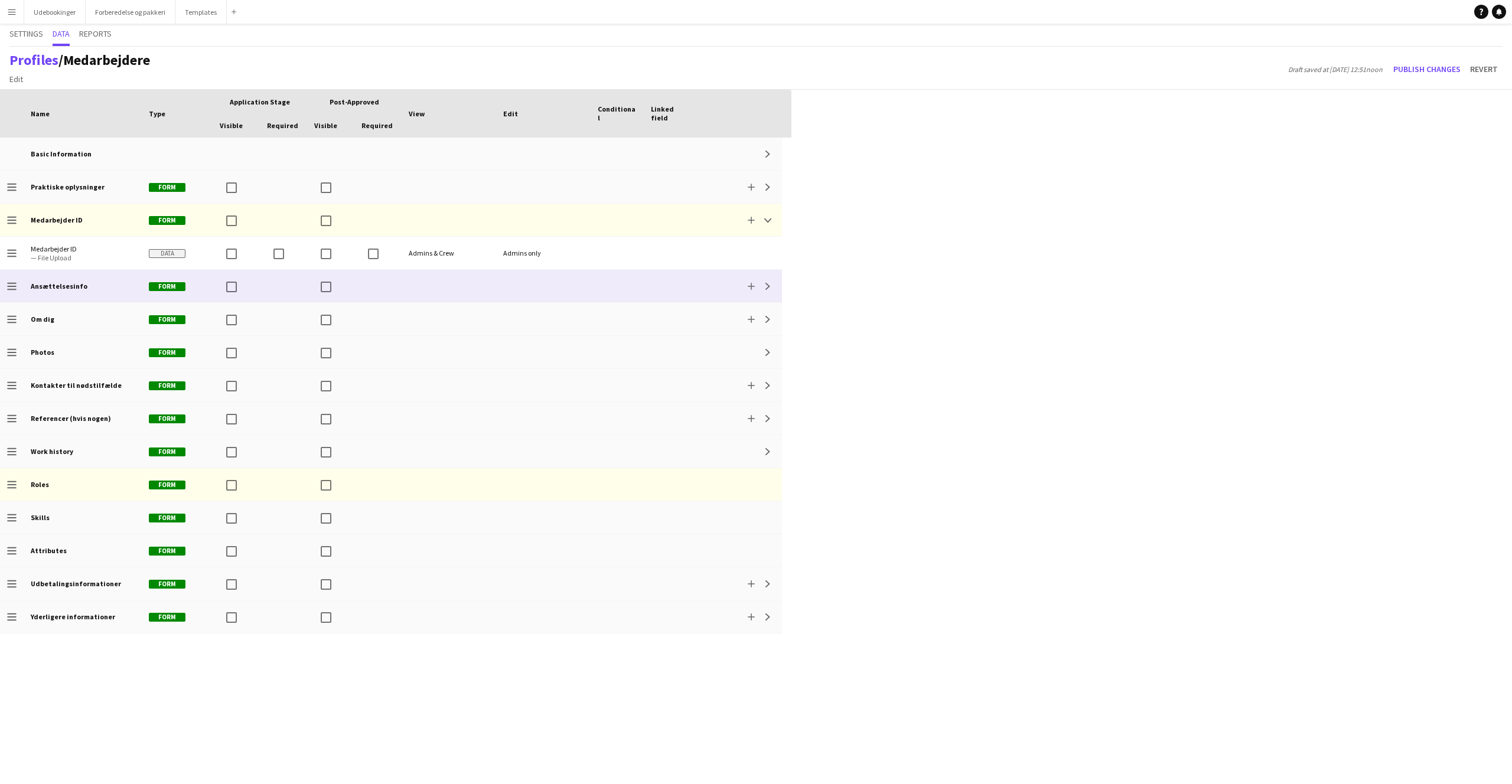
click at [130, 285] on div "Ansættelsesinfo" at bounding box center [82, 287] width 118 height 33
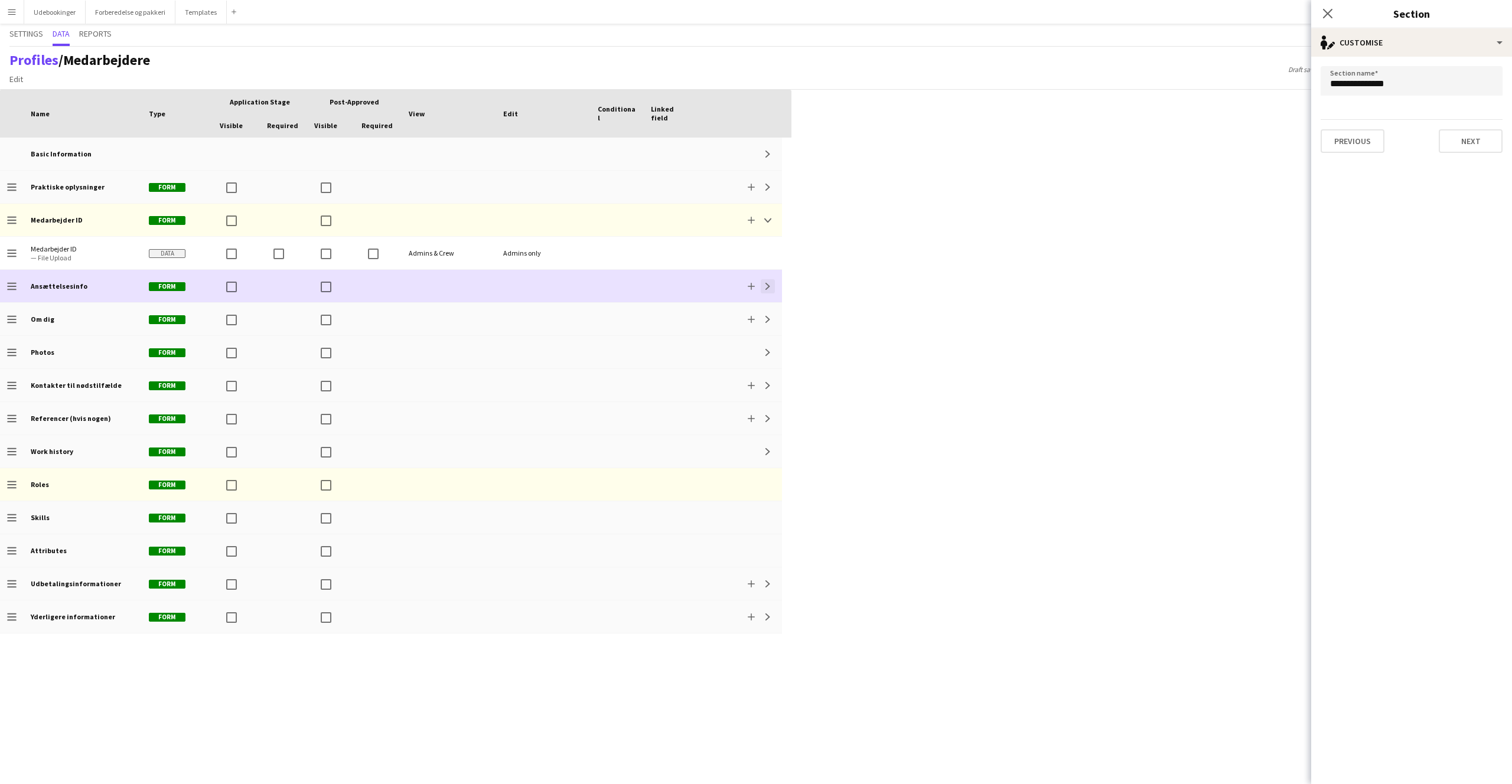
click at [770, 286] on app-icon "Expand" at bounding box center [767, 286] width 7 height 7
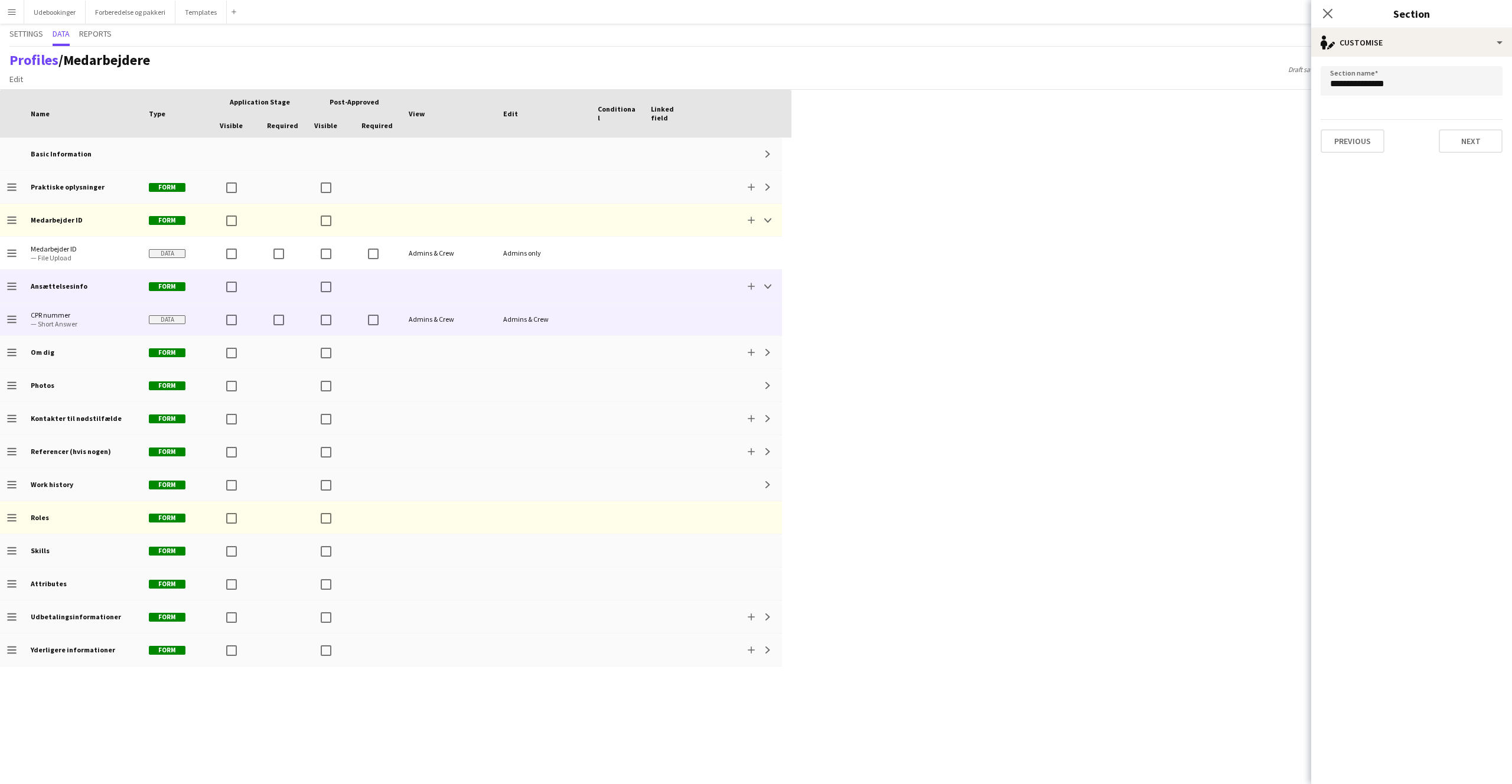
click at [678, 321] on div at bounding box center [669, 319] width 53 height 33
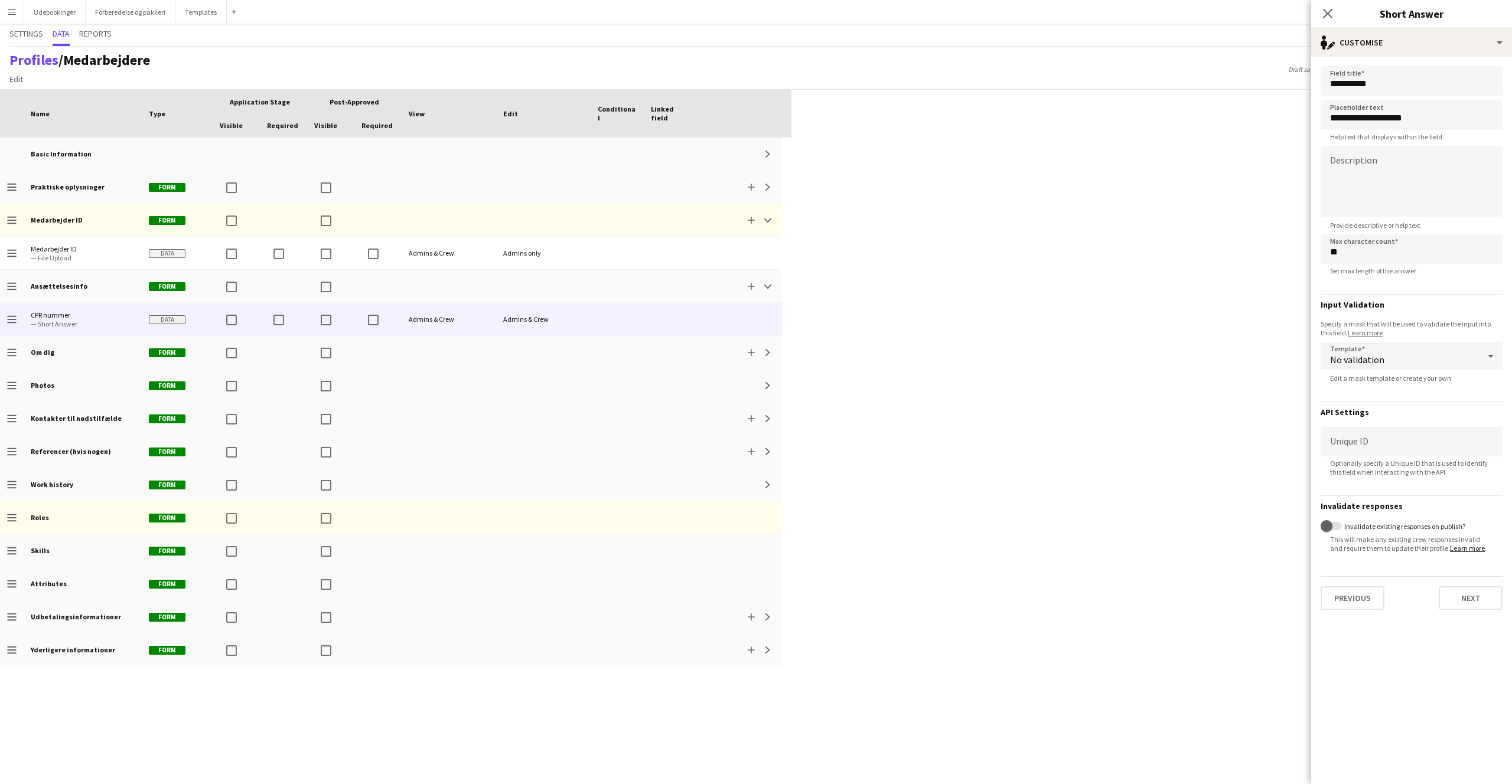
click at [985, 321] on div "Press SPACE to select this row Drag here to set row groups Drag here to set col…" at bounding box center [756, 437] width 1512 height 694
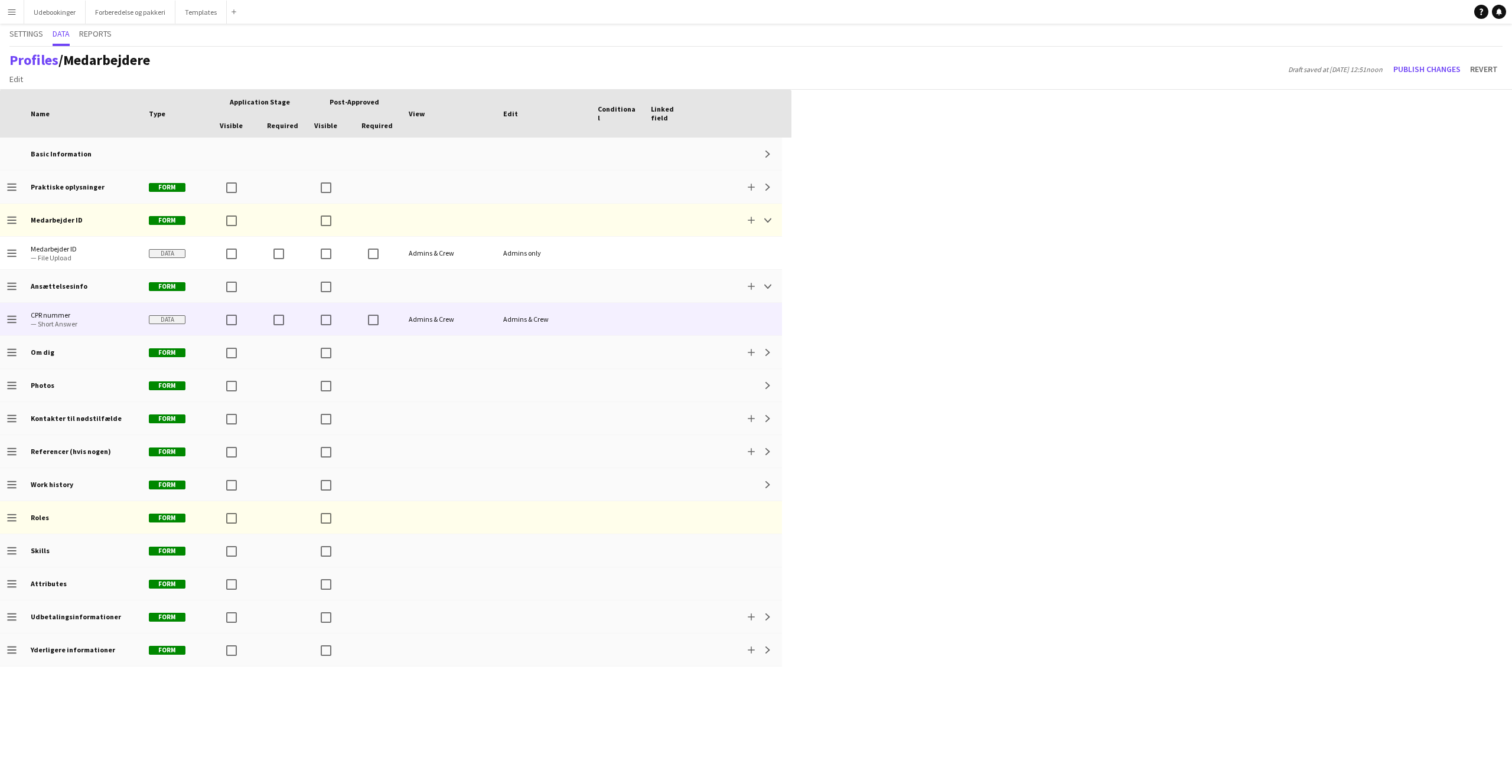
click at [681, 309] on div at bounding box center [669, 319] width 53 height 33
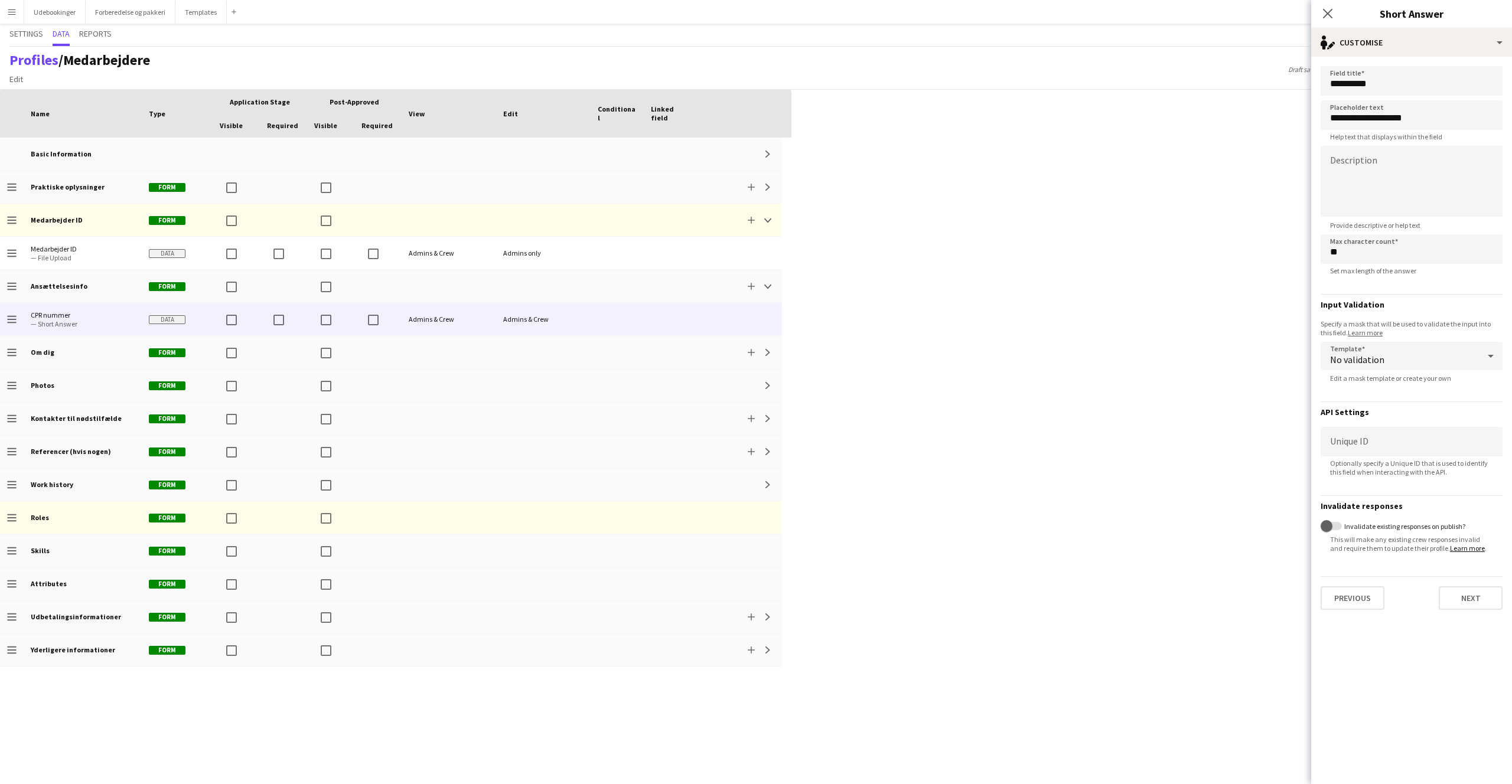
click at [825, 309] on div "Press SPACE to select this row. Drag here to set row groups Drag here to set co…" at bounding box center [756, 437] width 1512 height 694
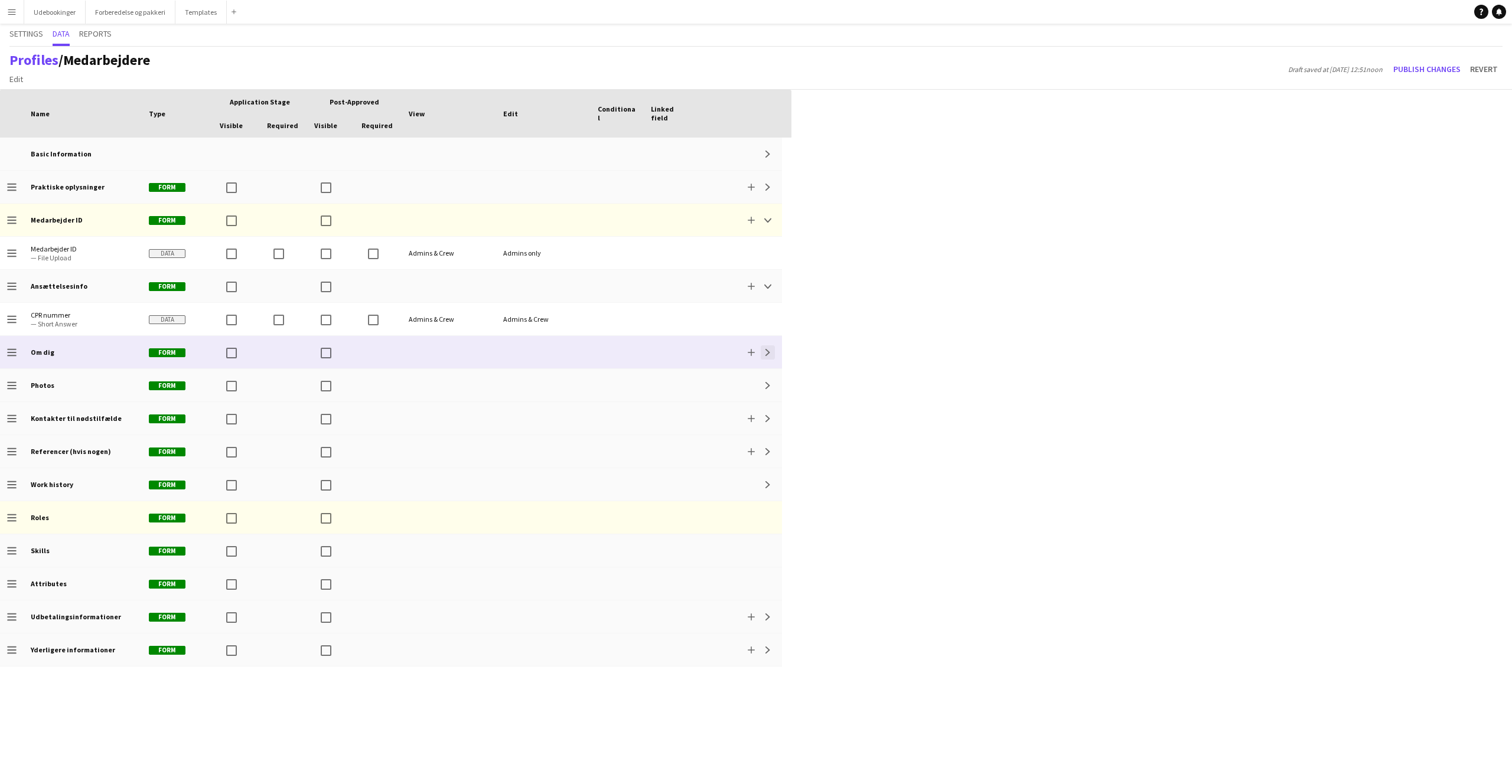
click at [765, 351] on app-icon "Expand" at bounding box center [767, 352] width 7 height 7
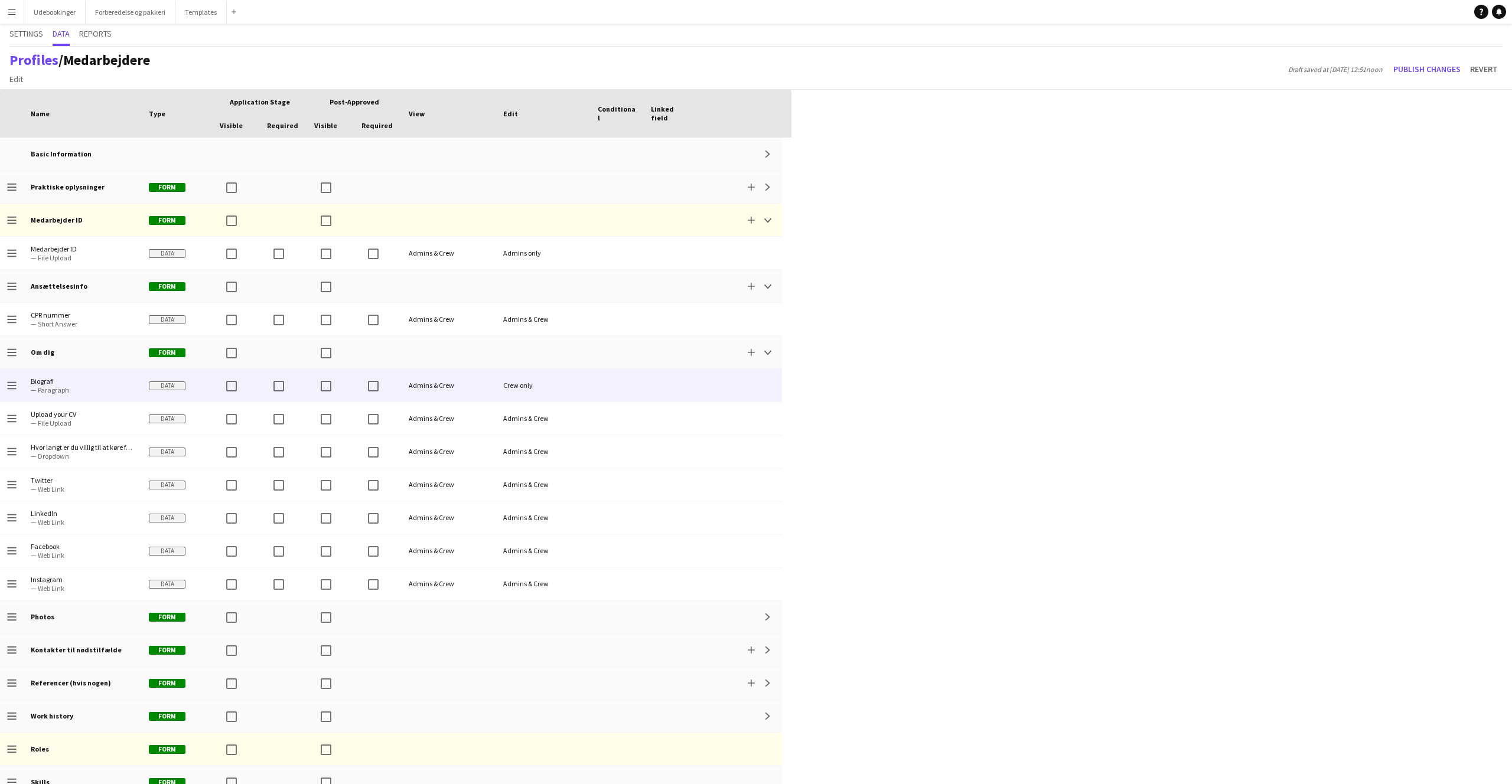
click at [562, 382] on div "Crew only" at bounding box center [543, 385] width 95 height 33
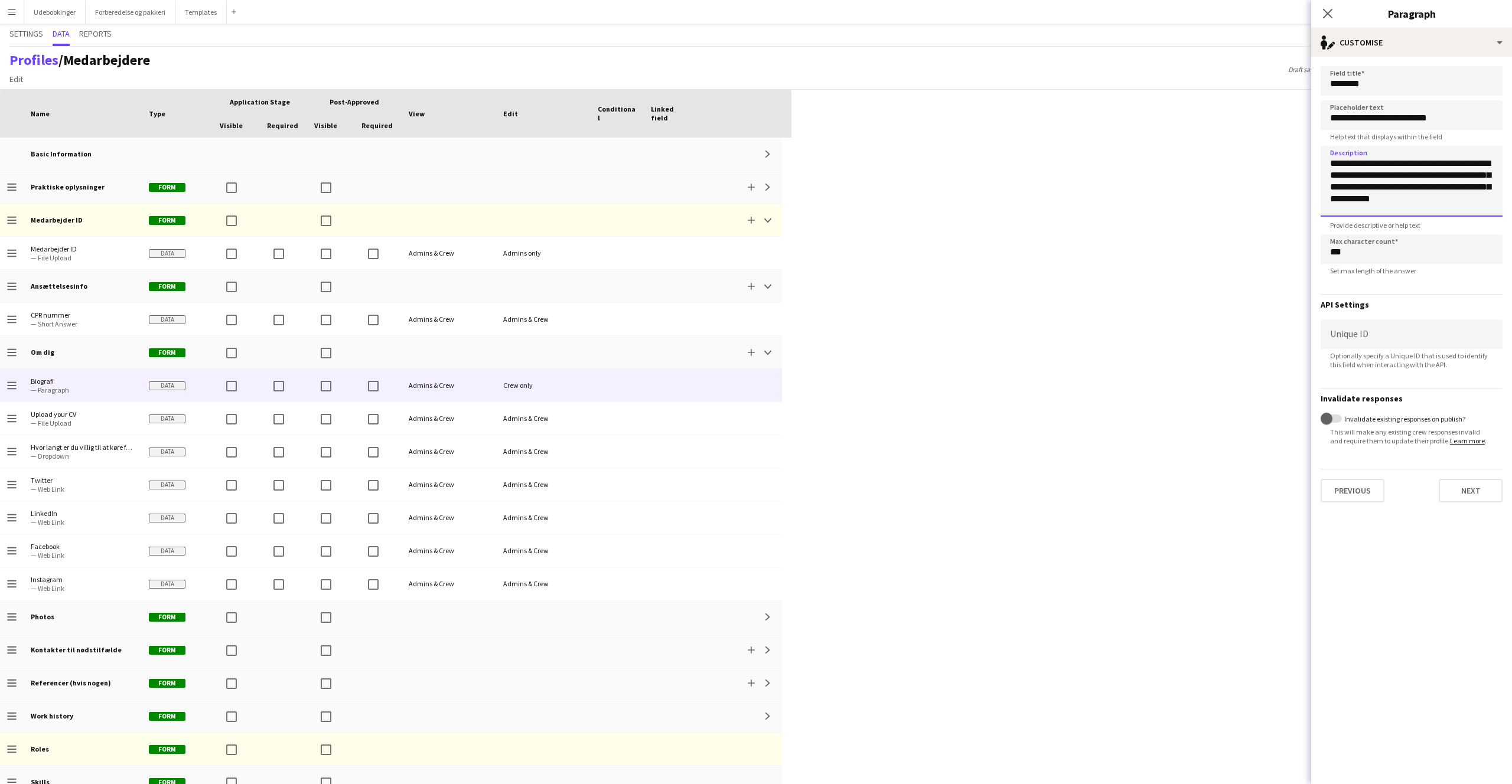
drag, startPoint x: 1452, startPoint y: 198, endPoint x: 1327, endPoint y: 154, distance: 132.5
click at [1321, 150] on textarea "**********" at bounding box center [1411, 181] width 182 height 71
click at [1331, 155] on textarea "**********" at bounding box center [1411, 181] width 182 height 71
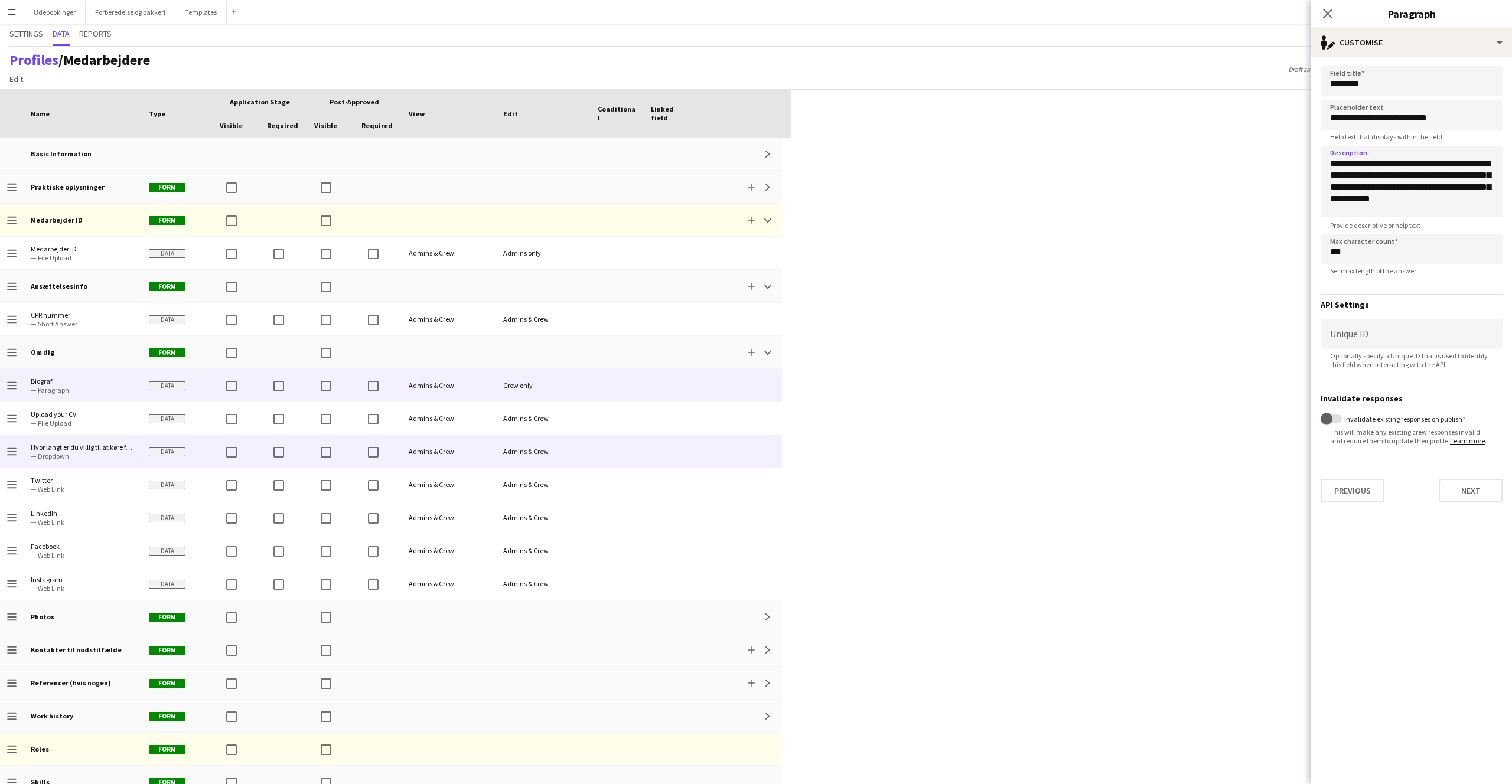
click at [617, 450] on div at bounding box center [616, 451] width 53 height 33
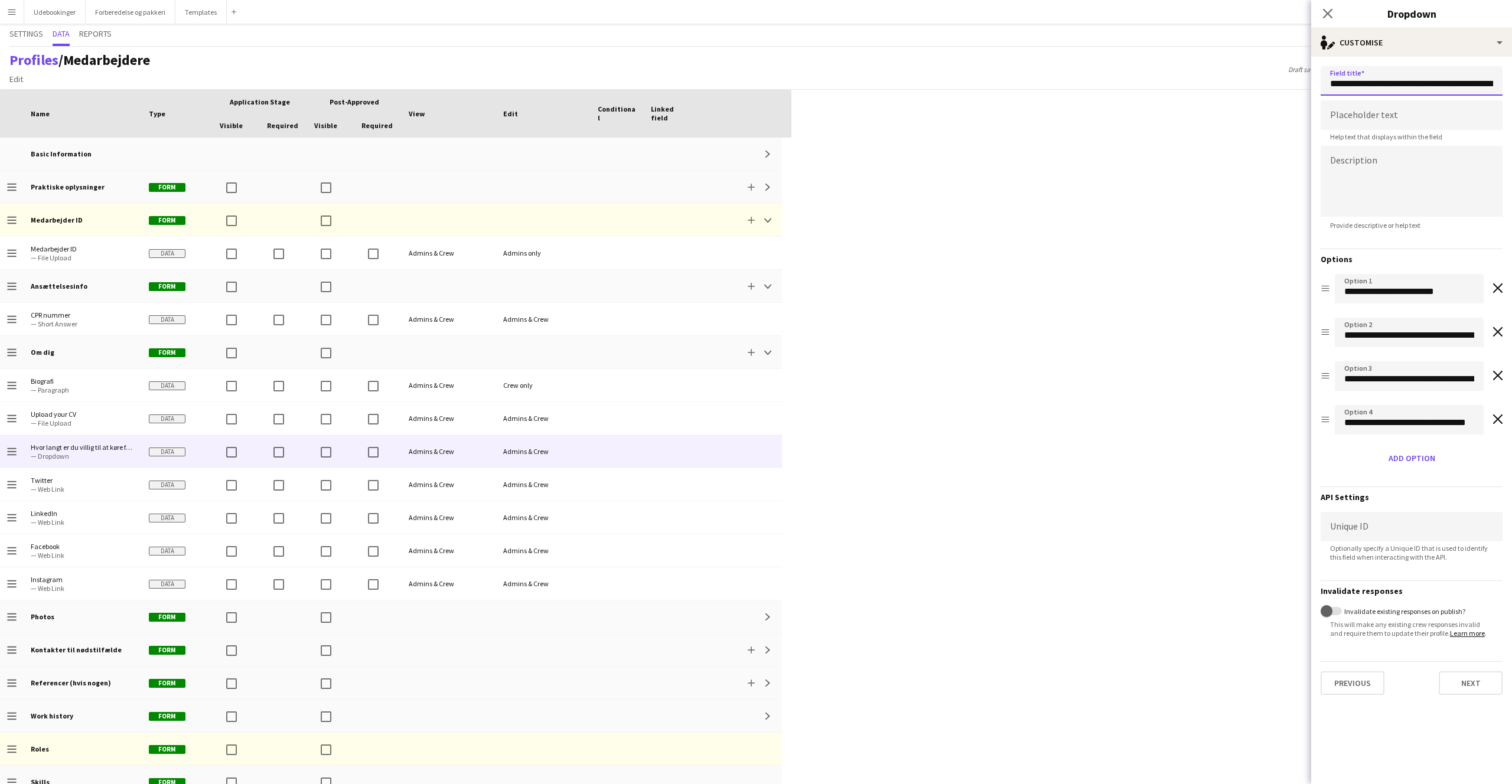
scroll to position [0, 9]
drag, startPoint x: 1372, startPoint y: 76, endPoint x: 1493, endPoint y: 83, distance: 121.2
click at [1493, 83] on input "**********" at bounding box center [1411, 81] width 182 height 30
drag, startPoint x: 1491, startPoint y: 82, endPoint x: 1481, endPoint y: 88, distance: 11.7
click at [1491, 82] on input "**********" at bounding box center [1411, 81] width 182 height 30
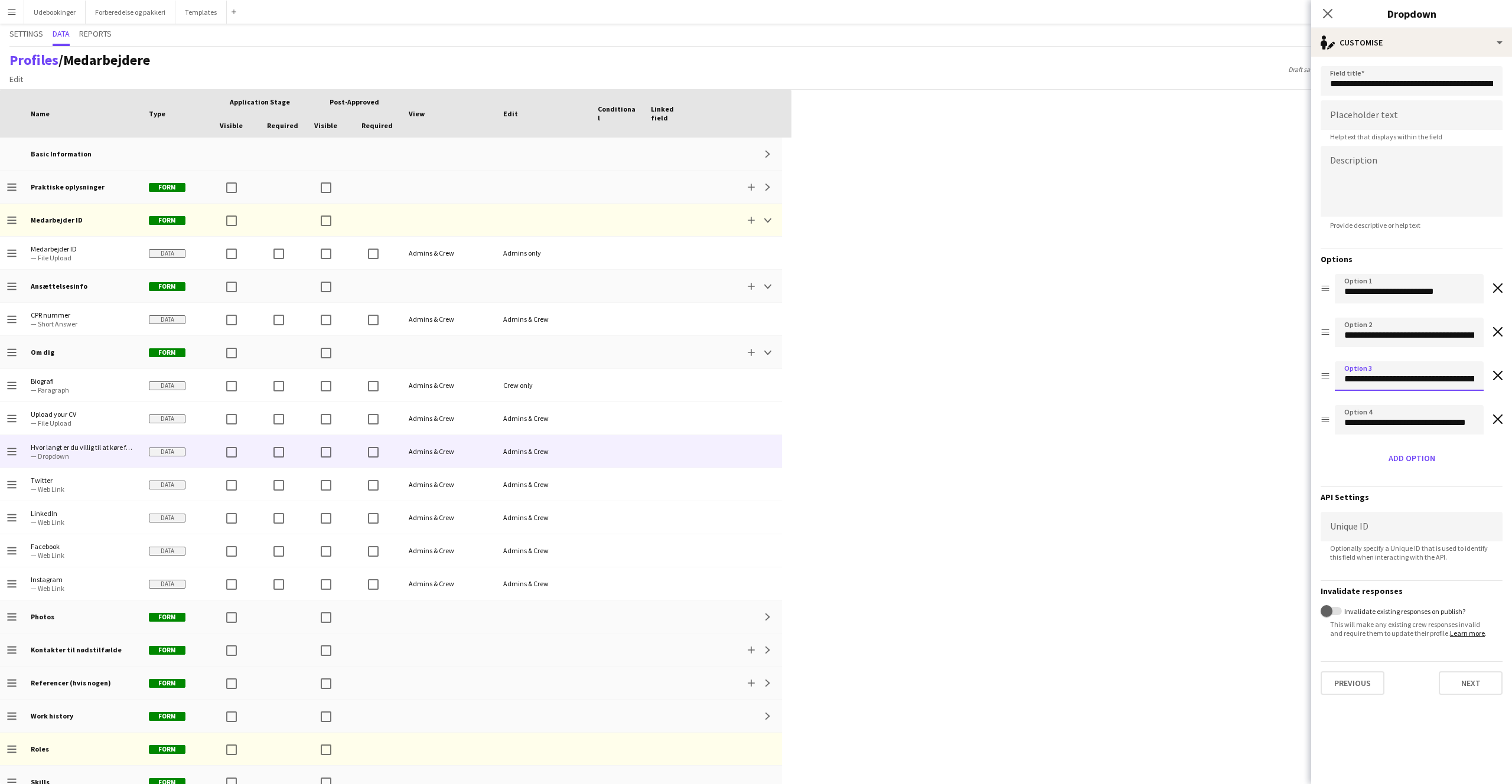
scroll to position [0, 73]
drag, startPoint x: 1381, startPoint y: 379, endPoint x: 1548, endPoint y: 375, distance: 167.0
click at [1511, 375] on html "Menu Boards Boards Boards All jobs Status Workforce Workforce My Workforce Recr…" at bounding box center [756, 392] width 1512 height 784
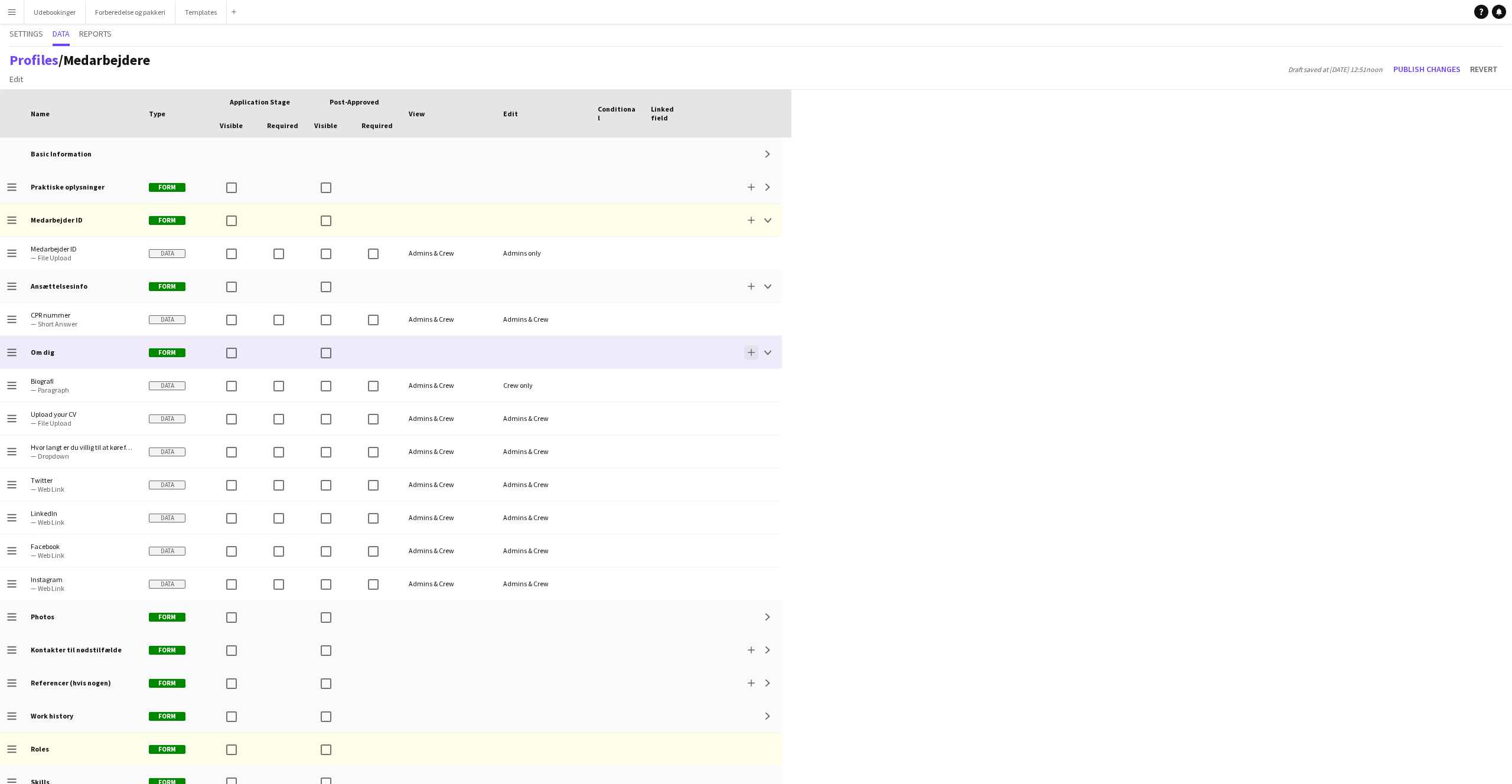
click at [750, 356] on button "Add" at bounding box center [751, 352] width 14 height 14
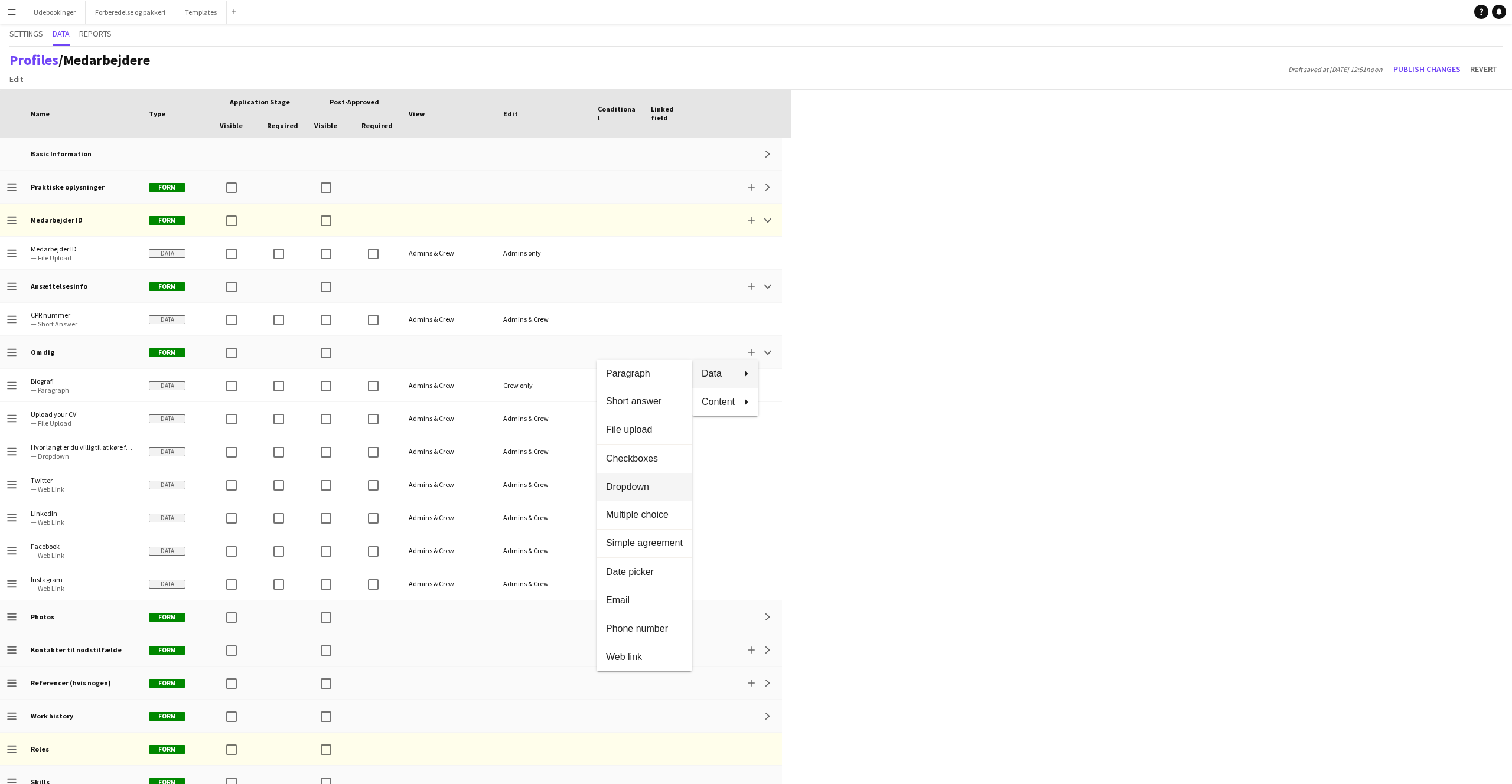
click at [649, 487] on span "Dropdown" at bounding box center [644, 486] width 77 height 11
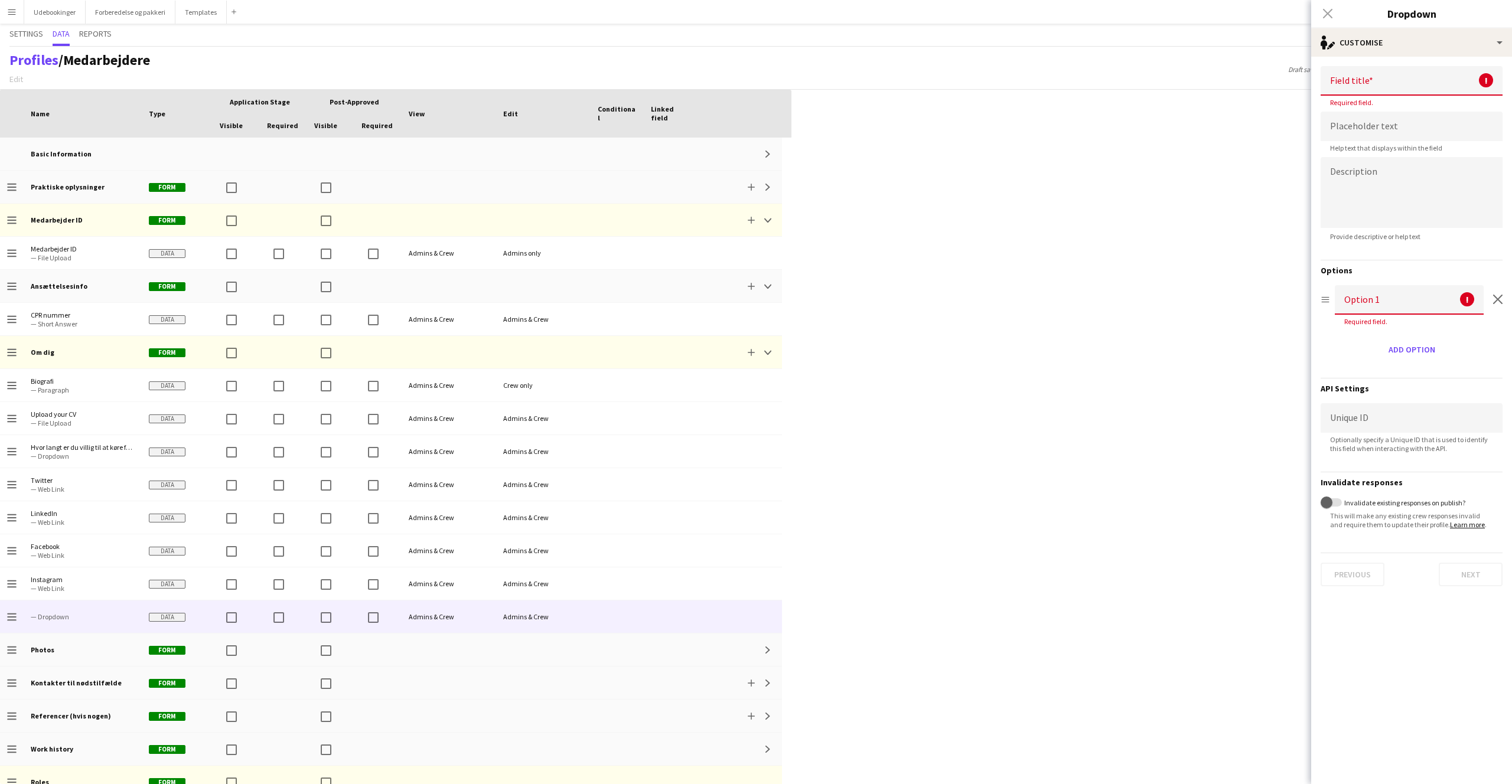
click at [1381, 88] on input at bounding box center [1411, 81] width 182 height 30
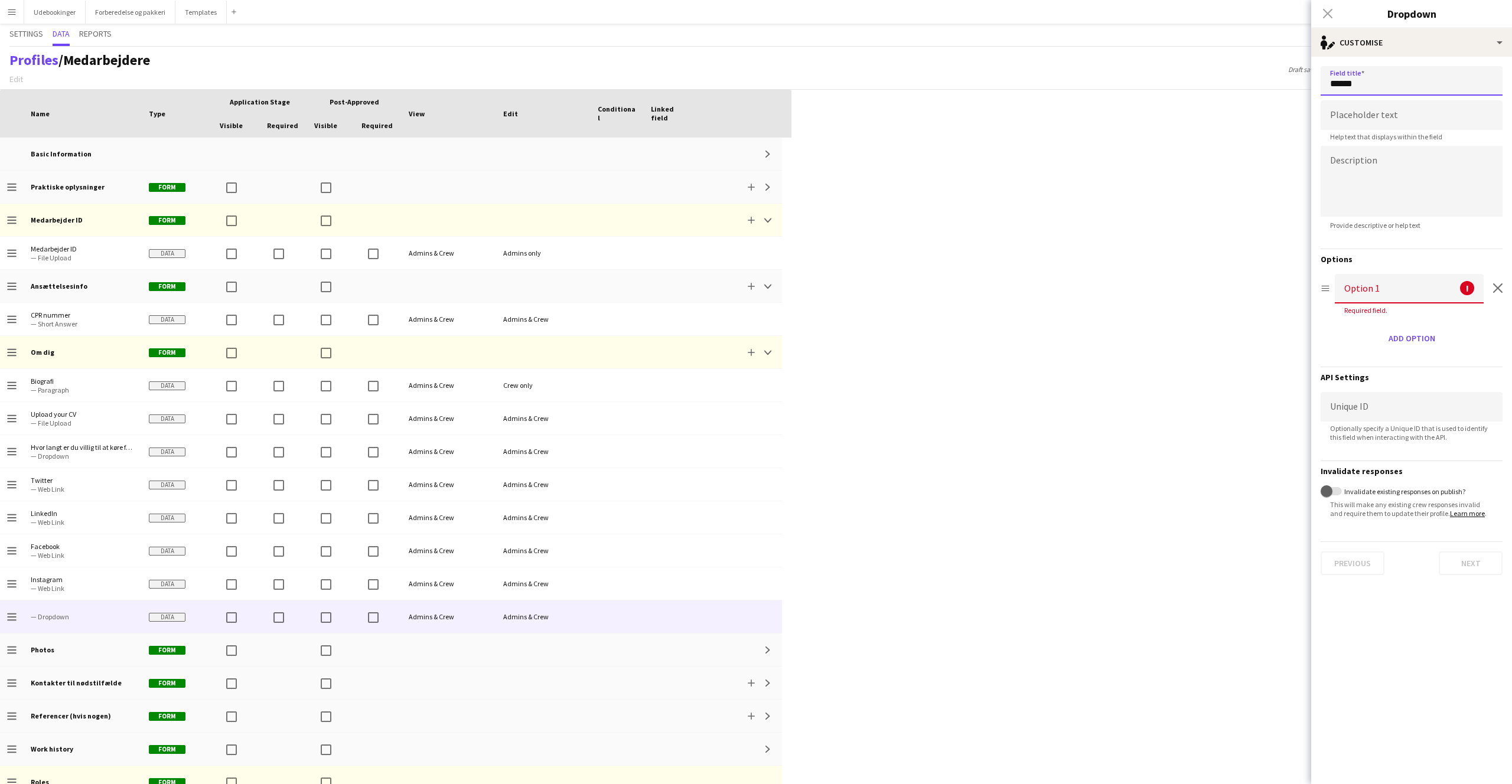
type input "******"
click at [1384, 128] on input at bounding box center [1411, 115] width 182 height 30
click at [1360, 119] on input at bounding box center [1411, 115] width 182 height 30
type input "**********"
click at [1396, 276] on input at bounding box center [1408, 288] width 149 height 30
